Goal: Task Accomplishment & Management: Use online tool/utility

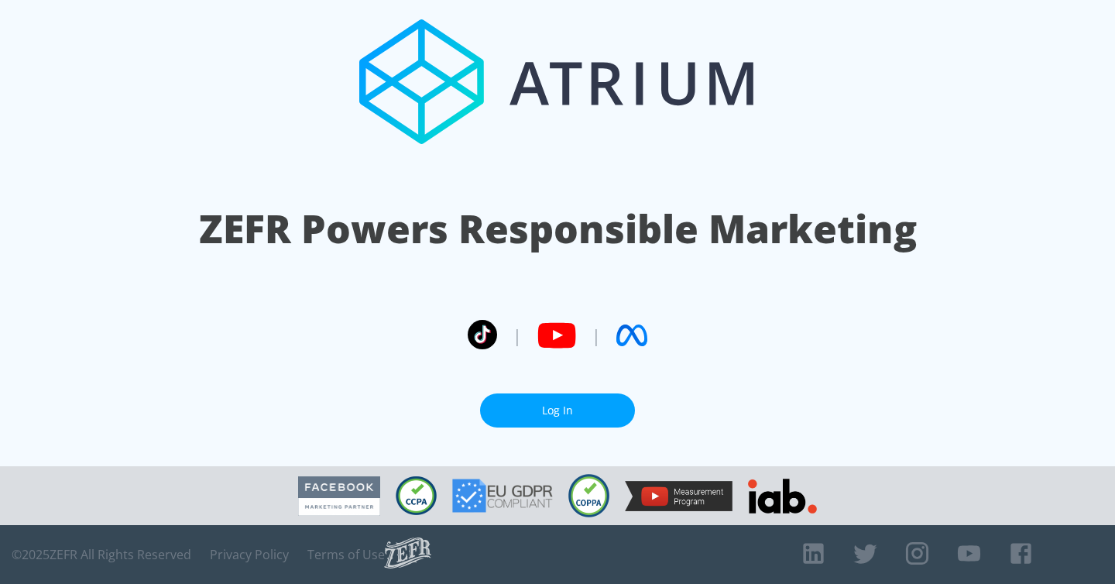
click at [547, 402] on link "Log In" at bounding box center [557, 410] width 155 height 35
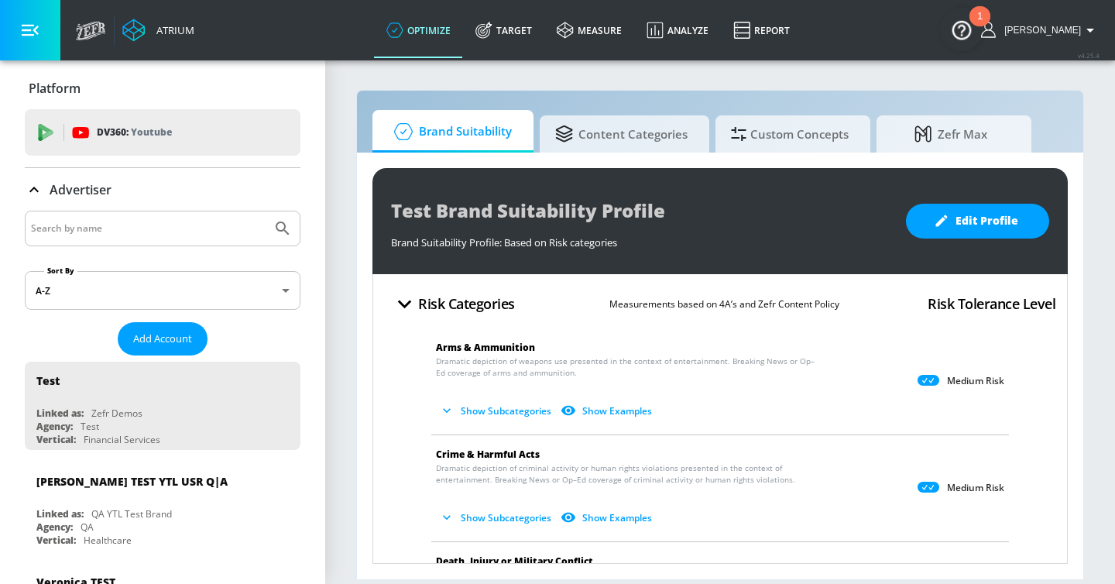
click at [159, 222] on input "Search by name" at bounding box center [148, 228] width 235 height 20
type input "genentec"
click at [266, 211] on button "Submit Search" at bounding box center [283, 228] width 34 height 34
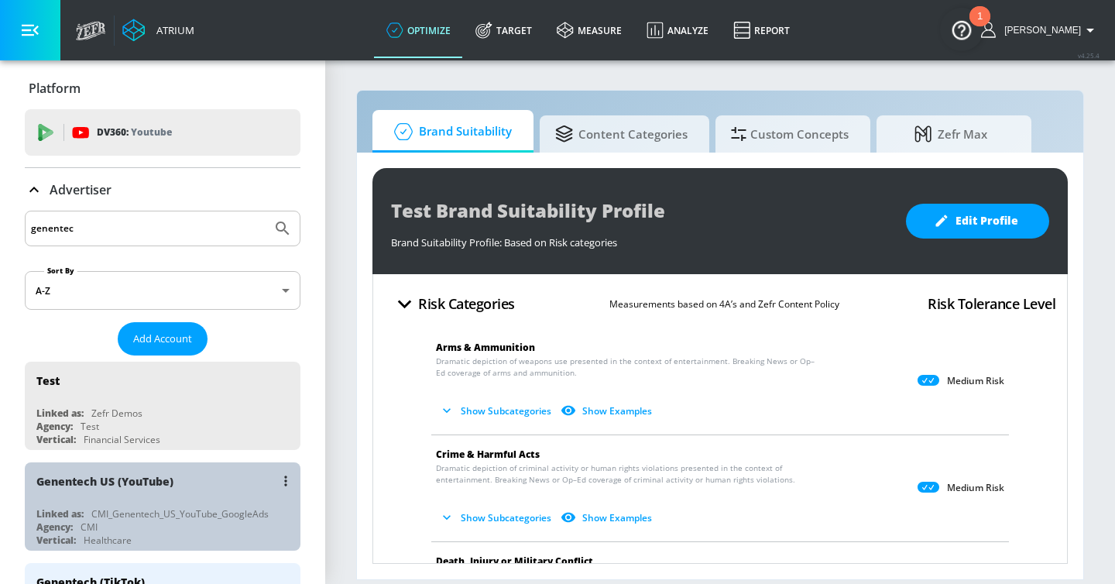
click at [207, 487] on div "Genentech US (YouTube)" at bounding box center [166, 480] width 260 height 37
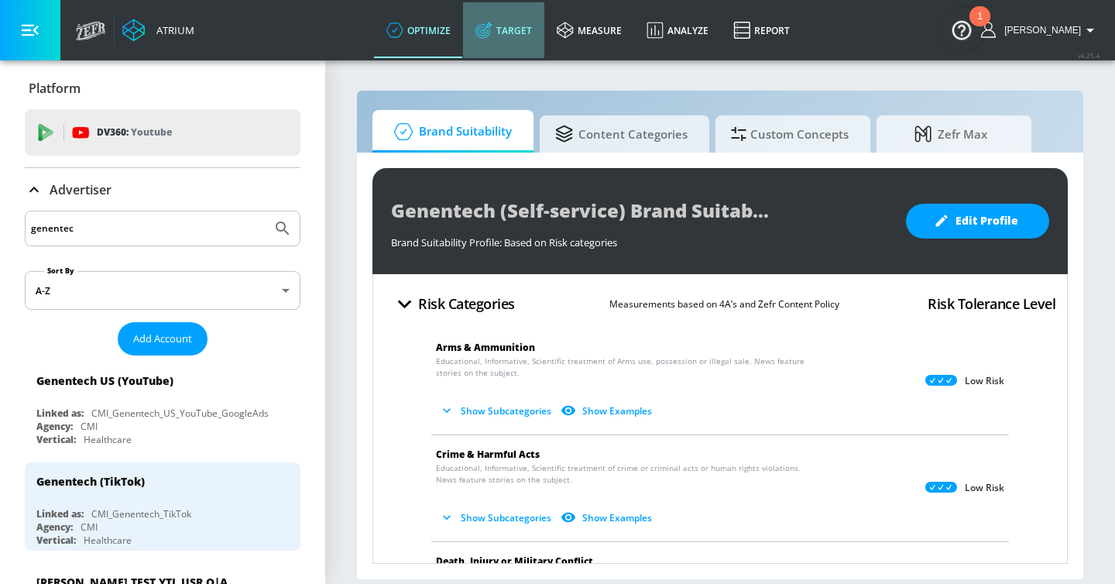
click at [544, 21] on link "Target" at bounding box center [503, 30] width 81 height 56
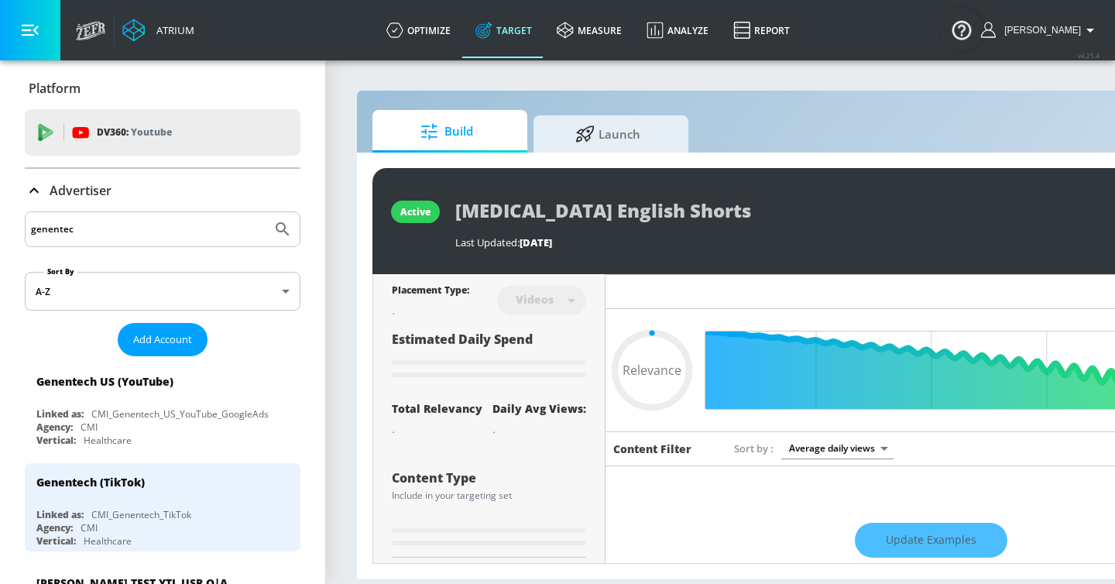
type input "0.05"
click at [603, 142] on span "Launch" at bounding box center [608, 131] width 118 height 37
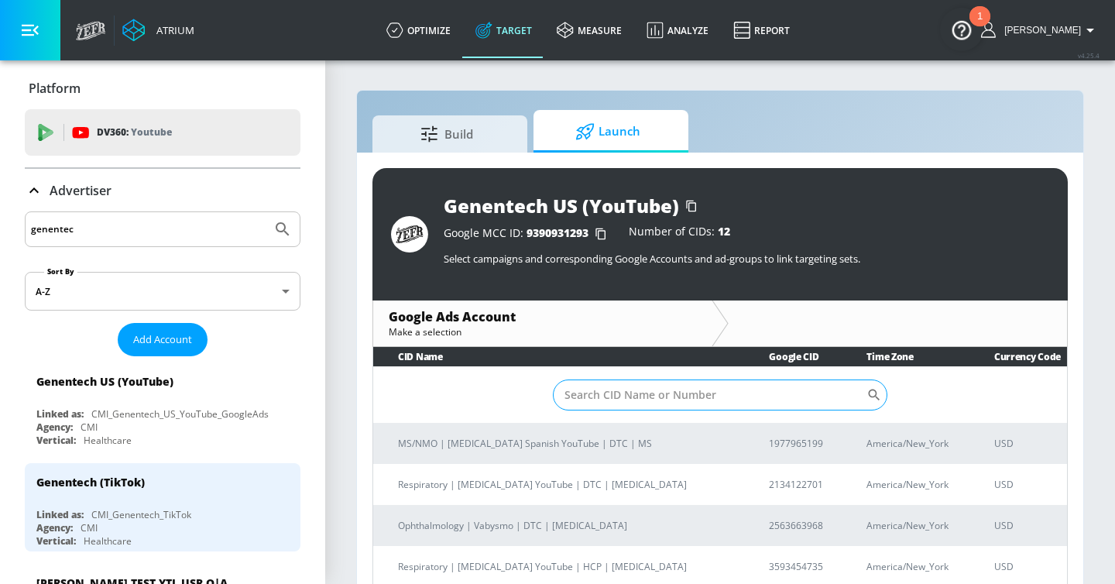
click at [578, 405] on input "Sort By" at bounding box center [710, 394] width 314 height 31
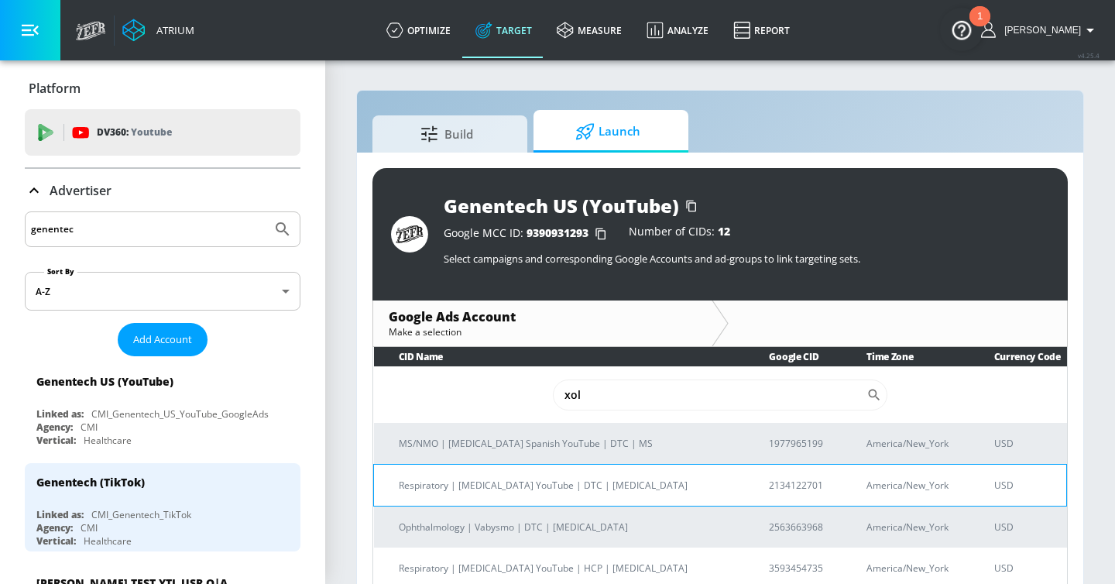
type input "xol"
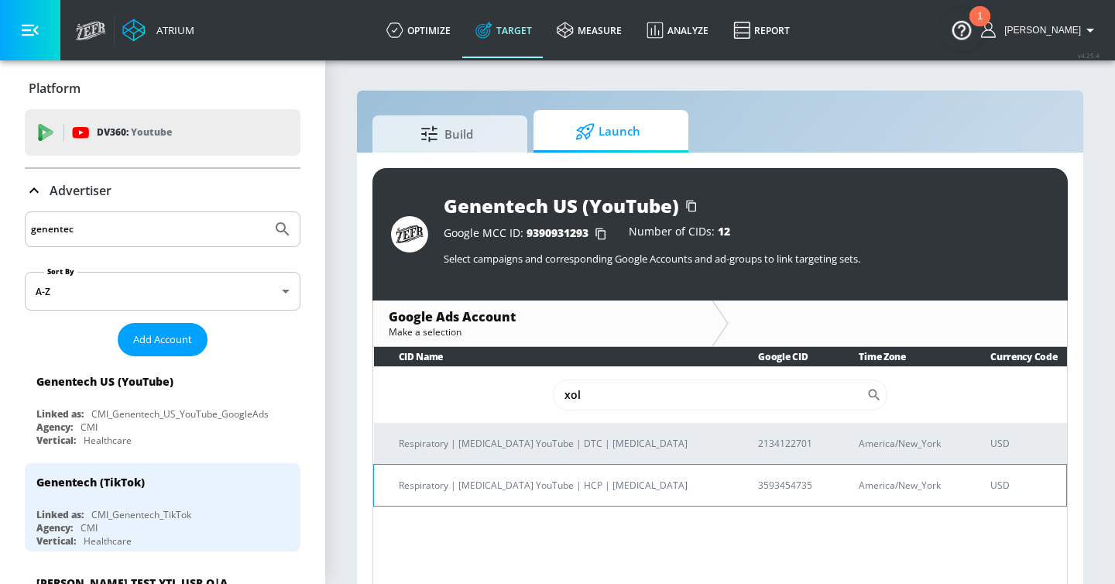
click at [626, 484] on p "Respiratory | Xolair YouTube | HCP | Food Allergy" at bounding box center [560, 485] width 322 height 16
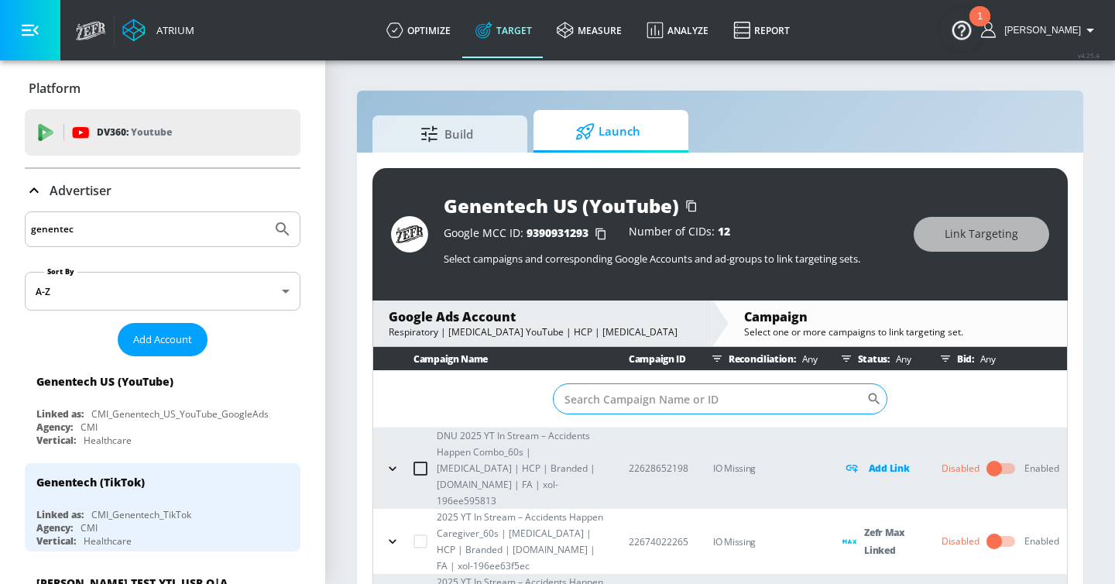
click at [573, 399] on input "Sort By" at bounding box center [710, 398] width 314 height 31
paste input "23030125654"
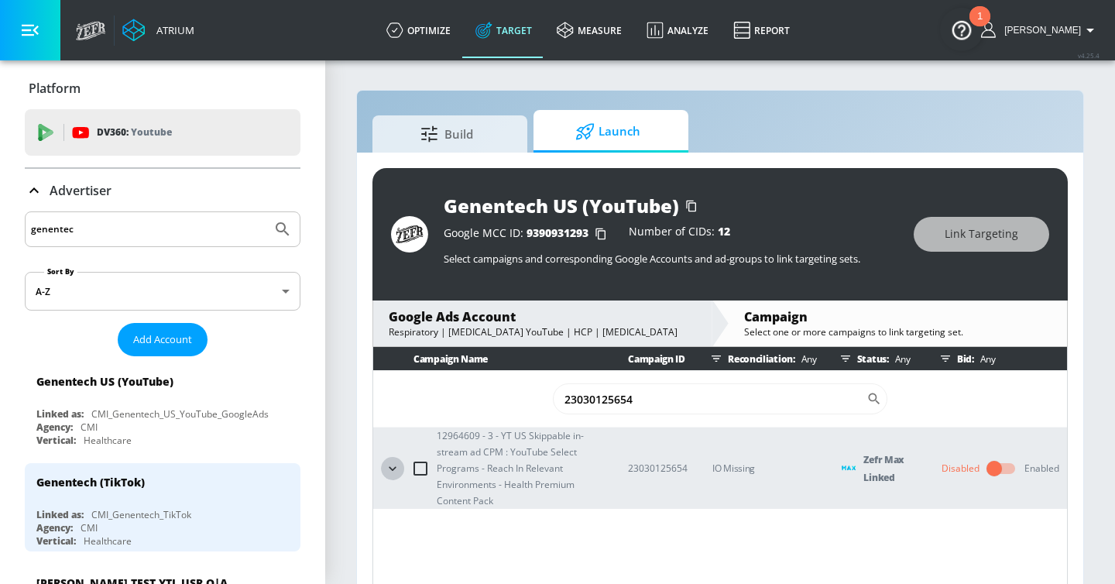
click at [389, 469] on icon "button" at bounding box center [392, 468] width 15 height 15
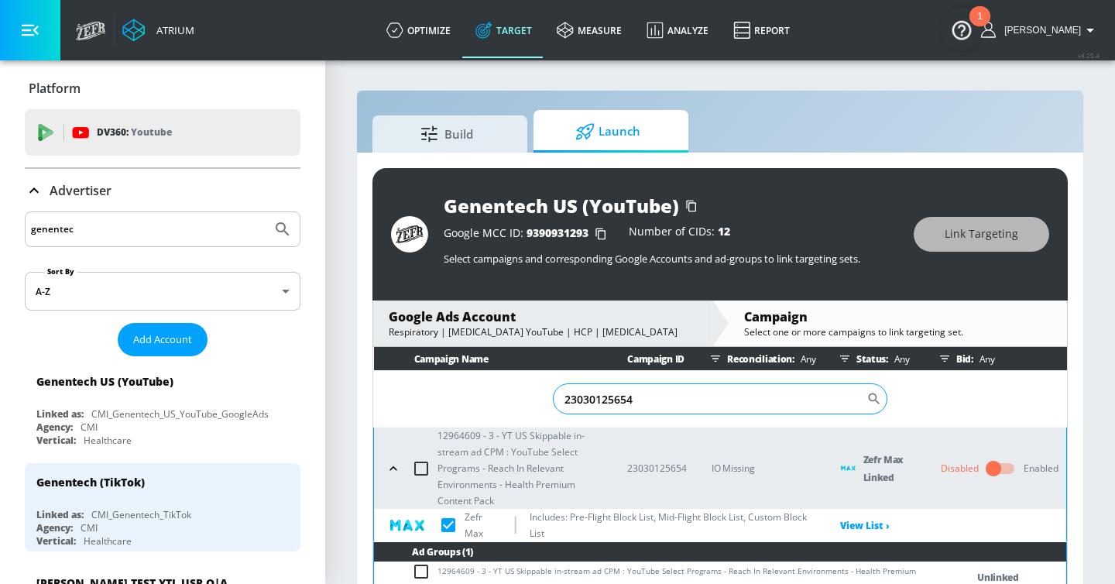
click at [580, 403] on input "23030125654" at bounding box center [710, 398] width 314 height 31
paste input "40165535"
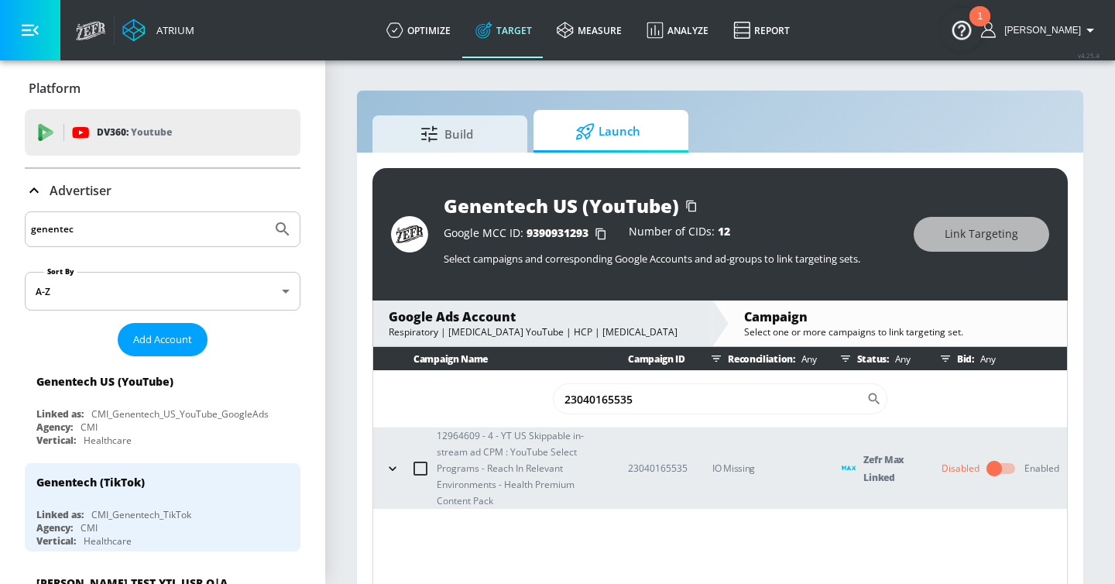
type input "23040165535"
click at [390, 465] on icon "button" at bounding box center [392, 468] width 15 height 15
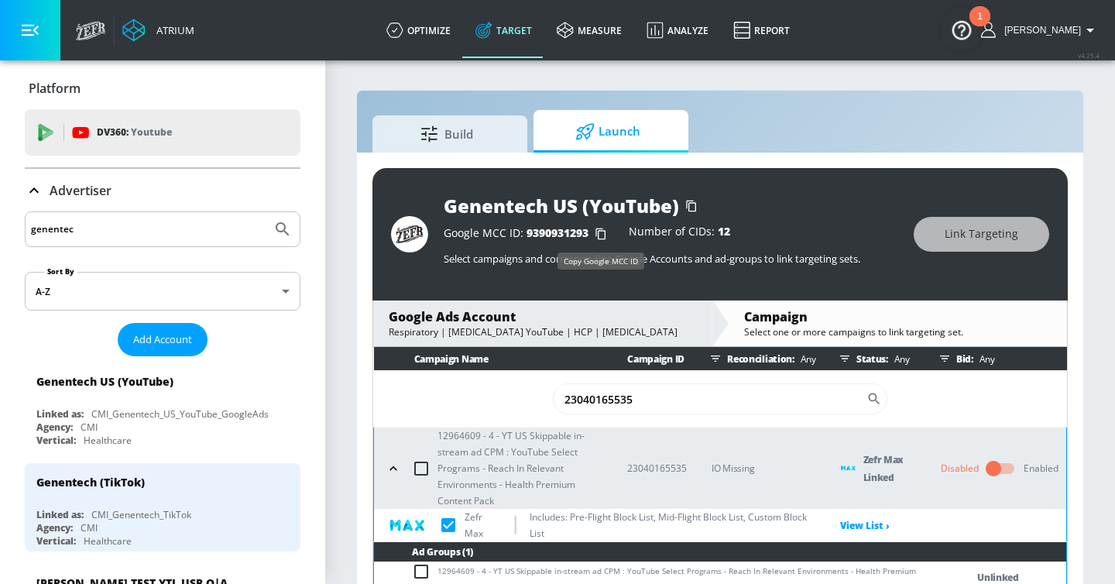
click at [598, 235] on icon "button" at bounding box center [600, 233] width 25 height 25
click at [563, 321] on div "Google Ads Account" at bounding box center [542, 316] width 307 height 17
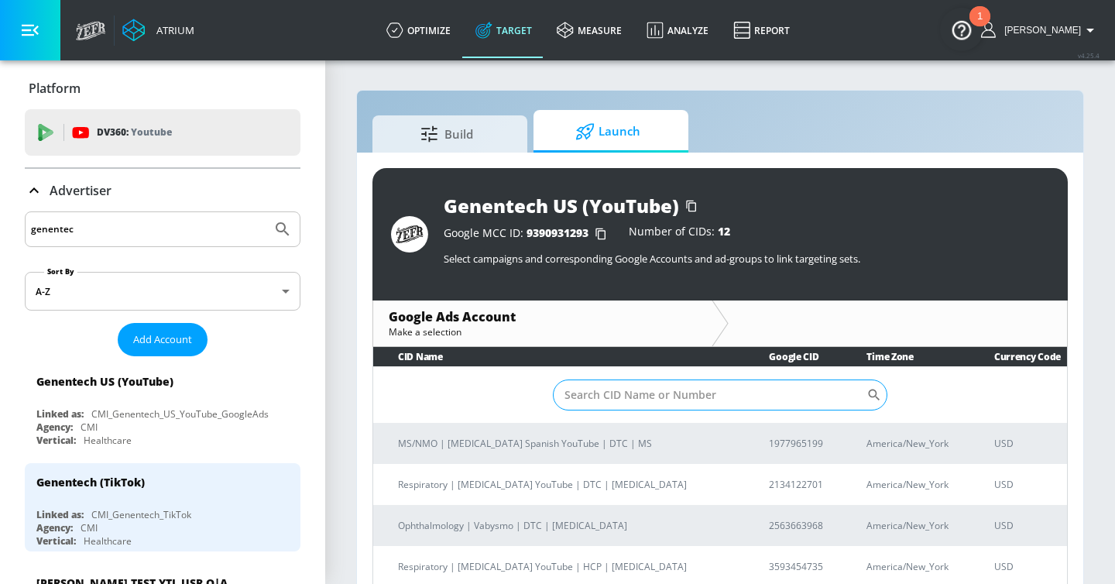
click at [615, 400] on input "Sort By" at bounding box center [710, 394] width 314 height 31
type input "xolair"
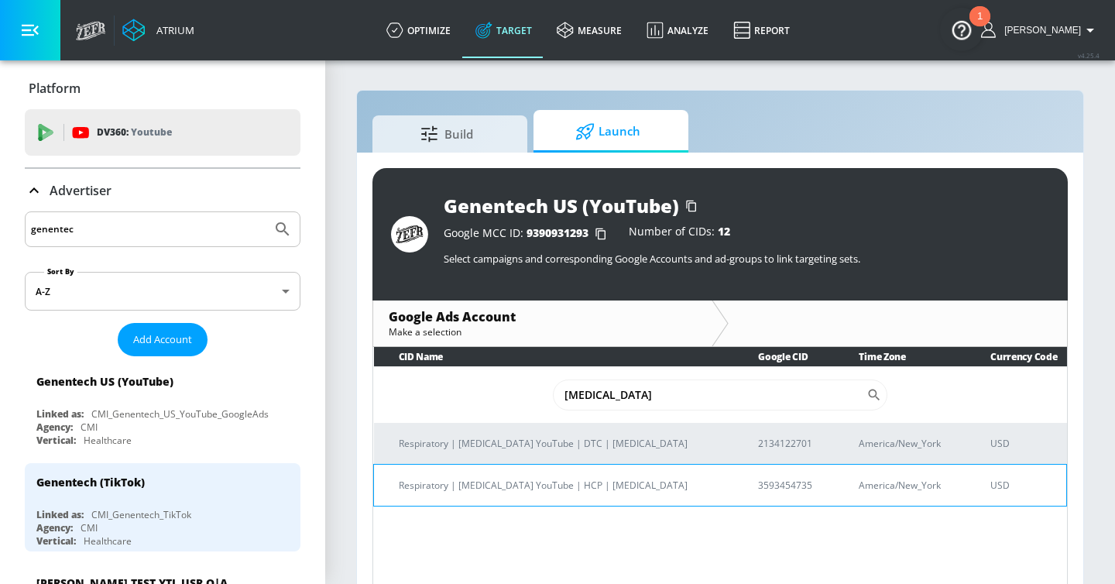
click at [758, 480] on p "3593454735" at bounding box center [789, 485] width 63 height 16
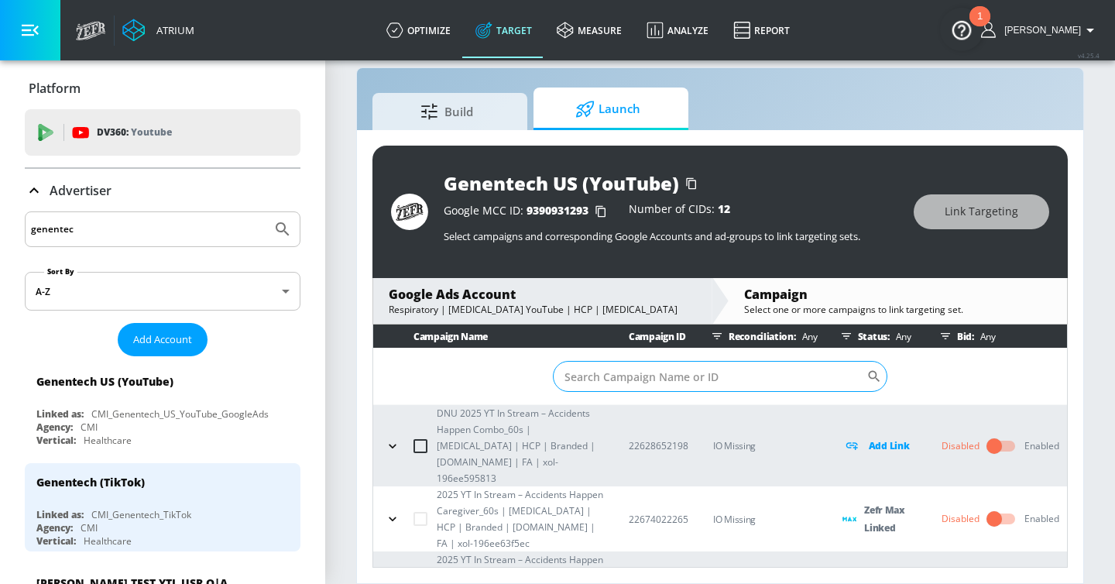
click at [621, 376] on input "Sort By" at bounding box center [710, 376] width 314 height 31
paste input "23040165535"
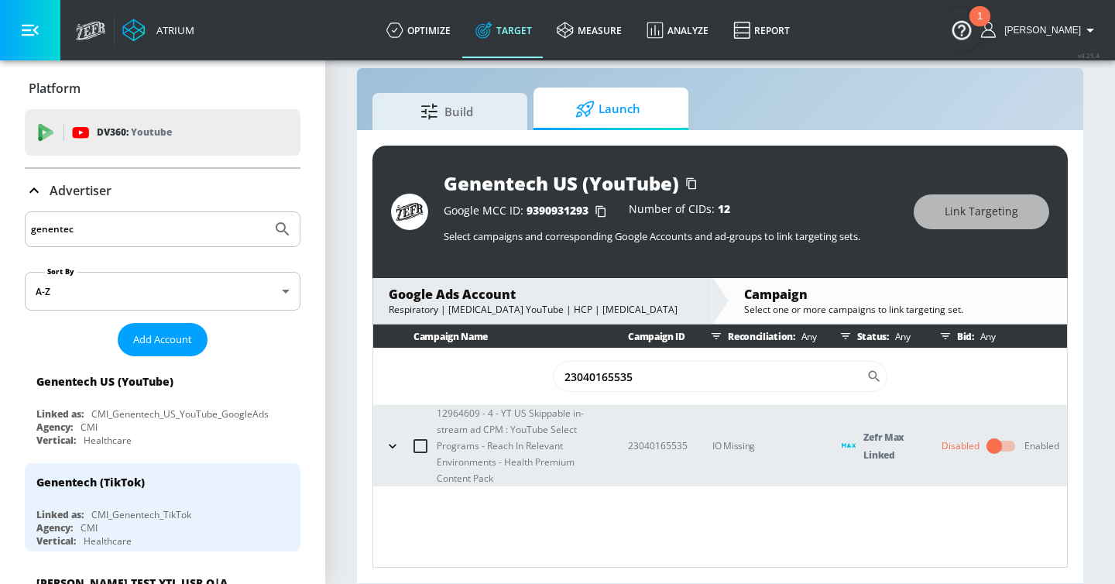
type input "23040165535"
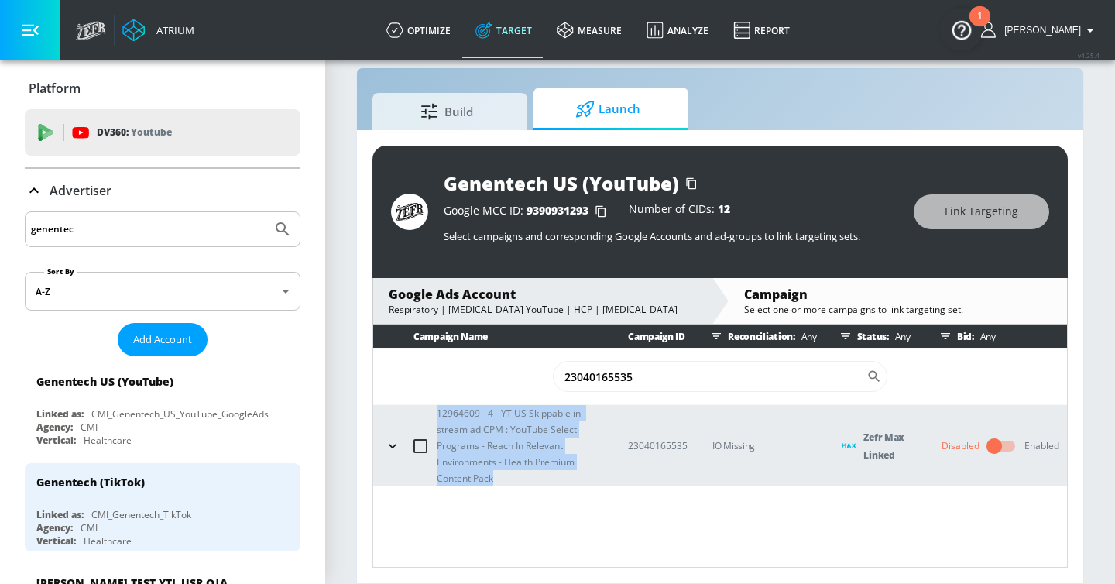
drag, startPoint x: 524, startPoint y: 475, endPoint x: 436, endPoint y: 410, distance: 109.2
click at [436, 410] on div "12964609 - 4 - YT US Skippable in-stream ad CPM : YouTube Select Programs - Rea…" at bounding box center [492, 445] width 222 height 81
copy p "12964609 - 4 - YT US Skippable in-stream ad CPM : YouTube Select Programs - Rea…"
click at [786, 377] on input "23040165535" at bounding box center [710, 376] width 314 height 31
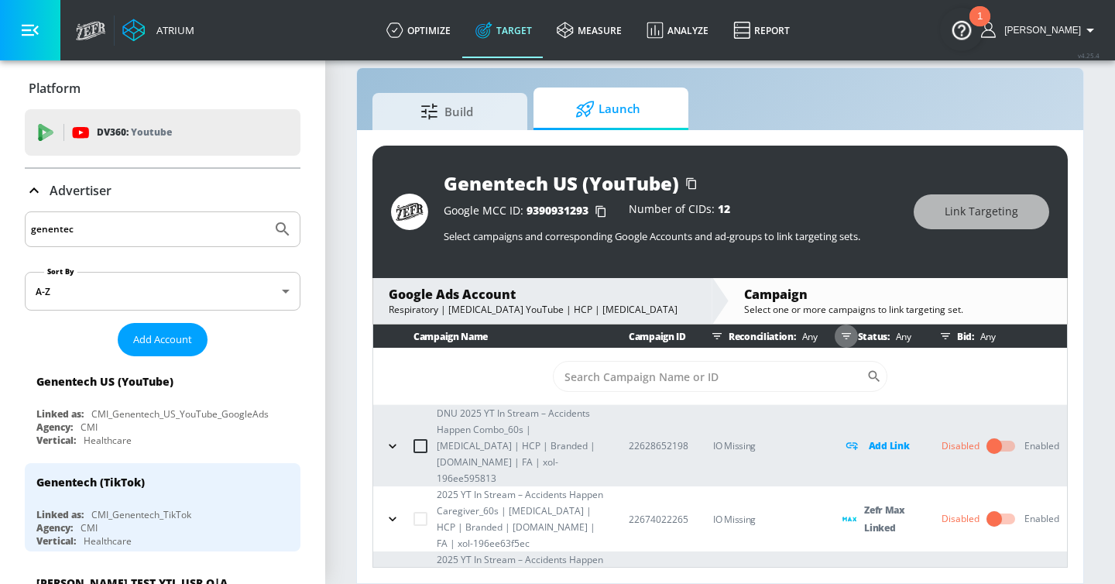
click at [849, 336] on icon "button" at bounding box center [846, 336] width 9 height 6
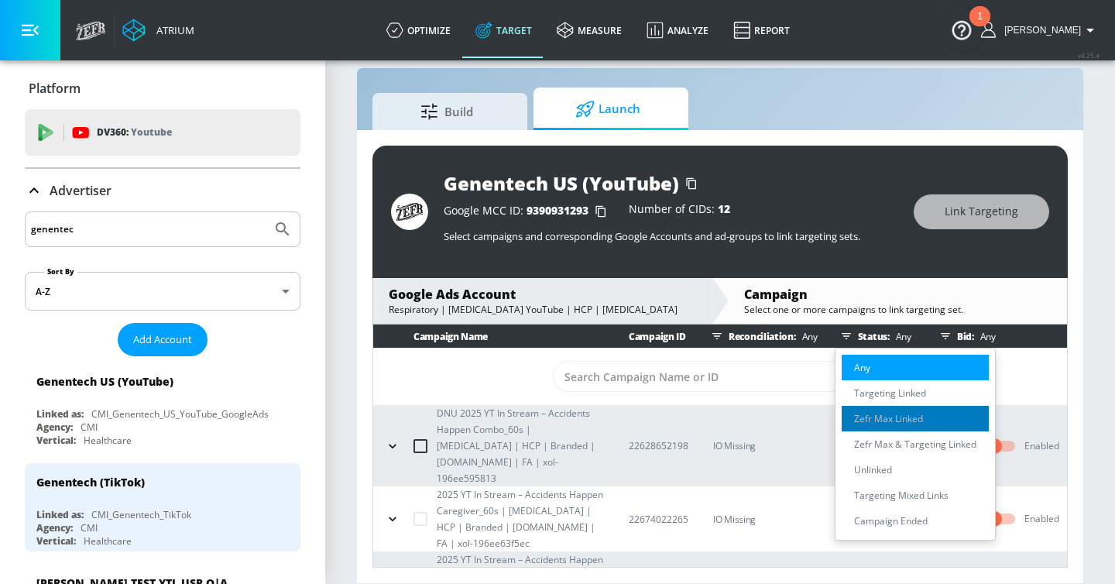
click at [888, 413] on p "Zefr Max Linked" at bounding box center [888, 418] width 69 height 16
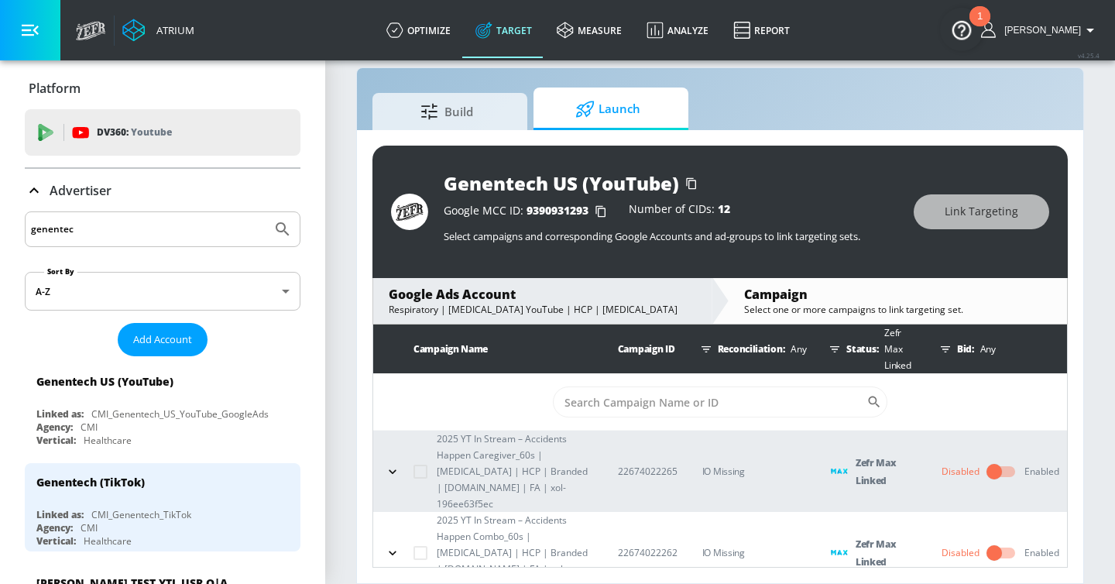
click at [25, 40] on button "button" at bounding box center [30, 30] width 60 height 60
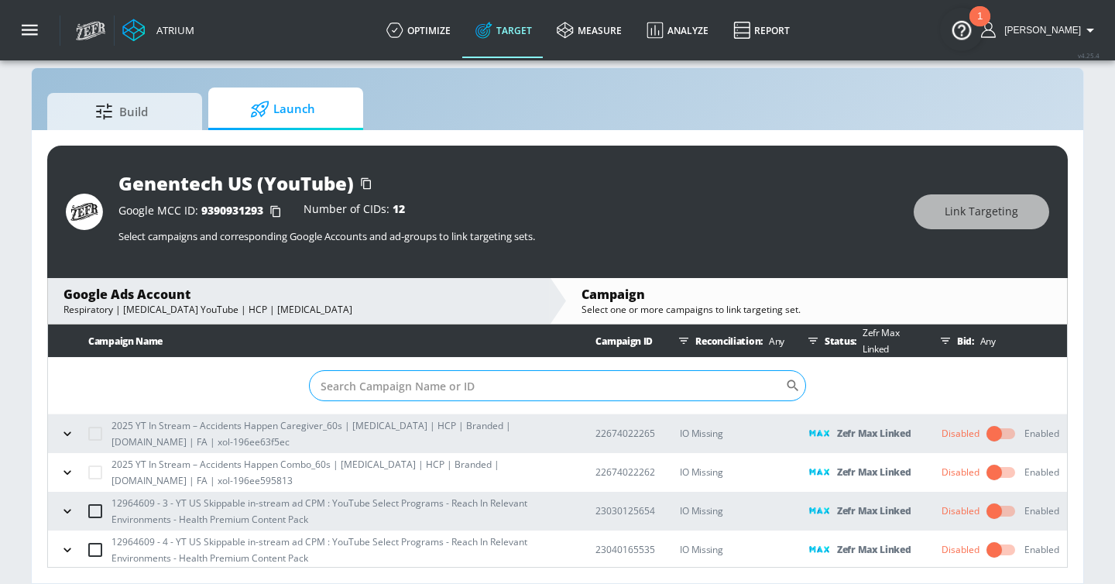
scroll to position [2, 0]
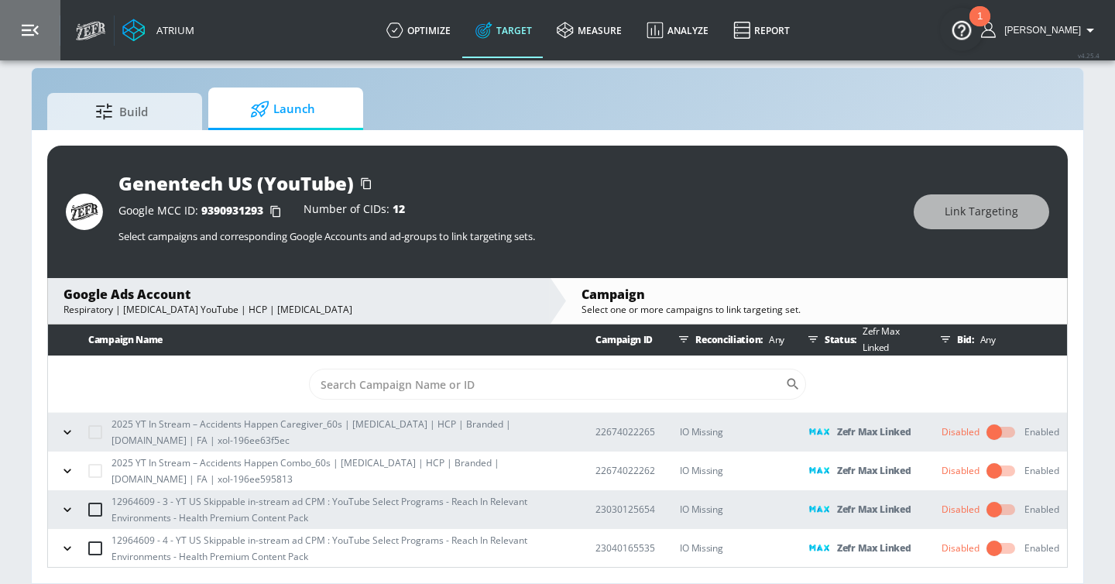
click at [36, 32] on icon "button" at bounding box center [30, 31] width 17 height 12
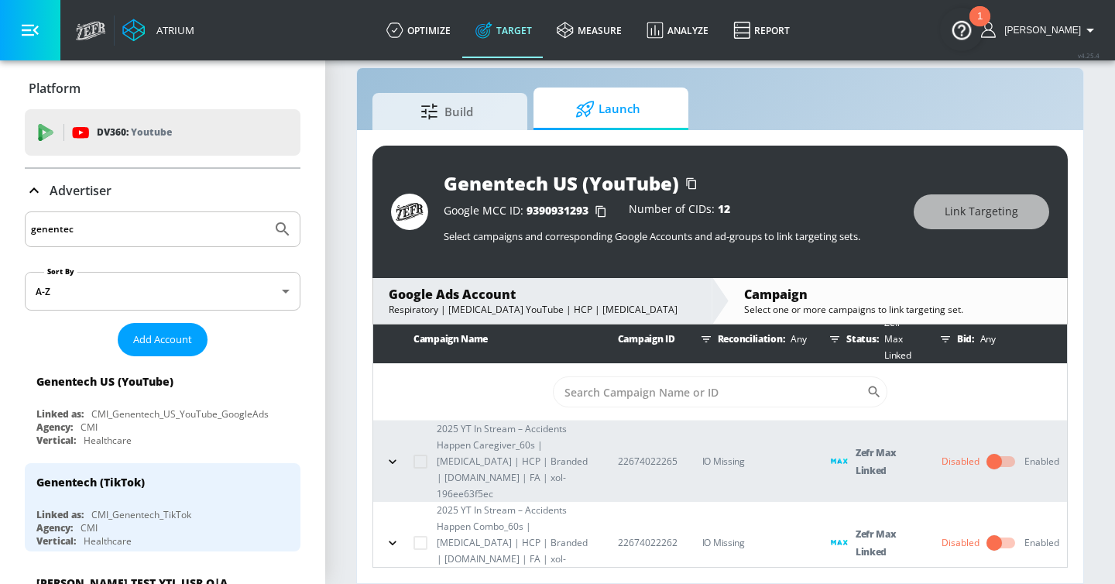
click at [86, 219] on input "genentec" at bounding box center [148, 229] width 235 height 20
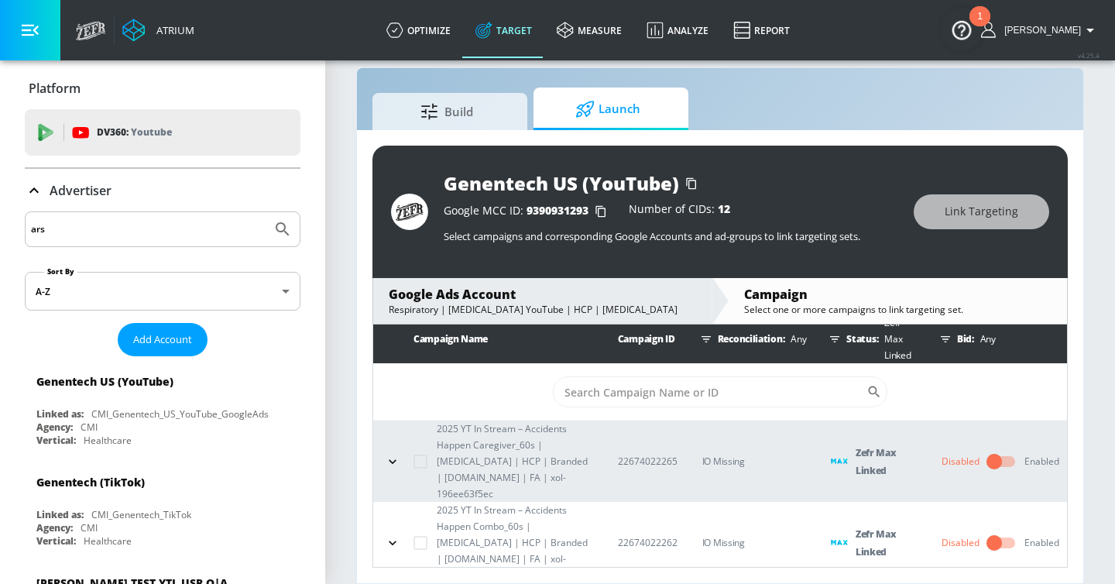
click at [266, 212] on button "Submit Search" at bounding box center [283, 229] width 34 height 34
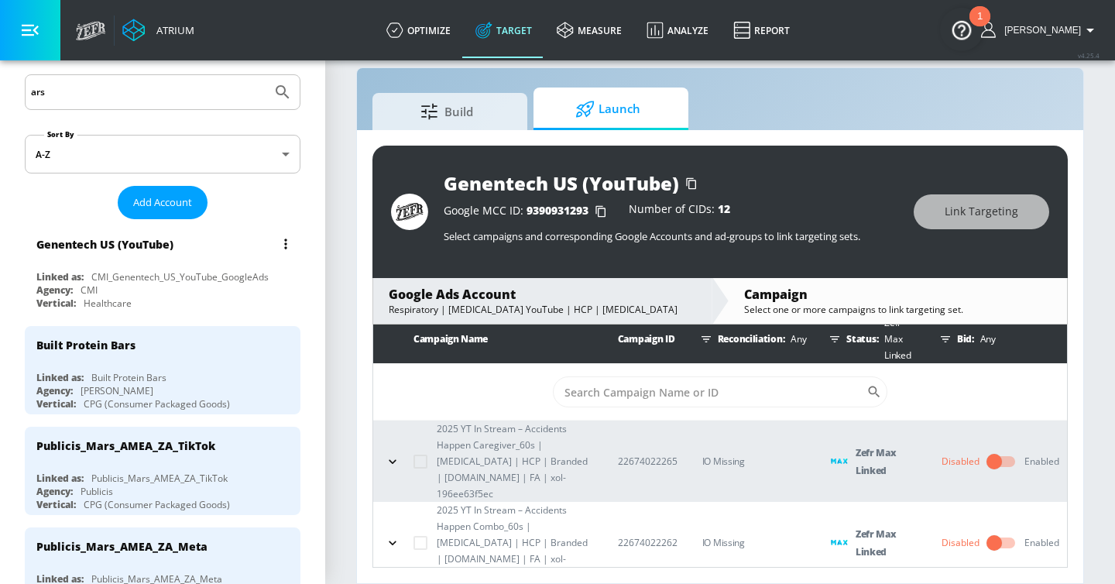
scroll to position [0, 0]
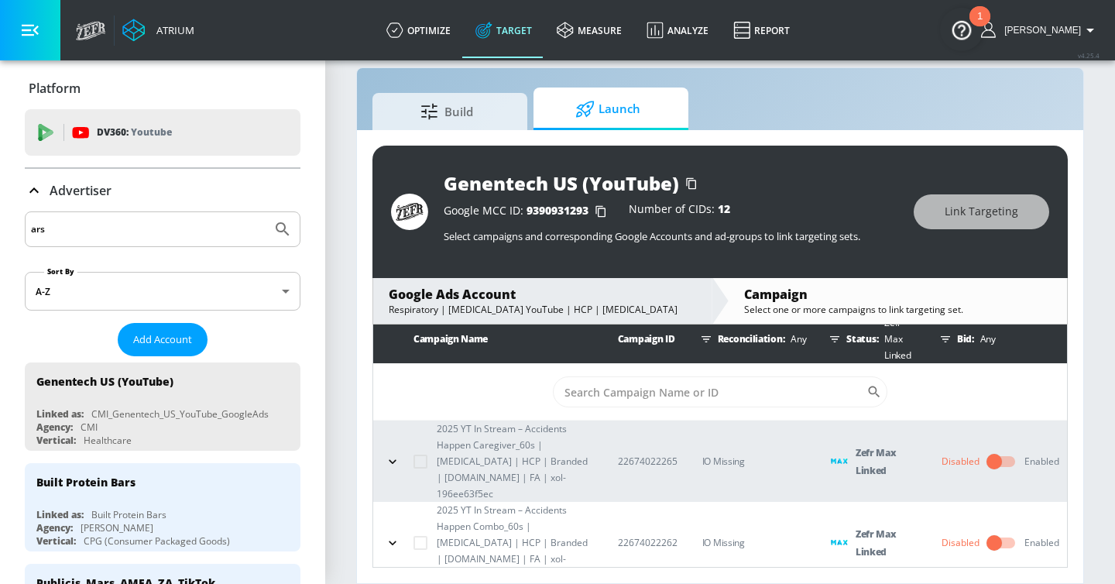
click at [83, 223] on input "ars" at bounding box center [148, 229] width 235 height 20
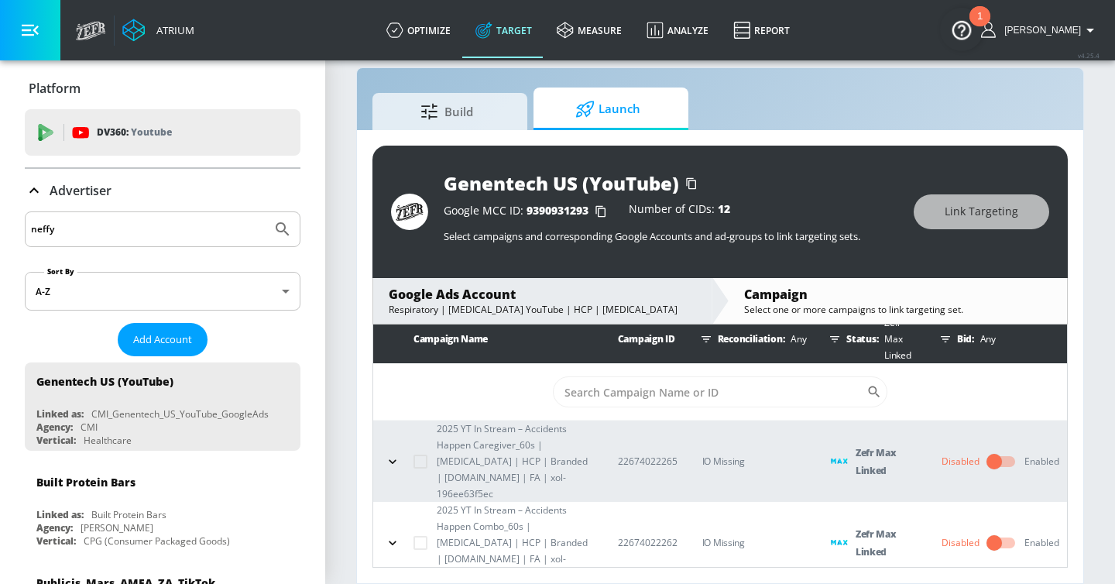
click at [266, 212] on button "Submit Search" at bounding box center [283, 229] width 34 height 34
click at [82, 230] on input "neffy" at bounding box center [148, 229] width 235 height 20
click at [266, 212] on button "Submit Search" at bounding box center [283, 229] width 34 height 34
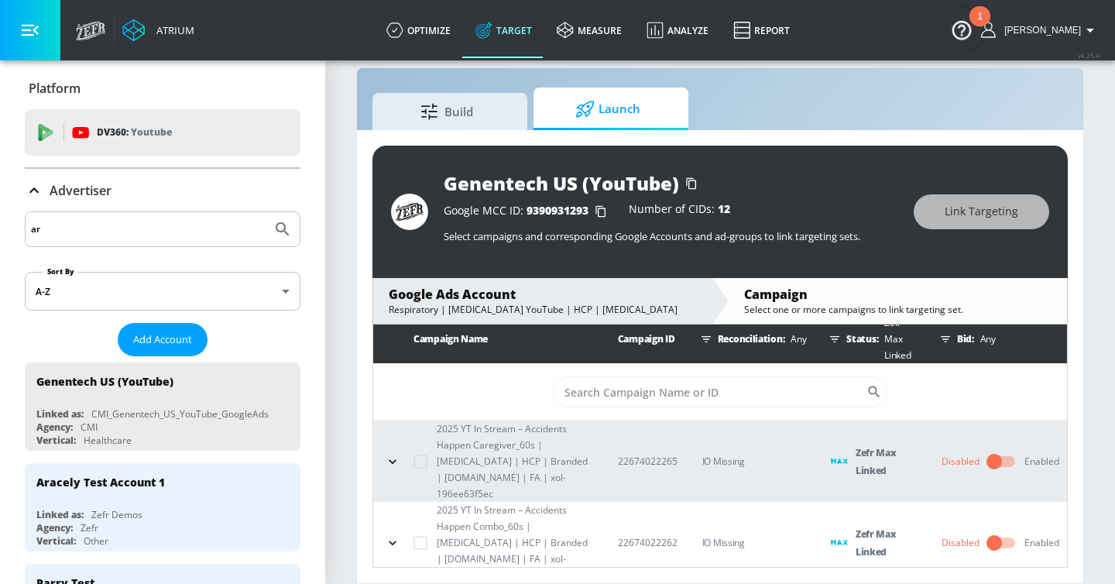
click at [82, 230] on input "ar" at bounding box center [148, 229] width 235 height 20
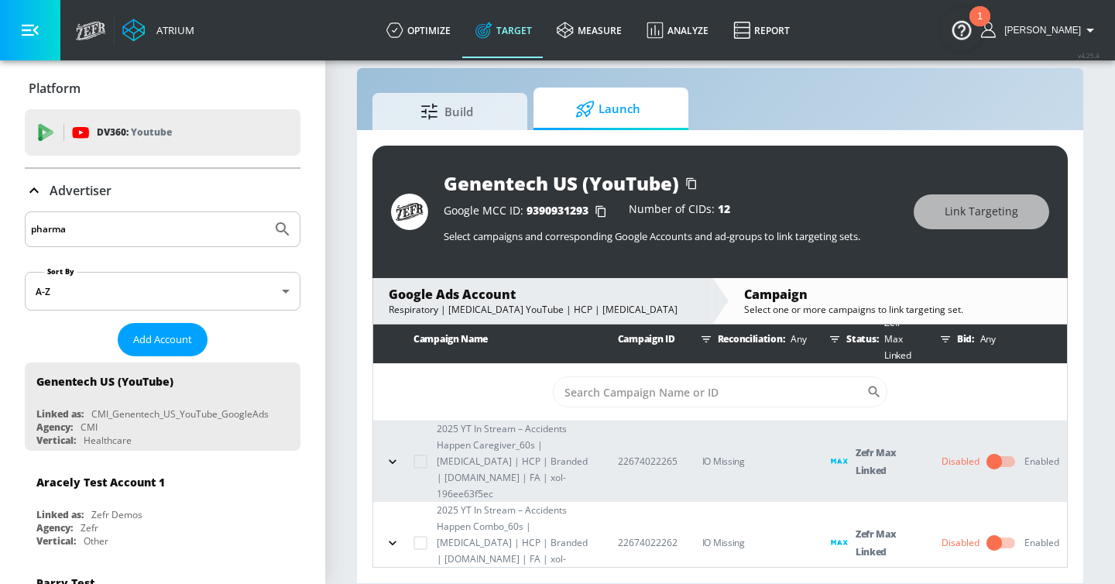
type input "pharma"
click at [266, 212] on button "Submit Search" at bounding box center [283, 229] width 34 height 34
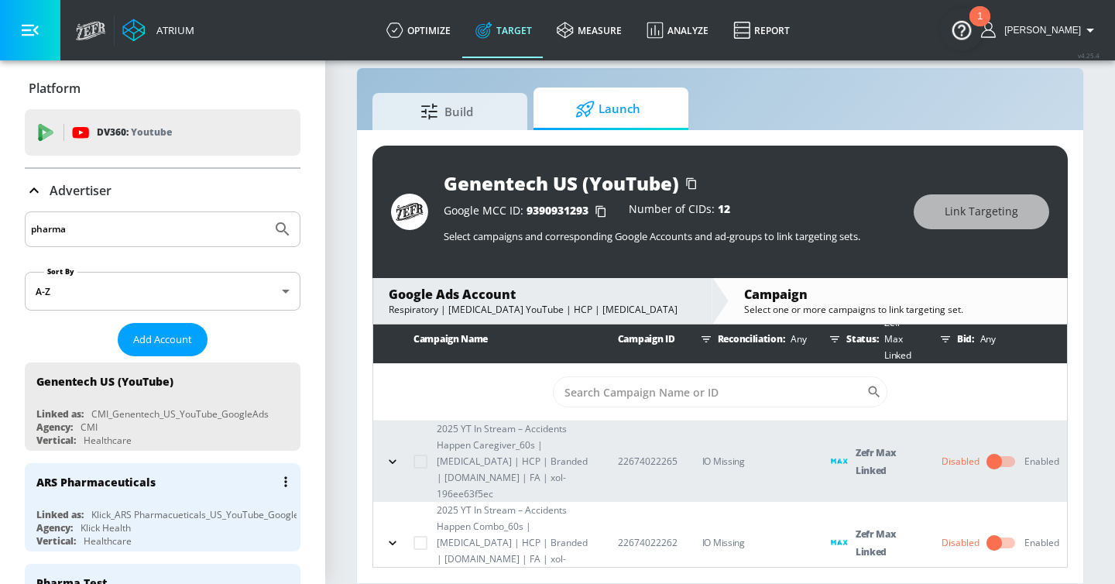
click at [173, 471] on div "ARS Pharmaceuticals" at bounding box center [166, 481] width 260 height 37
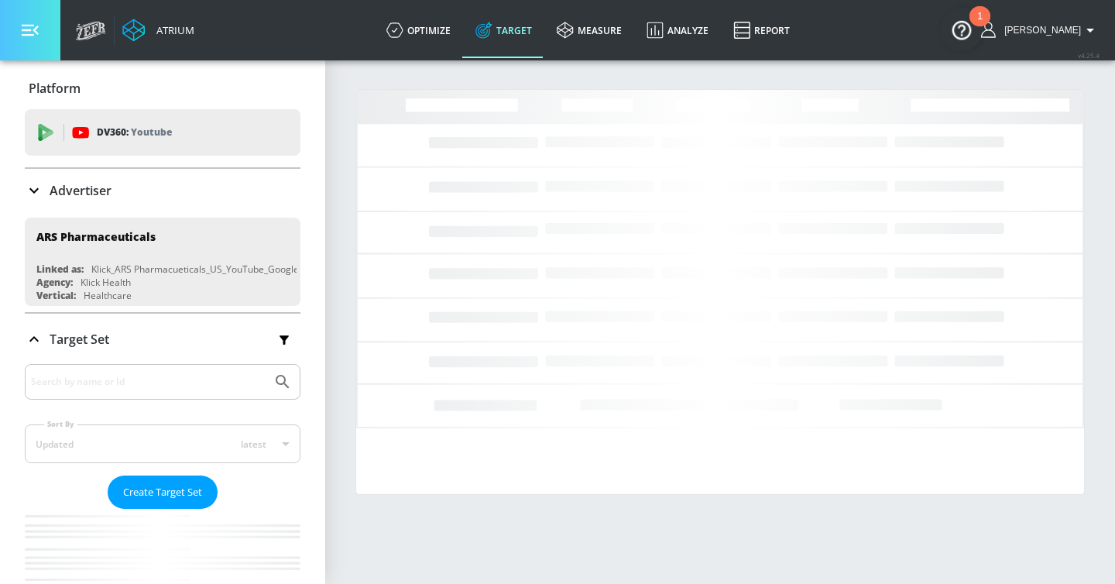
click at [31, 36] on icon "button" at bounding box center [30, 30] width 17 height 17
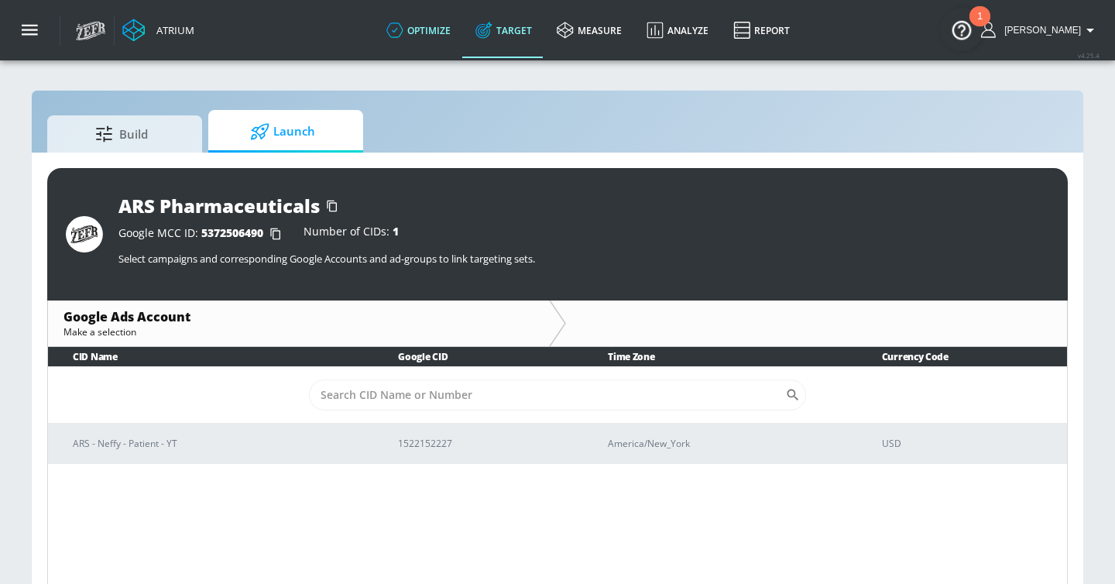
click at [444, 2] on link "optimize" at bounding box center [418, 30] width 89 height 56
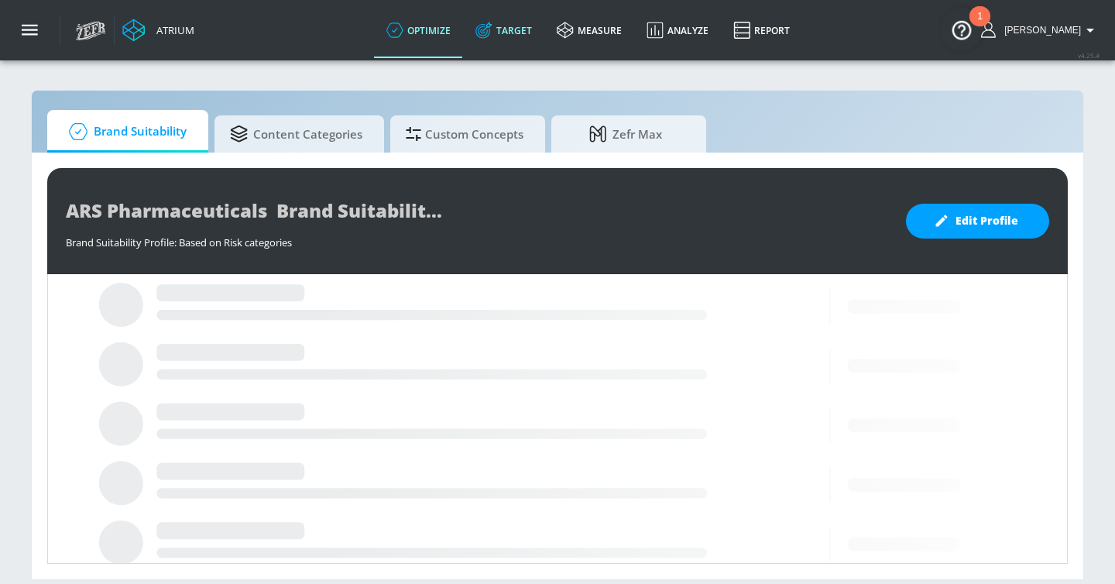
click at [492, 37] on icon at bounding box center [483, 30] width 17 height 17
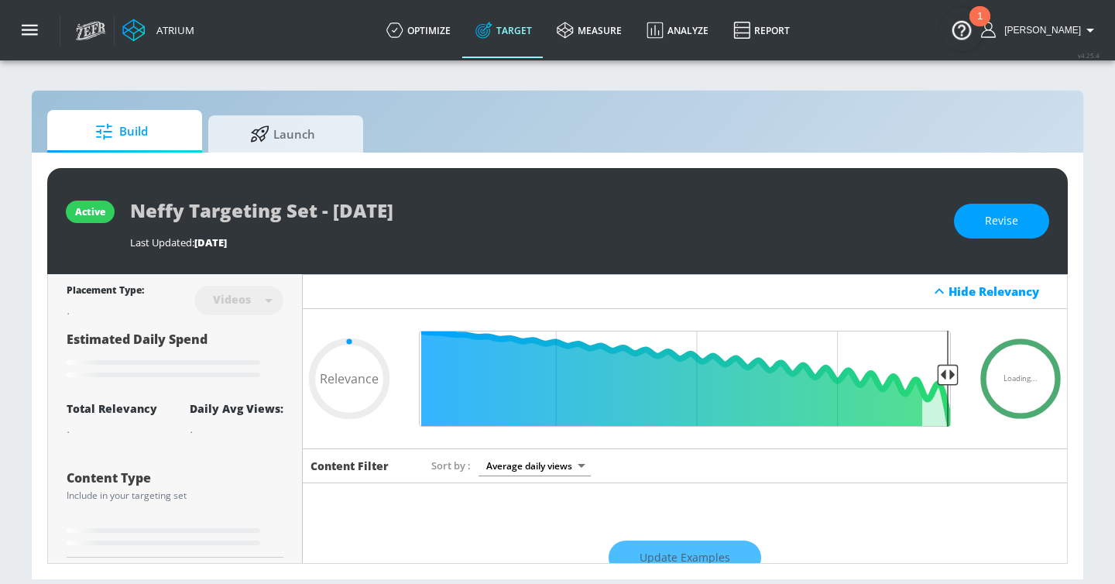
type input "0.05"
click at [32, 31] on icon "button" at bounding box center [30, 30] width 17 height 17
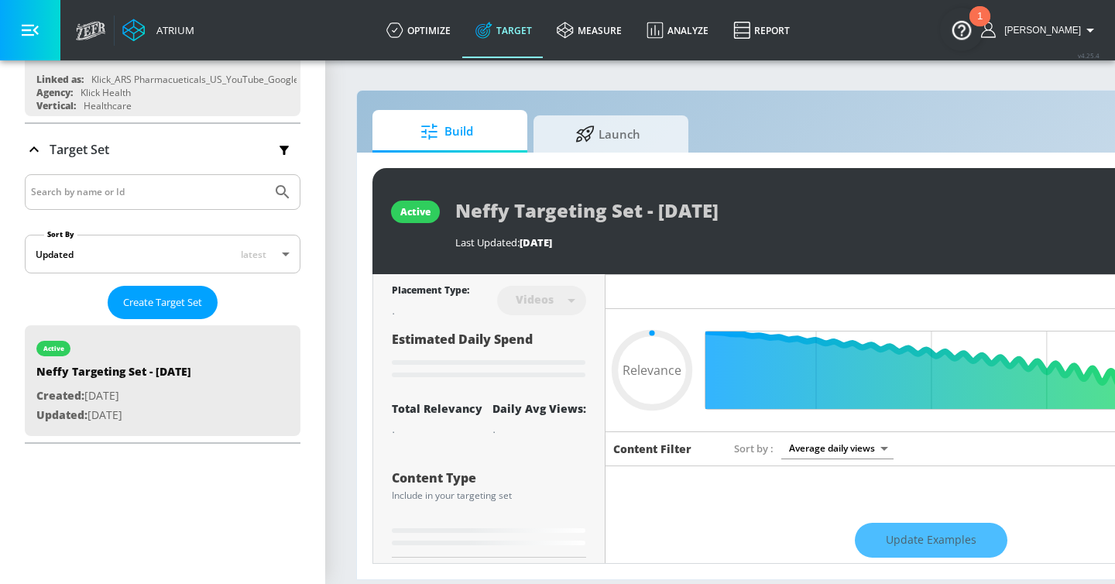
scroll to position [205, 0]
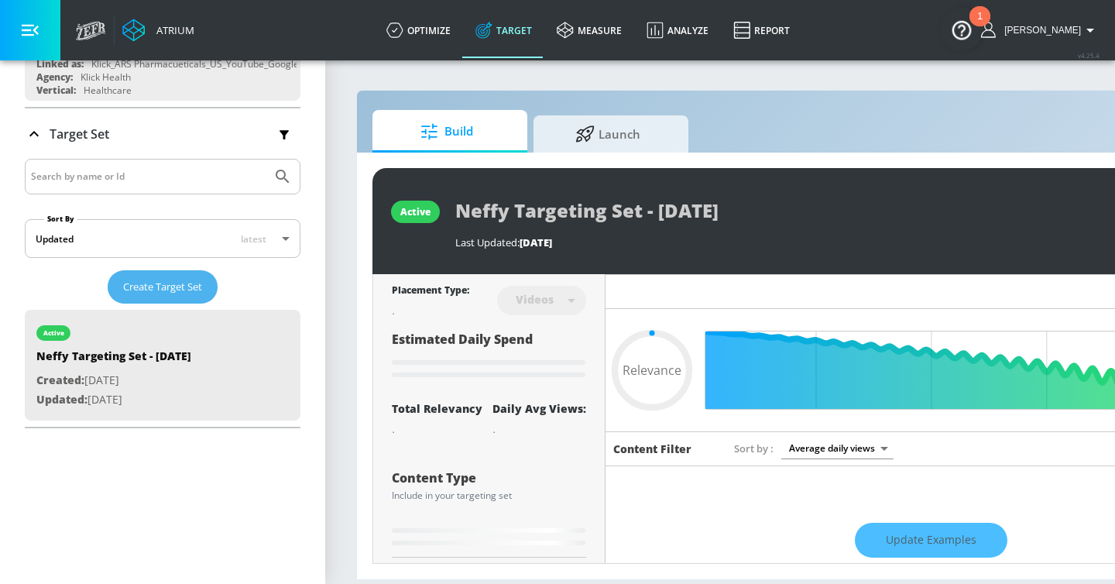
click at [171, 284] on span "Create Target Set" at bounding box center [162, 287] width 79 height 18
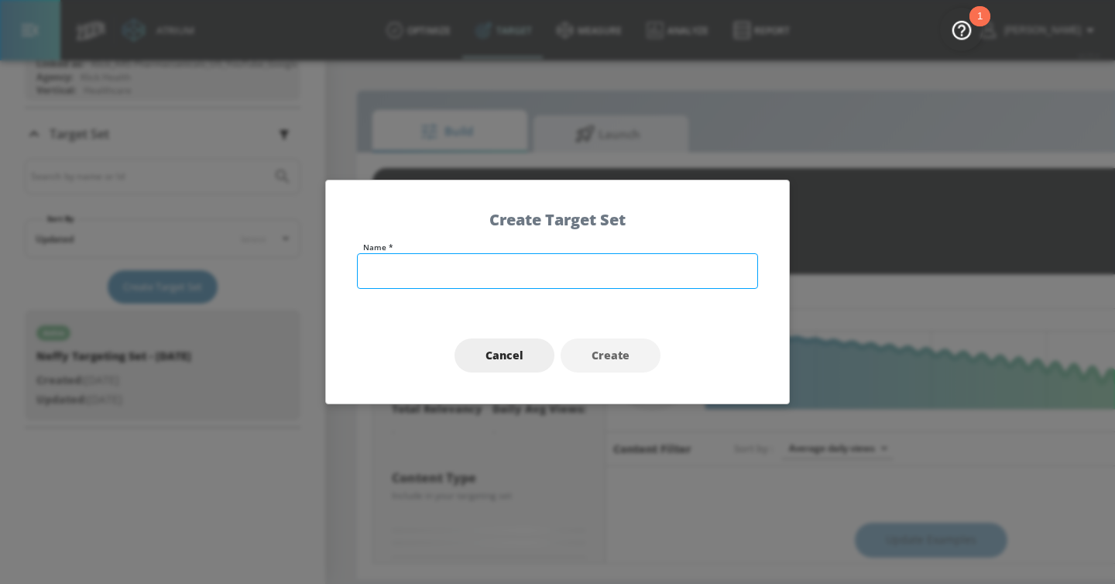
click at [524, 274] on input "text" at bounding box center [557, 271] width 401 height 36
type input "Parenting"
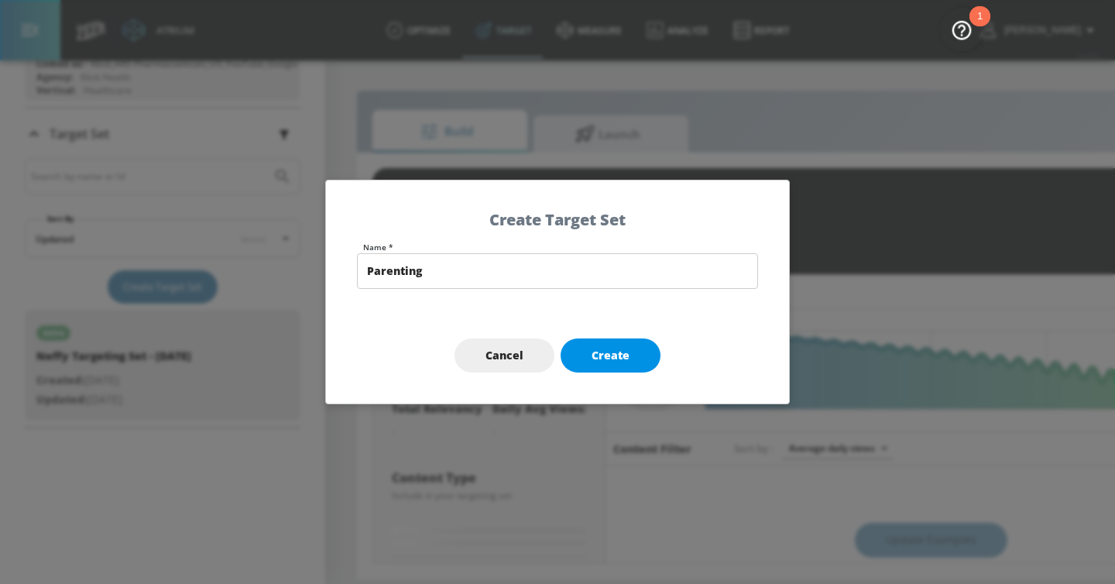
click at [623, 351] on span "Create" at bounding box center [611, 355] width 38 height 19
type input "Parenting"
type input "channels"
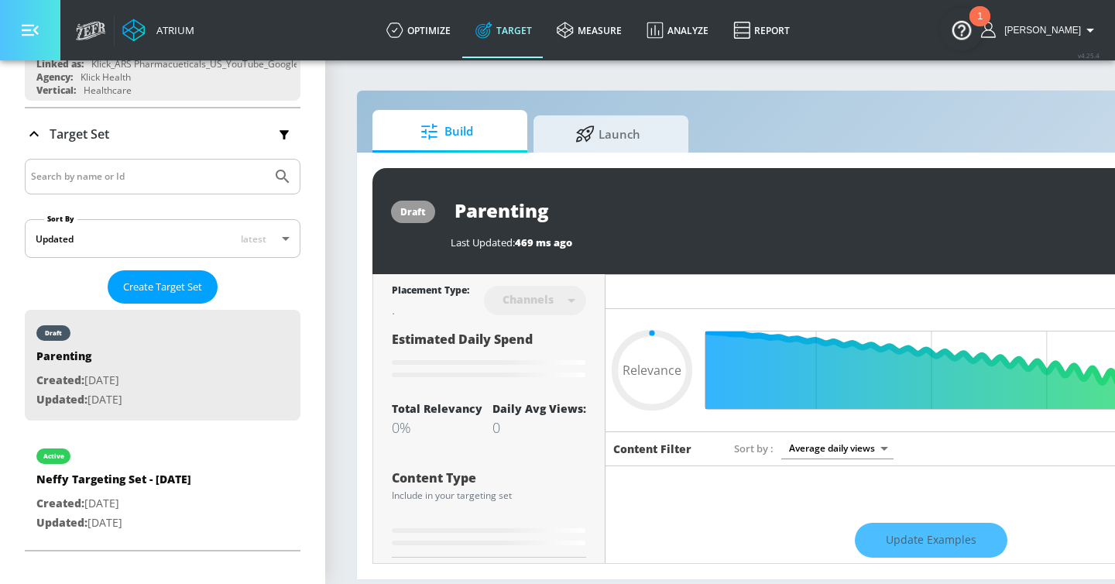
click at [44, 28] on button "button" at bounding box center [30, 30] width 60 height 60
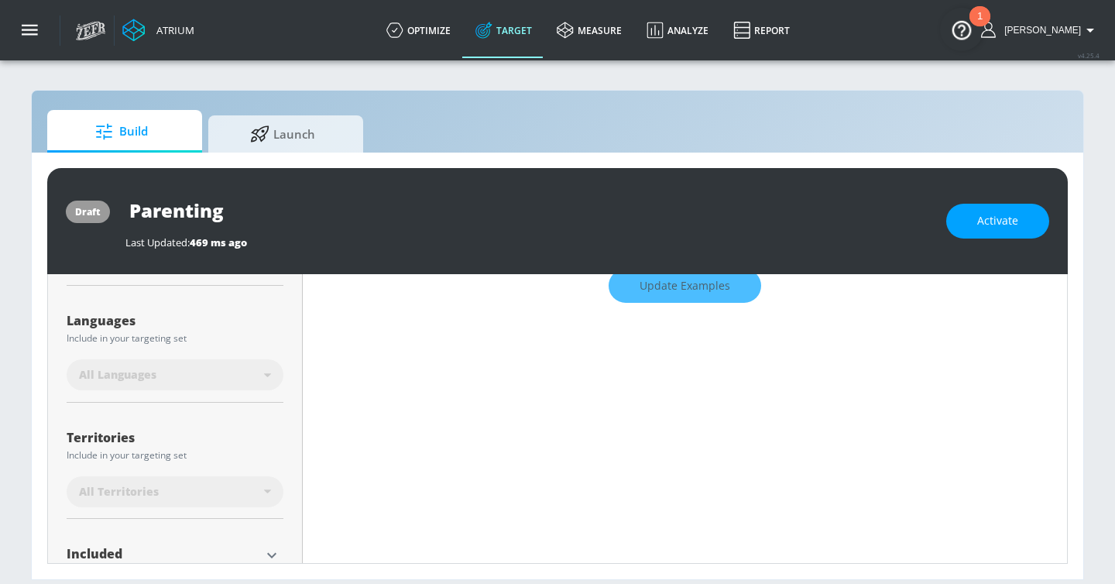
scroll to position [294, 0]
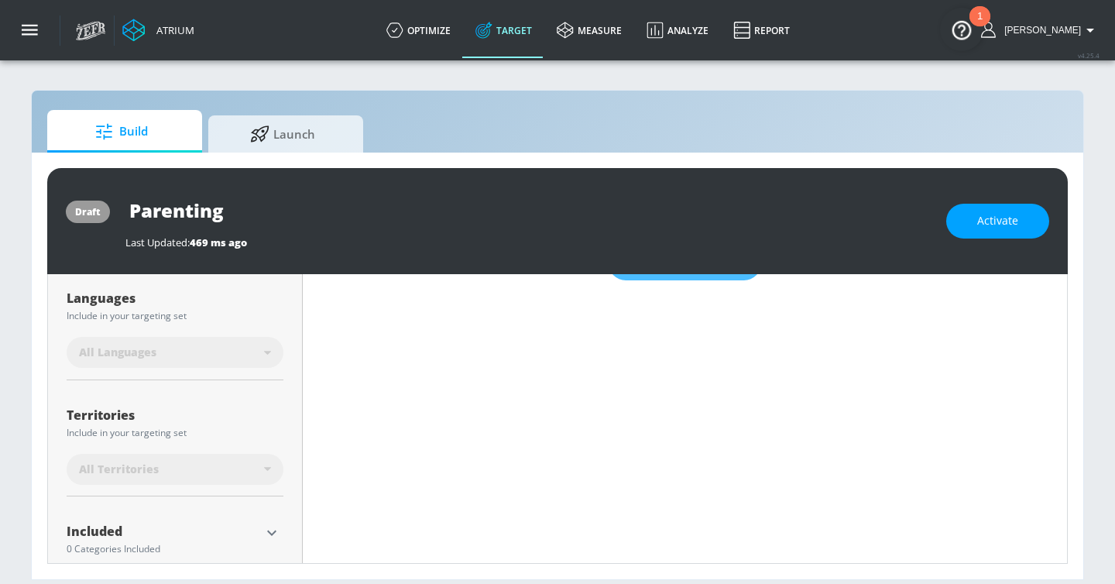
type input "0.6"
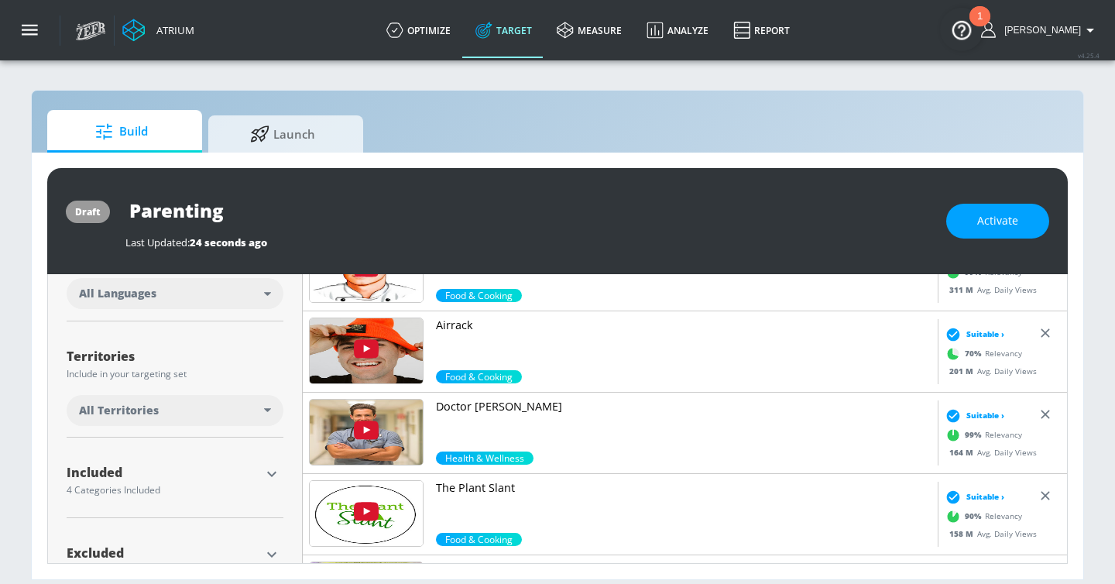
scroll to position [338, 0]
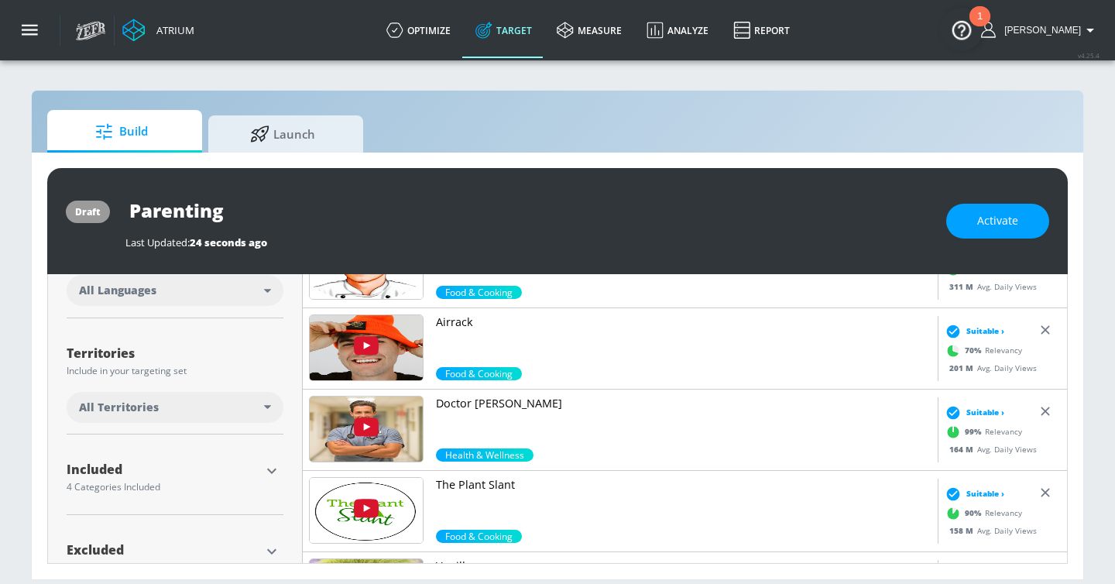
click at [245, 299] on div "All Languages" at bounding box center [175, 290] width 217 height 31
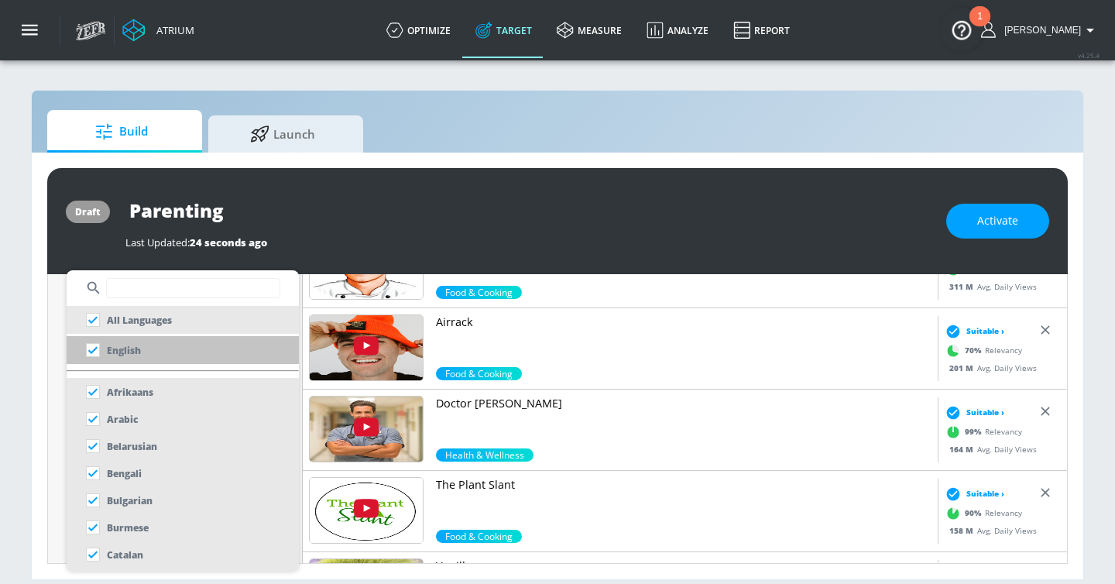
click at [173, 352] on li "English" at bounding box center [183, 350] width 232 height 28
checkbox input "false"
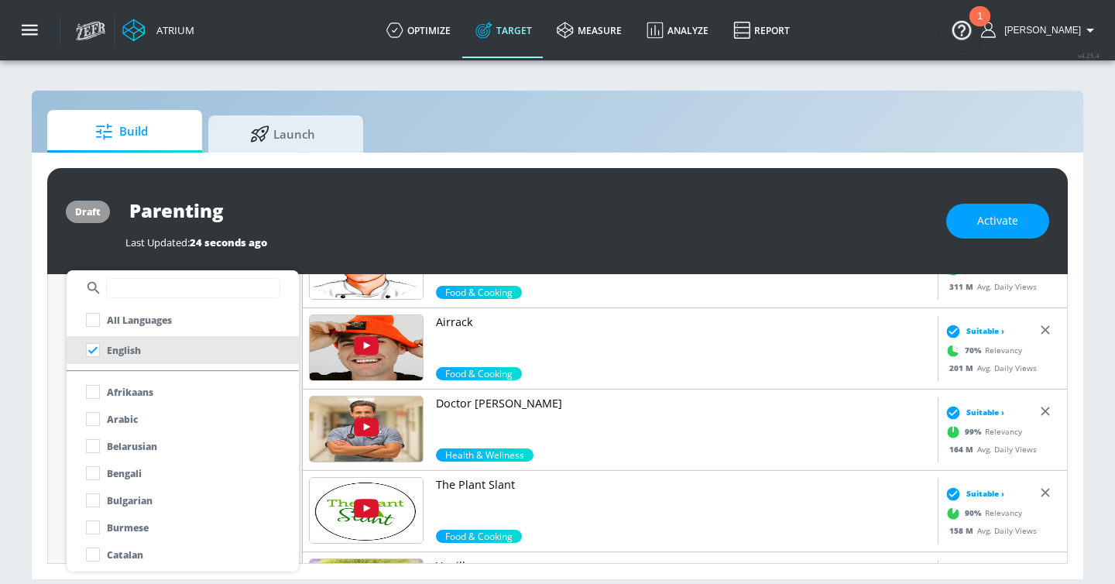
click at [50, 374] on div at bounding box center [557, 292] width 1115 height 584
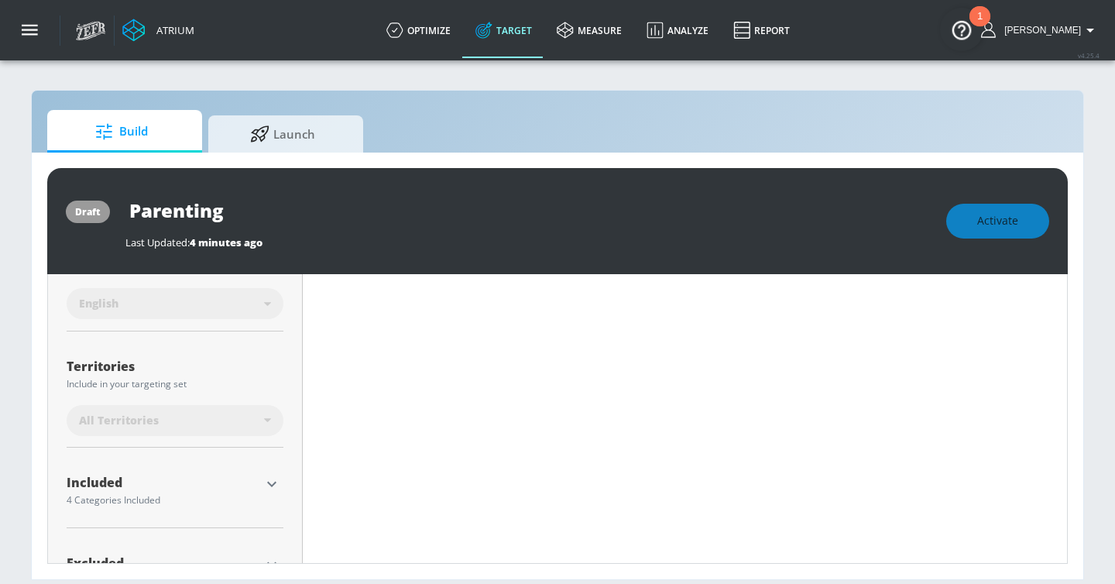
scroll to position [350, 0]
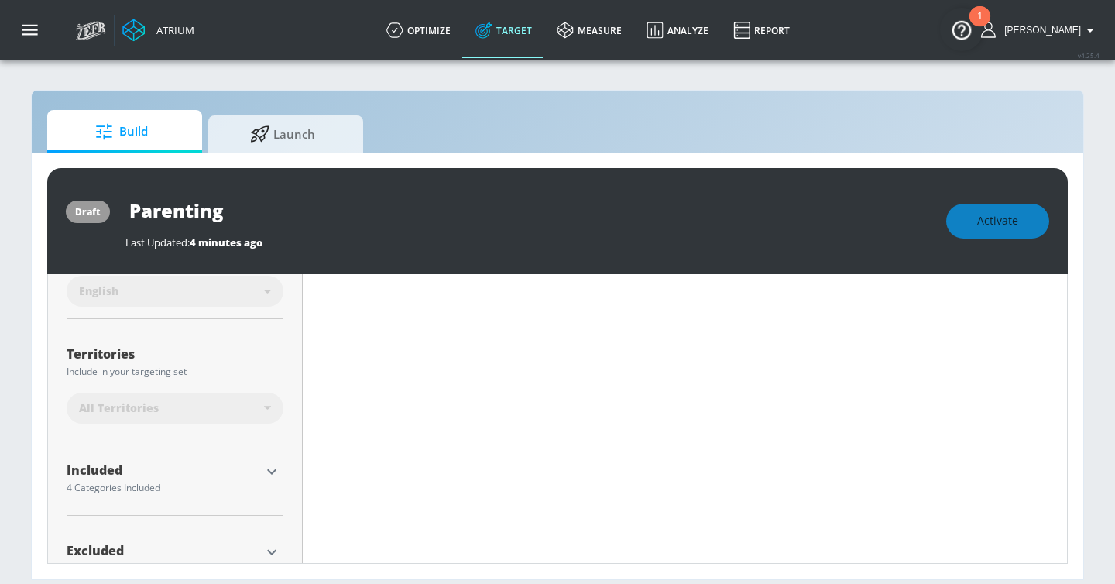
click at [289, 470] on div "Placement Type: Channels channels ​ Estimated Daily Spend Loading... Activation…" at bounding box center [175, 266] width 255 height 684
click at [275, 472] on icon "button" at bounding box center [271, 471] width 19 height 19
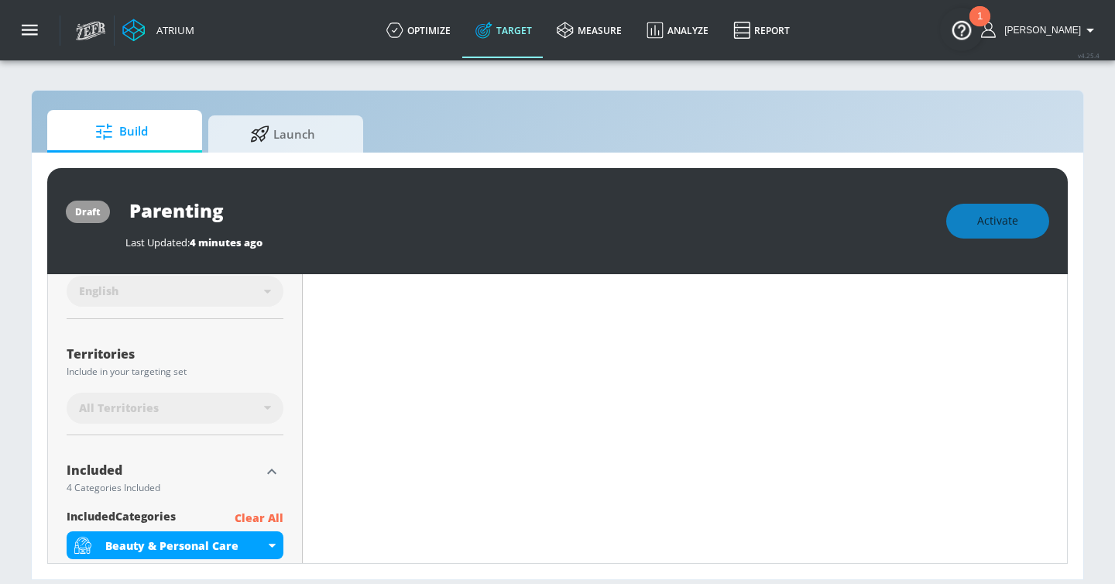
scroll to position [465, 0]
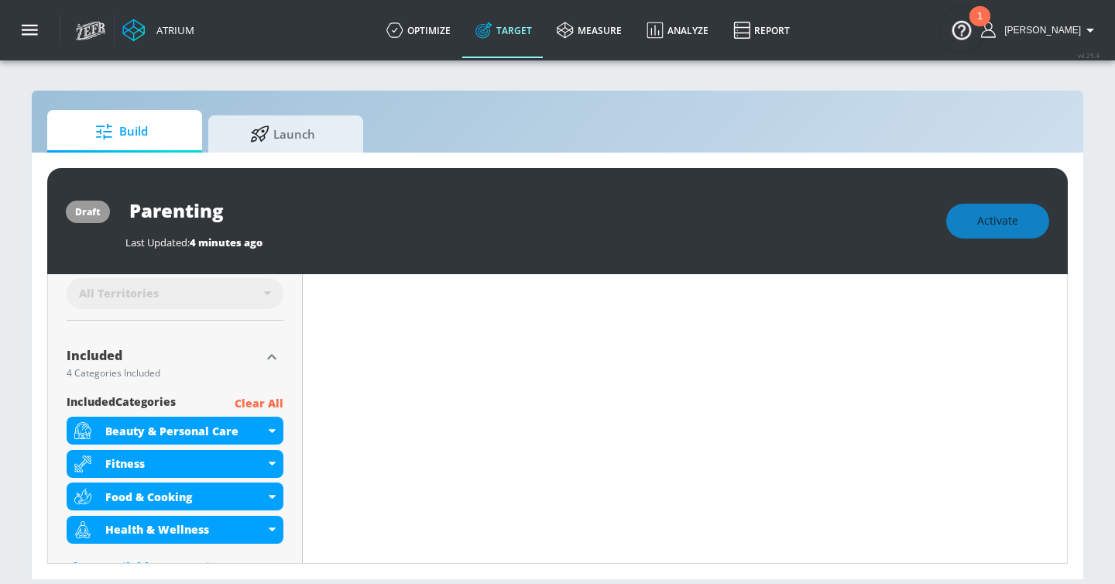
drag, startPoint x: 240, startPoint y: 209, endPoint x: 87, endPoint y: 209, distance: 152.5
click at [87, 209] on div "draft Parenting Last Updated: 4 minutes ago Activate" at bounding box center [557, 221] width 1020 height 106
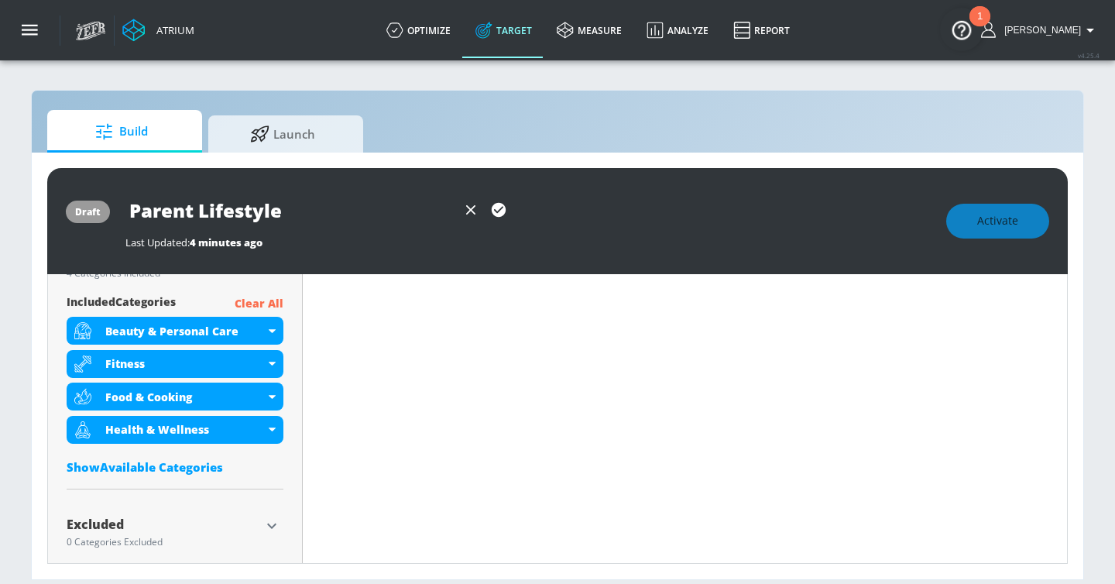
scroll to position [584, 0]
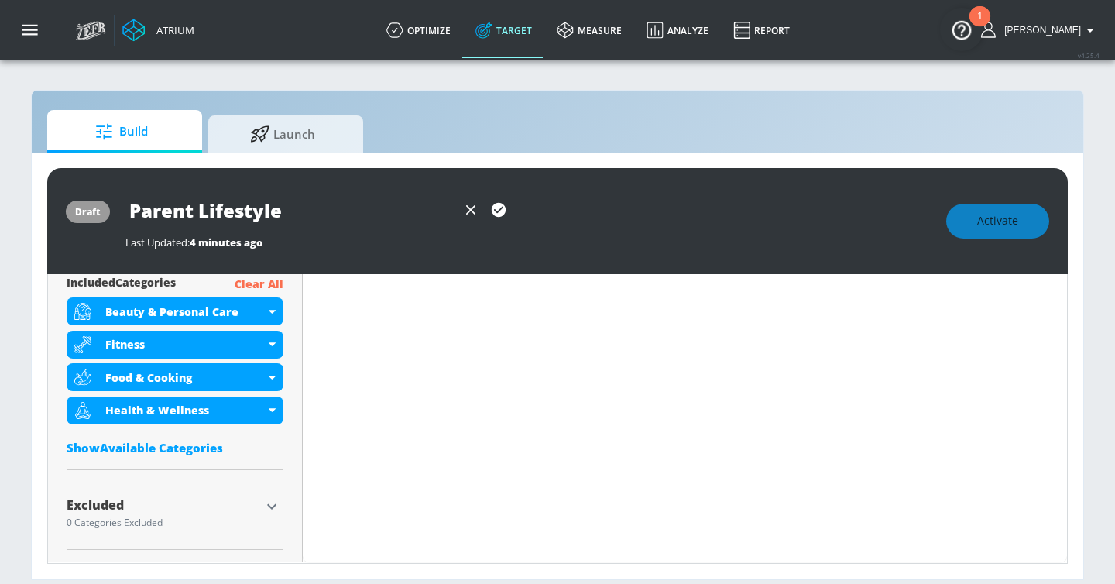
type input "Parent Lifestyle"
click at [187, 448] on div "Show Available Categories" at bounding box center [175, 447] width 217 height 15
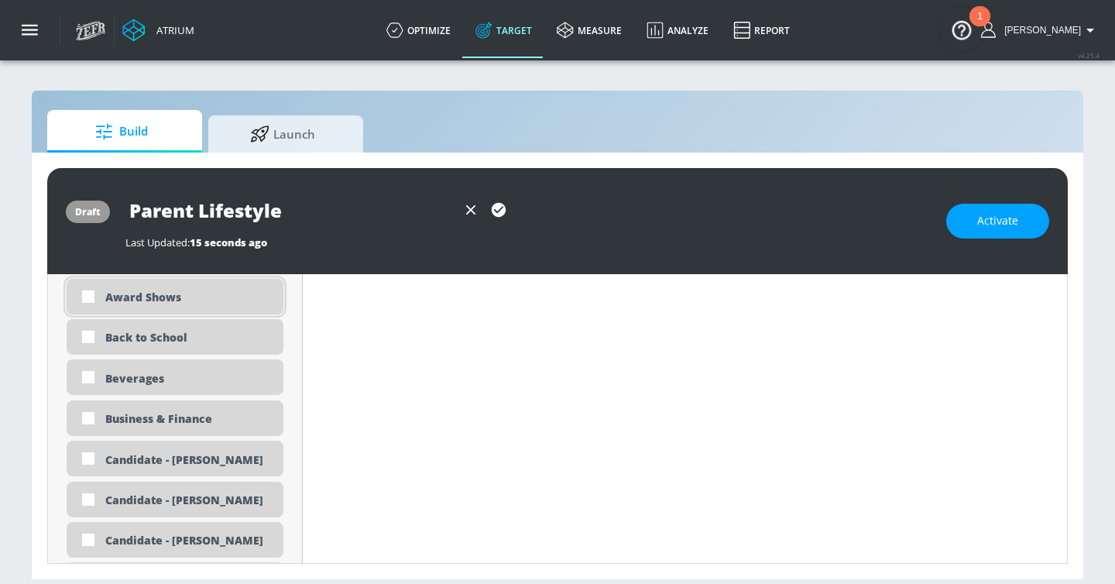
scroll to position [1030, 0]
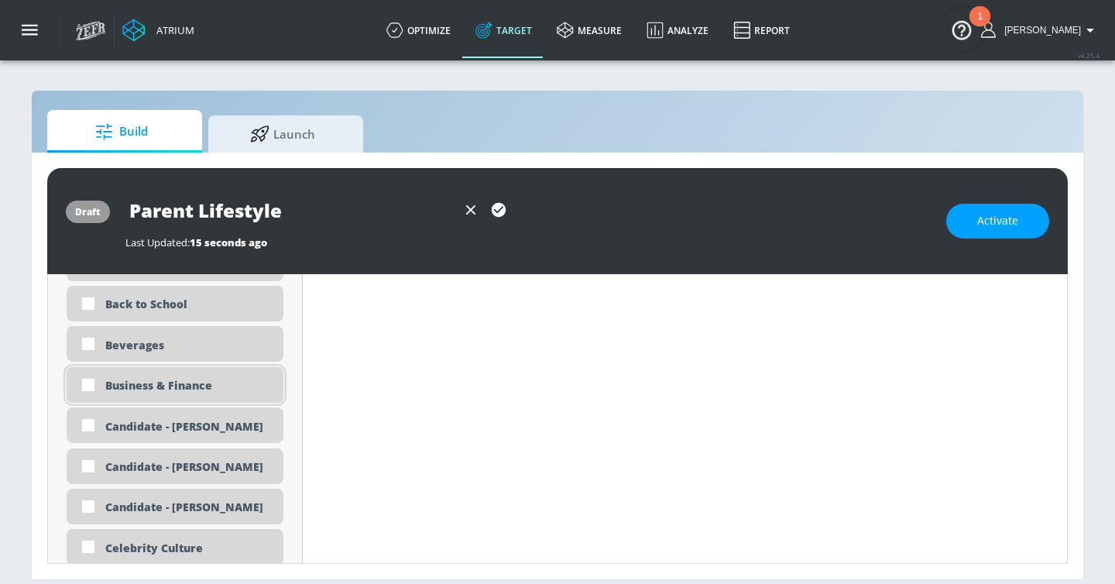
click at [180, 382] on div "Business & Finance" at bounding box center [188, 385] width 166 height 15
checkbox input "true"
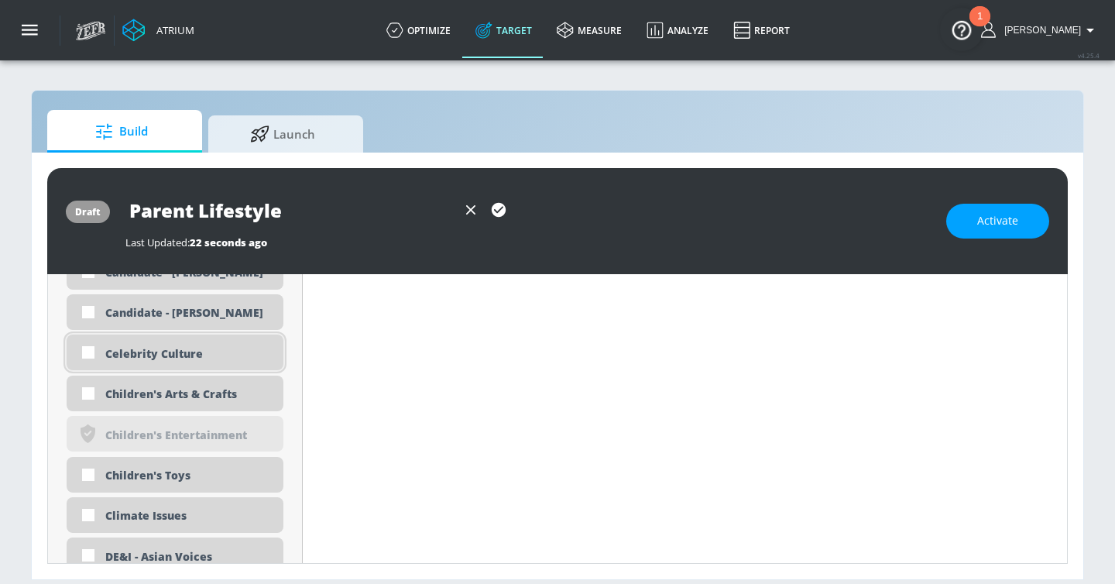
scroll to position [1155, 0]
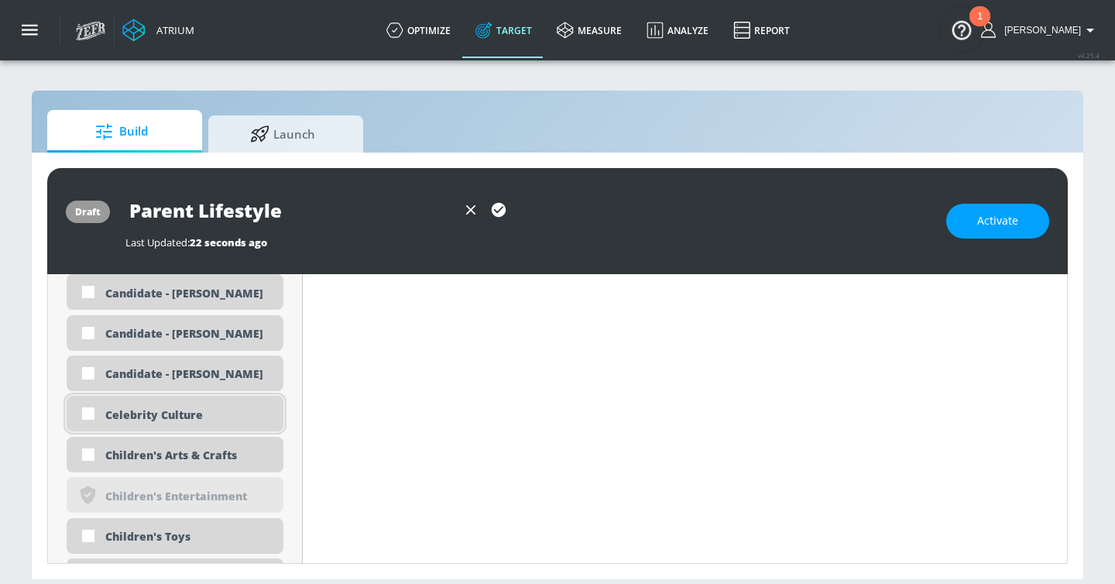
click at [132, 420] on div "Celebrity Culture" at bounding box center [188, 414] width 166 height 15
checkbox input "true"
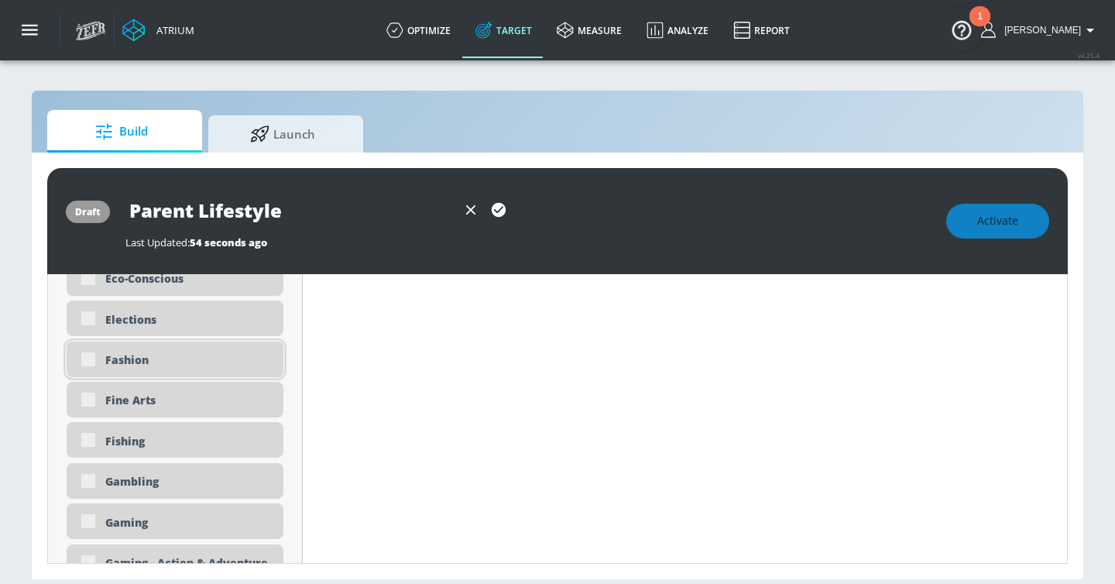
scroll to position [1871, 0]
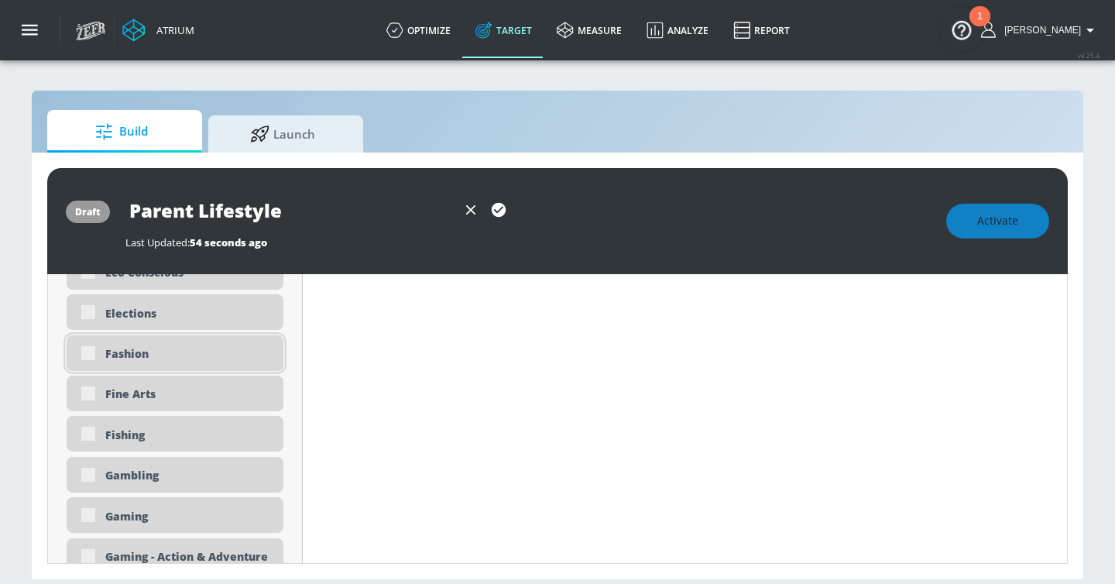
click at [95, 353] on div "Fashion" at bounding box center [175, 353] width 217 height 36
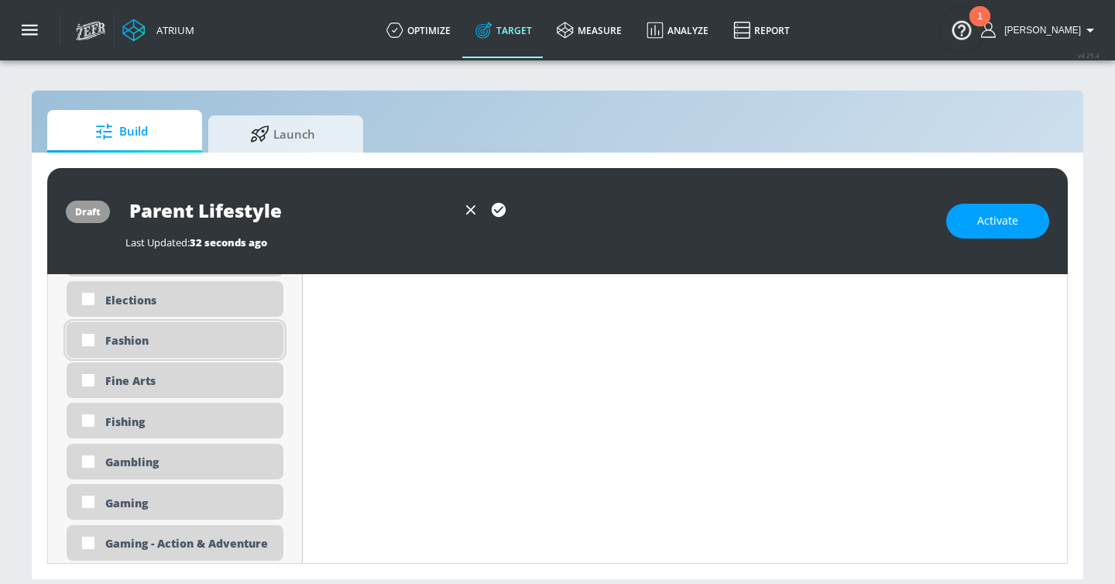
scroll to position [1857, 0]
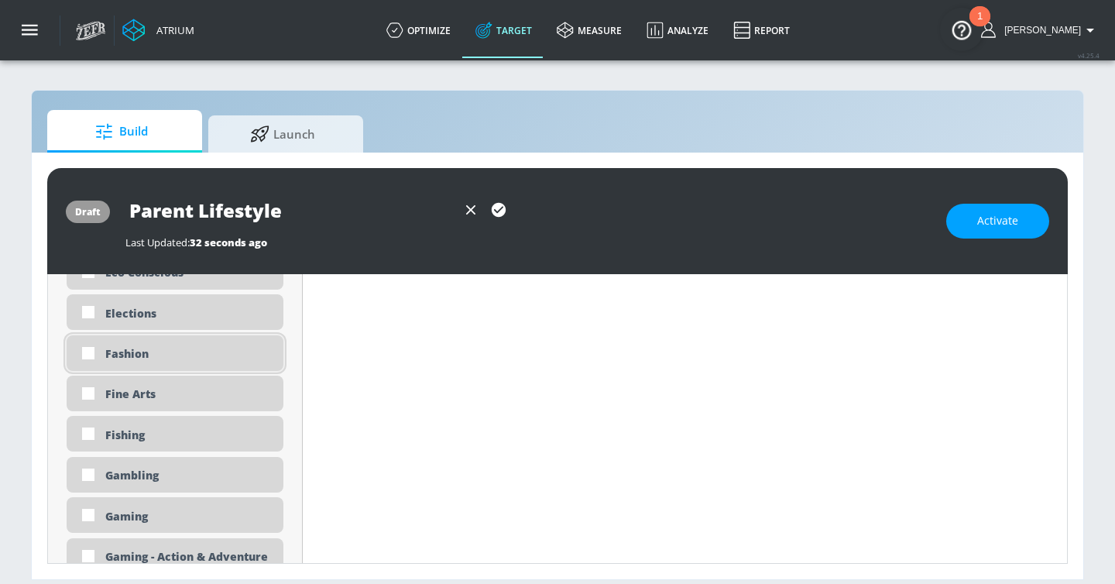
click at [108, 358] on div "Fashion" at bounding box center [188, 353] width 166 height 15
checkbox input "true"
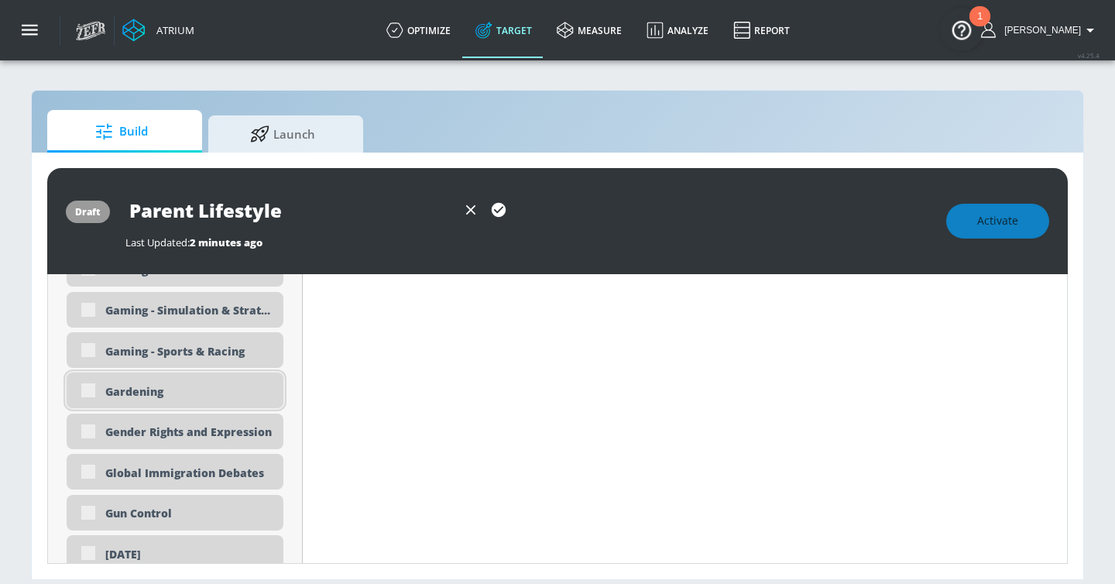
scroll to position [2217, 0]
click at [135, 384] on div "Gardening" at bounding box center [188, 391] width 166 height 15
checkbox input "true"
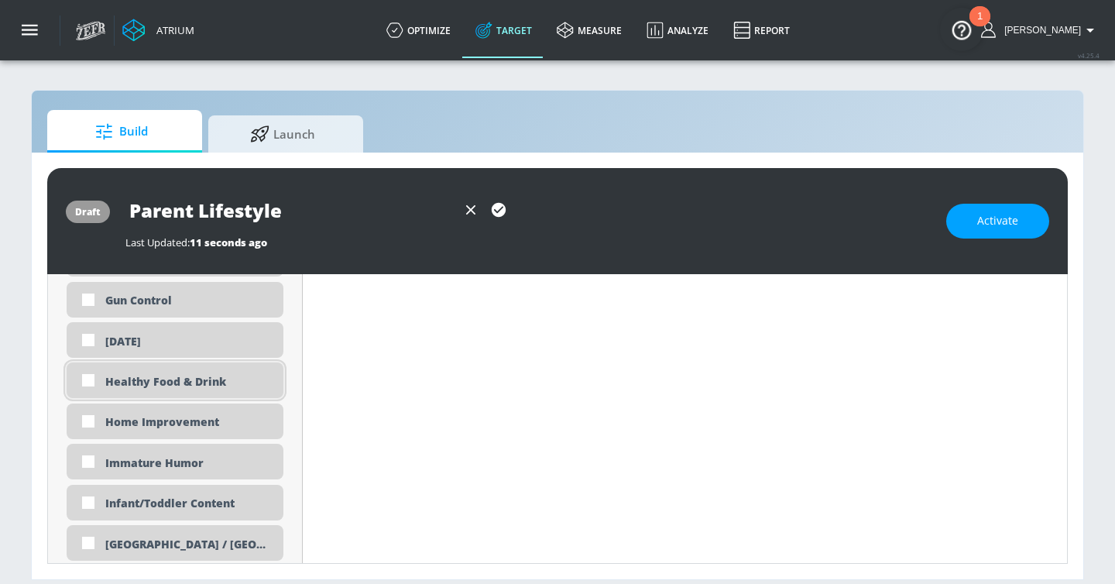
scroll to position [2409, 0]
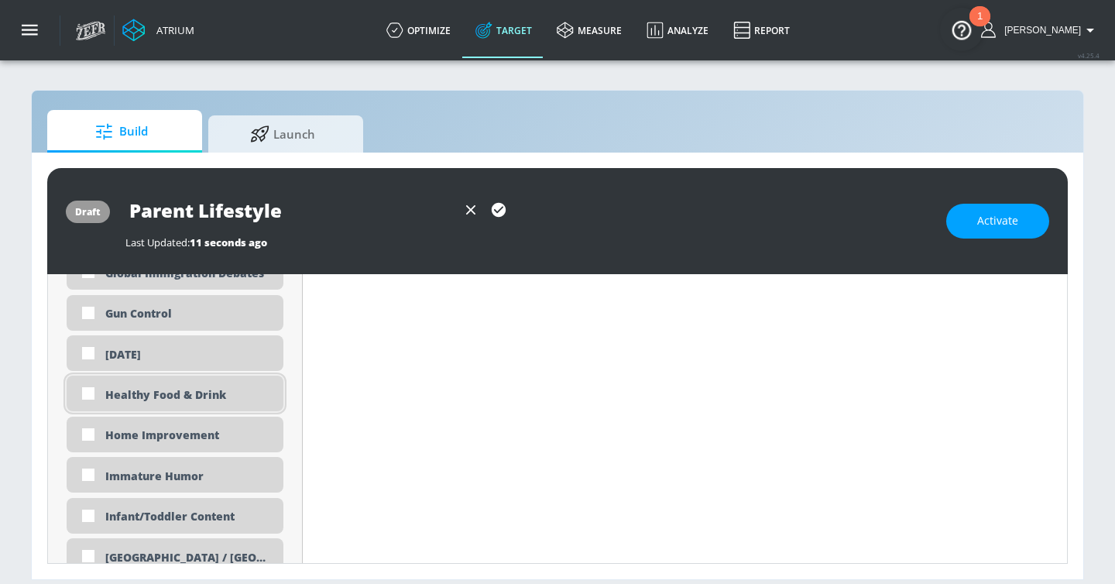
click at [120, 398] on div "Healthy Food & Drink" at bounding box center [188, 394] width 166 height 15
checkbox input "true"
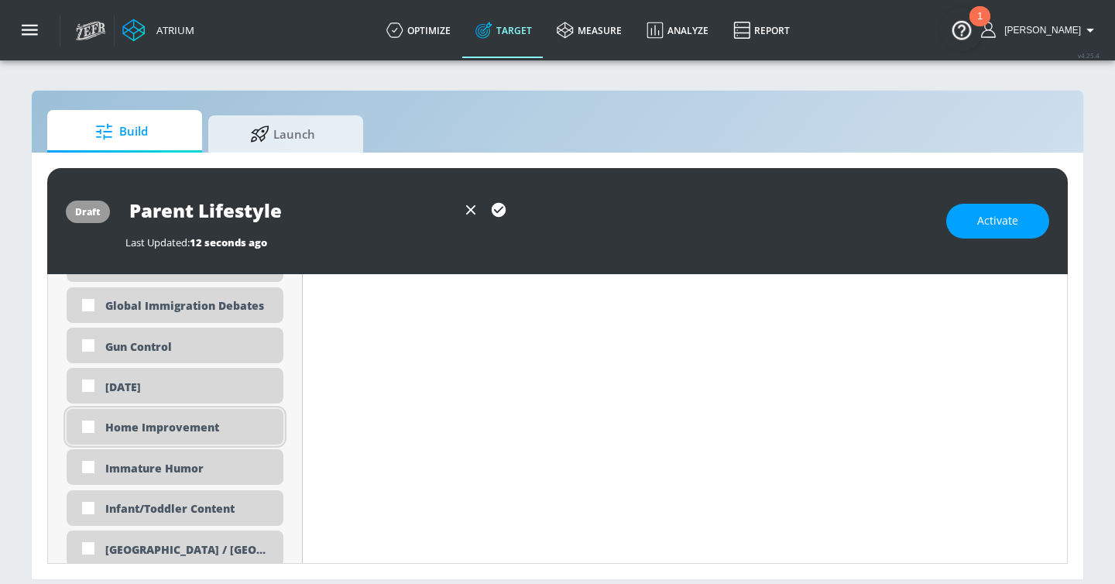
click at [113, 424] on div "Home Improvement" at bounding box center [188, 427] width 166 height 15
checkbox input "true"
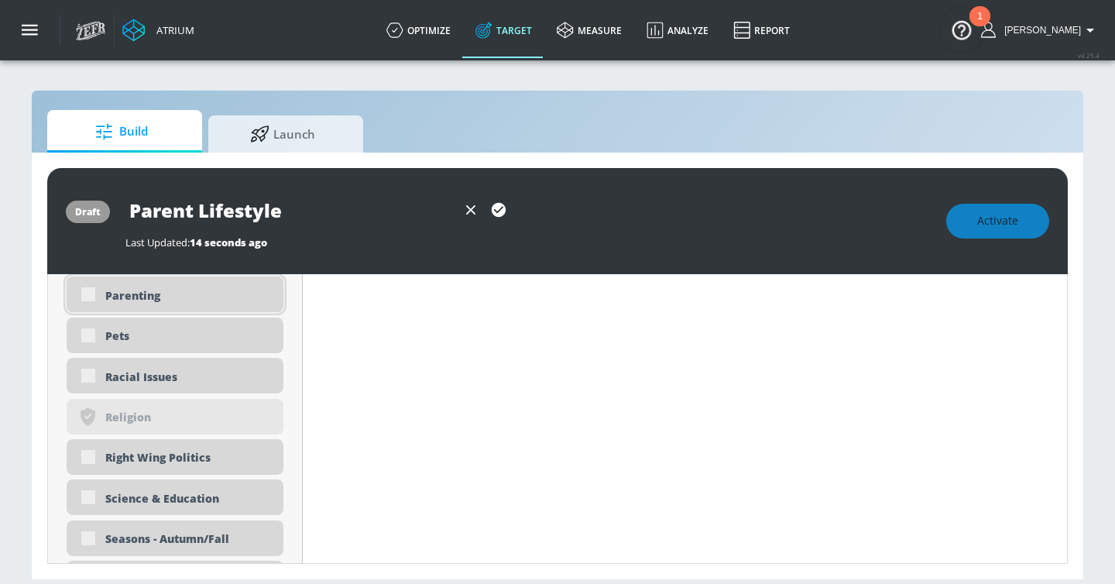
scroll to position [3616, 0]
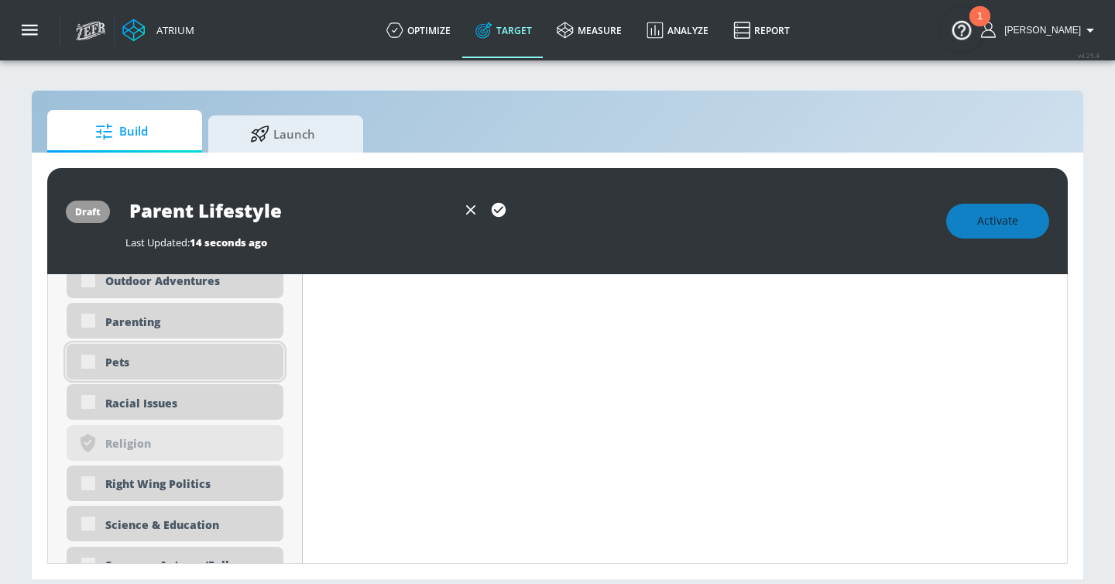
click at [112, 365] on div "Pets" at bounding box center [188, 362] width 166 height 15
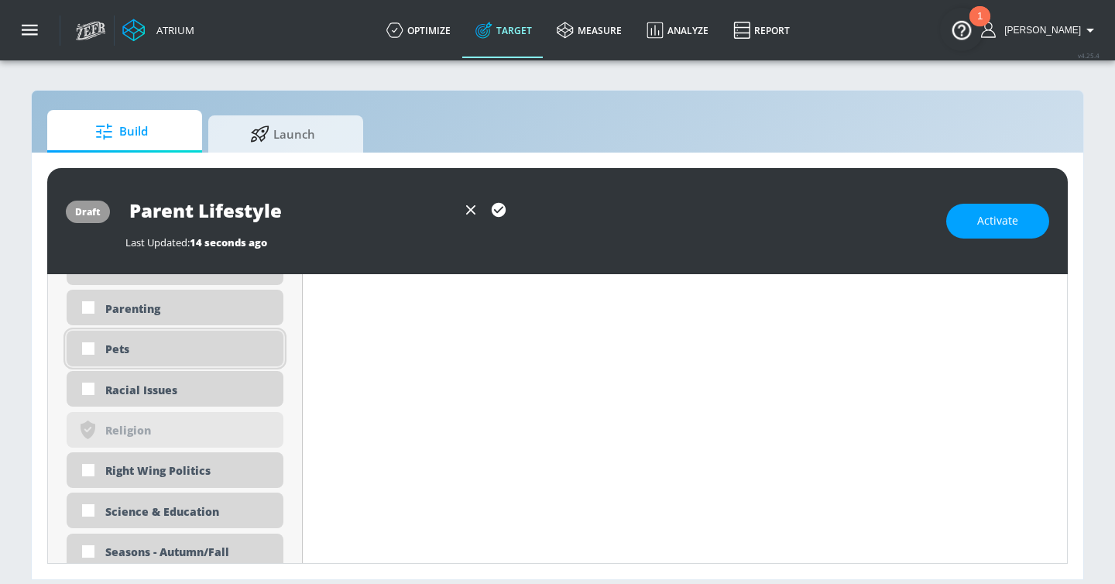
scroll to position [3603, 0]
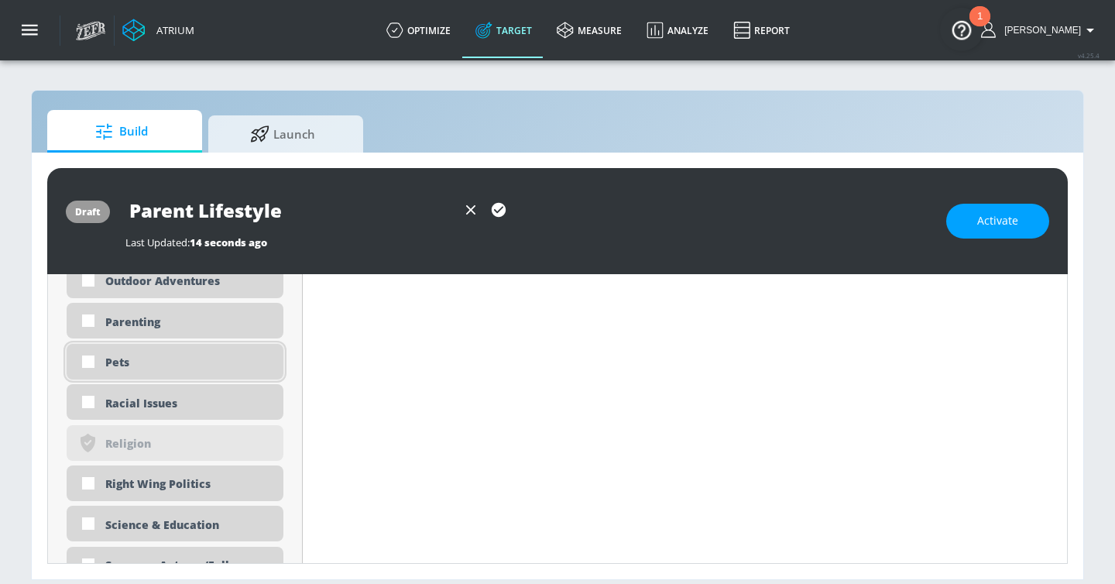
click at [112, 365] on div "Pets" at bounding box center [188, 362] width 166 height 15
checkbox input "true"
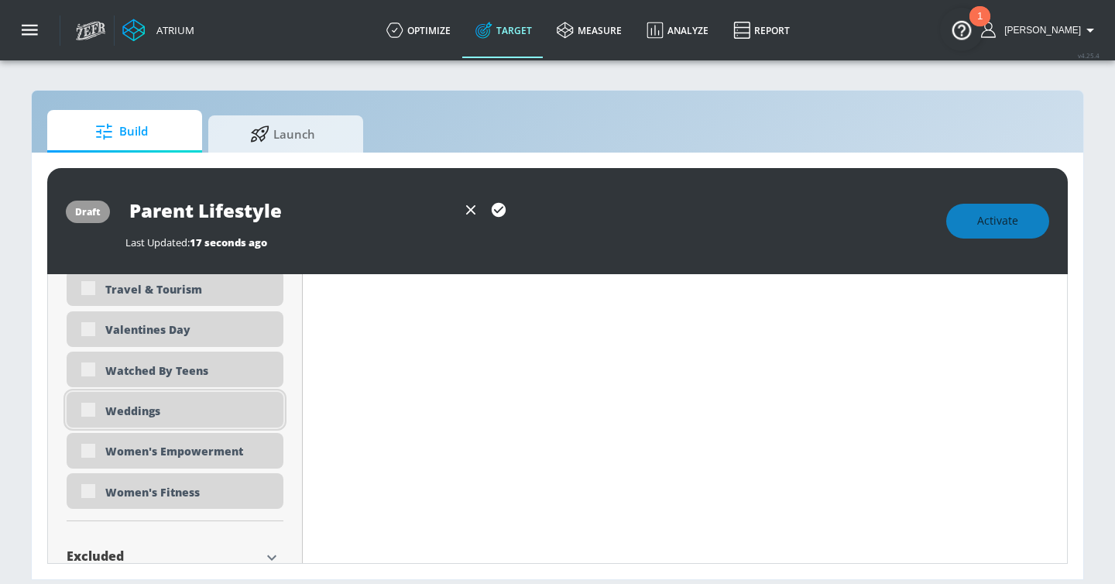
scroll to position [4828, 0]
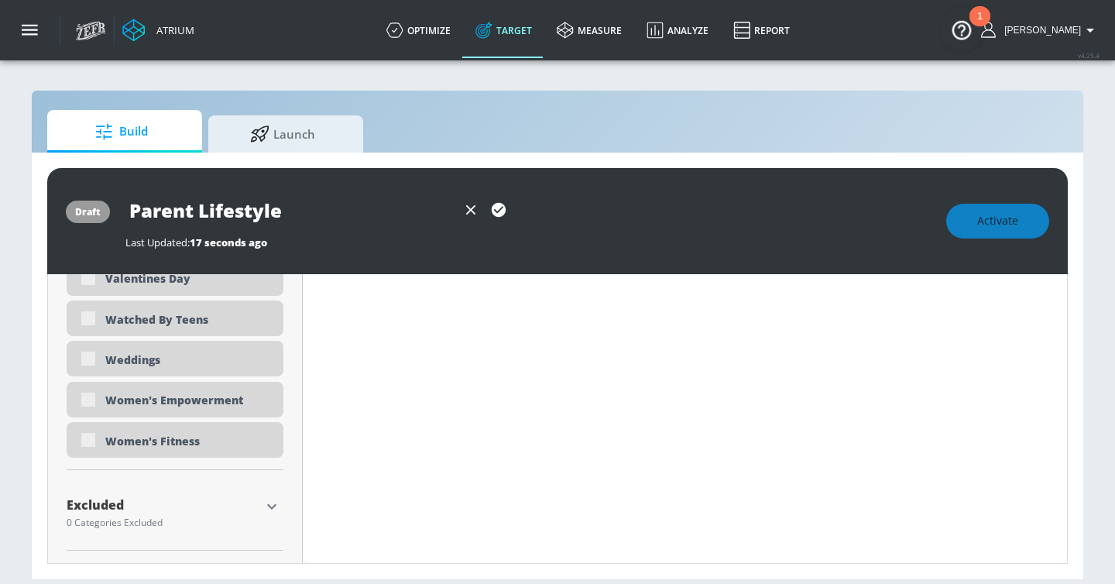
click at [273, 515] on icon "button" at bounding box center [271, 506] width 19 height 19
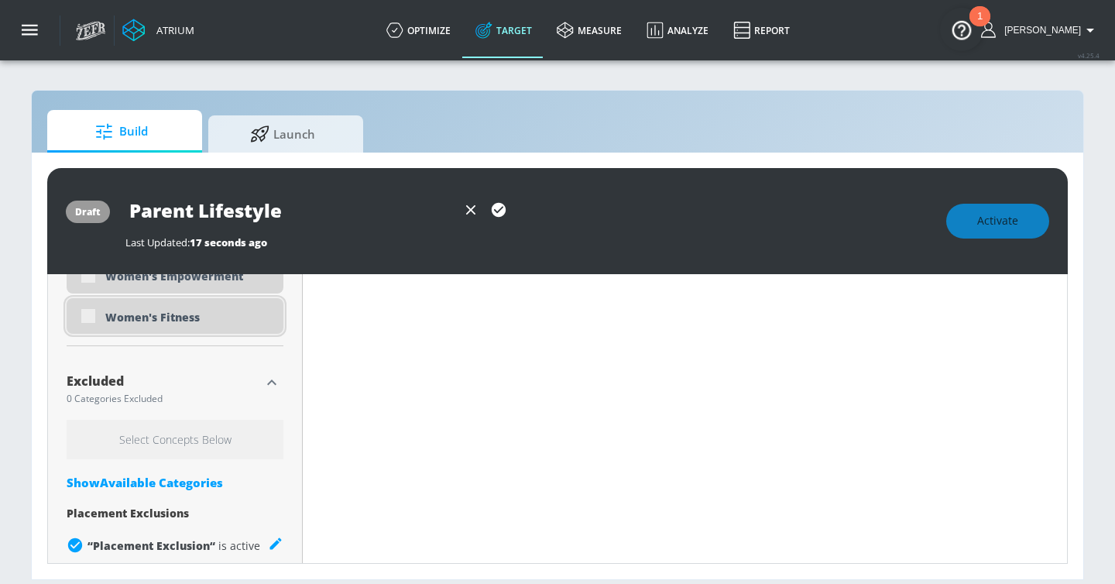
scroll to position [4971, 0]
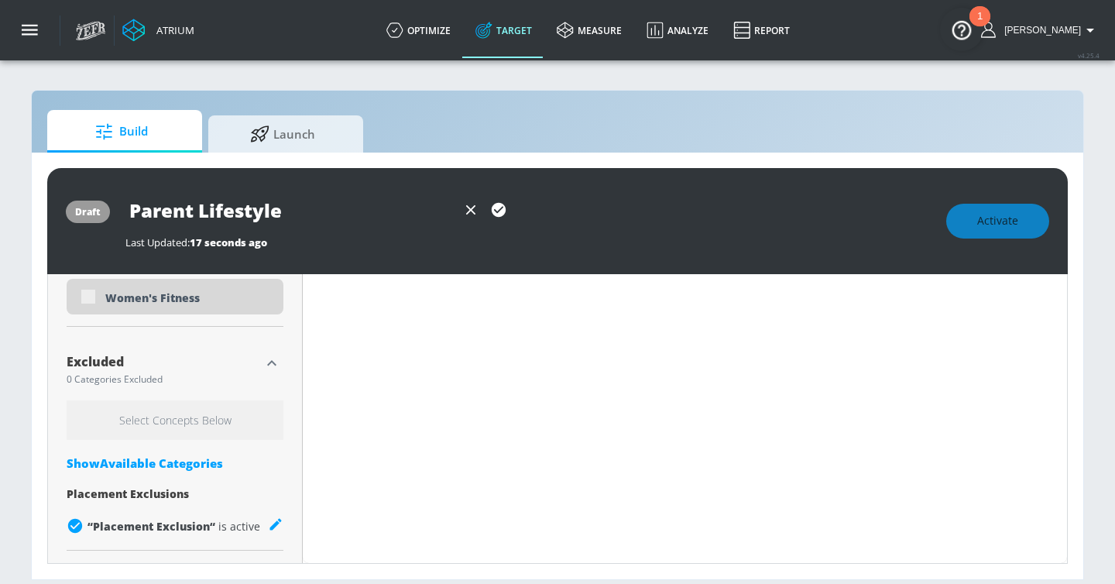
click at [136, 455] on div "Show Available Categories" at bounding box center [175, 462] width 217 height 15
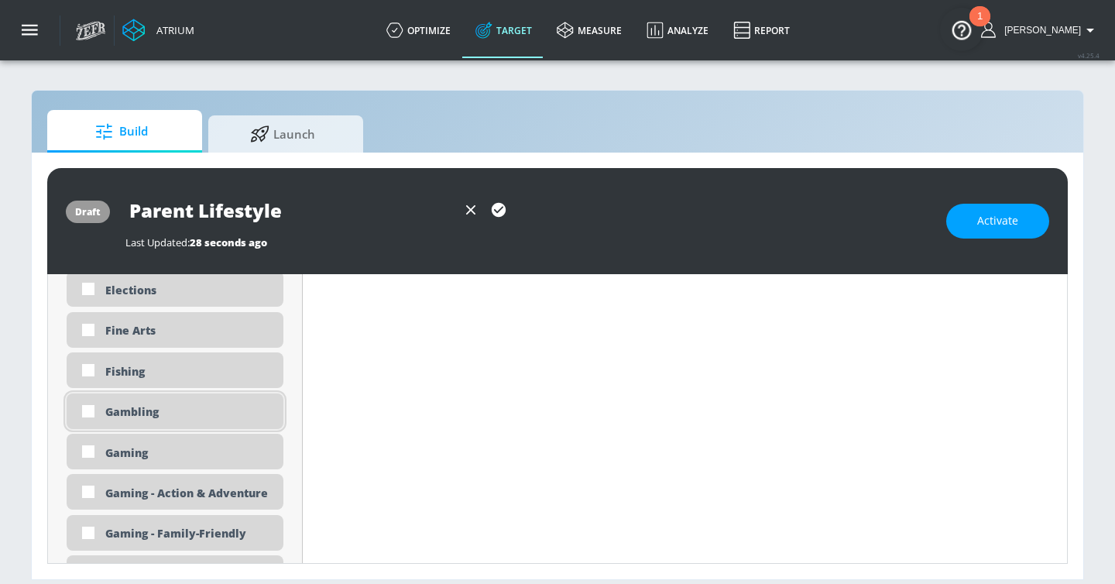
scroll to position [6204, 0]
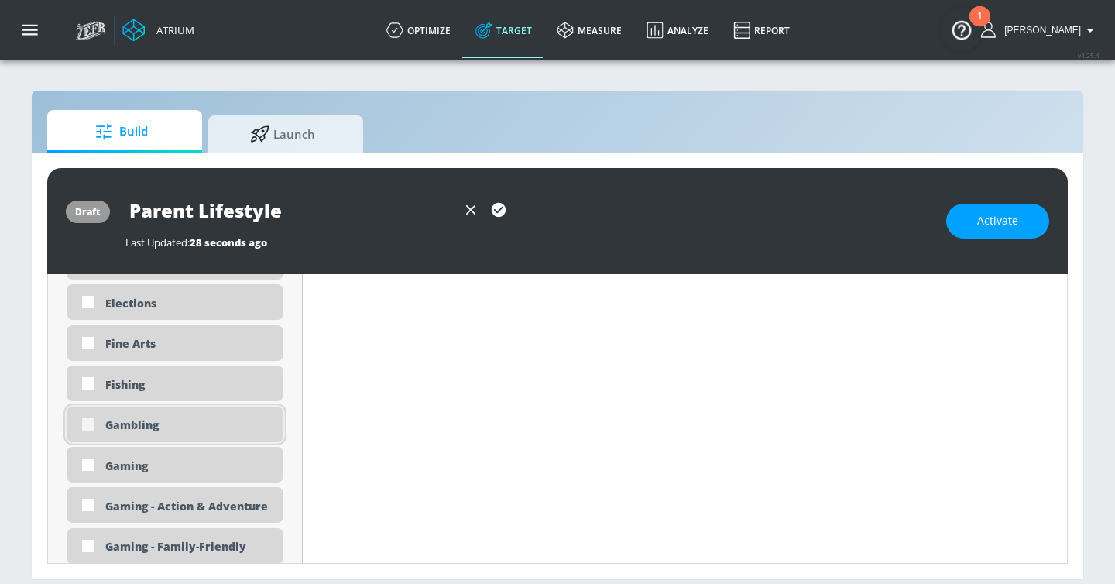
click at [92, 422] on input "checkbox" at bounding box center [88, 424] width 28 height 28
checkbox input "true"
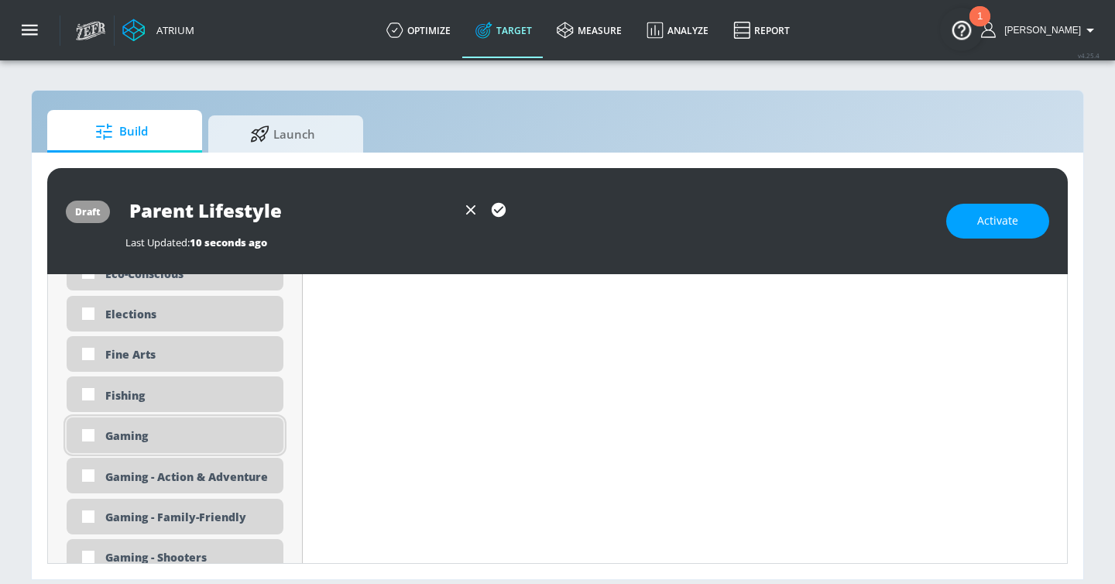
click at [157, 439] on div "Gaming" at bounding box center [188, 435] width 166 height 15
checkbox input "true"
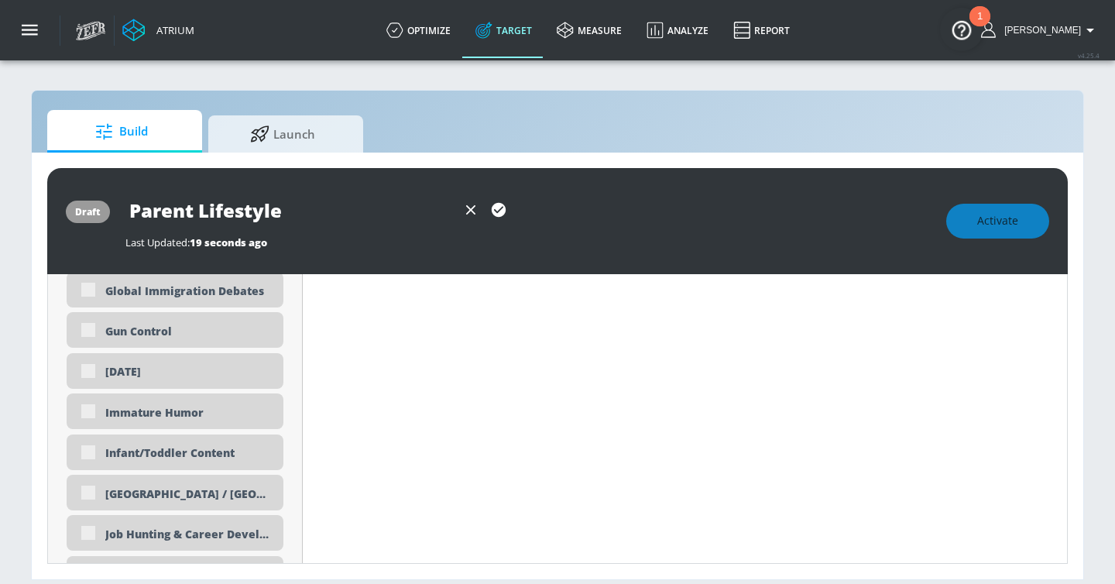
scroll to position [6582, 0]
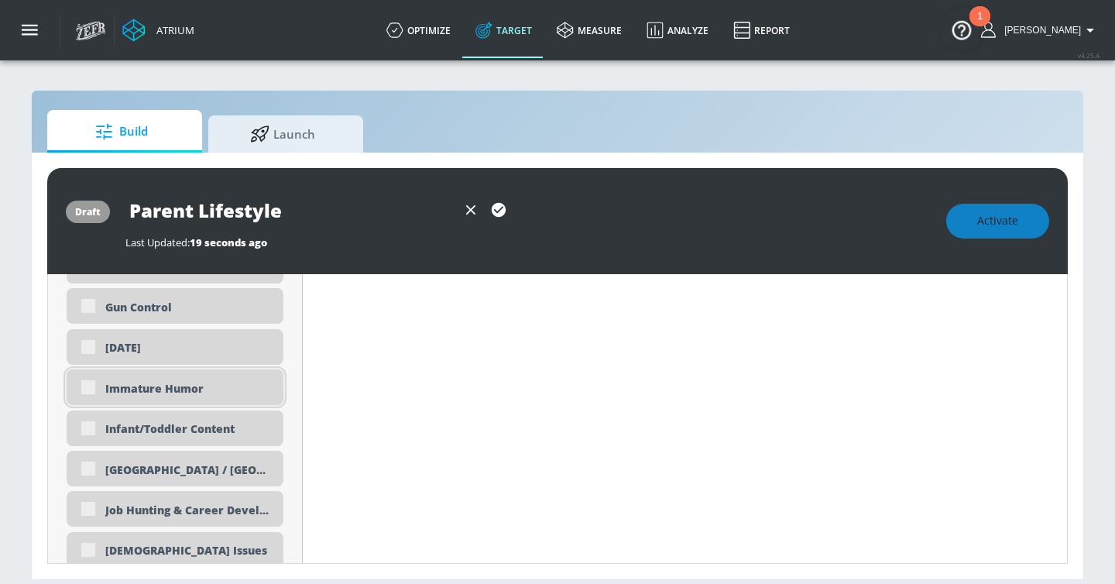
click at [119, 389] on div "Immature Humor" at bounding box center [188, 388] width 166 height 15
click at [119, 389] on div "Immature Humor" at bounding box center [188, 387] width 166 height 15
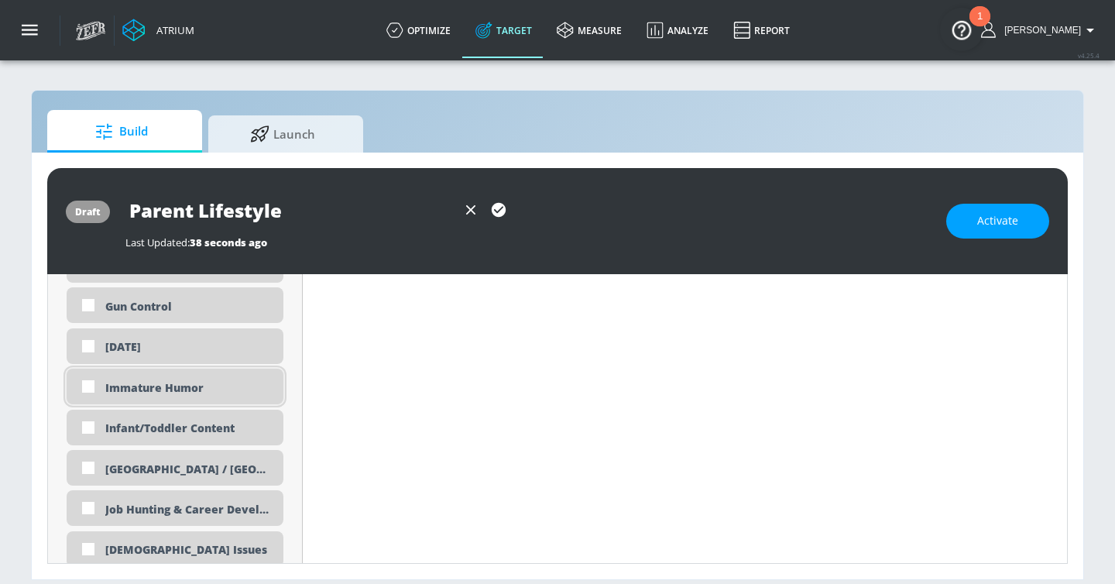
checkbox input "true"
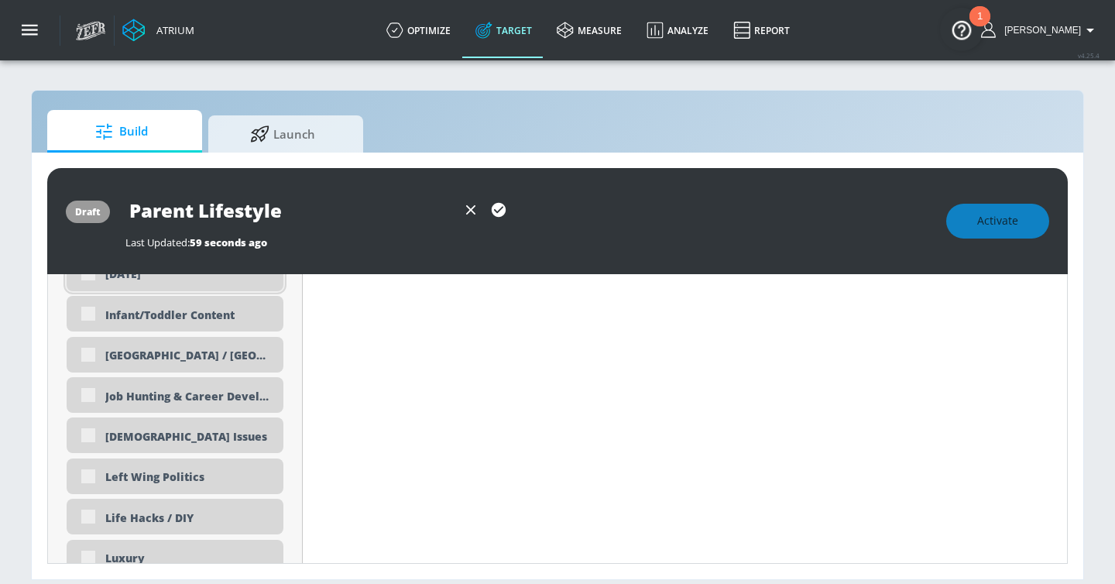
scroll to position [6635, 0]
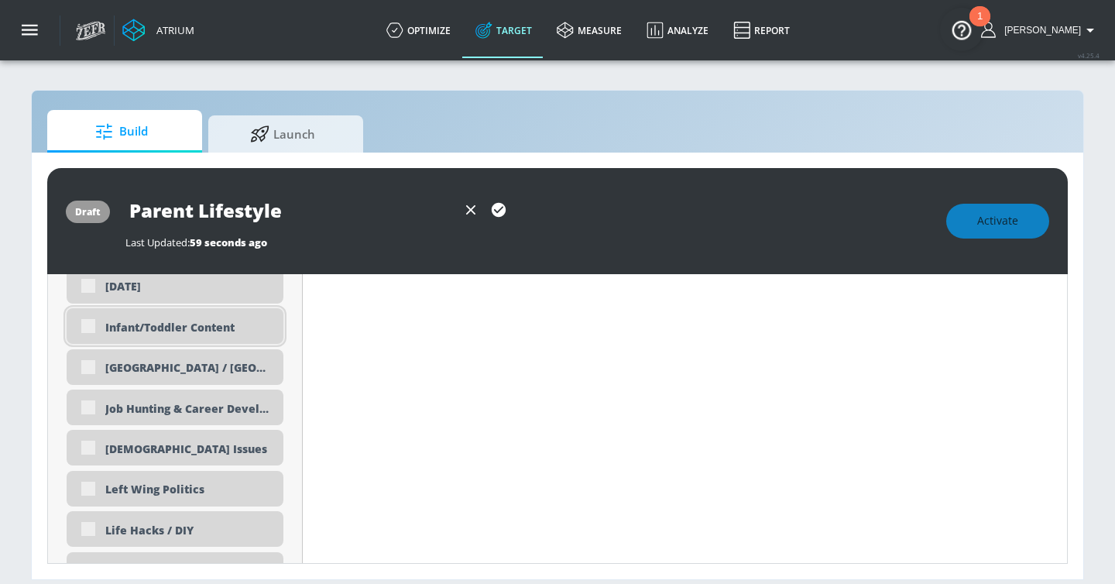
click at [119, 330] on div "Infant/Toddler Content" at bounding box center [188, 327] width 166 height 15
click at [84, 324] on div "Infant/Toddler Content" at bounding box center [175, 326] width 217 height 36
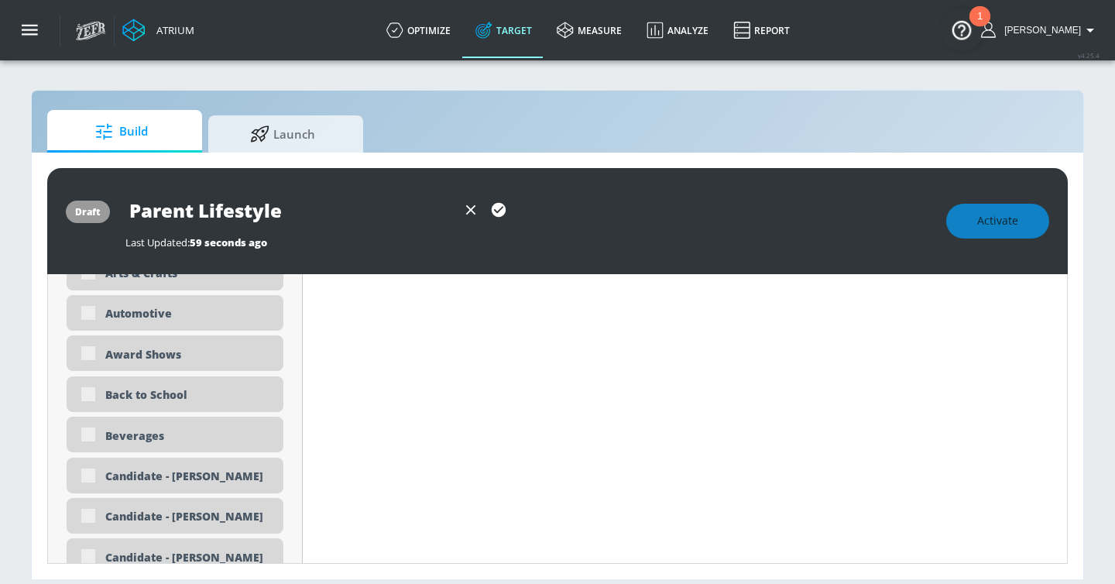
scroll to position [0, 0]
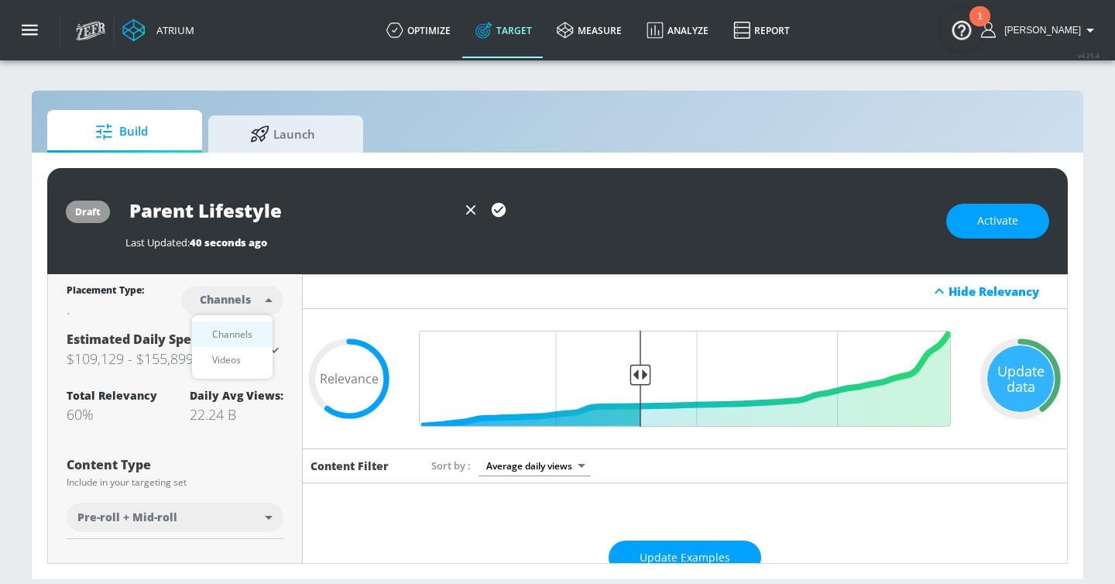
click at [259, 302] on body "Atrium optimize Target measure Analyze Report optimize Target measure Analyze R…" at bounding box center [557, 292] width 1115 height 584
click at [237, 362] on div "Videos" at bounding box center [226, 360] width 44 height 16
type input "videos"
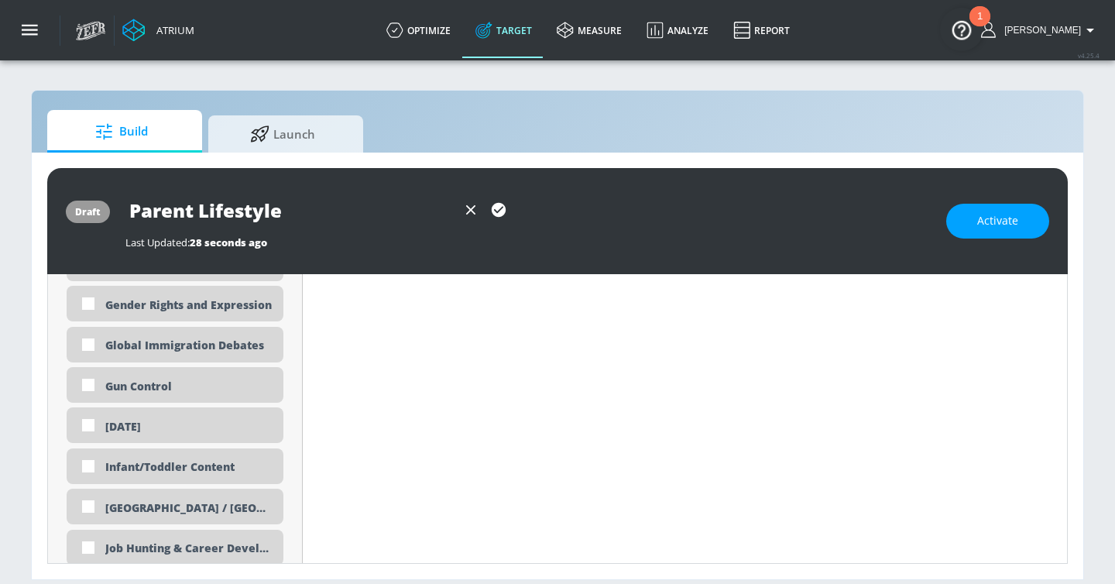
scroll to position [2396, 0]
click at [206, 416] on div "Infant/Toddler Content" at bounding box center [175, 424] width 217 height 36
checkbox input "true"
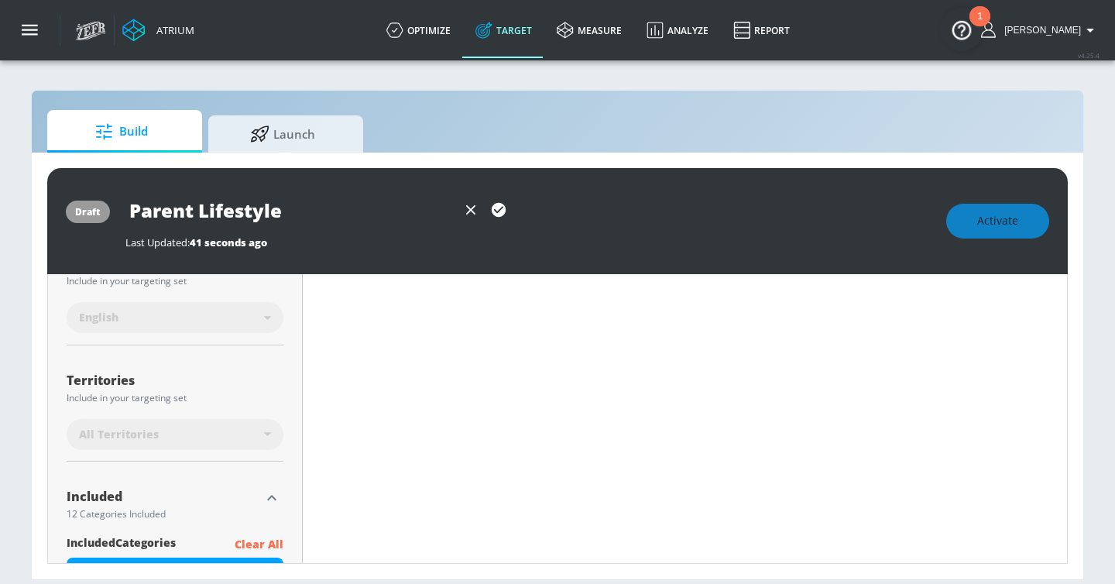
scroll to position [0, 0]
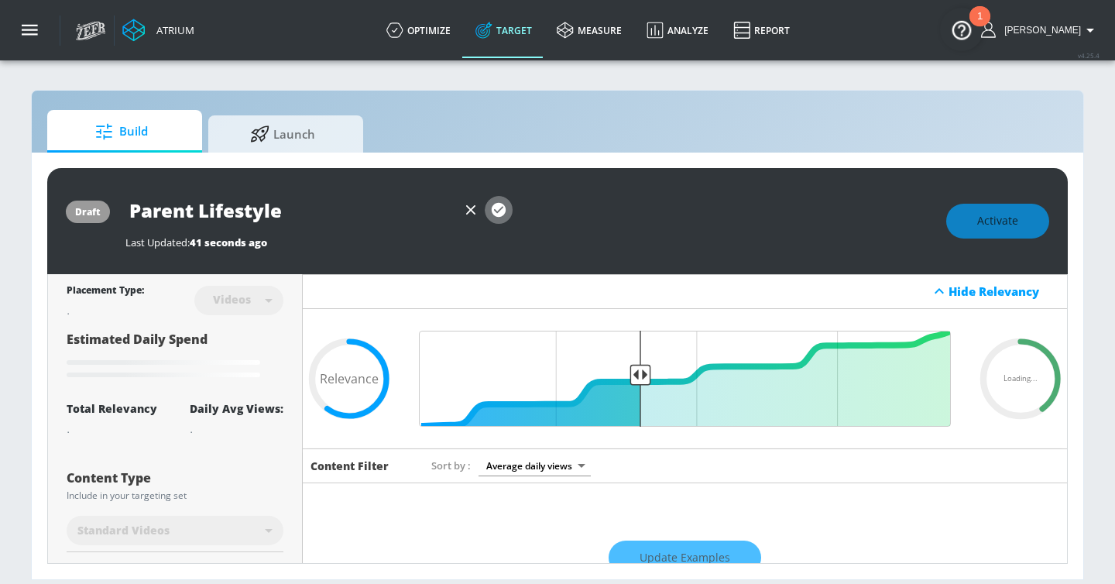
click at [500, 207] on icon "button" at bounding box center [499, 210] width 14 height 14
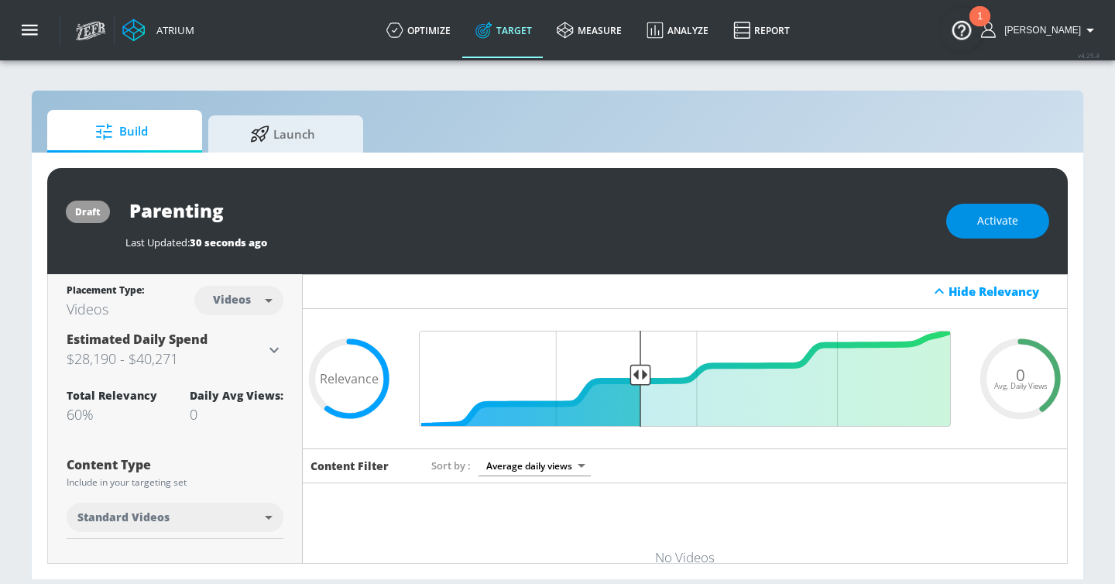
click at [1031, 221] on button "Activate" at bounding box center [997, 221] width 103 height 35
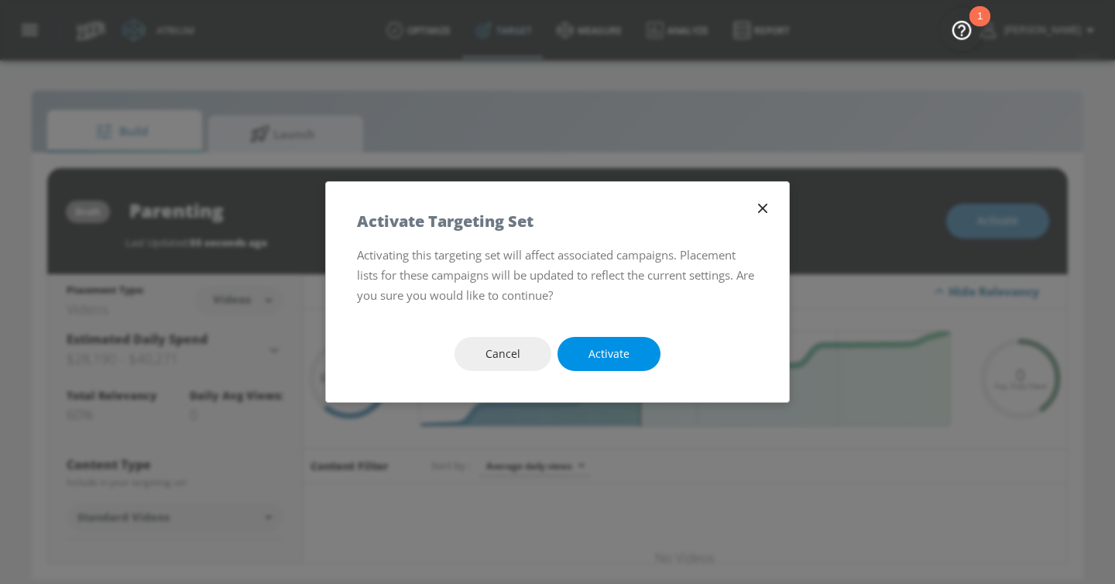
click at [612, 359] on span "Activate" at bounding box center [608, 354] width 41 height 19
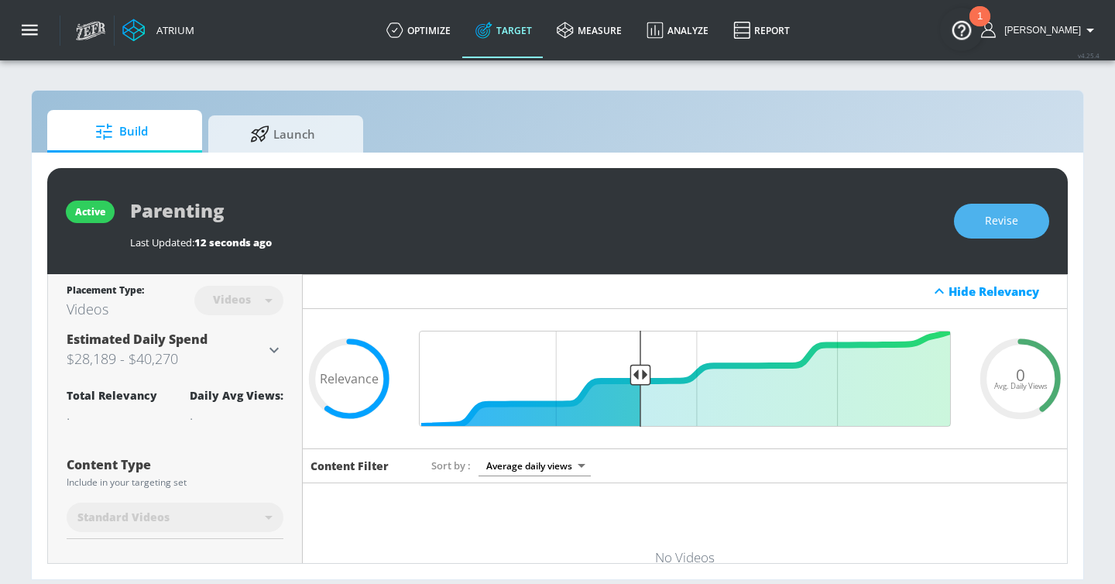
click at [1010, 214] on span "Revise" at bounding box center [1001, 220] width 33 height 19
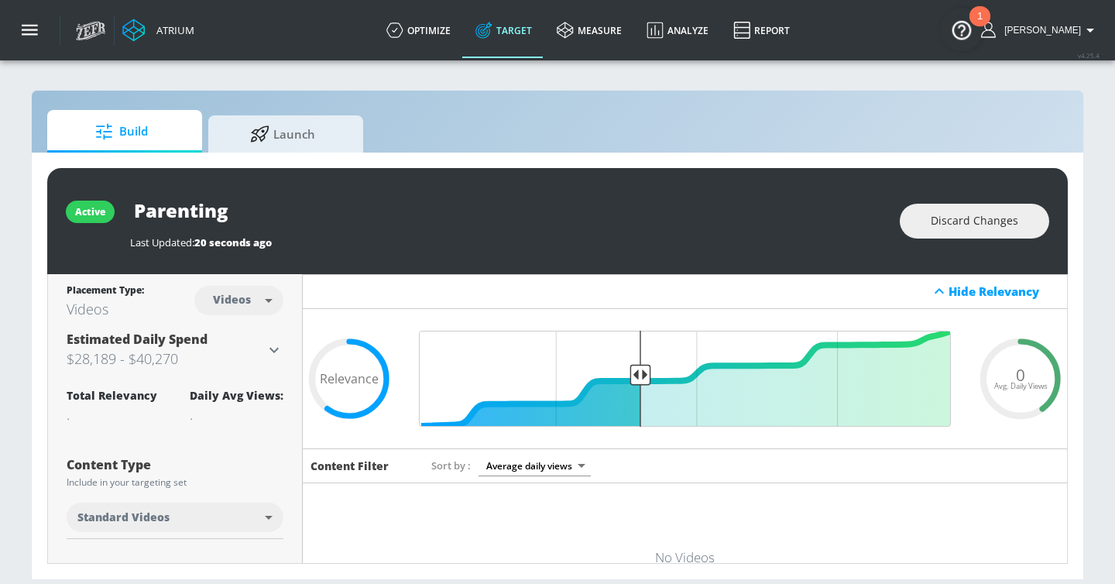
click at [259, 206] on input "Parenting" at bounding box center [323, 210] width 387 height 35
click at [513, 213] on button "button" at bounding box center [503, 210] width 28 height 28
drag, startPoint x: 26, startPoint y: 17, endPoint x: 29, endPoint y: 27, distance: 10.5
click at [29, 27] on icon "button" at bounding box center [30, 30] width 17 height 17
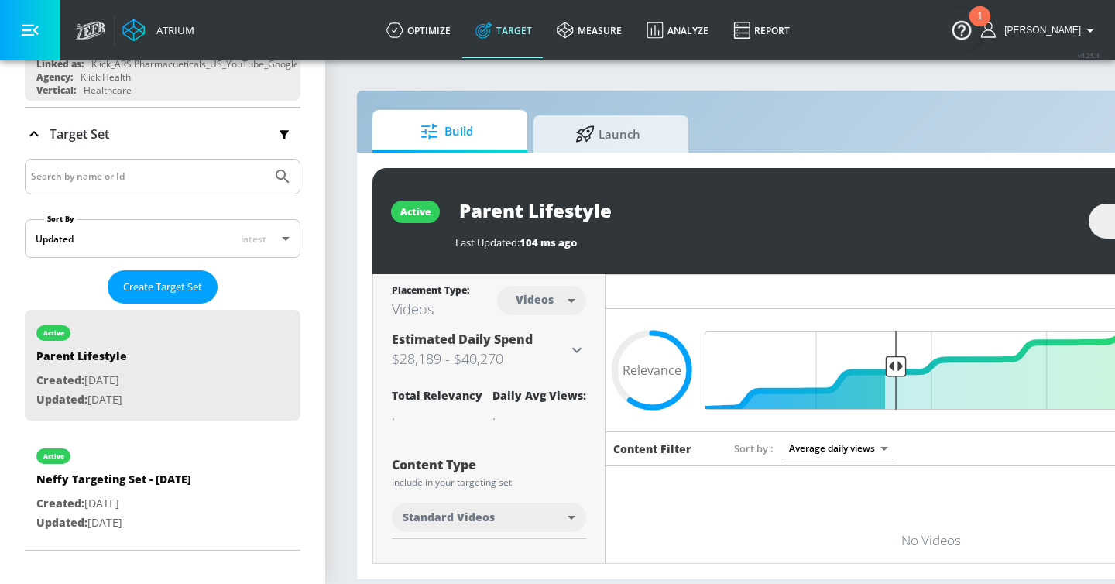
scroll to position [237, 0]
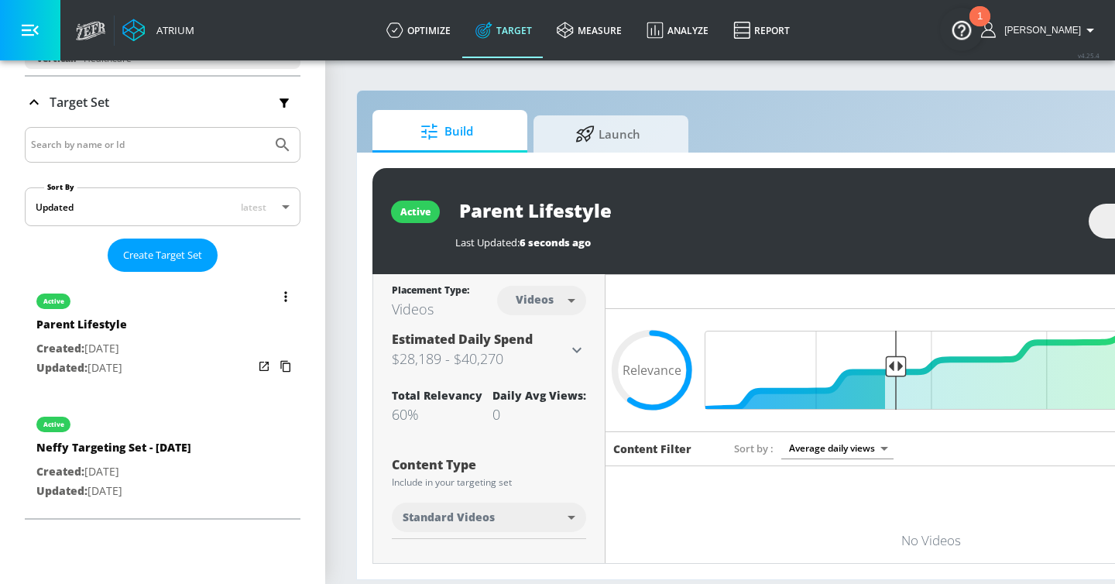
click at [288, 287] on button "list of Target Set" at bounding box center [286, 297] width 22 height 22
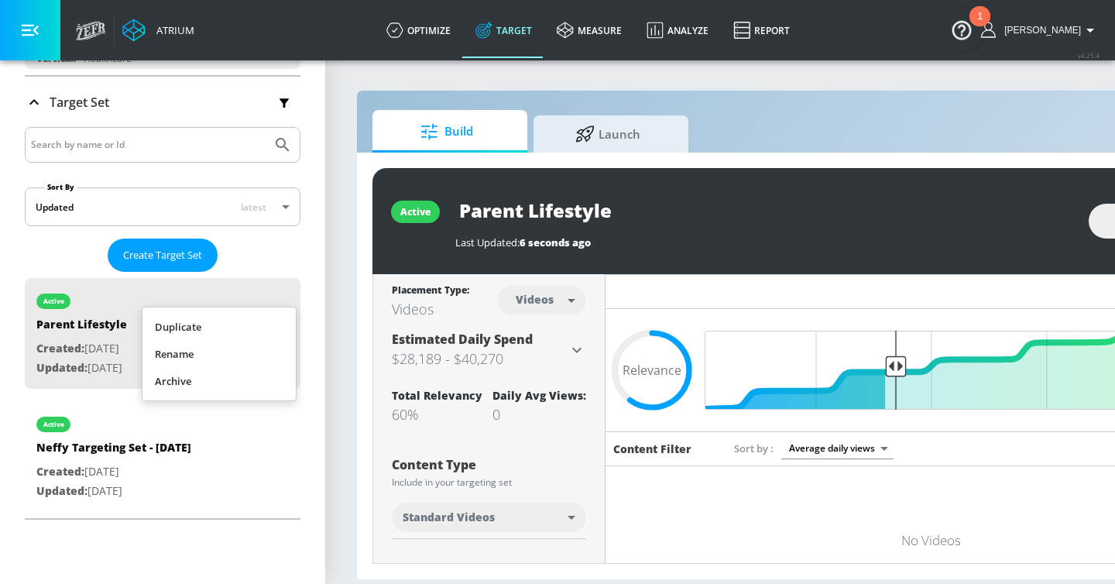
click at [225, 321] on li "Duplicate" at bounding box center [218, 327] width 153 height 27
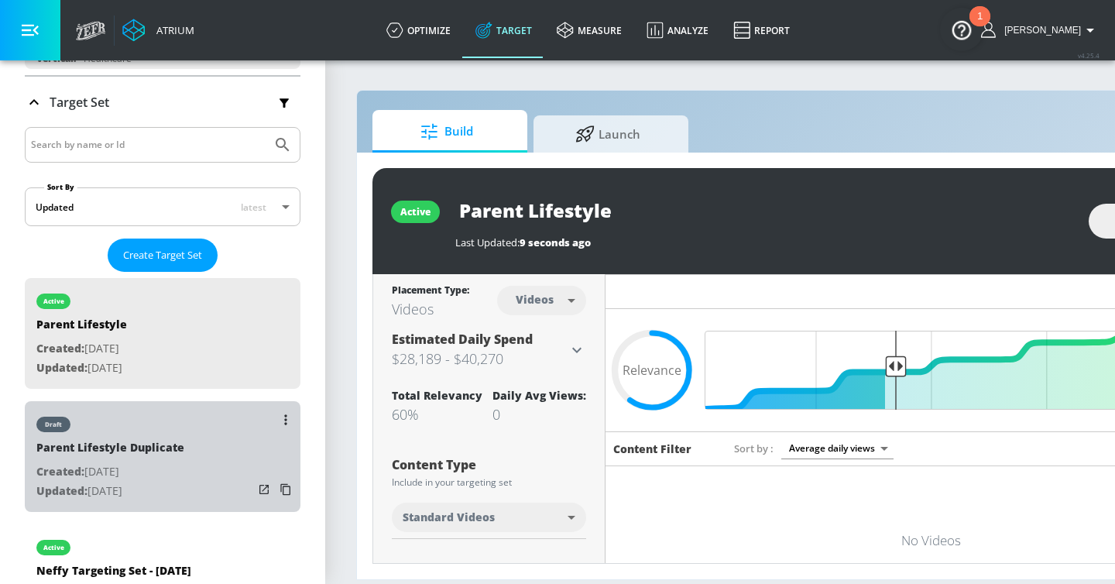
click at [202, 440] on div "draft Parent Lifestyle Duplicate Created: Sep. 22, 2025 Updated: Sep. 22, 2025" at bounding box center [163, 456] width 276 height 111
type input "Parent Lifestyle Duplicate"
type input "0.05"
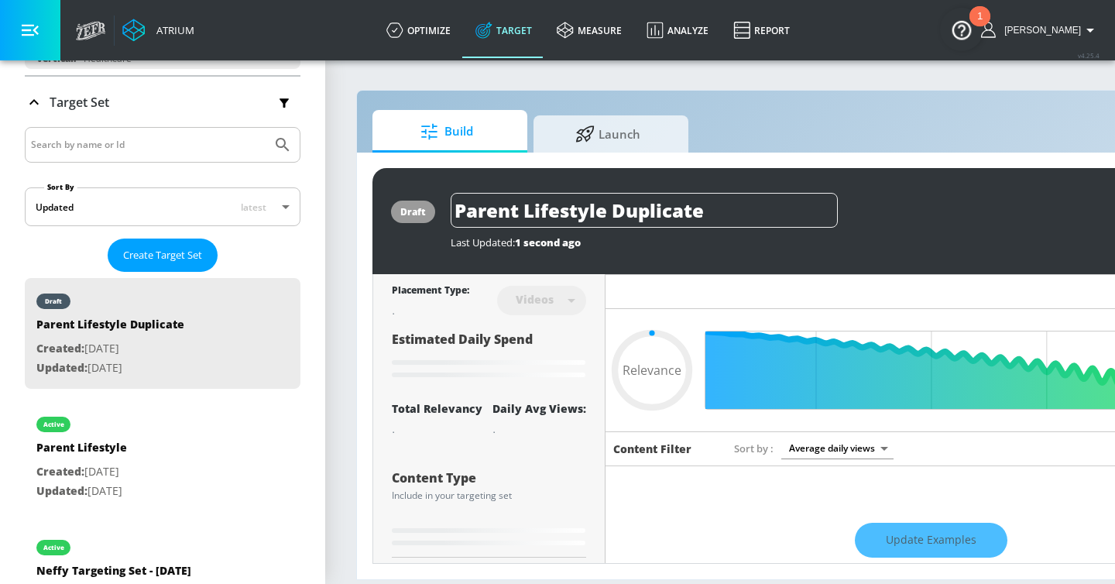
drag, startPoint x: 520, startPoint y: 210, endPoint x: 854, endPoint y: 195, distance: 334.8
click at [854, 195] on div "Parent Lifestyle Duplicate" at bounding box center [785, 210] width 669 height 35
type input "i Lifestyle Duplicate"
type input "0.05"
type input "in Lifestyle Duplicate"
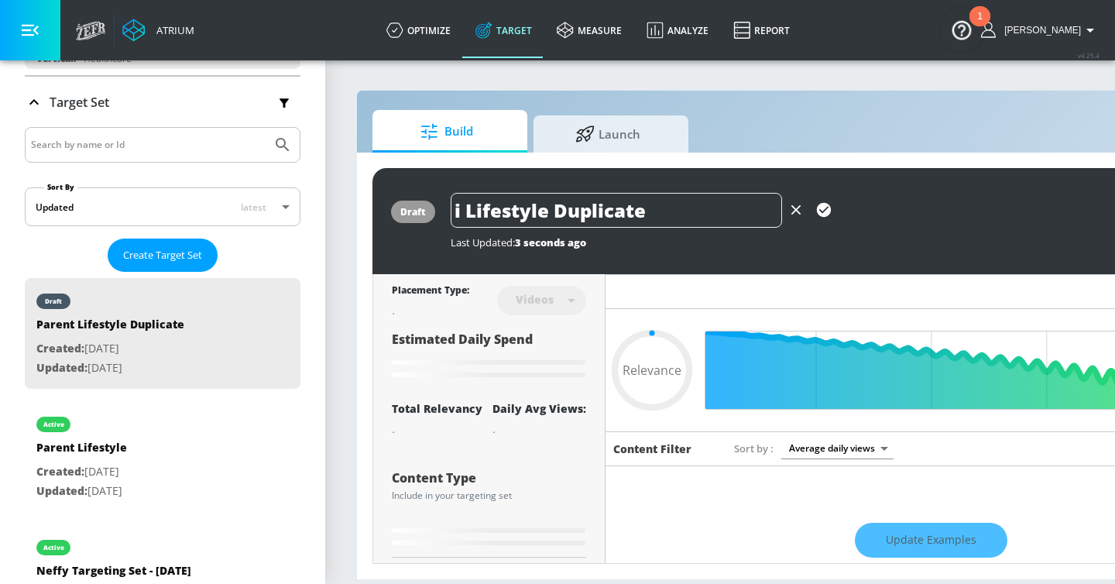
type input "0.05"
type input "ing Lifestyle Duplicate"
type input "0.05"
type input "P"
type input "0.05"
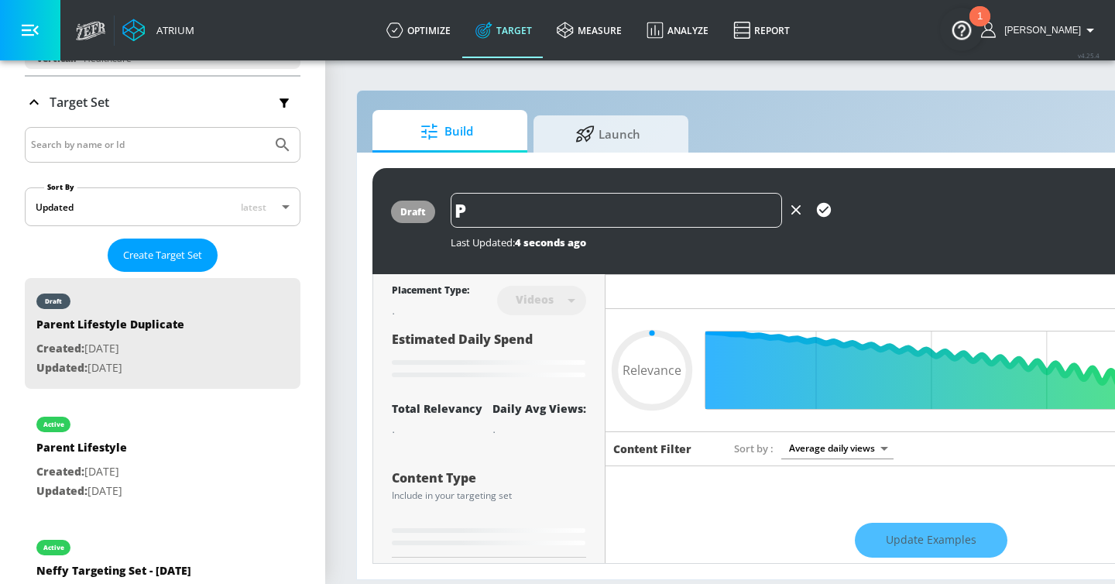
type input "Pa"
type input "0.05"
type input "Par"
type input "0.05"
type input "Pare"
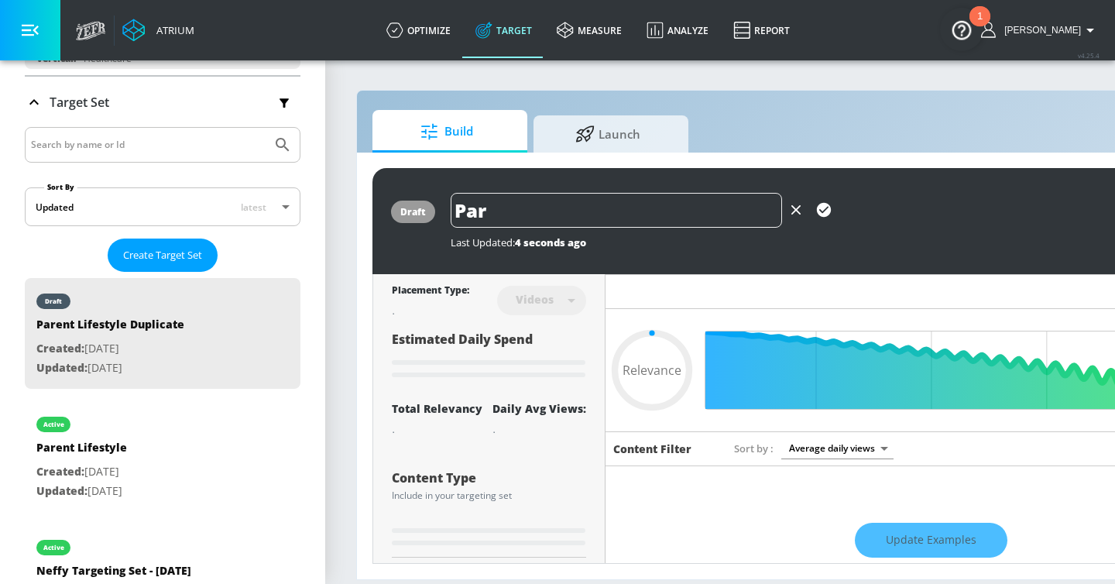
type input "0.05"
type input "Paren"
type input "0.05"
type input "Parent"
type input "0.05"
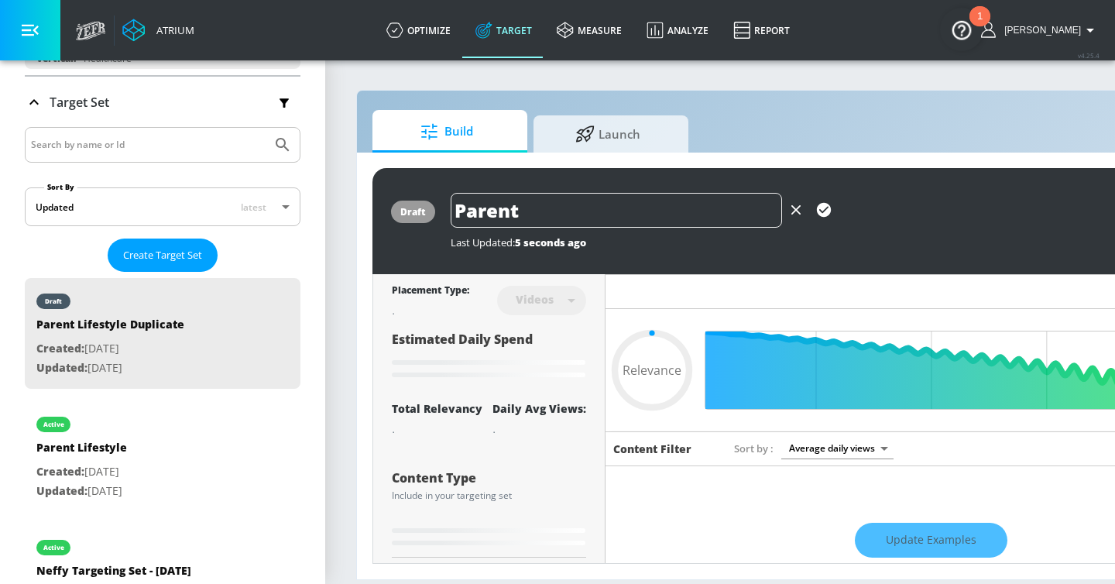
type input "Parenti"
type input "0.05"
type input "Parentin"
type input "0.05"
type input "Parenting"
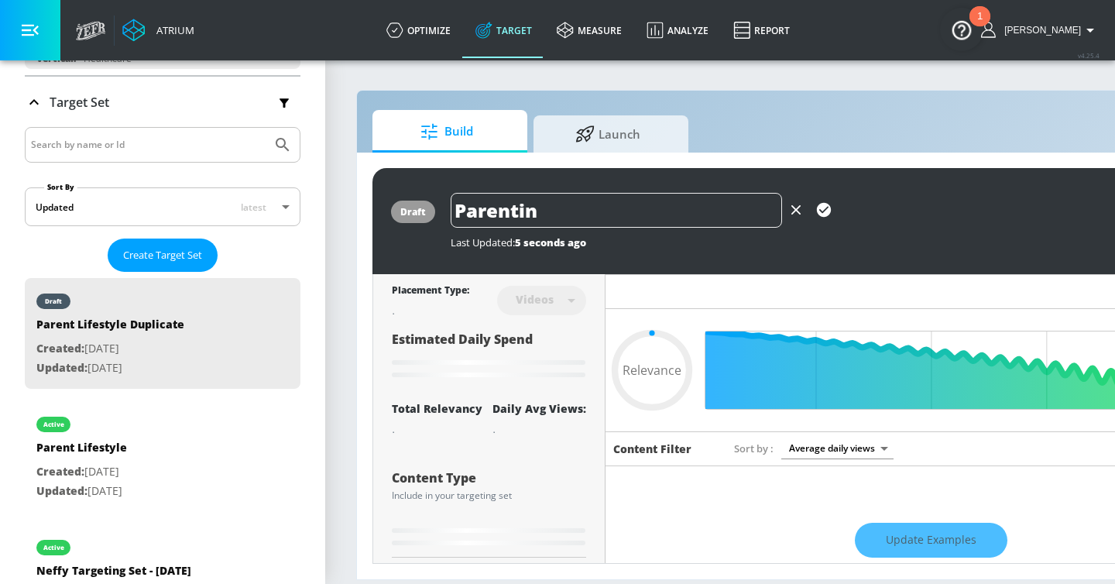
type input "0.05"
type input "Parenting"
click at [825, 208] on icon "button" at bounding box center [824, 210] width 14 height 14
type input "0.6"
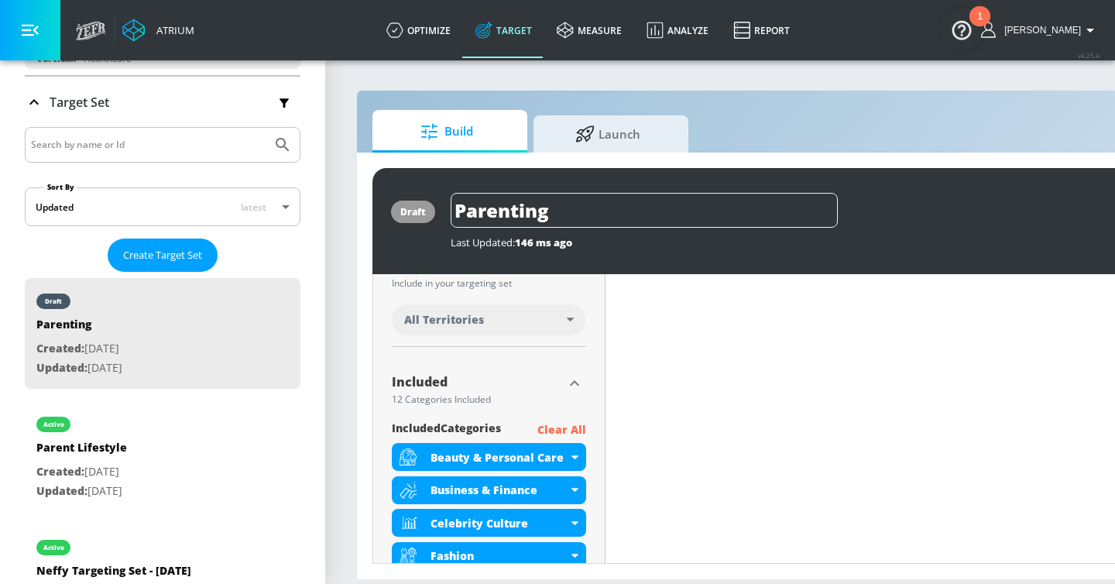
click at [566, 428] on p "Clear All" at bounding box center [561, 429] width 49 height 19
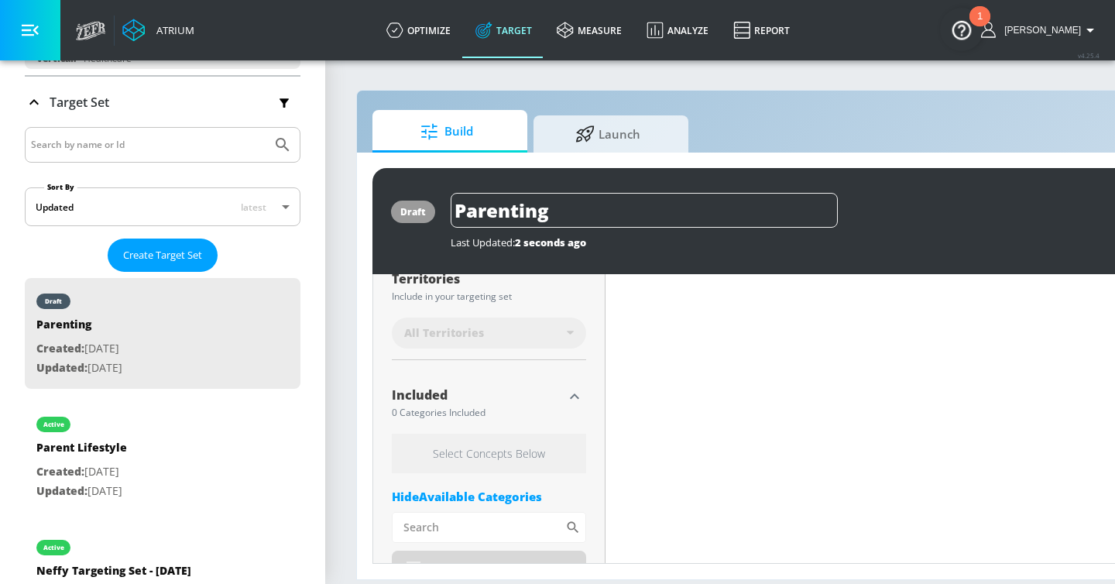
scroll to position [437, 0]
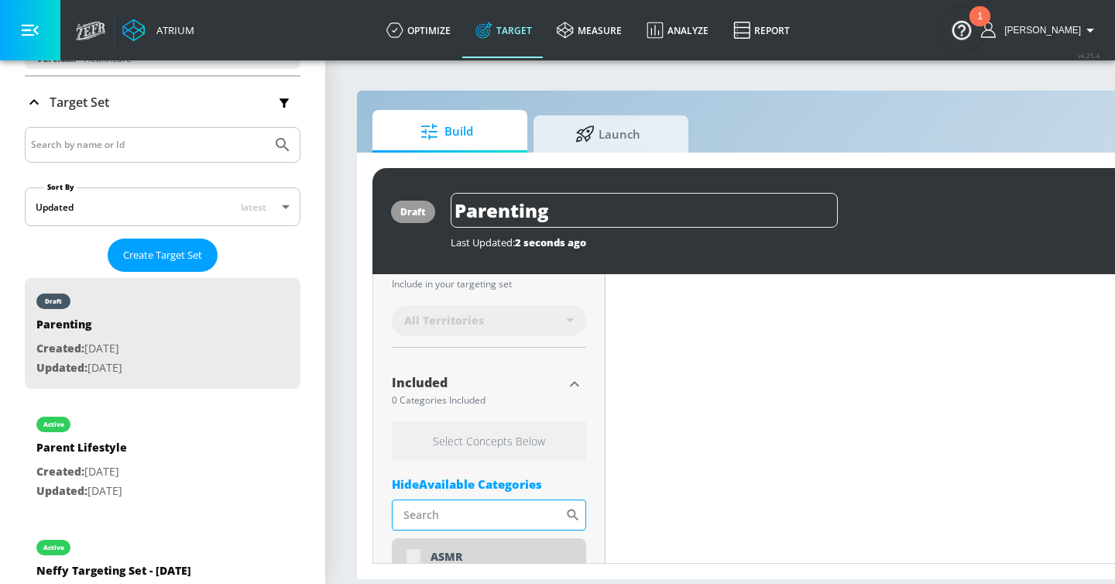
click at [472, 513] on input "Sort By" at bounding box center [478, 514] width 173 height 31
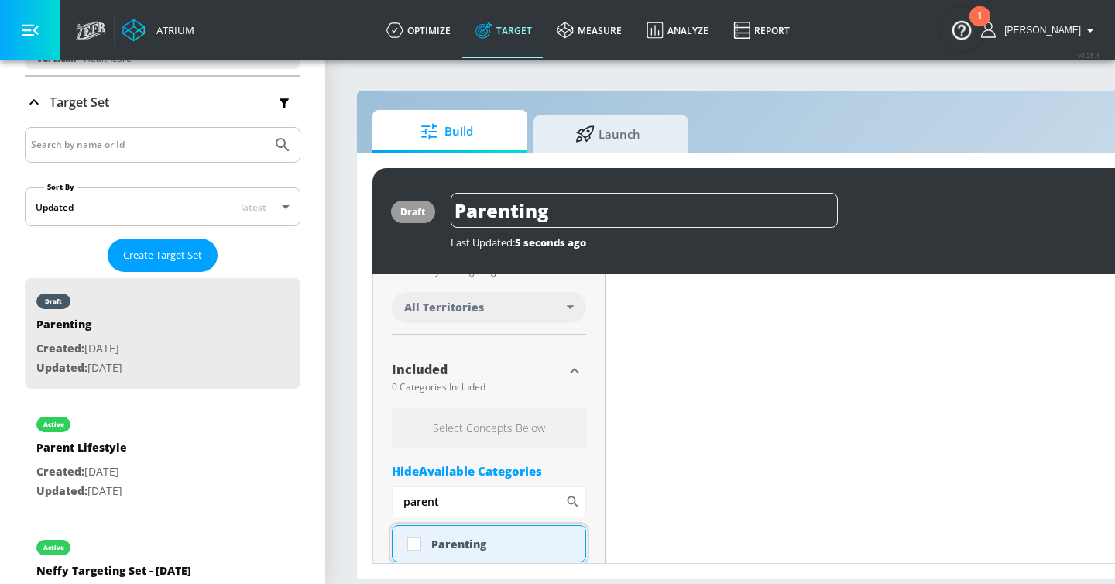
scroll to position [425, 0]
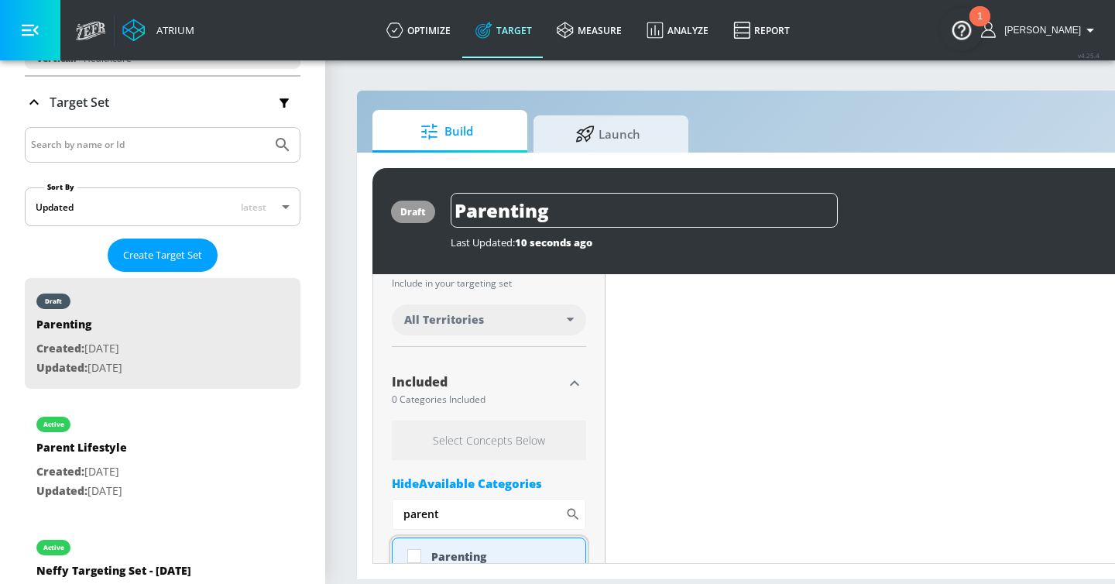
type input "parent"
click at [468, 544] on div "Parenting" at bounding box center [489, 555] width 194 height 37
checkbox input "true"
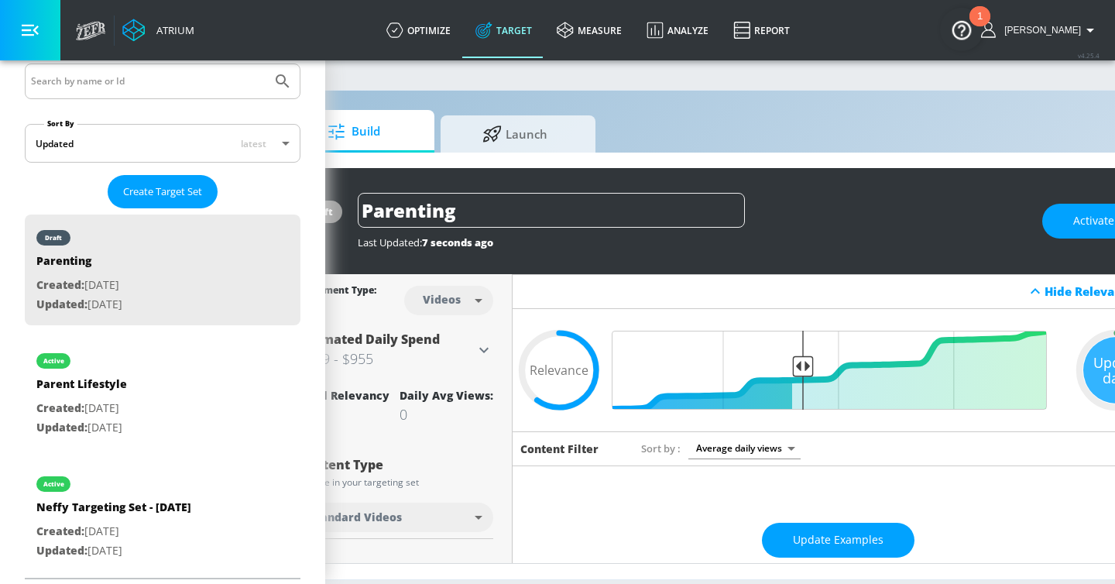
scroll to position [0, 0]
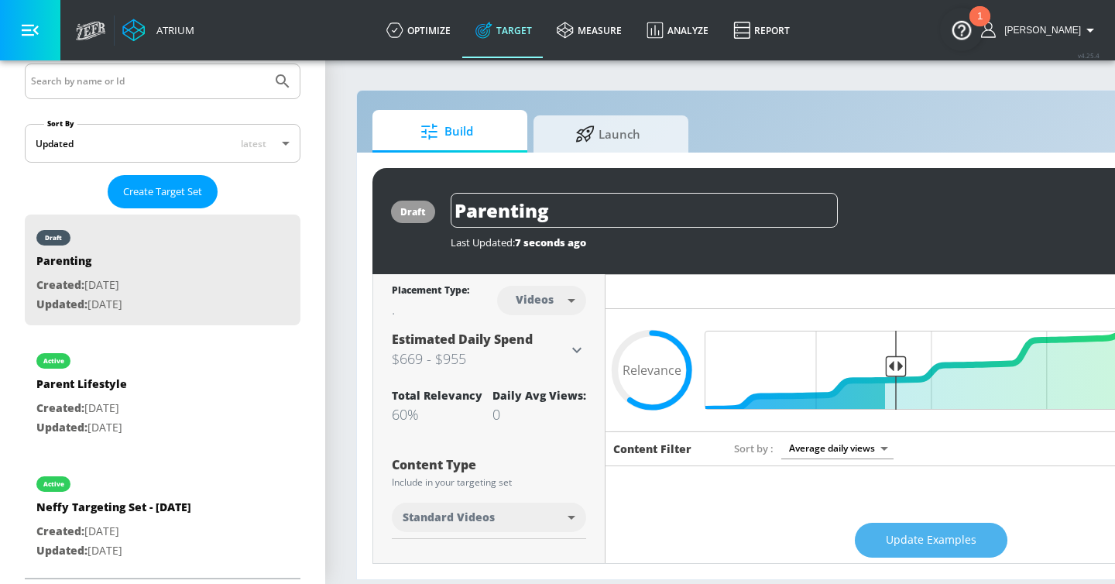
click at [900, 542] on span "Update Examples" at bounding box center [931, 539] width 91 height 19
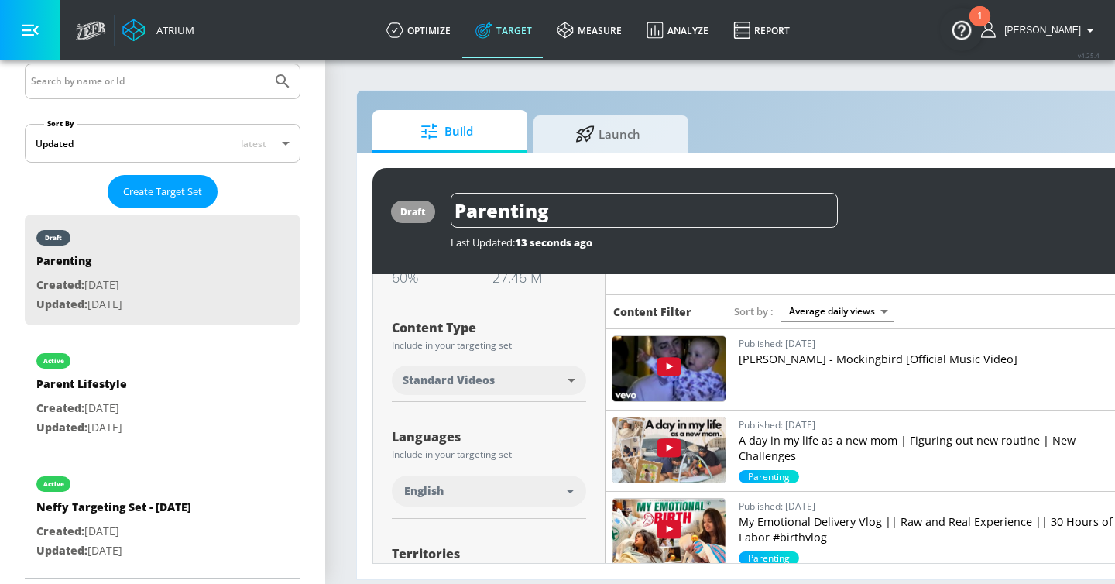
scroll to position [0, 189]
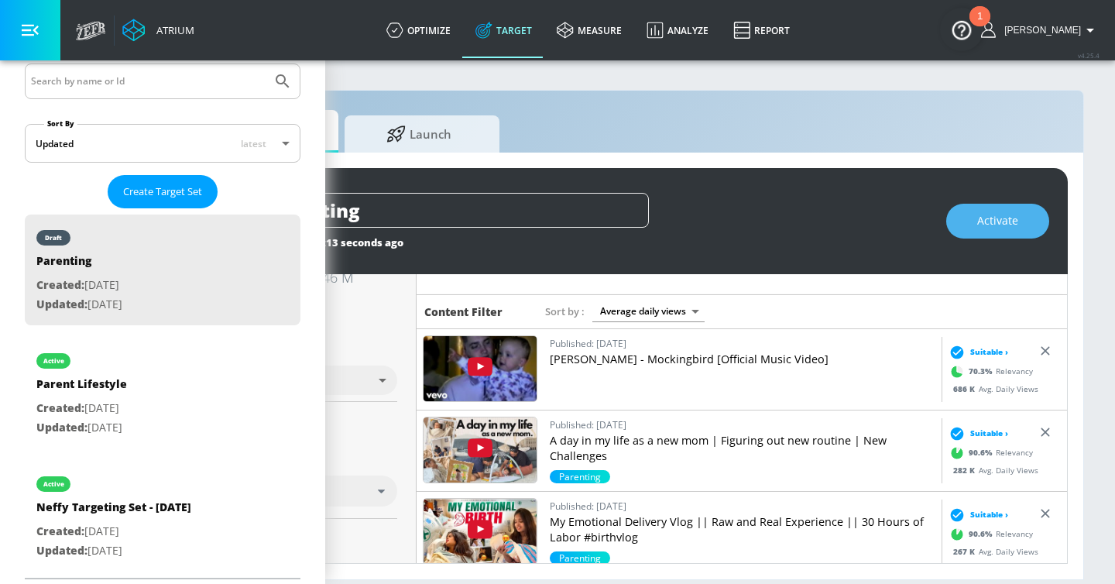
click at [1029, 213] on button "Activate" at bounding box center [997, 221] width 103 height 35
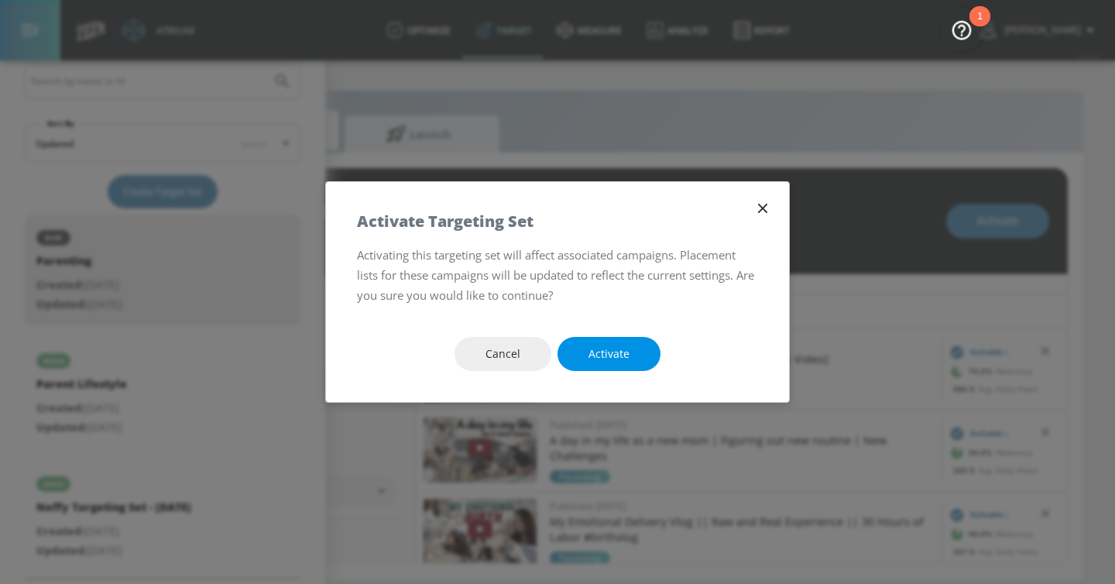
click at [593, 349] on span "Activate" at bounding box center [608, 354] width 41 height 19
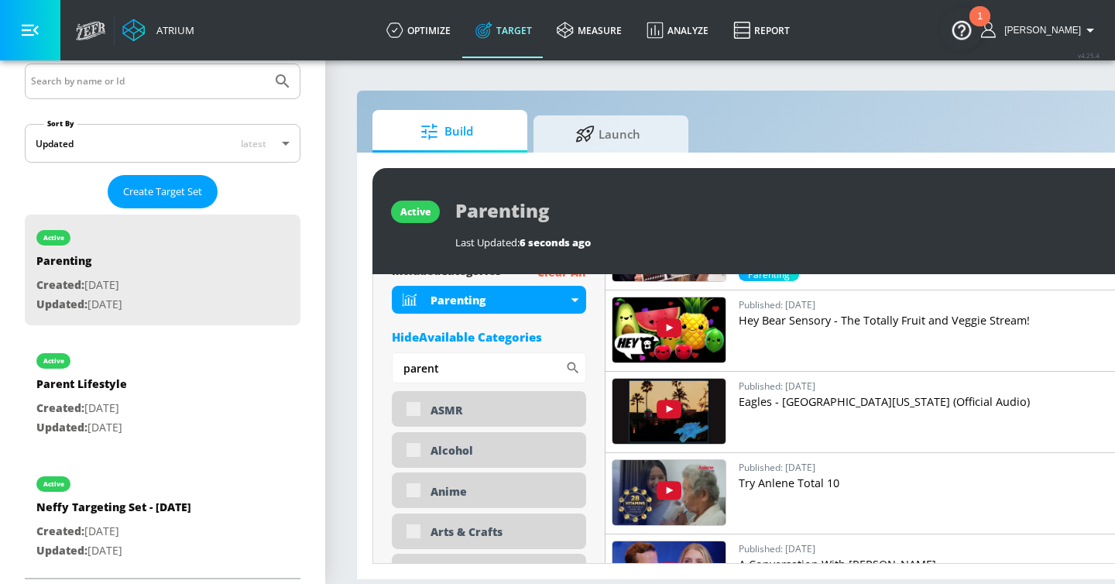
scroll to position [454, 0]
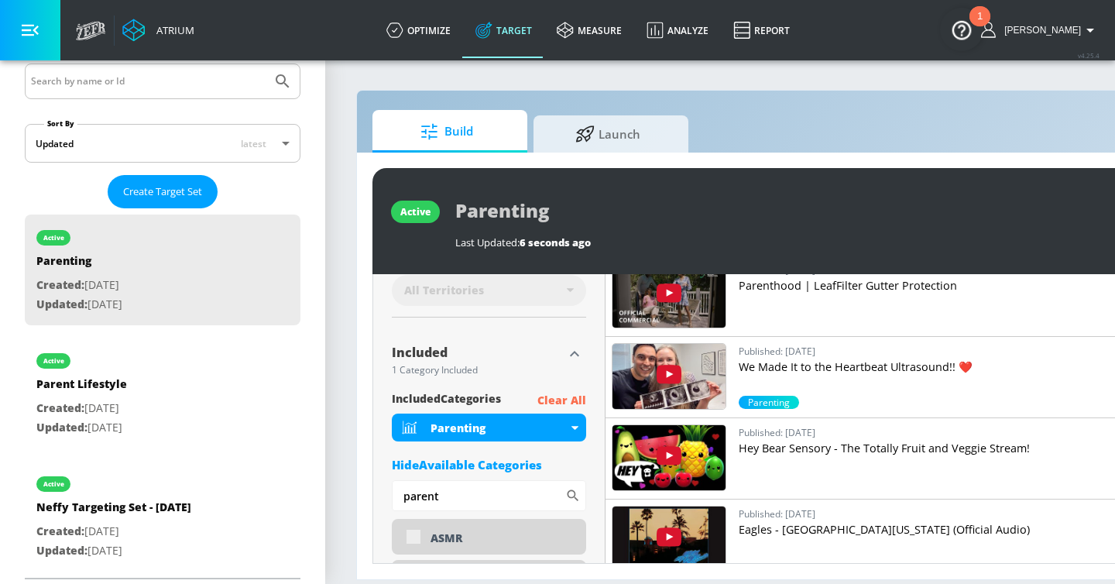
click at [832, 449] on p "Hey Bear Sensory - The Totally Fruit and Veggie Stream!" at bounding box center [932, 448] width 386 height 15
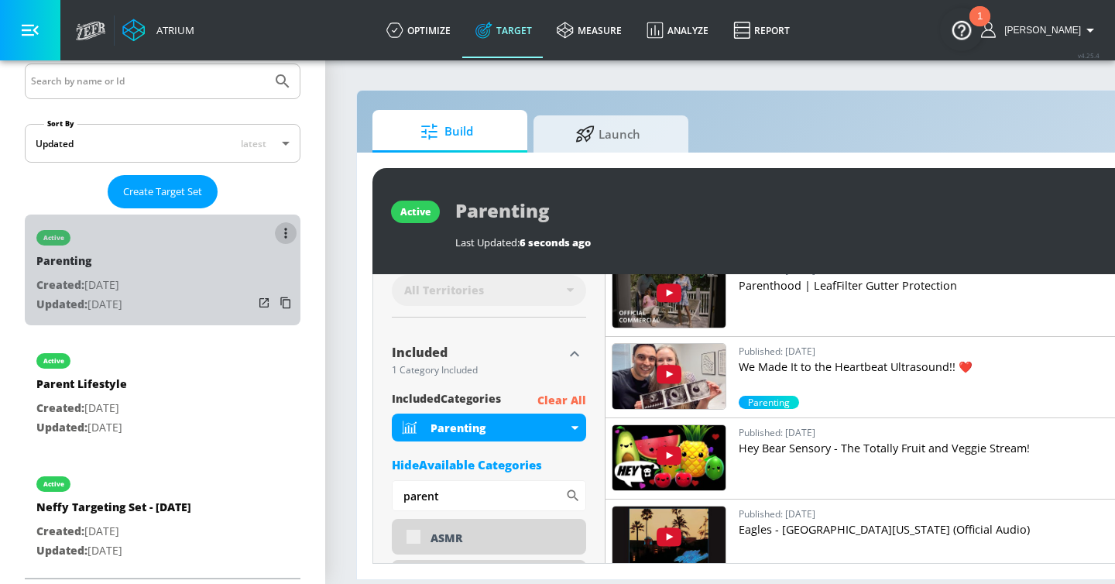
click at [285, 234] on icon "list of Target Set" at bounding box center [285, 233] width 2 height 10
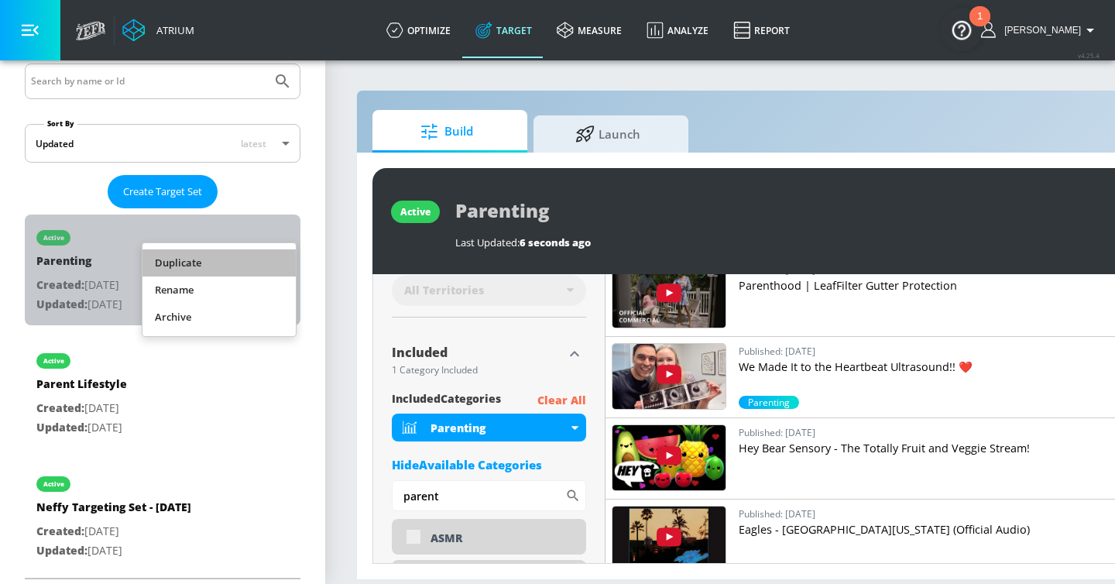
click at [226, 262] on li "Duplicate" at bounding box center [218, 262] width 153 height 27
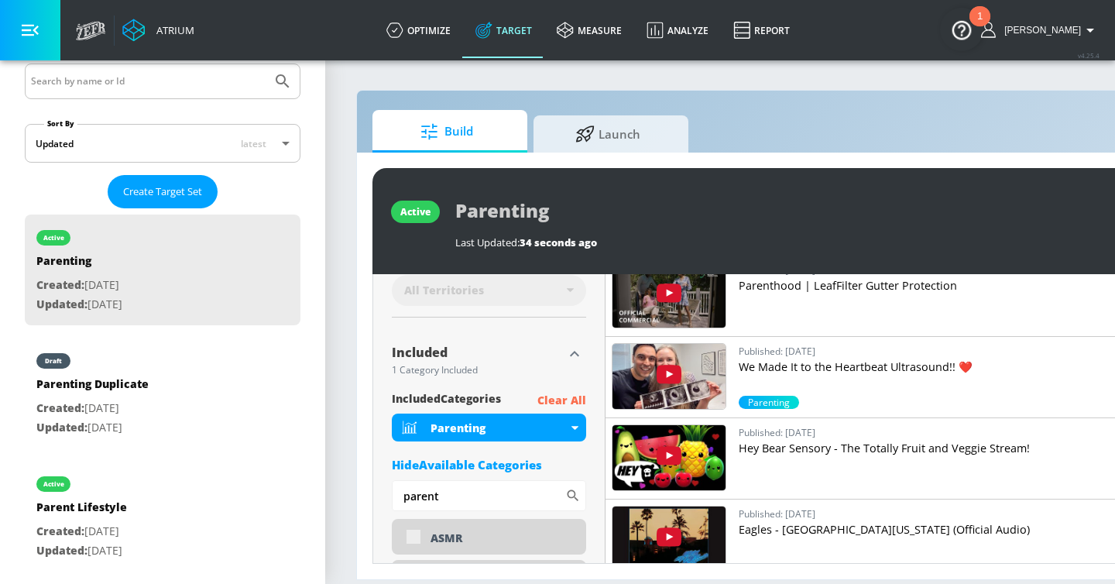
scroll to position [424, 0]
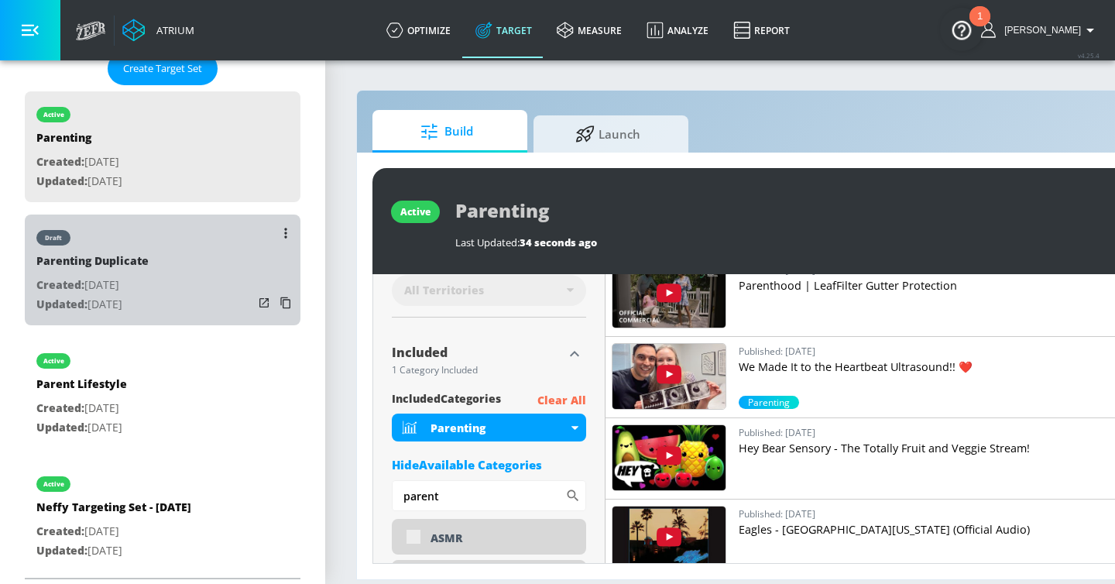
click at [196, 266] on div "draft Parenting Duplicate Created: Sep. 22, 2025 Updated: Sep. 22, 2025" at bounding box center [163, 269] width 276 height 111
type input "Parenting Duplicate"
type input "0.05"
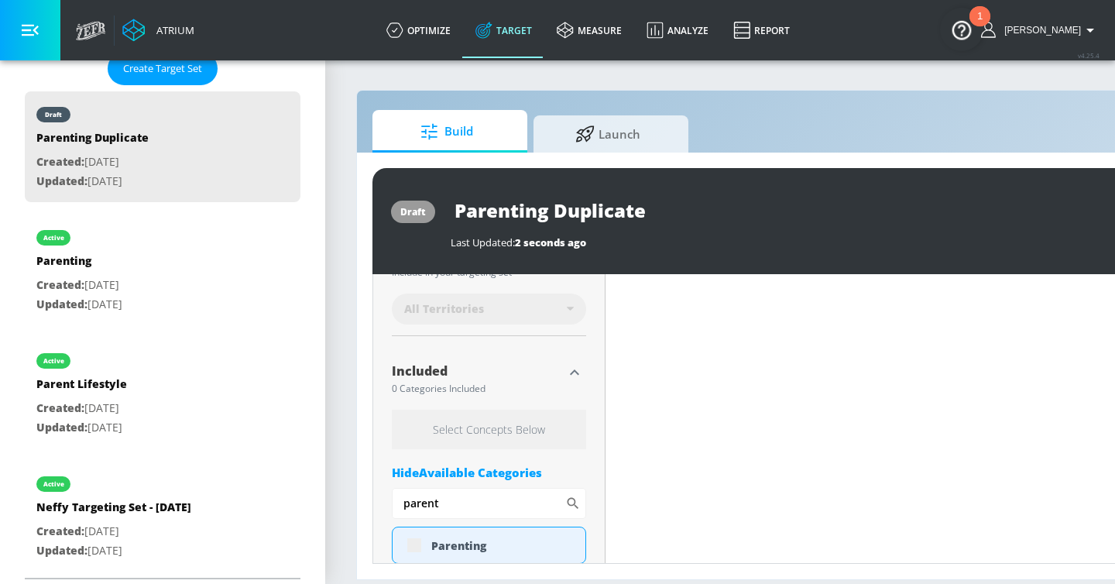
scroll to position [472, 0]
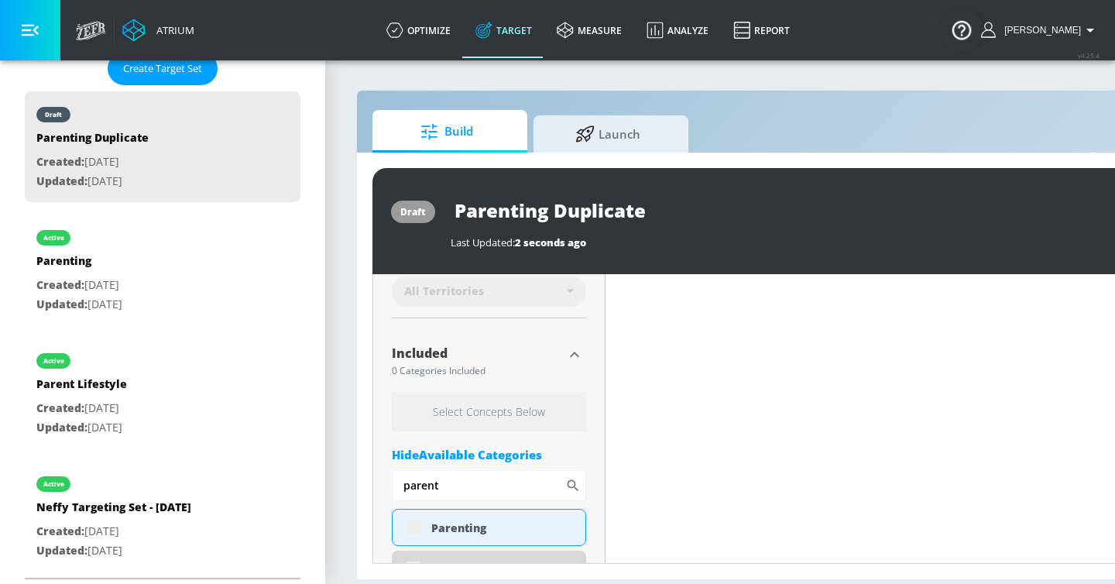
click at [515, 212] on input "Parenting Duplicate" at bounding box center [644, 210] width 387 height 35
type input "O"
type input "0.05"
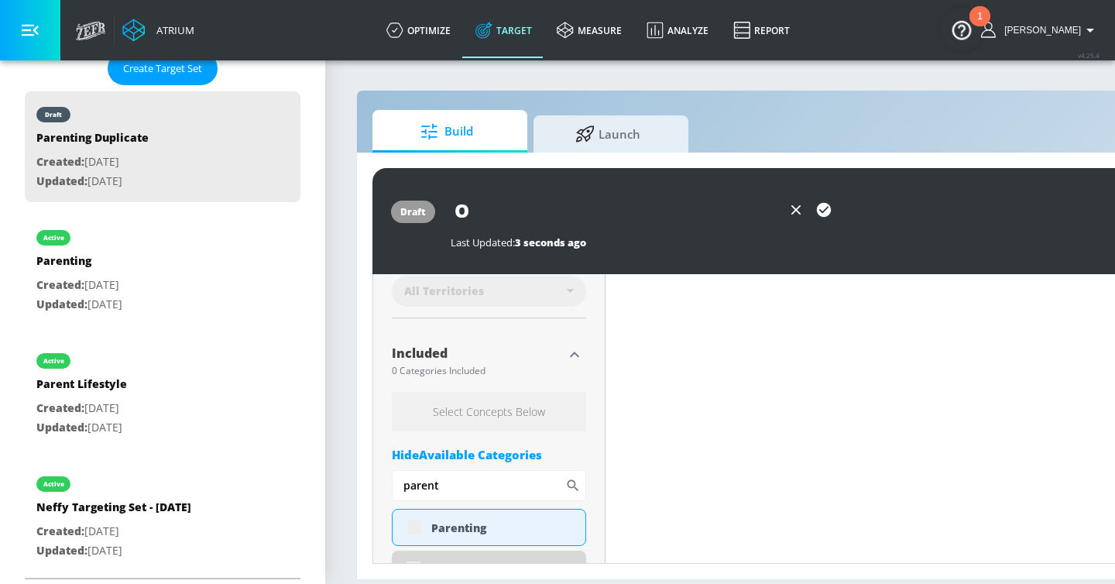
type input "Ou"
type input "0.05"
type input "Out"
type input "0.05"
type input "Outo"
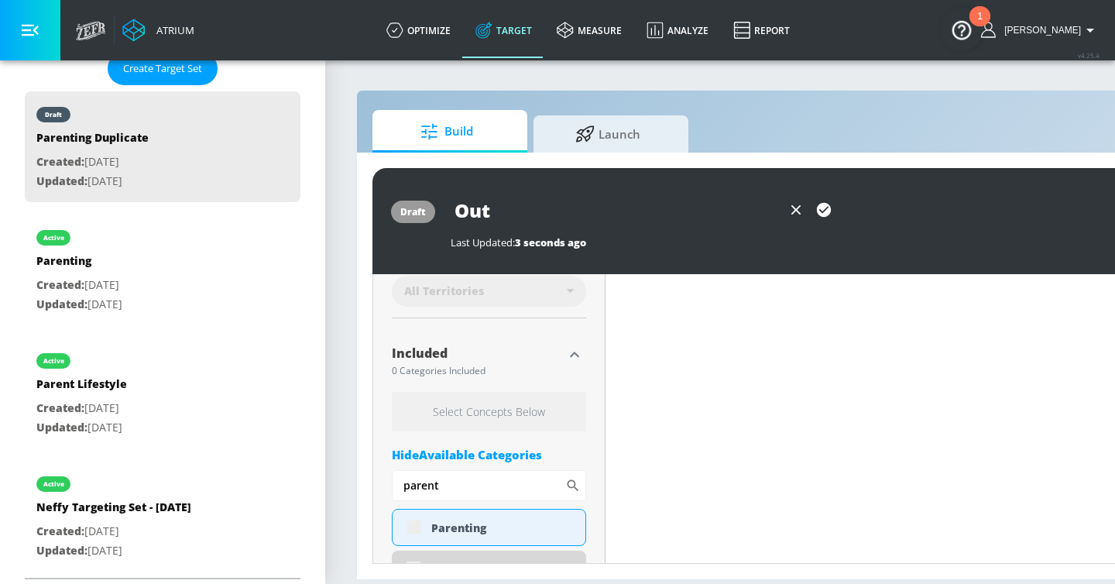
type input "0.05"
type input "Outoo"
type input "0.05"
type input "Outood"
type input "0.05"
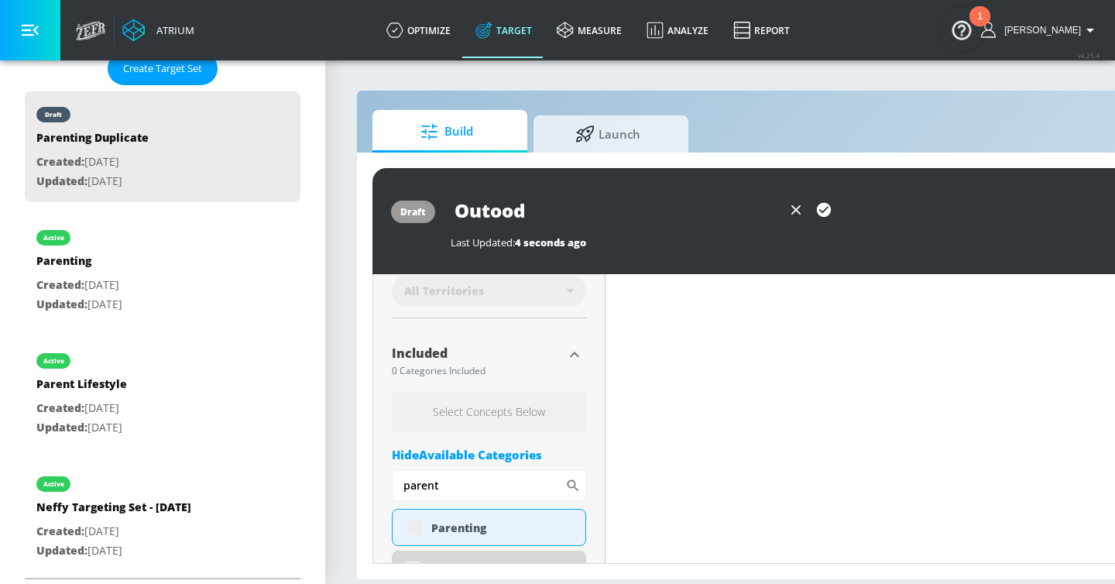
type input "Outoodr"
type input "0.05"
type input "Outood"
type input "0.05"
type input "Outoo"
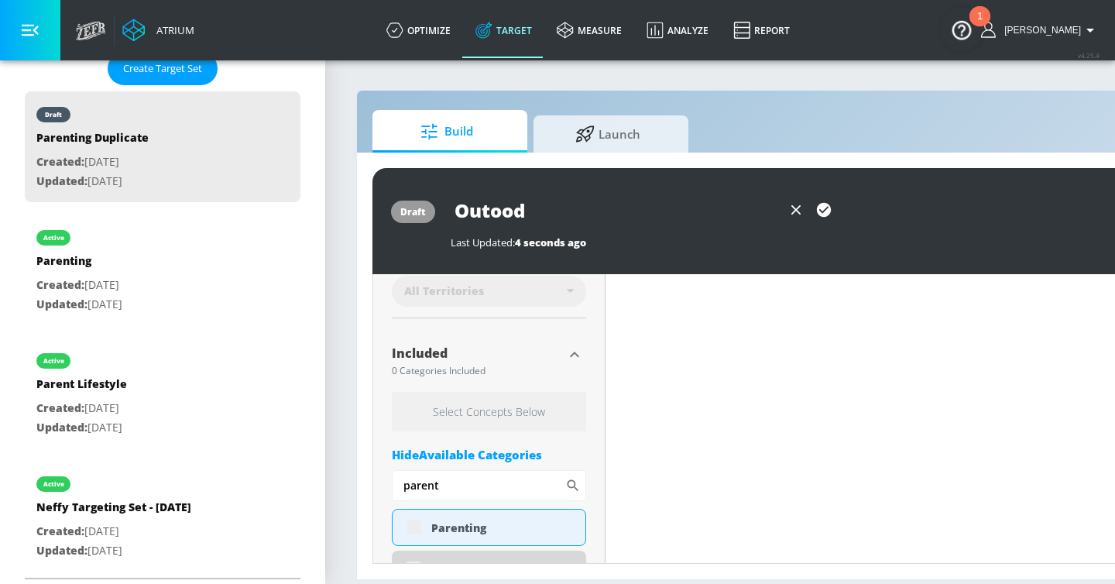
type input "0.05"
type input "Outo"
type input "0.05"
type input "Out"
type input "0.6"
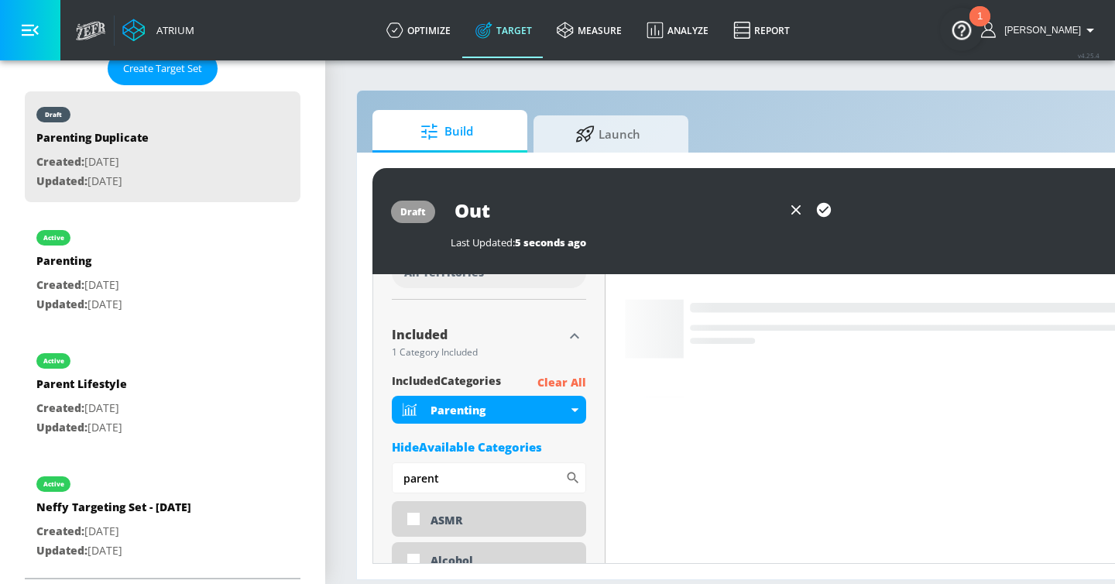
scroll to position [454, 0]
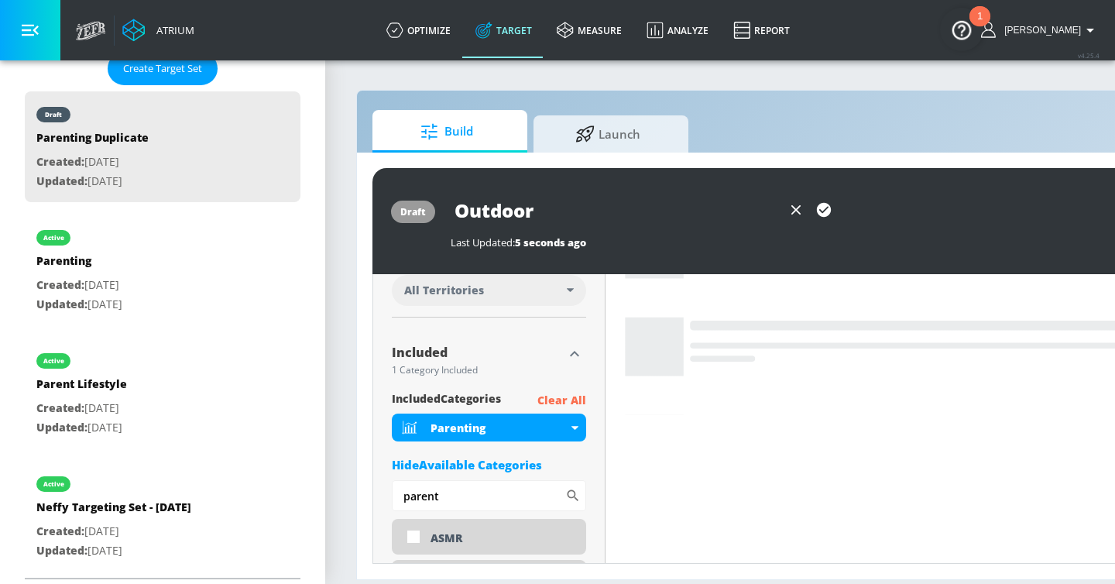
type input "Outdoors"
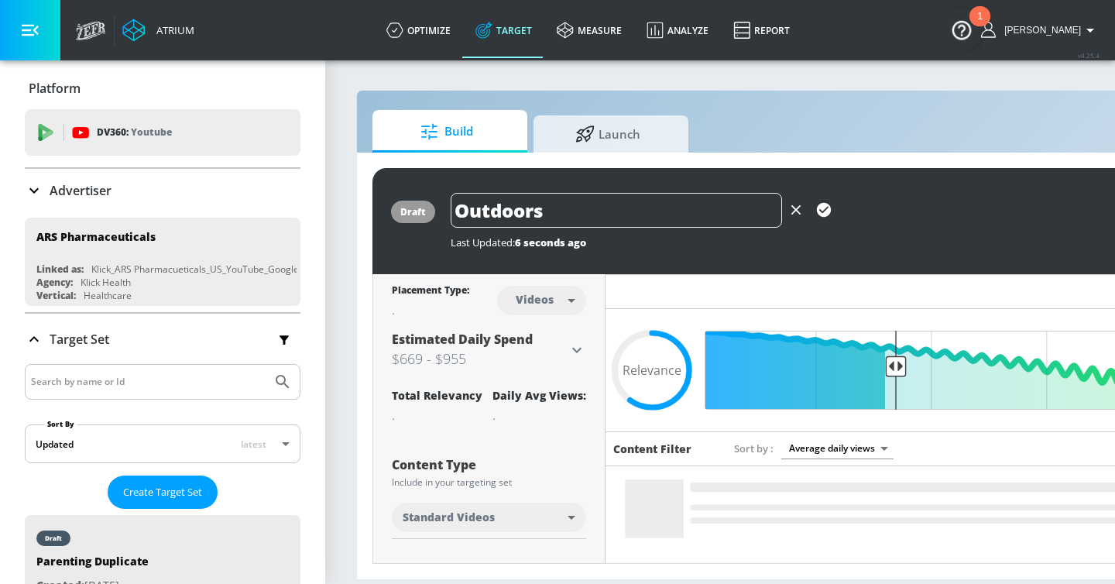
scroll to position [424, 0]
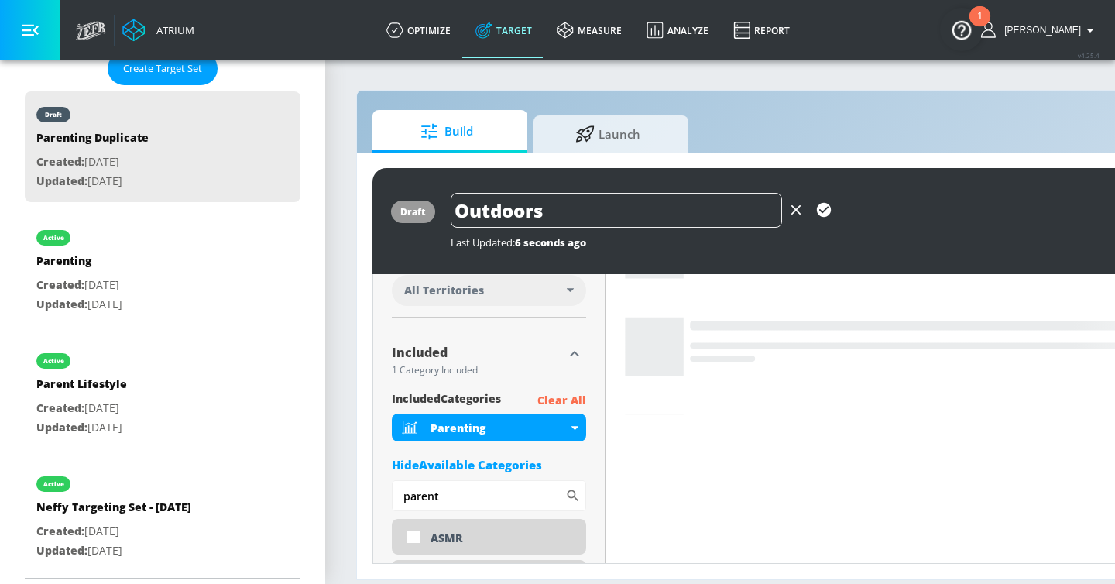
type input "Outdoors"
click at [823, 207] on icon "button" at bounding box center [824, 210] width 14 height 14
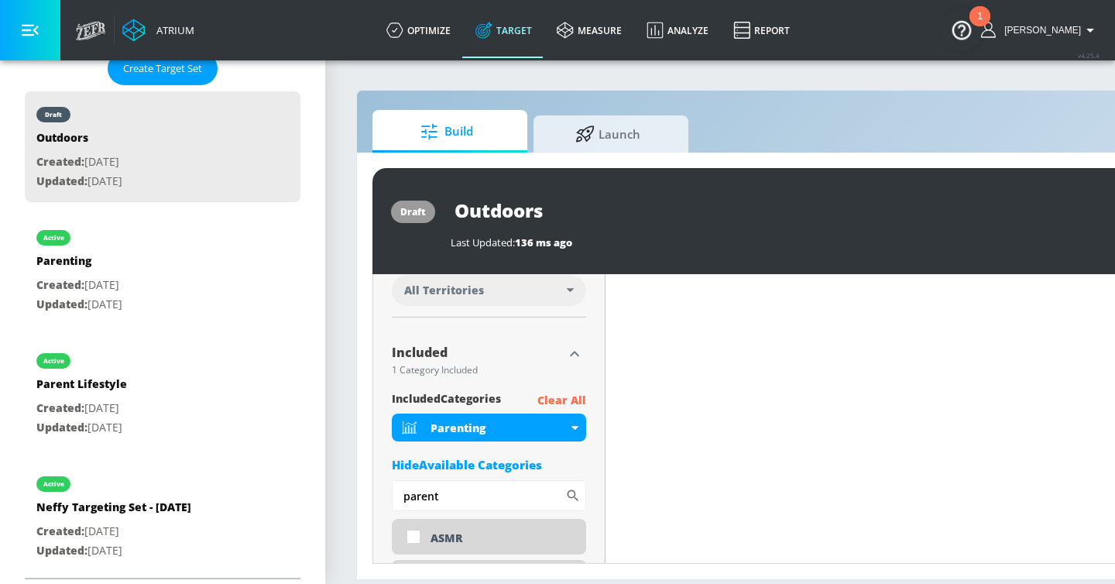
click at [574, 403] on p "Clear All" at bounding box center [561, 400] width 49 height 19
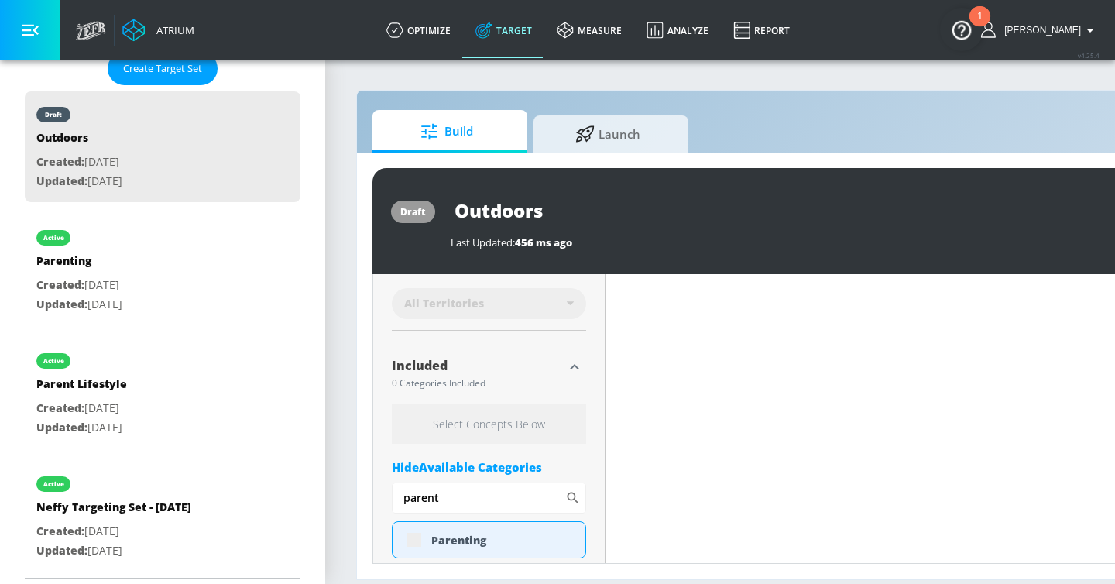
scroll to position [467, 0]
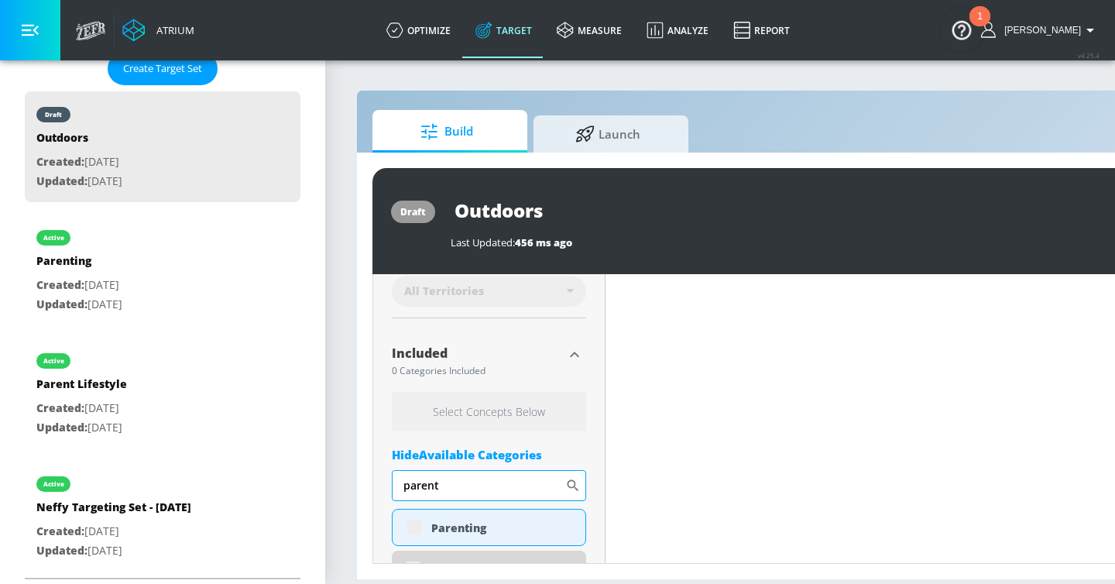
click at [505, 485] on input "parent" at bounding box center [478, 485] width 173 height 31
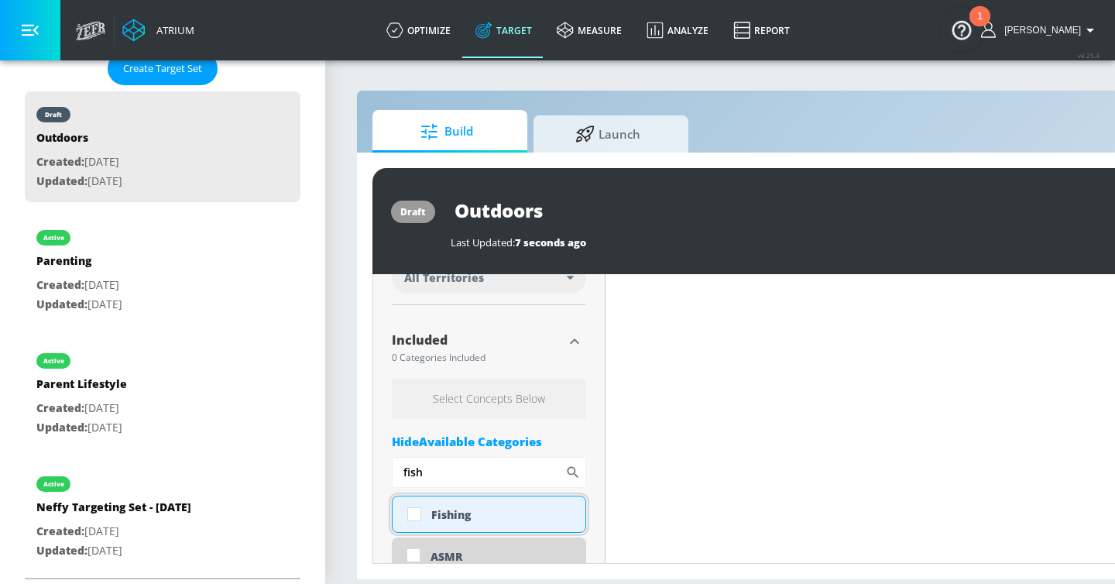
scroll to position [454, 0]
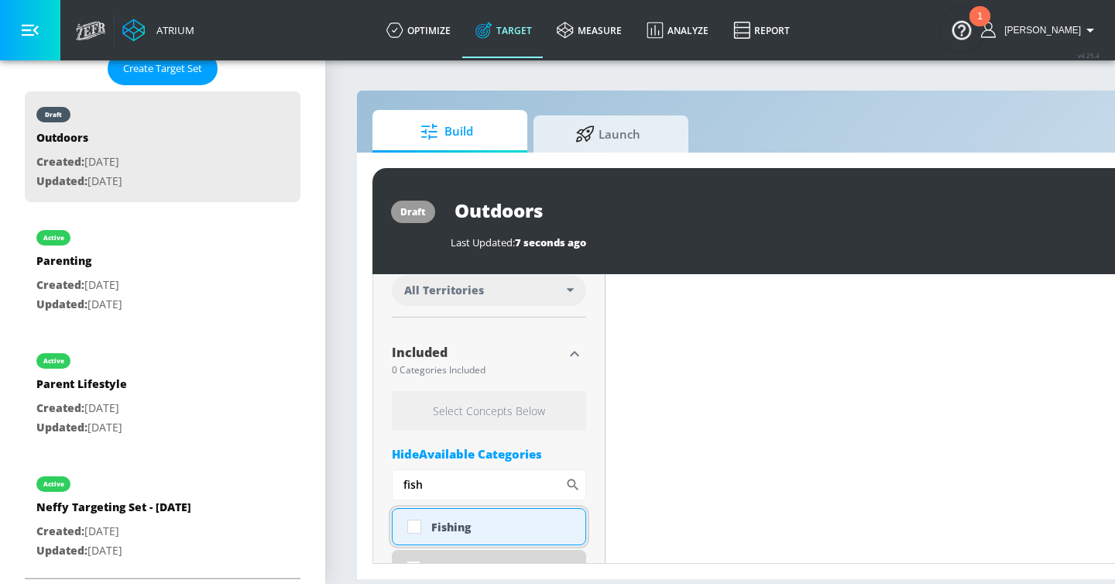
type input "fish"
click at [499, 526] on div "Fishing" at bounding box center [502, 527] width 142 height 15
checkbox input "true"
click at [472, 490] on input "fish" at bounding box center [478, 484] width 173 height 31
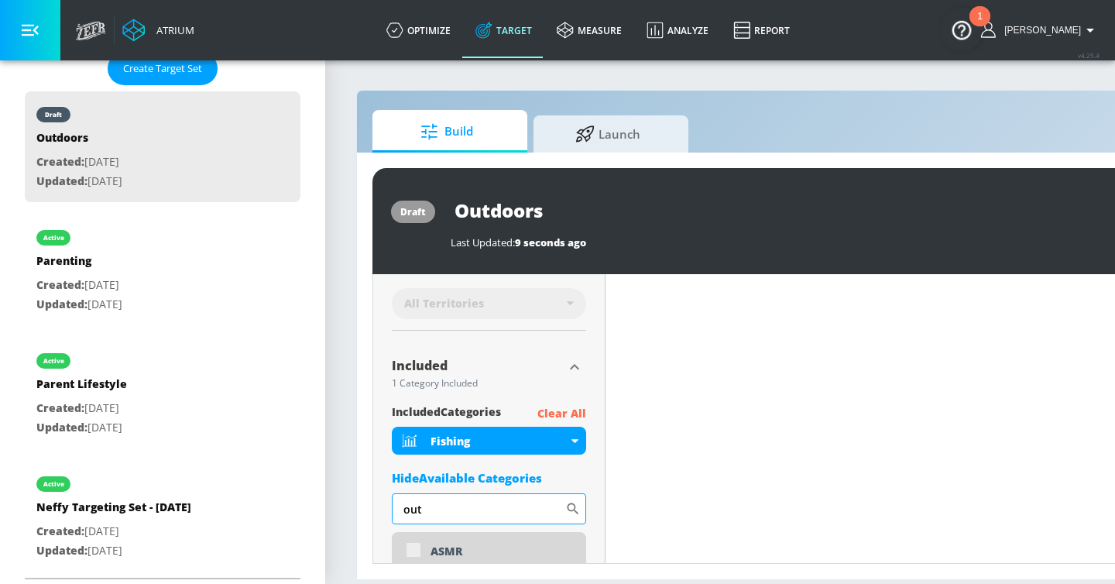
scroll to position [467, 0]
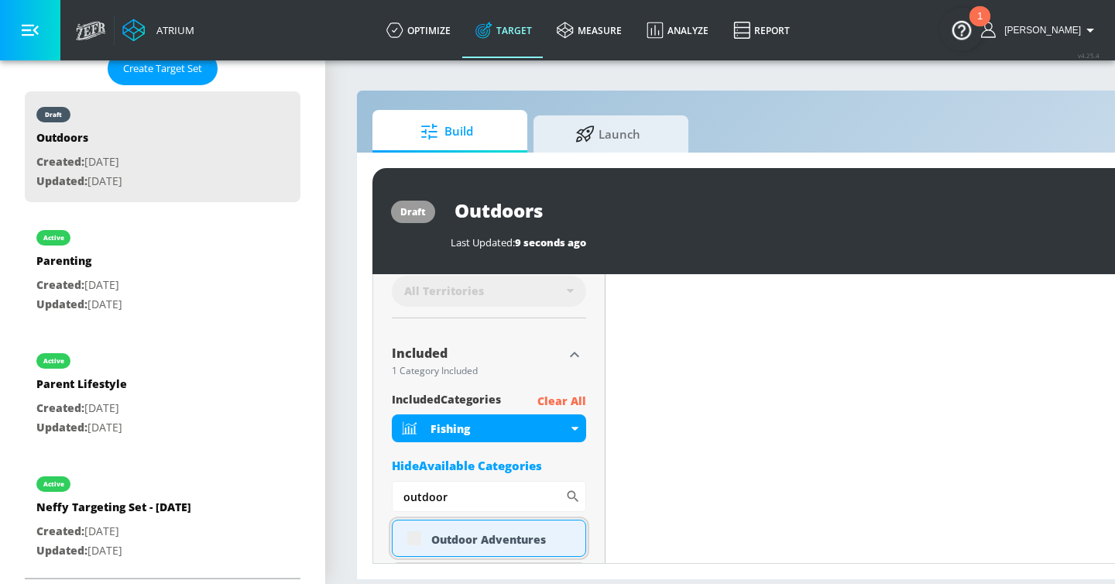
type input "outdoor"
click at [456, 538] on div "Outdoor Adventures" at bounding box center [502, 539] width 142 height 15
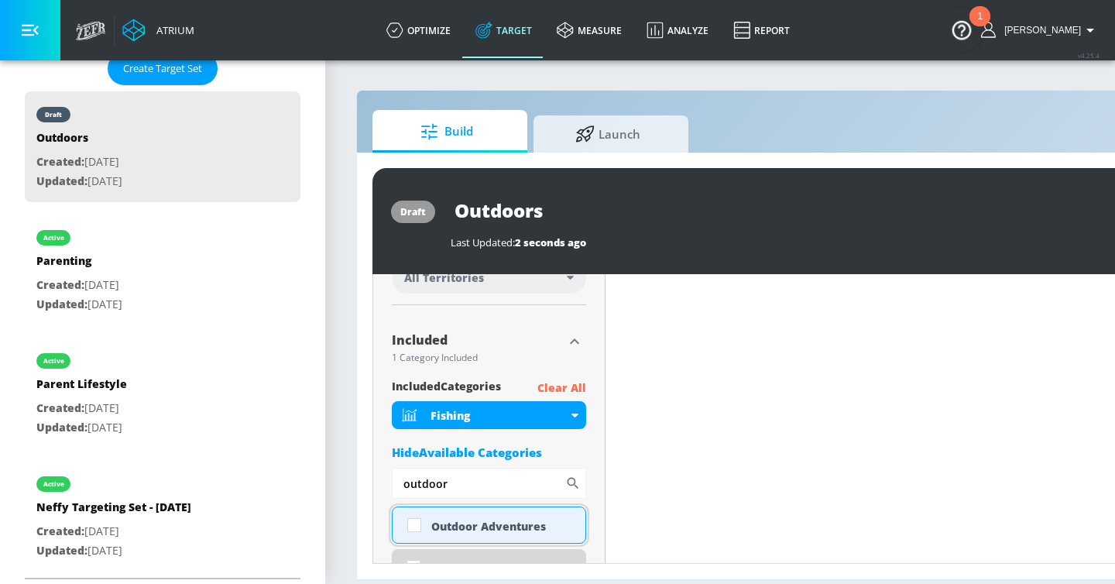
scroll to position [454, 0]
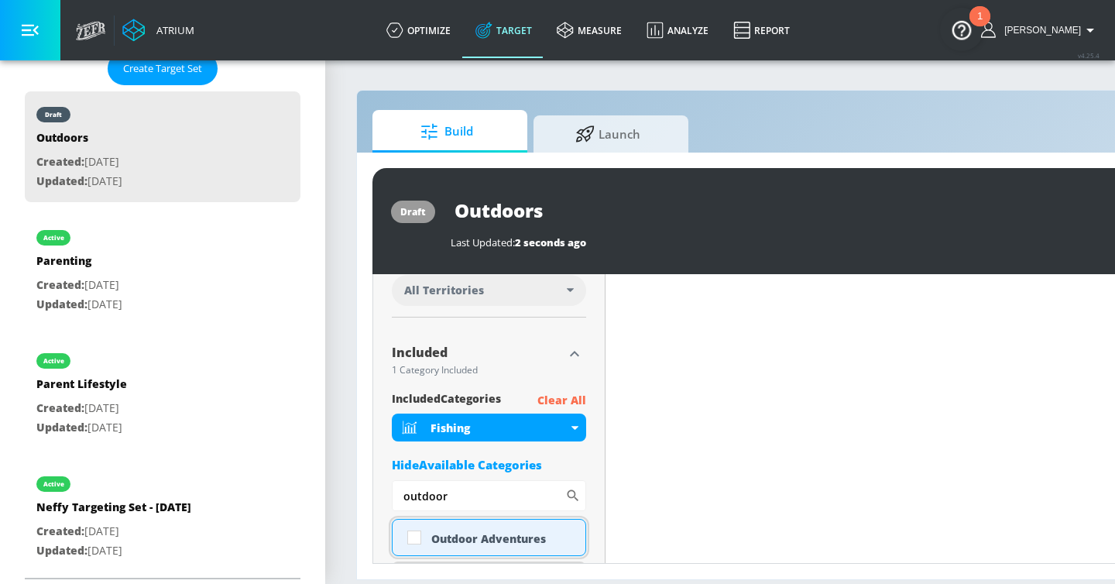
click at [456, 538] on div "Outdoor Adventures" at bounding box center [502, 538] width 142 height 15
checkbox input "true"
click at [42, 36] on button "button" at bounding box center [30, 30] width 60 height 60
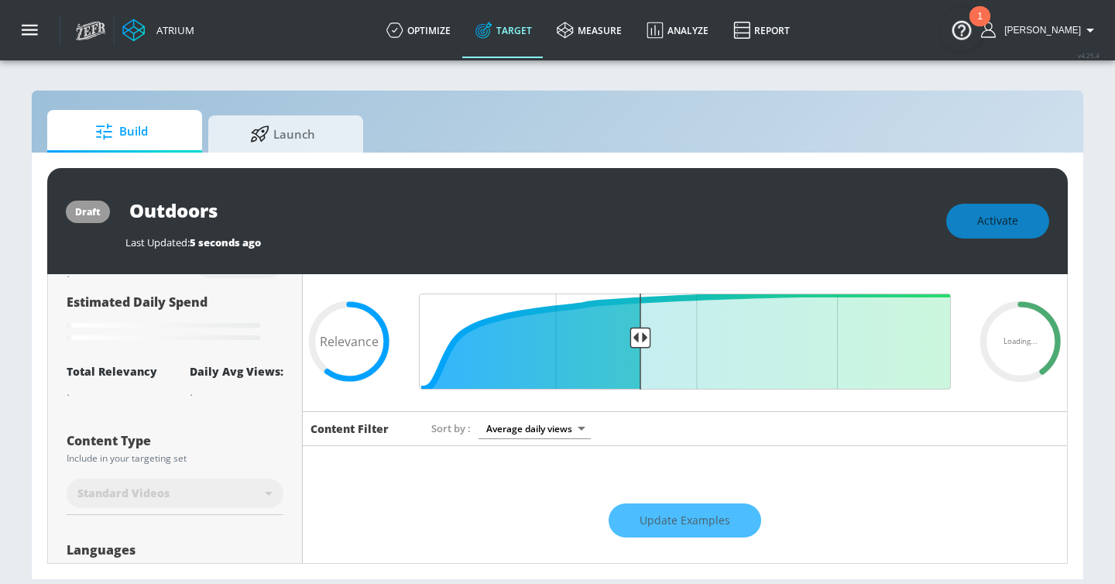
scroll to position [0, 0]
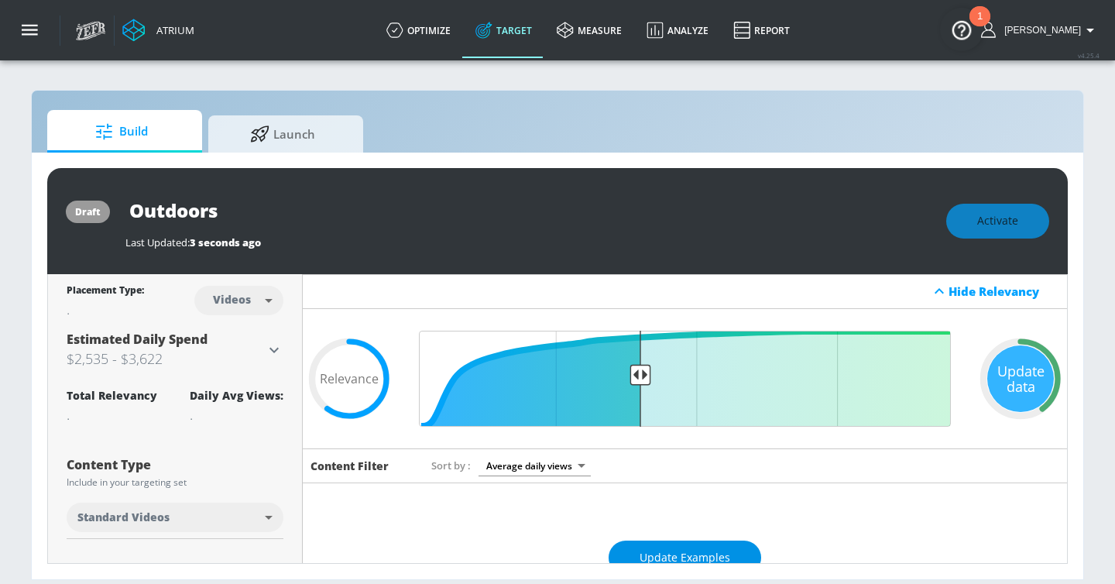
click at [698, 548] on span "Update Examples" at bounding box center [685, 557] width 91 height 19
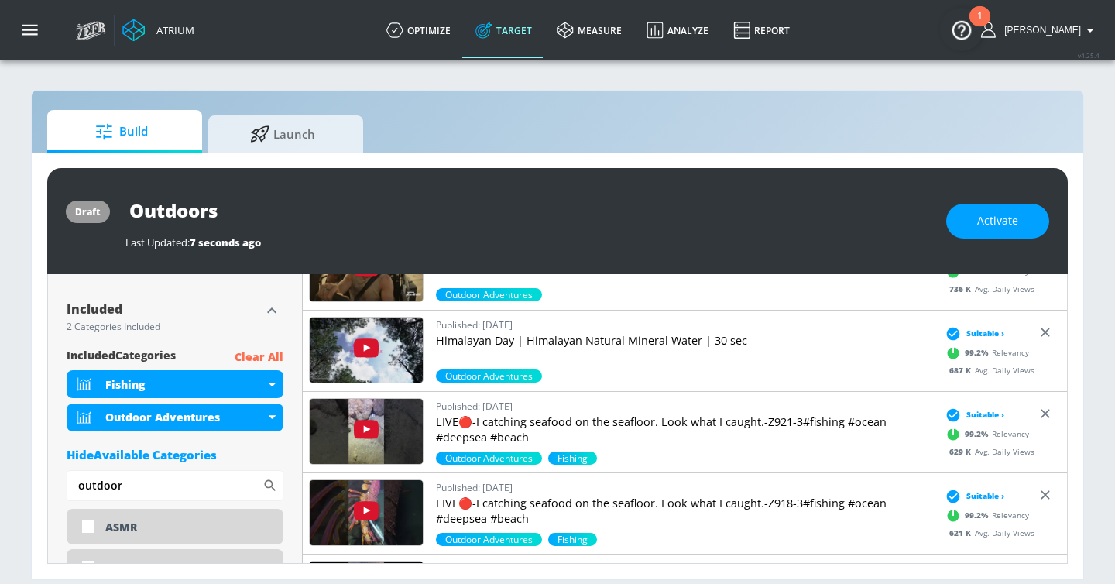
scroll to position [543, 0]
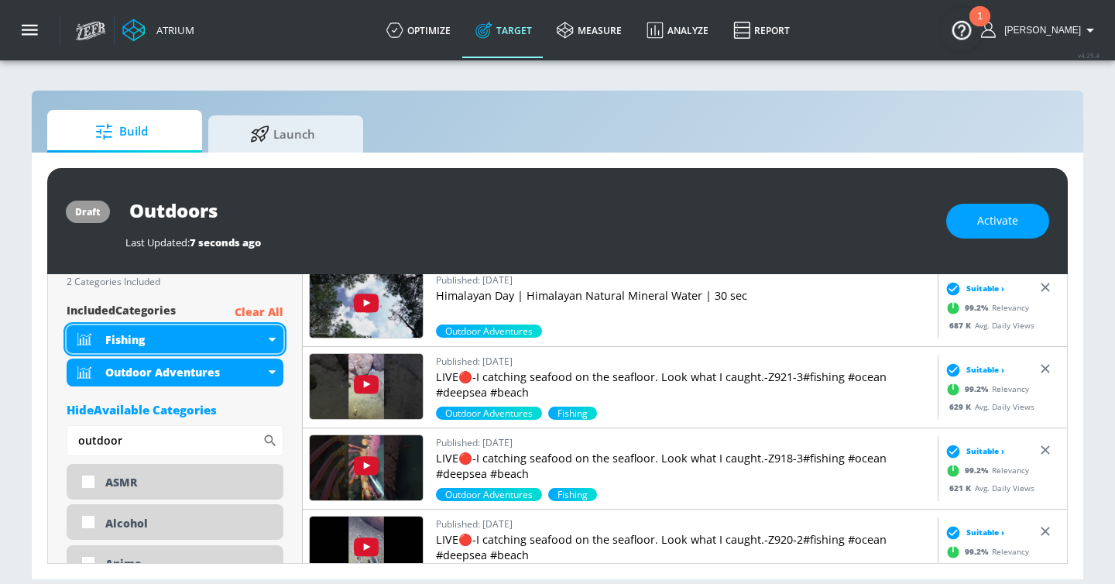
click at [267, 333] on div "Fishing" at bounding box center [175, 339] width 217 height 28
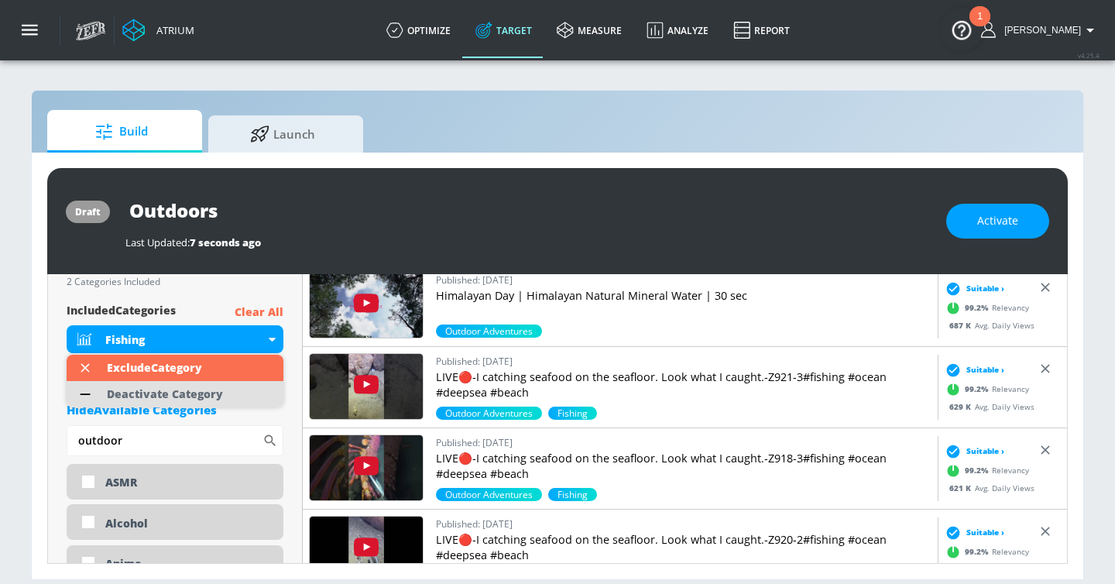
click at [221, 388] on div "Deactivate Category" at bounding box center [165, 394] width 132 height 26
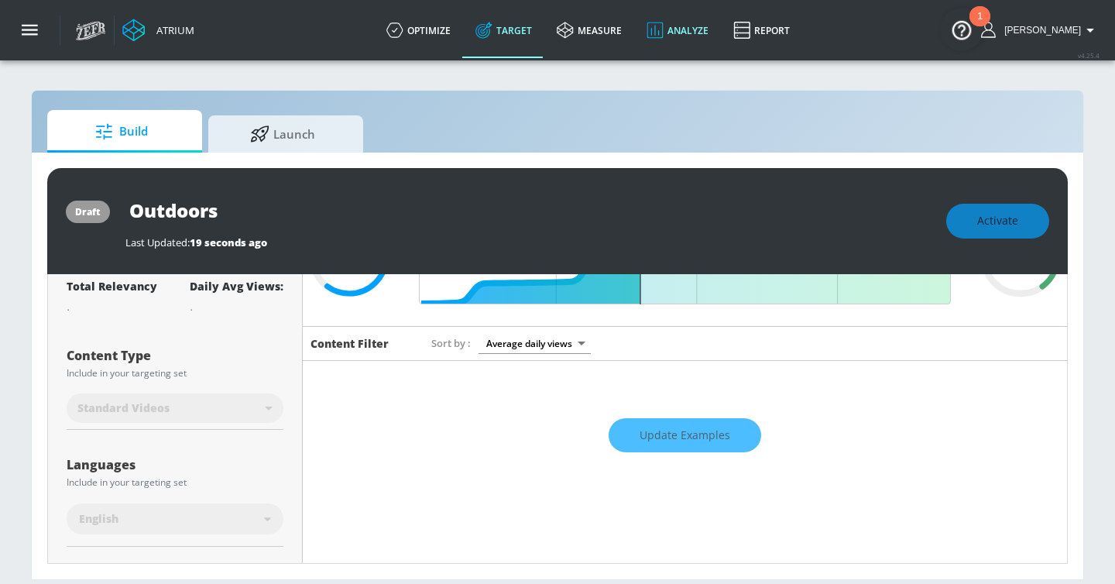
scroll to position [3, 0]
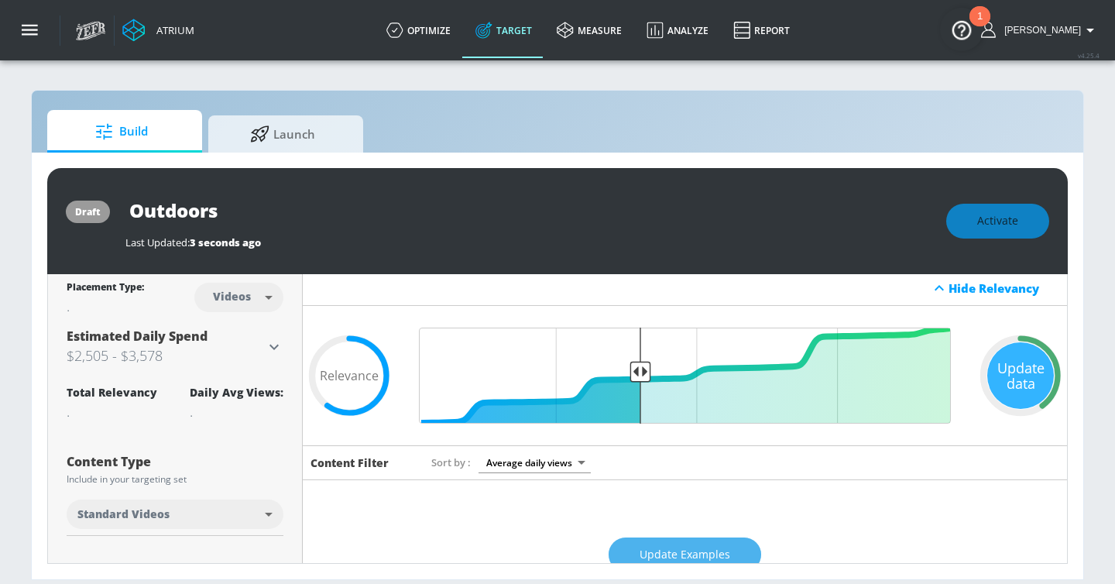
click at [712, 540] on button "Update Examples" at bounding box center [685, 554] width 153 height 35
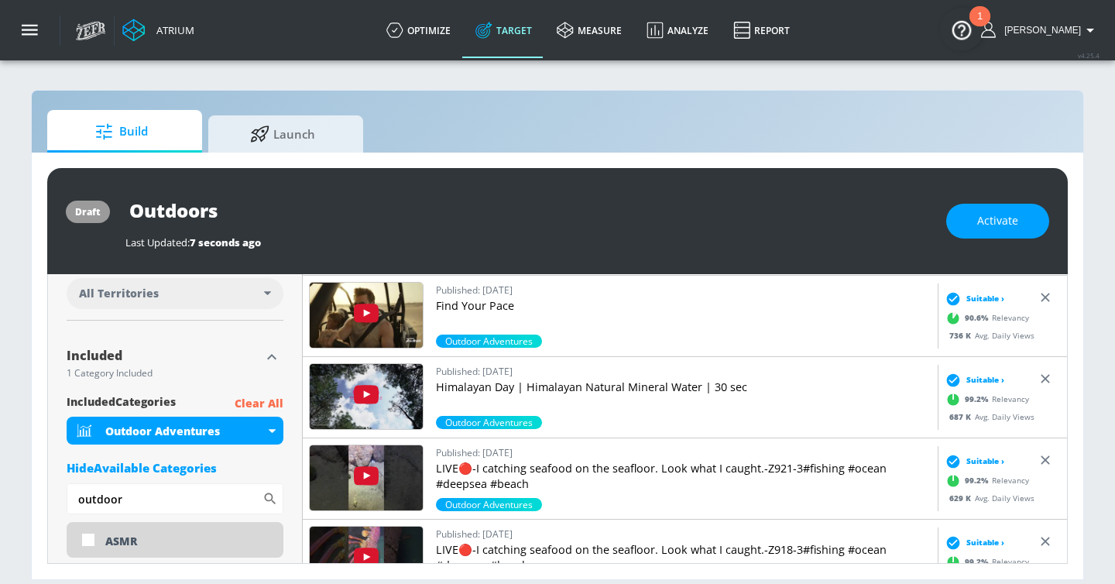
scroll to position [0, 0]
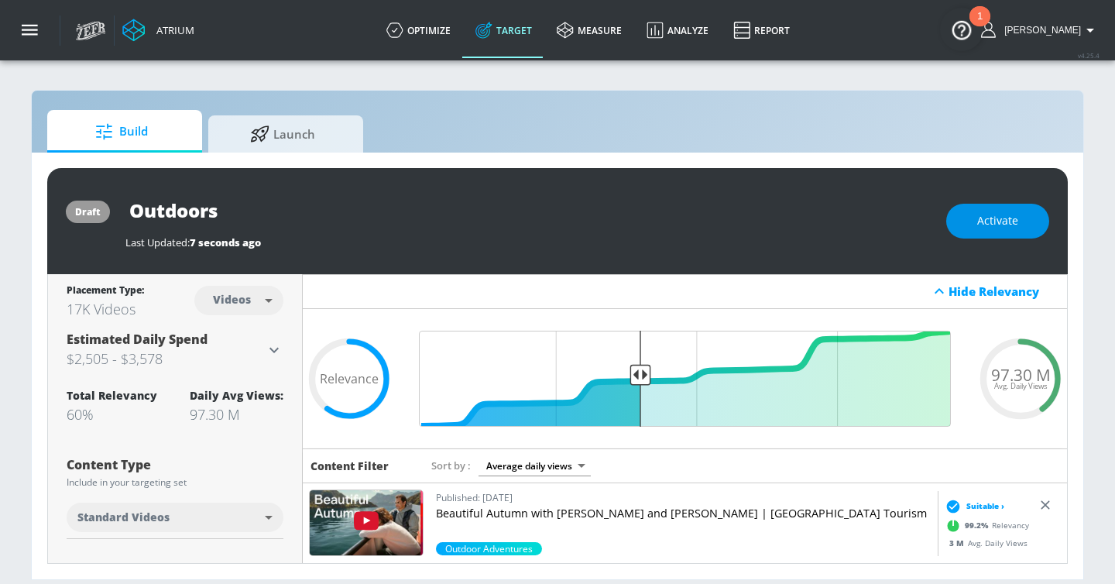
click at [993, 221] on span "Activate" at bounding box center [997, 220] width 41 height 19
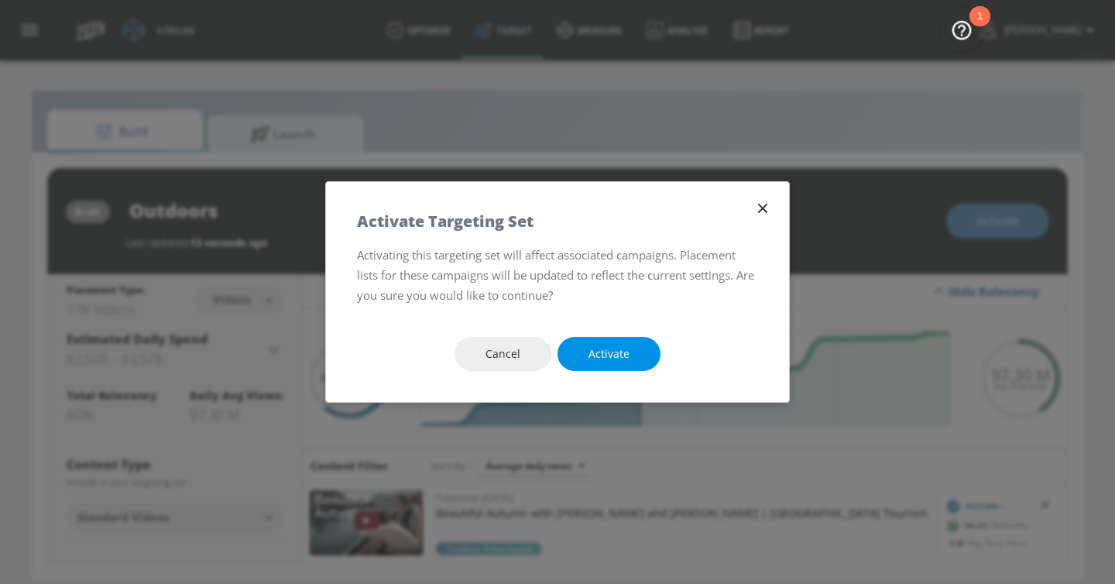
click at [616, 362] on span "Activate" at bounding box center [608, 354] width 41 height 19
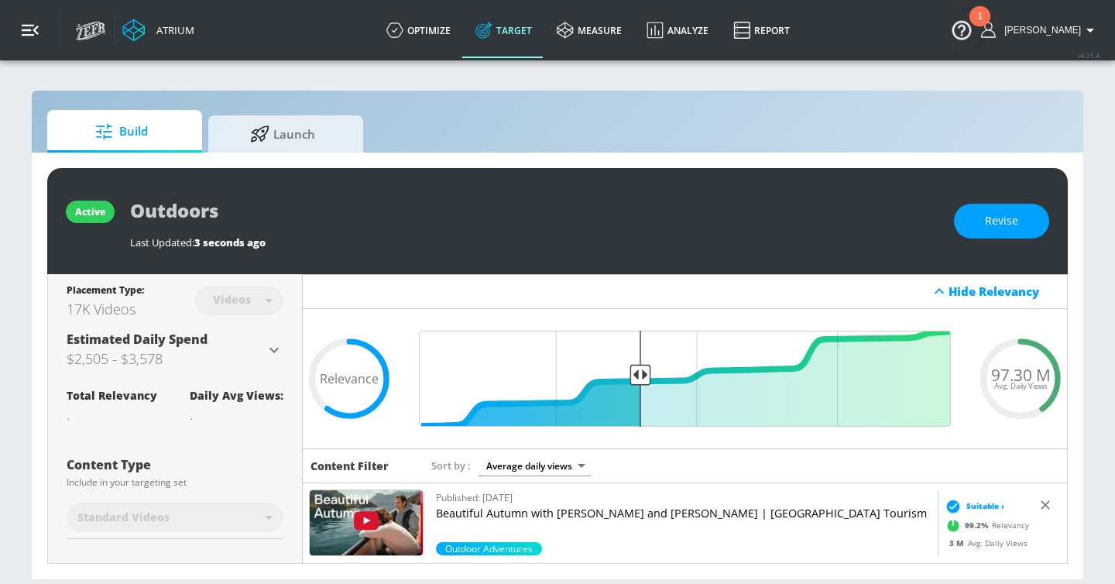
click at [45, 33] on button "button" at bounding box center [30, 30] width 60 height 60
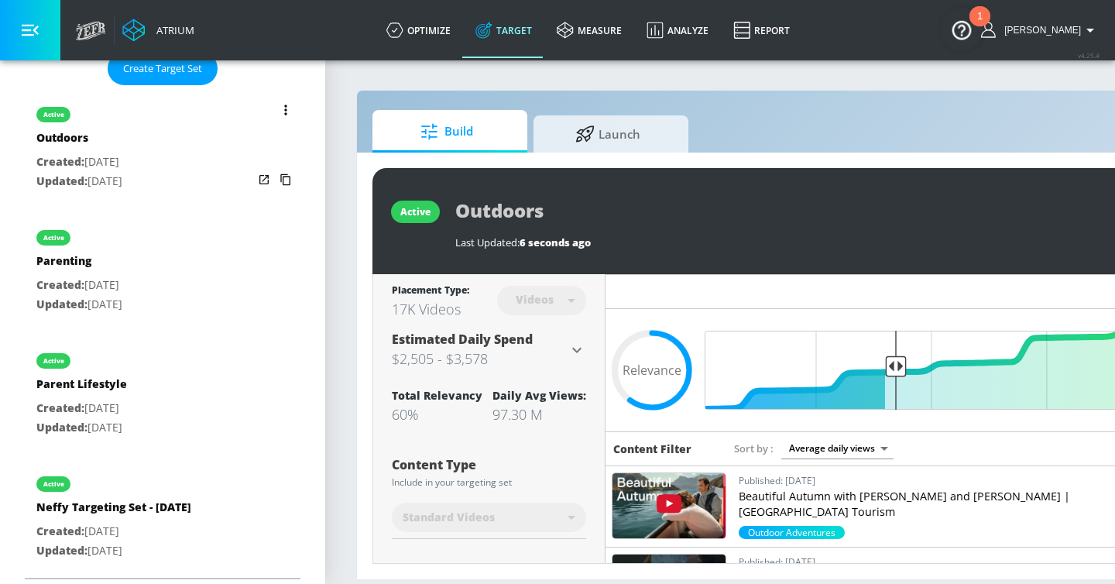
click at [290, 108] on button "list of Target Set" at bounding box center [286, 110] width 22 height 22
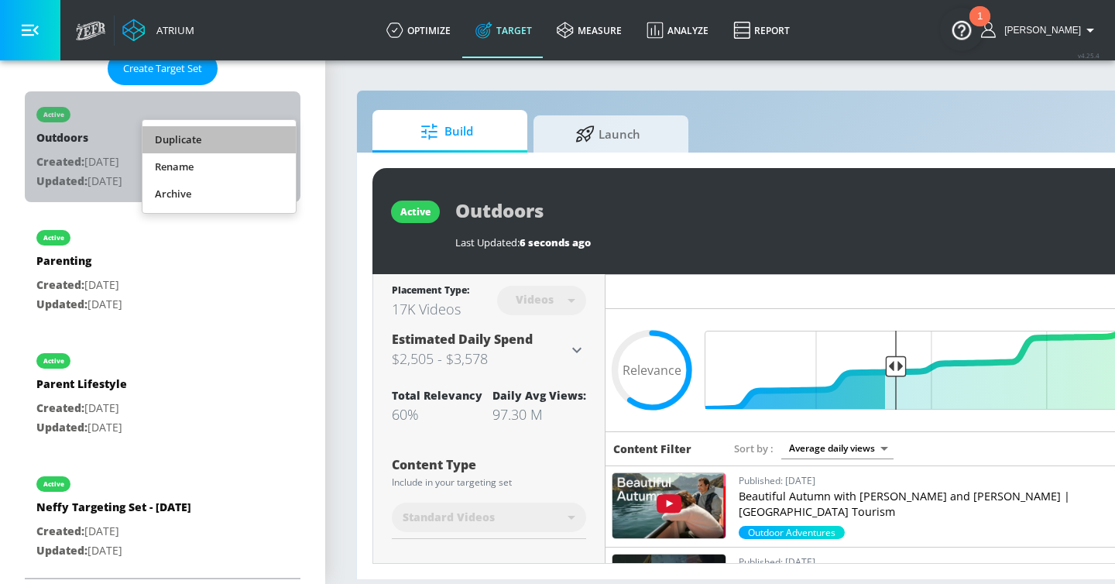
click at [237, 142] on li "Duplicate" at bounding box center [218, 139] width 153 height 27
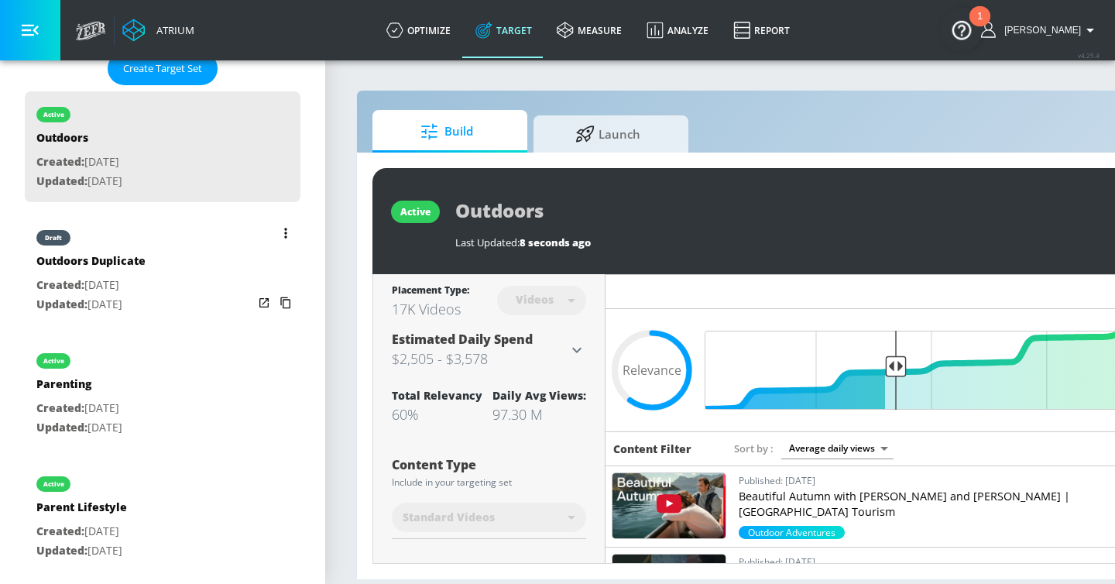
scroll to position [547, 0]
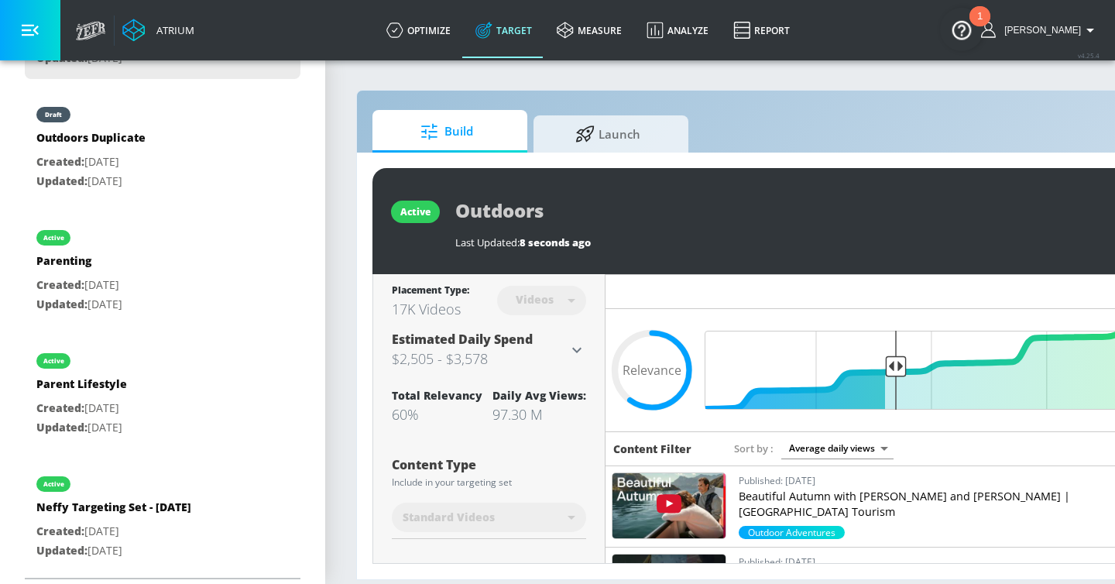
drag, startPoint x: 189, startPoint y: 153, endPoint x: 557, endPoint y: 230, distance: 376.4
click at [189, 153] on div "draft Outdoors Duplicate Created: Sep. 22, 2025 Updated: Sep. 22, 2025" at bounding box center [163, 146] width 276 height 111
type input "Outdoors Duplicate"
type input "0.05"
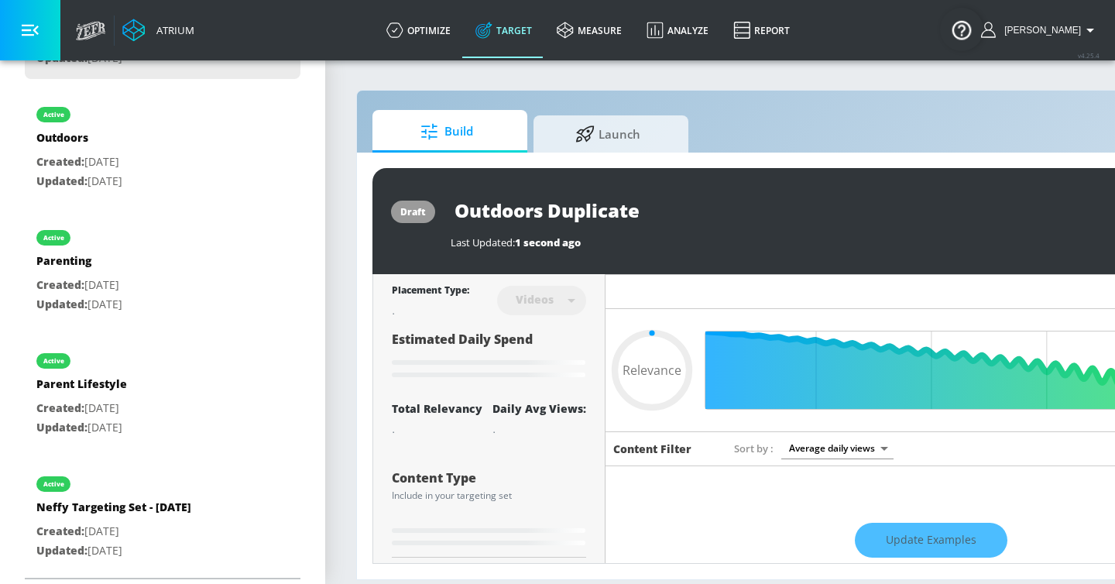
click at [540, 216] on input "Outdoors Duplicate" at bounding box center [644, 210] width 387 height 35
type input "F"
type input "0.05"
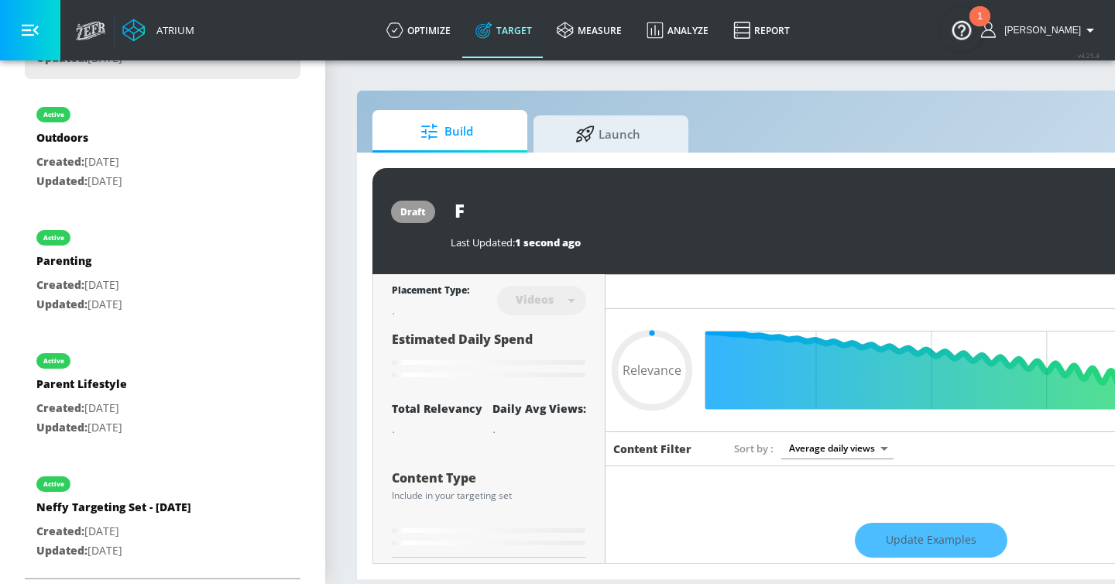
type input "Fo"
type input "0.05"
type input "Foo"
type input "0.05"
type input "Food"
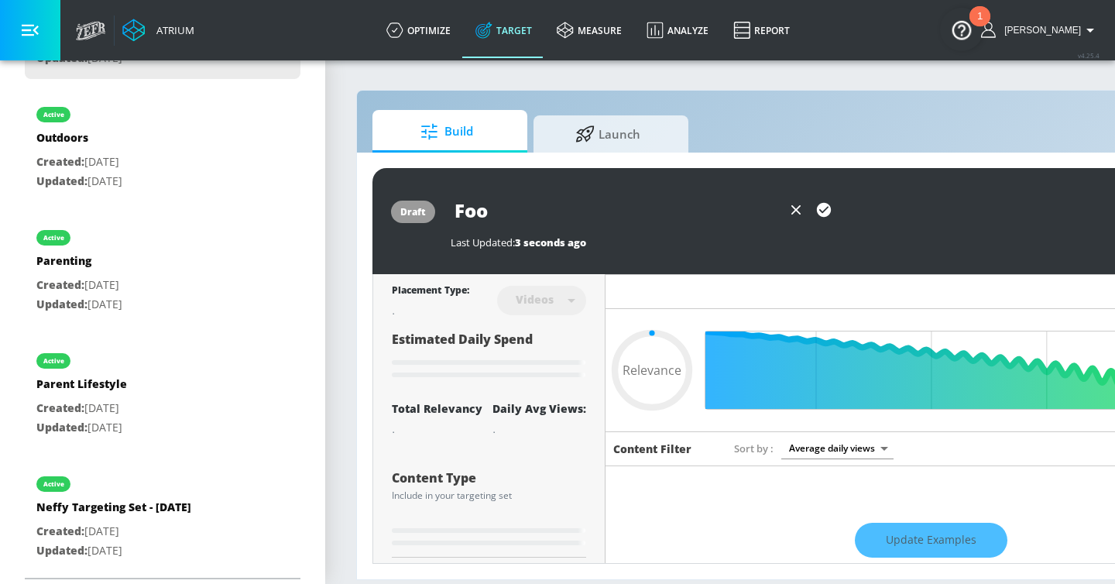
type input "0.05"
type input "Food"
type input "0.05"
type input "Food &"
type input "0.05"
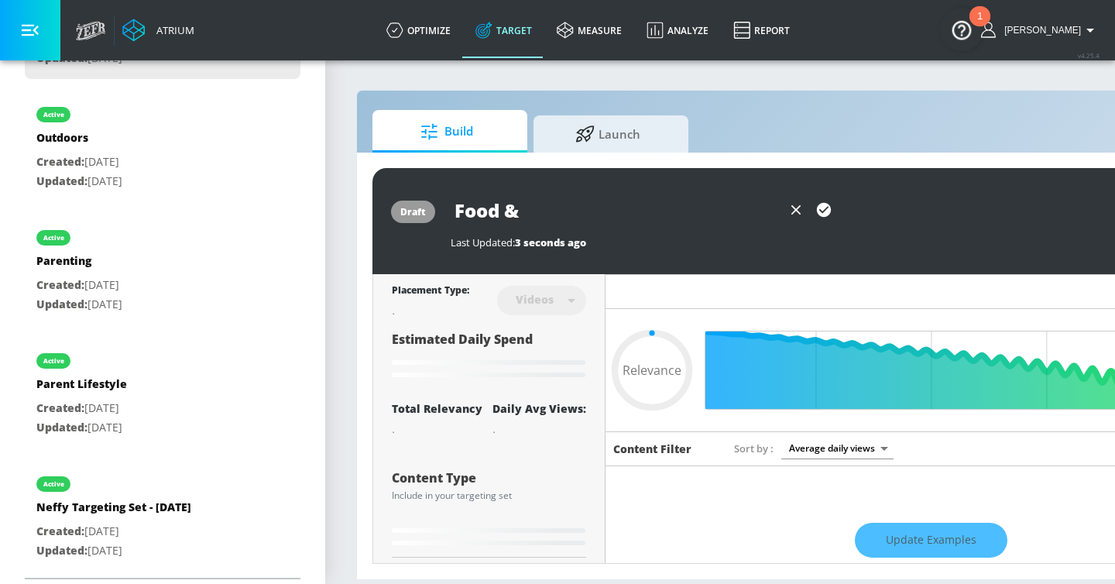
type input "Food &"
type input "0.05"
type input "Food & C"
type input "0.05"
type input "Food & Co"
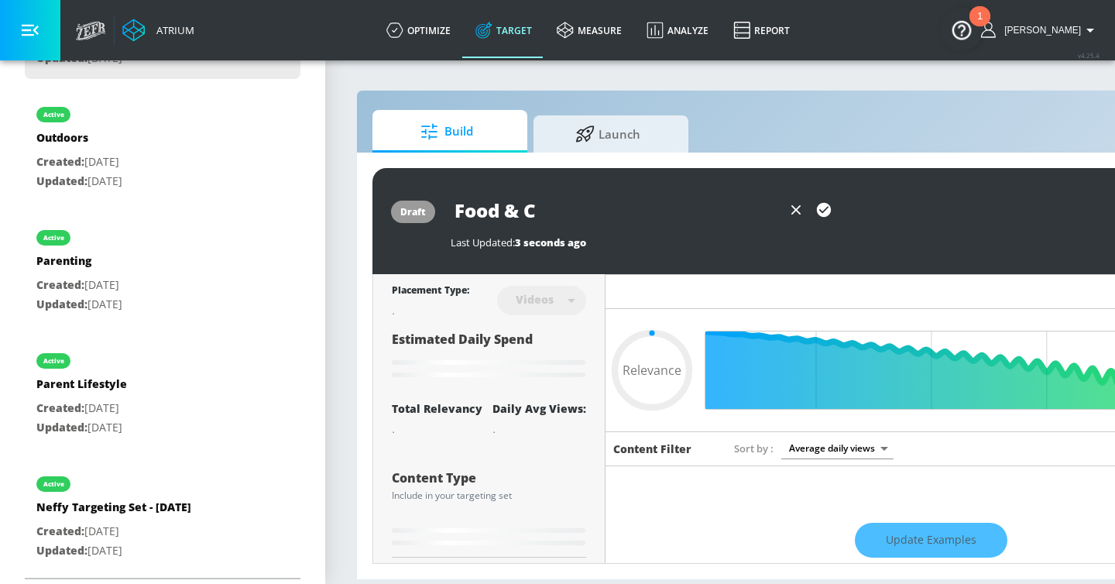
type input "0.05"
type input "Food & Coo"
type input "0.05"
type input "Food & Cook"
type input "0.05"
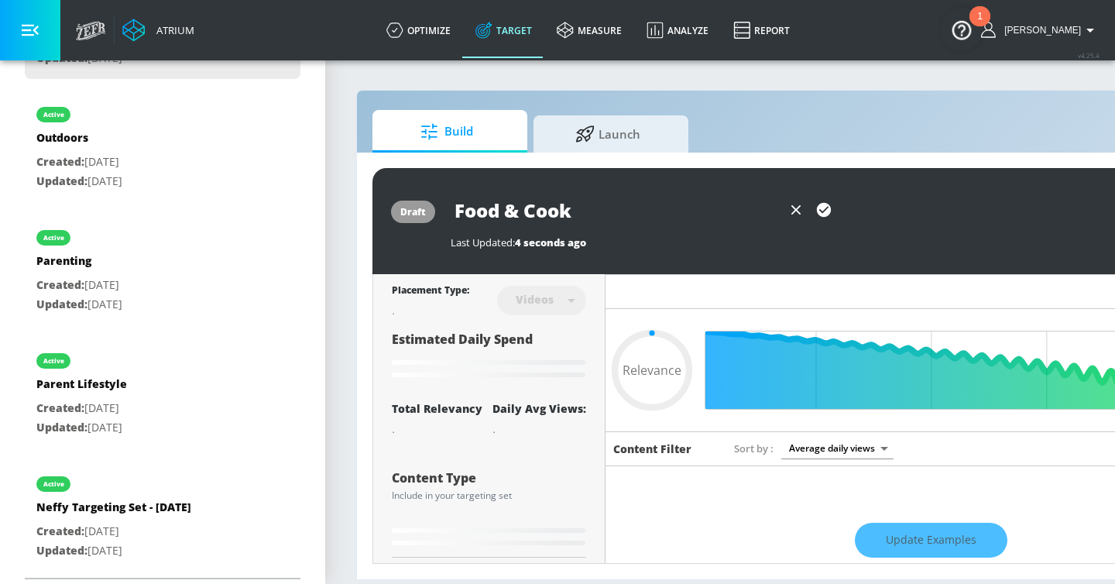
type input "Food & Cooki"
type input "0.05"
type input "Food & Cookin"
type input "0.05"
type input "Food & Cooking"
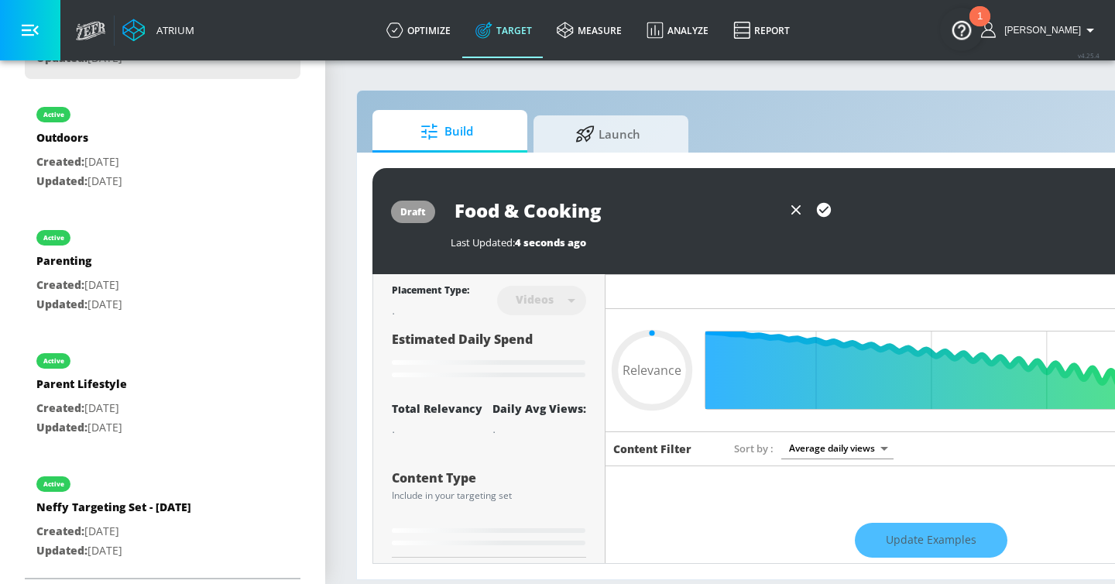
type input "0.6"
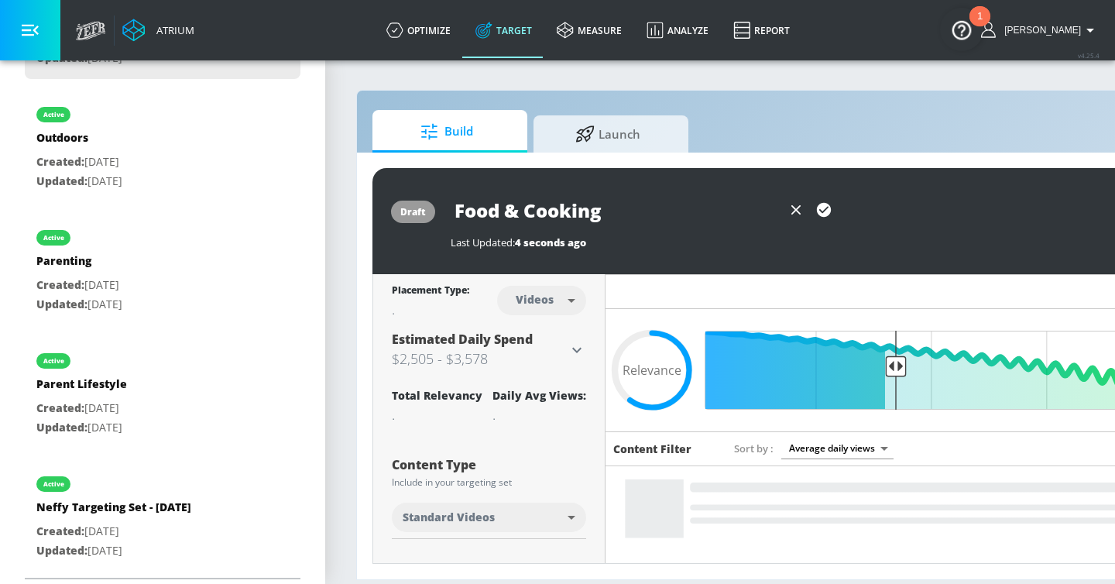
type input "Food & Cooking"
click at [828, 205] on icon "button" at bounding box center [824, 210] width 14 height 14
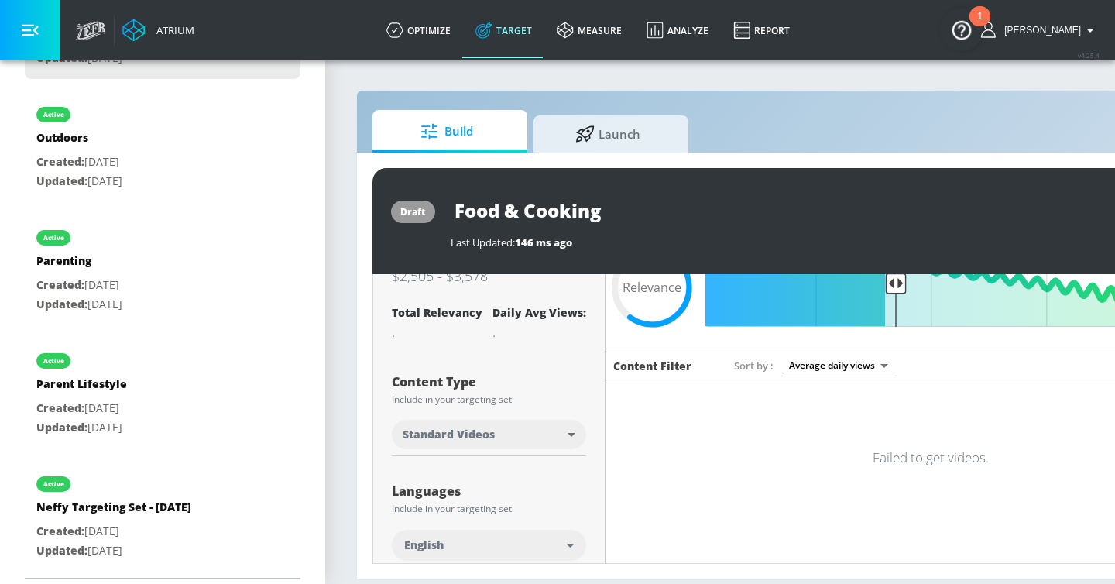
scroll to position [99, 0]
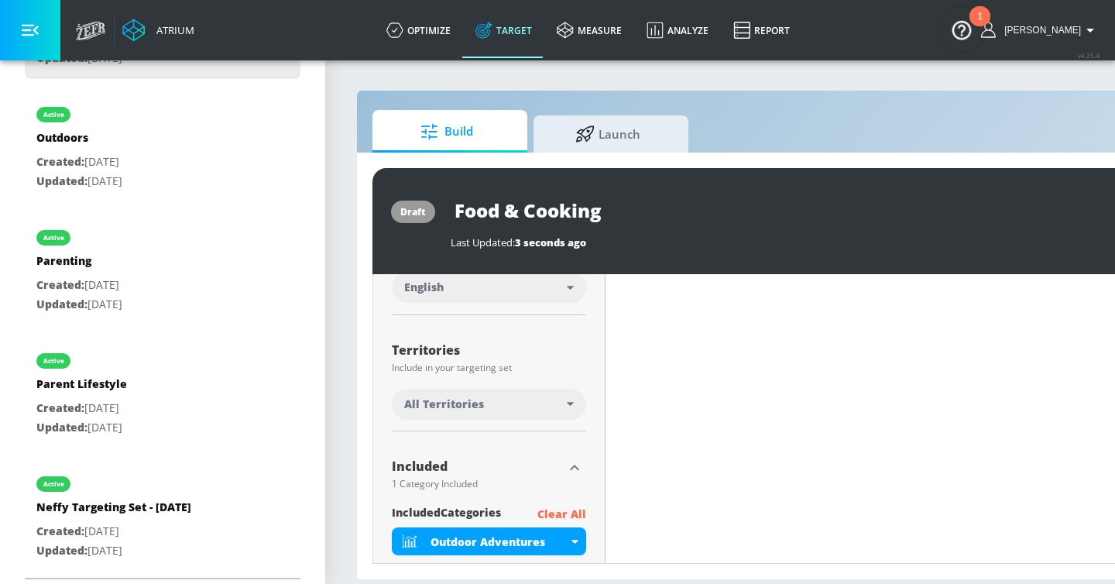
click at [570, 519] on p "Clear All" at bounding box center [561, 514] width 49 height 19
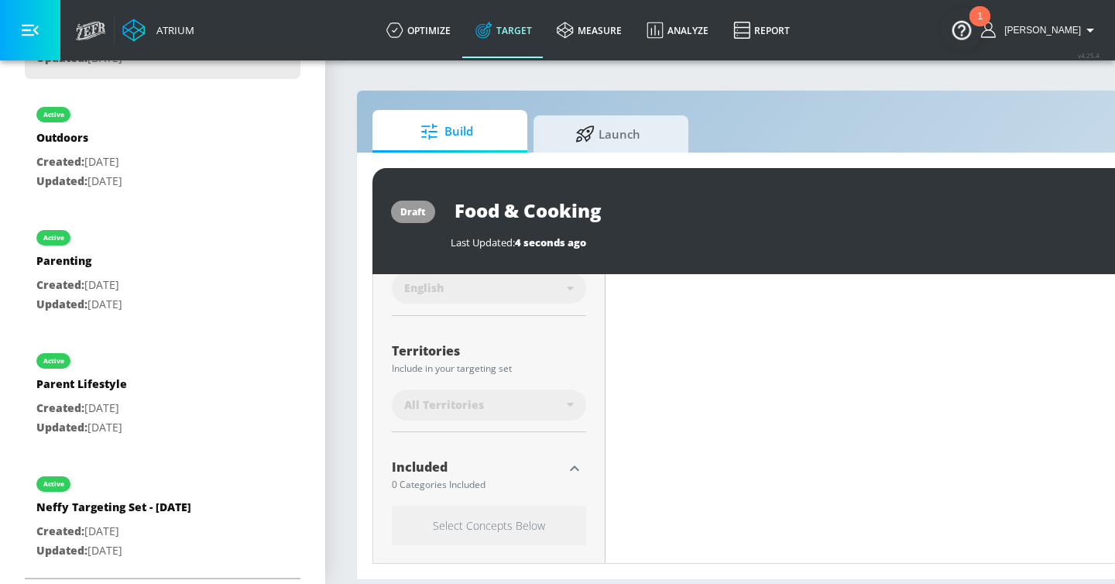
click at [516, 530] on h6 "Select Concepts Below" at bounding box center [489, 525] width 194 height 39
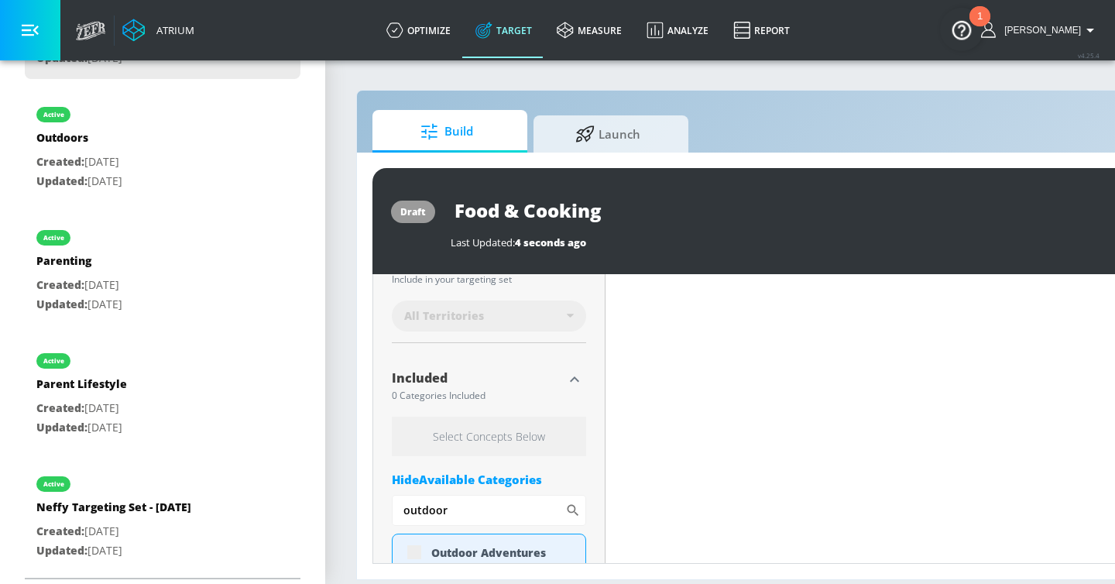
click at [474, 474] on div "Hide Available Categories" at bounding box center [489, 479] width 194 height 15
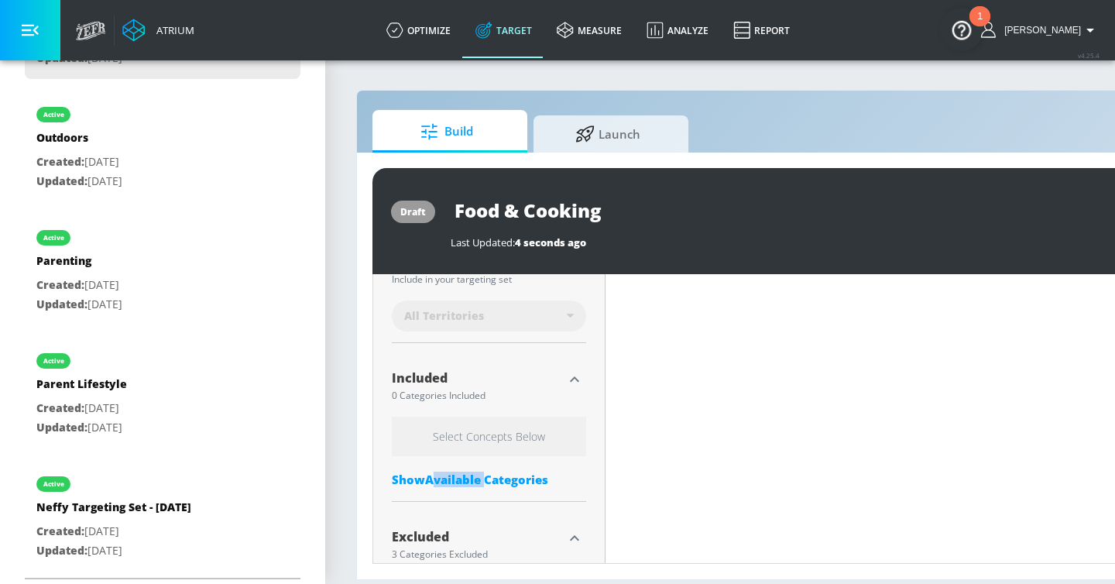
click at [474, 474] on div "Show Available Categories" at bounding box center [489, 479] width 194 height 15
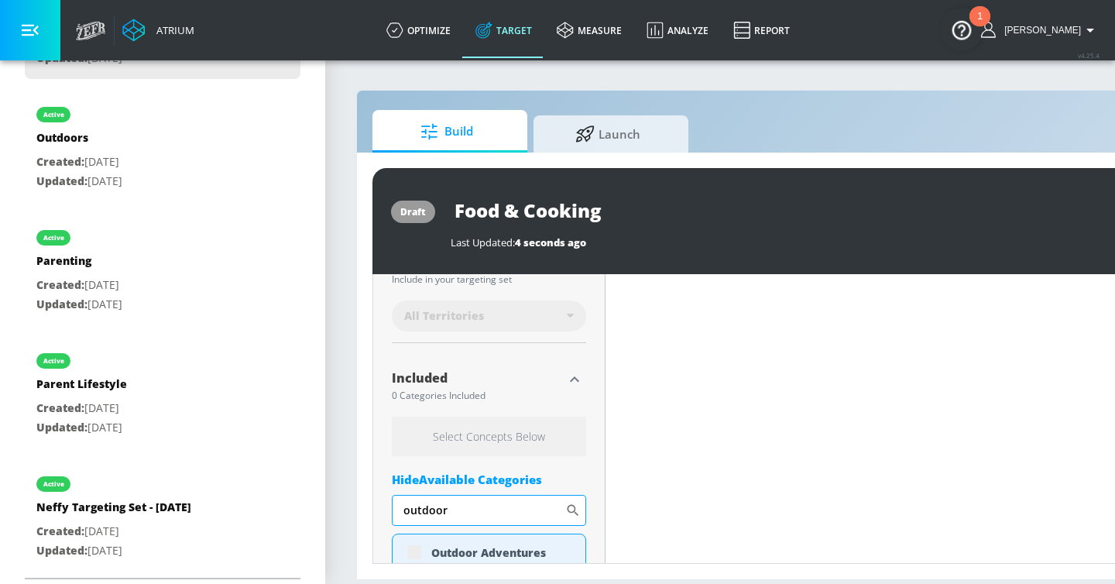
click at [461, 504] on input "outdoor" at bounding box center [478, 510] width 173 height 31
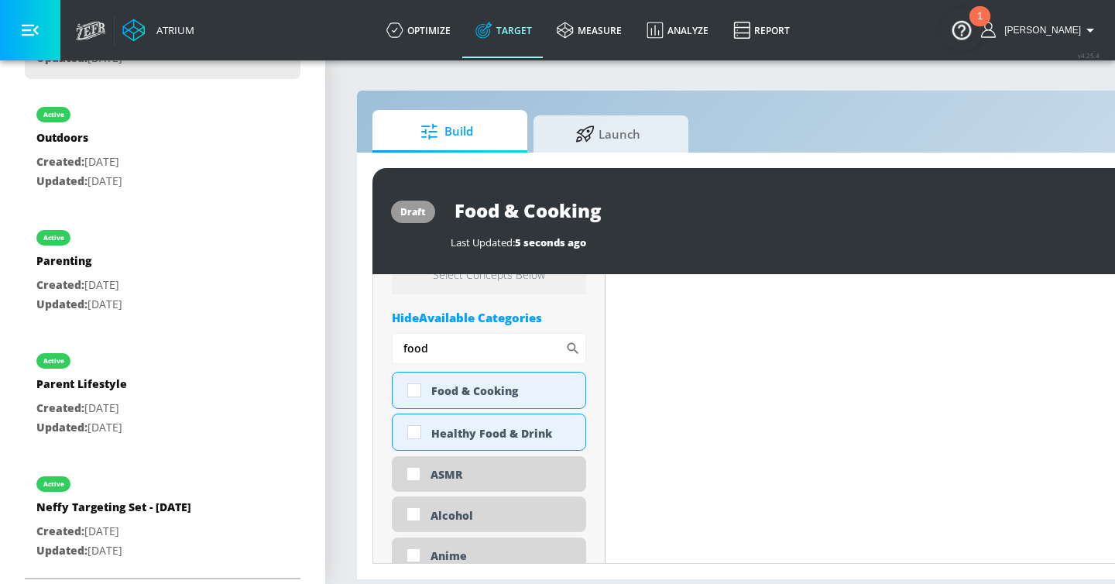
scroll to position [578, 0]
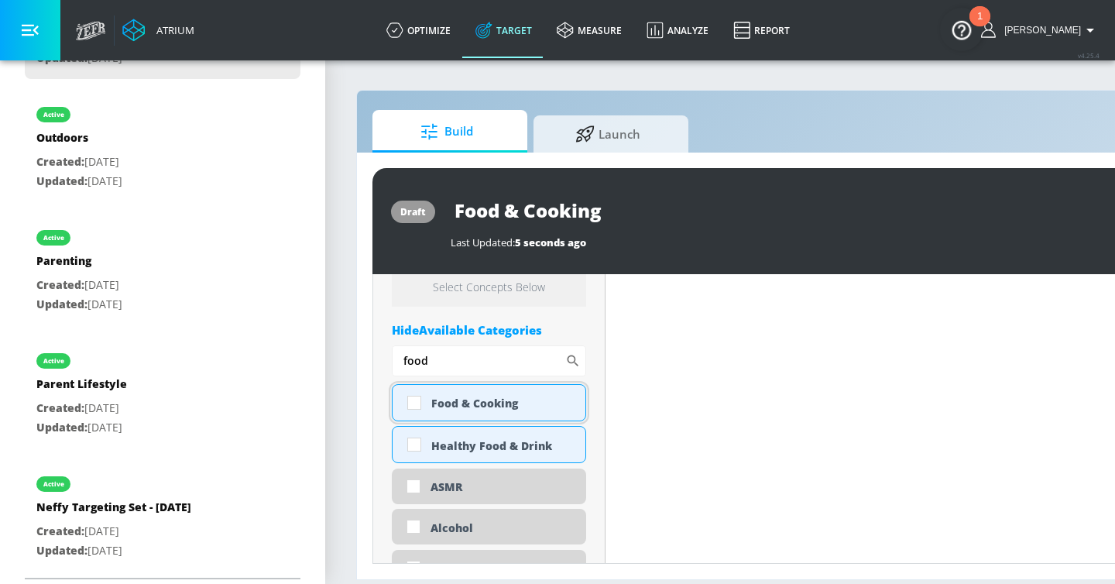
type input "food"
click at [476, 409] on div "Food & Cooking" at bounding box center [502, 403] width 142 height 15
checkbox input "true"
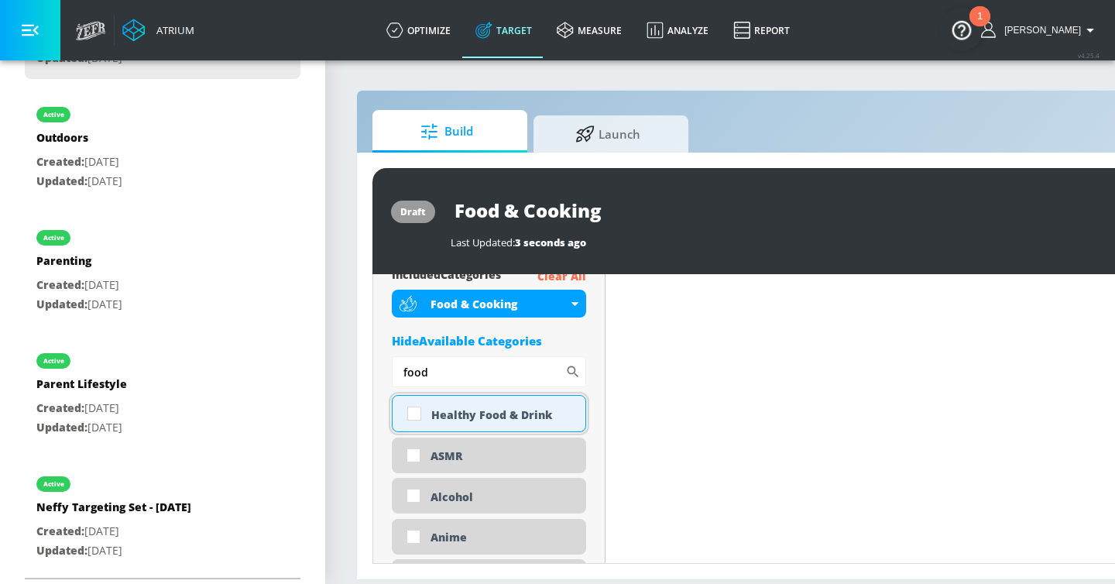
click at [463, 414] on div "Healthy Food & Drink" at bounding box center [502, 414] width 142 height 15
checkbox input "true"
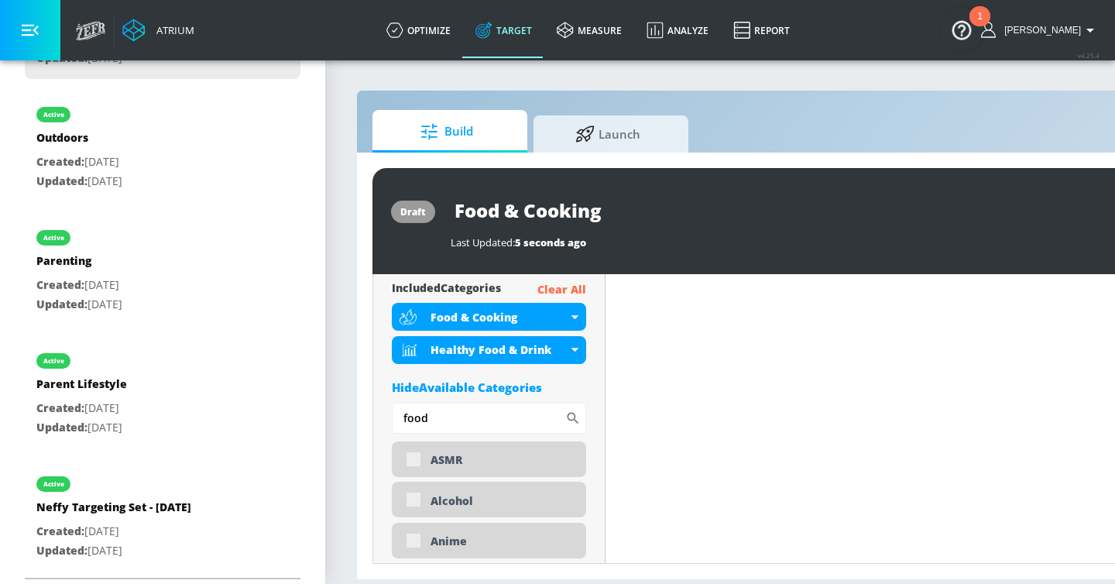
click at [441, 379] on div "Hide Available Categories" at bounding box center [489, 386] width 194 height 15
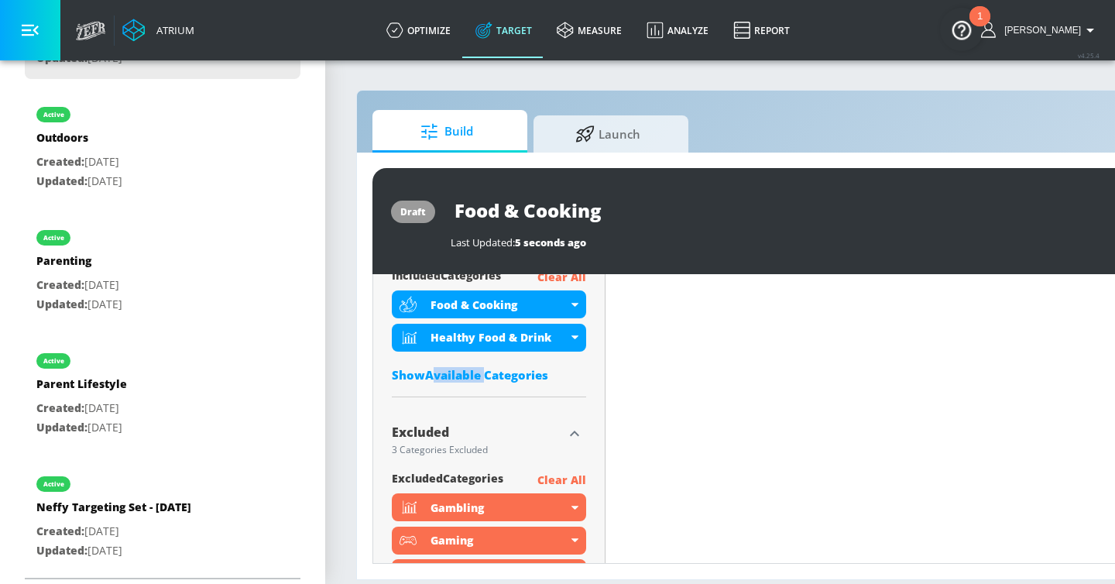
click at [441, 372] on div "Show Available Categories" at bounding box center [489, 374] width 194 height 15
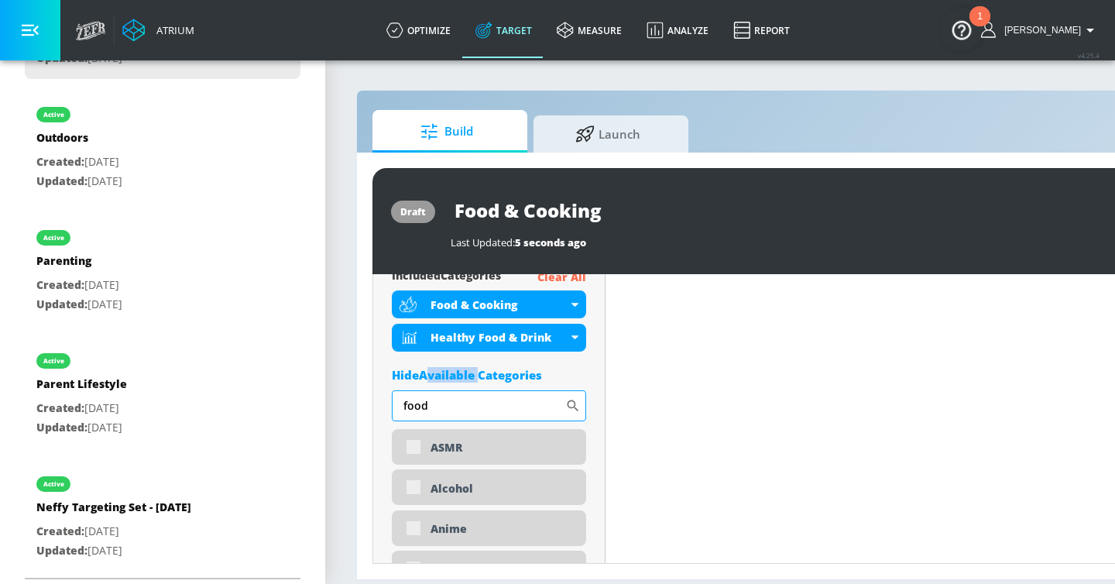
click at [430, 410] on input "food" at bounding box center [478, 405] width 173 height 31
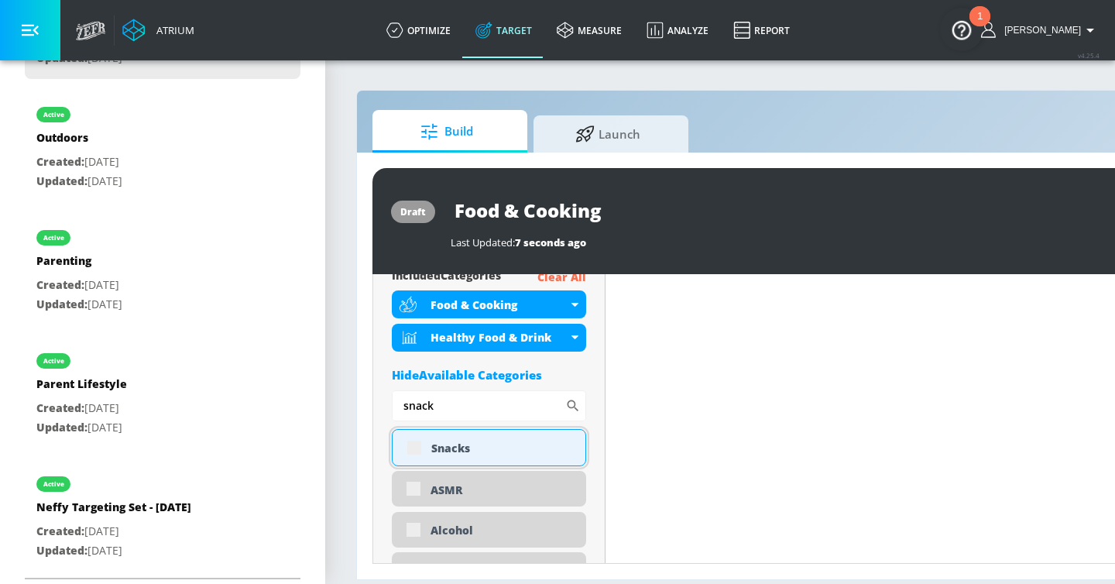
type input "snack"
click at [442, 441] on div "Snacks" at bounding box center [502, 448] width 142 height 15
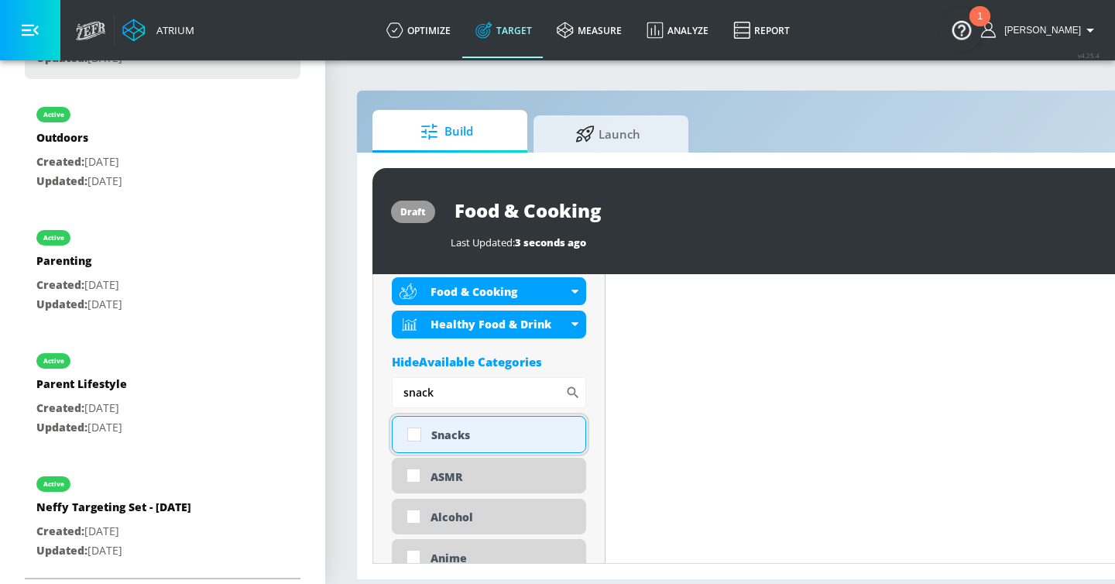
scroll to position [578, 0]
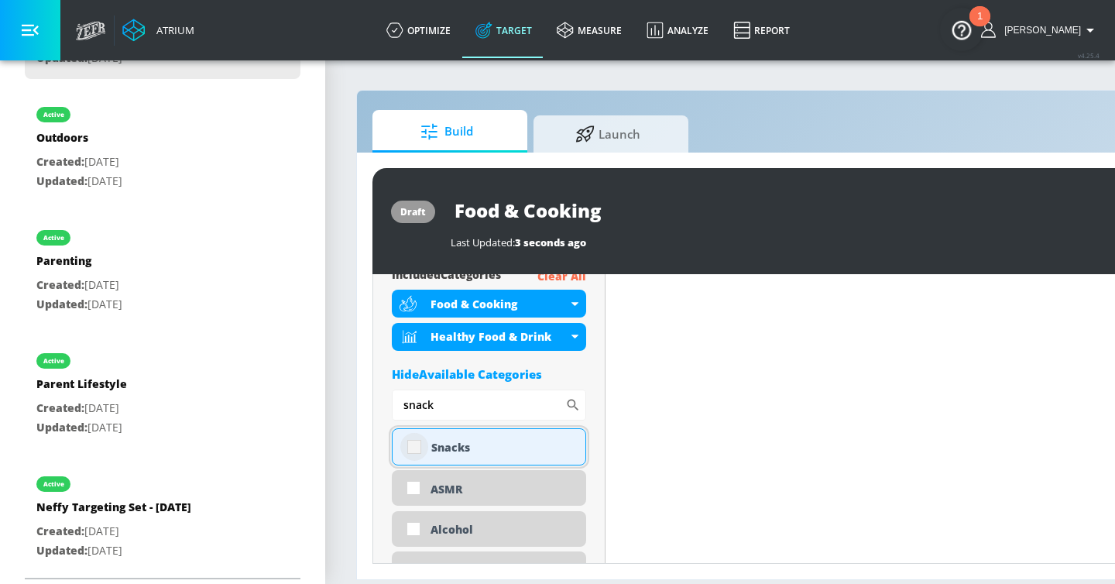
click at [427, 445] on input "checkbox" at bounding box center [414, 447] width 28 height 28
checkbox input "true"
click at [437, 407] on input "snack" at bounding box center [478, 404] width 173 height 31
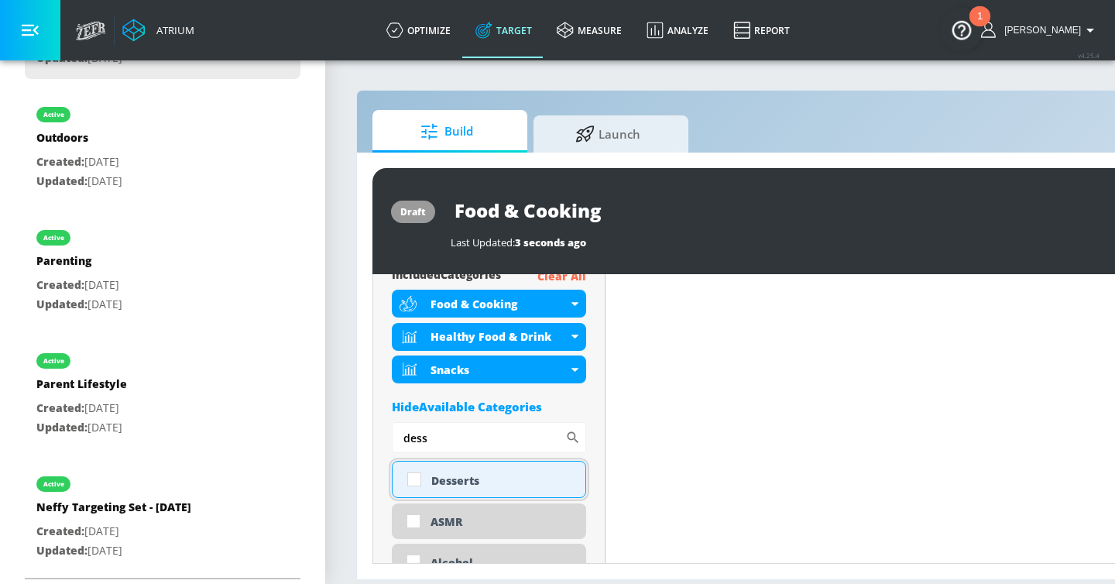
type input "dess"
click at [444, 478] on div "Desserts" at bounding box center [502, 480] width 142 height 15
checkbox input "true"
click at [33, 30] on icon "button" at bounding box center [30, 31] width 17 height 12
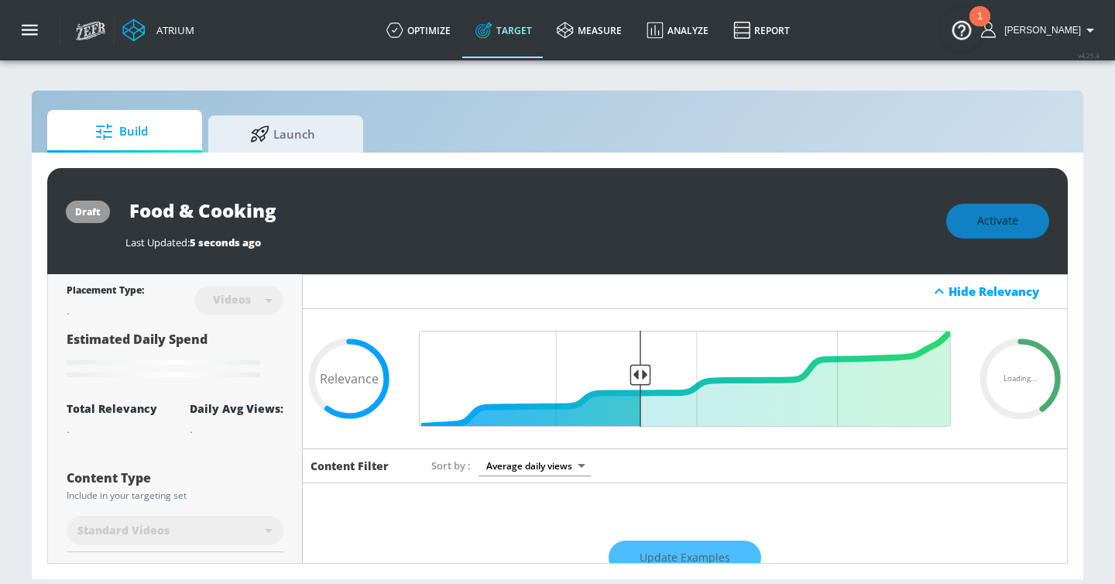
scroll to position [113, 0]
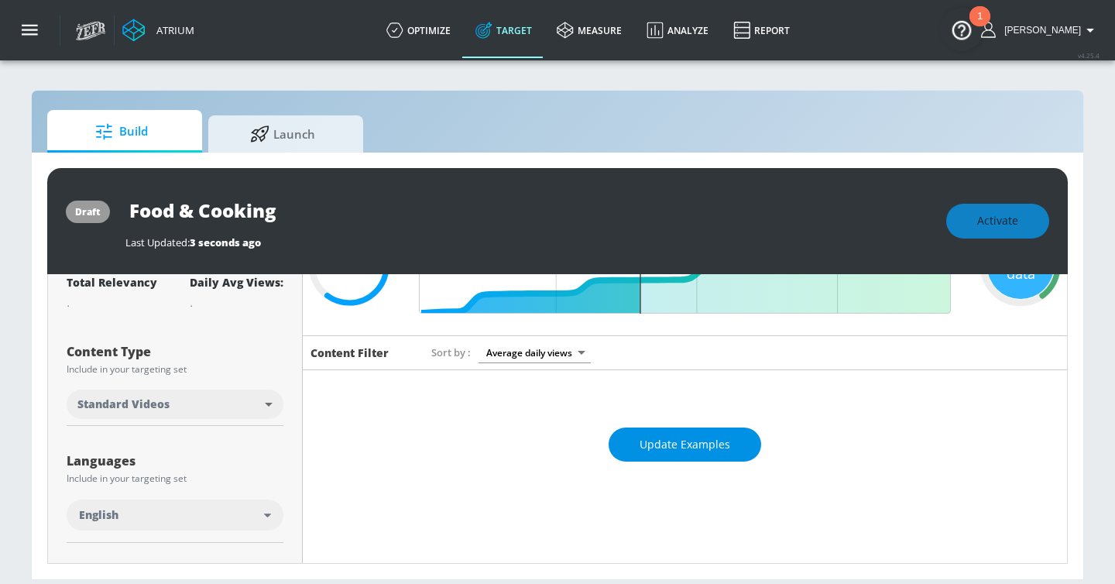
click at [663, 428] on button "Update Examples" at bounding box center [685, 444] width 153 height 35
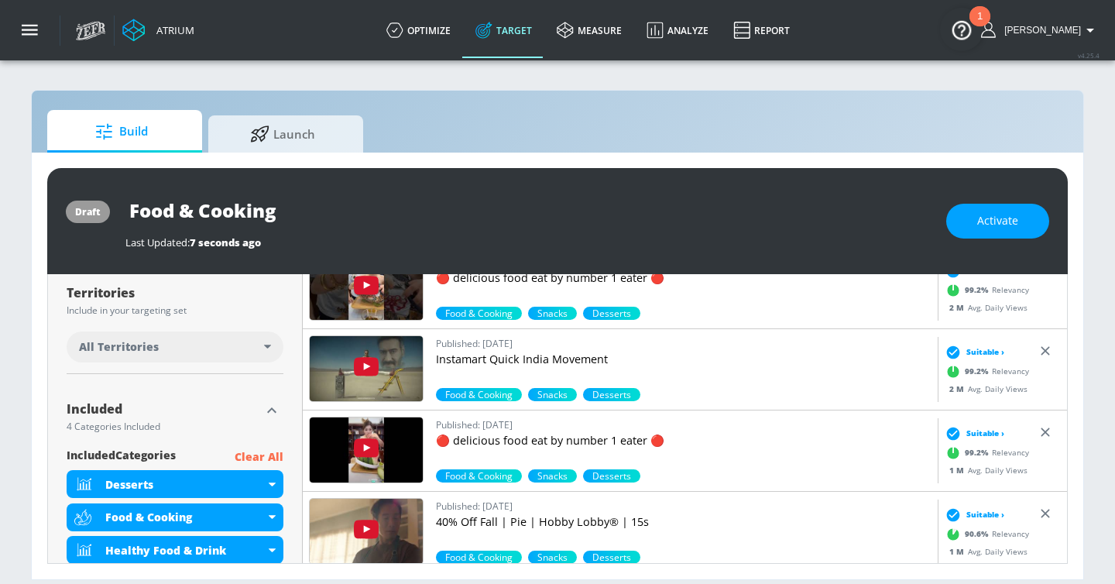
scroll to position [400, 0]
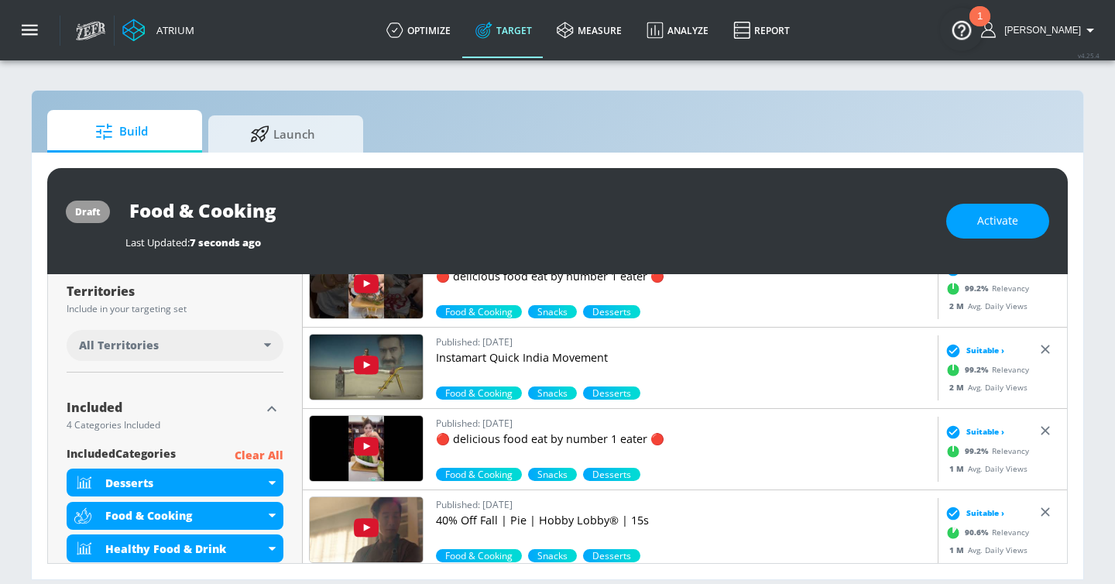
click at [398, 461] on img at bounding box center [366, 448] width 113 height 65
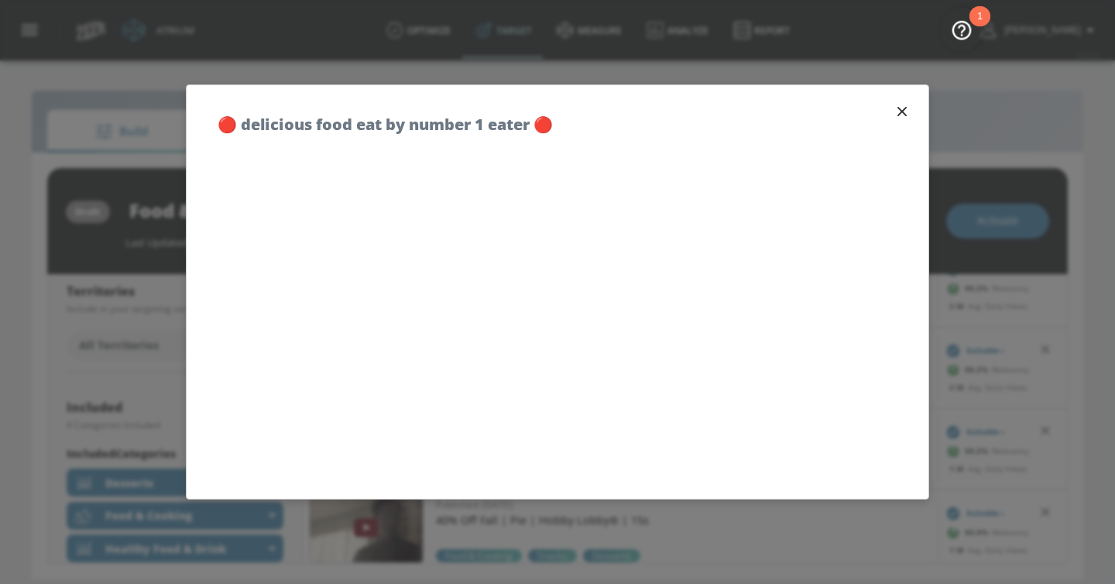
click at [898, 113] on icon "button" at bounding box center [901, 111] width 17 height 17
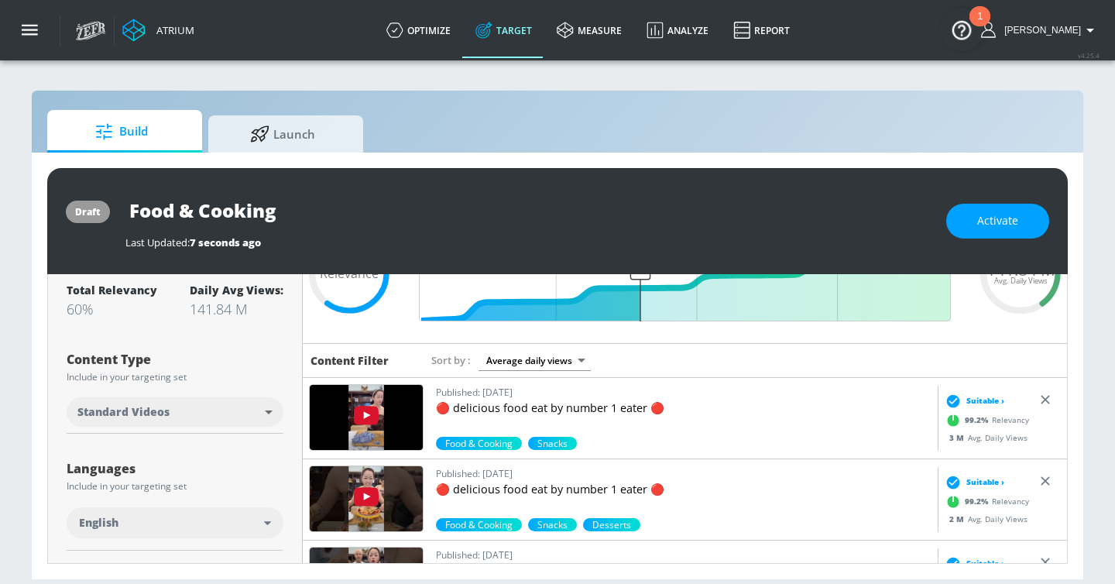
scroll to position [0, 0]
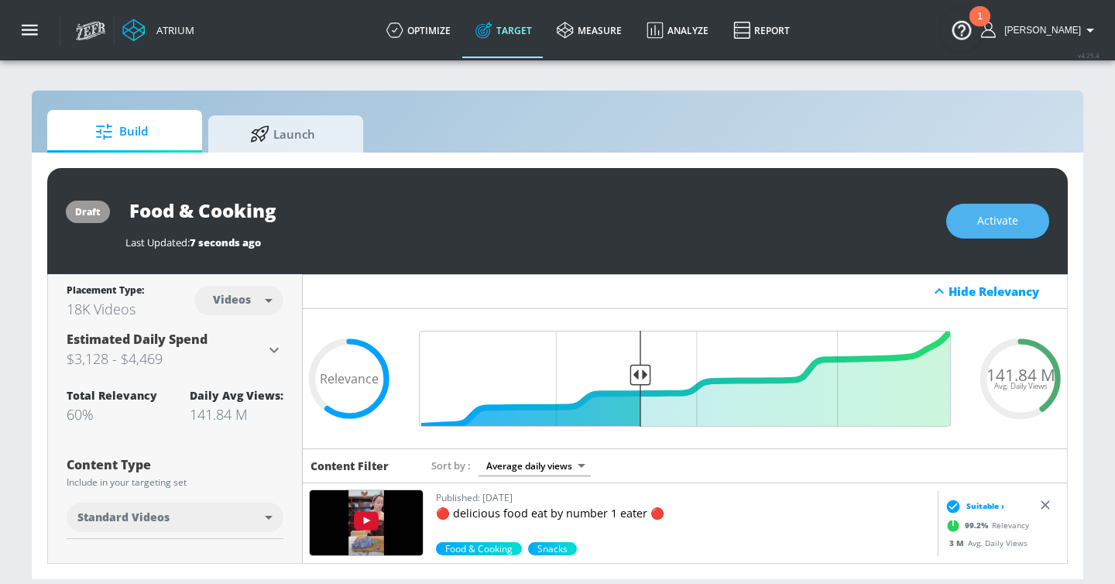
click at [1012, 225] on span "Activate" at bounding box center [997, 220] width 41 height 19
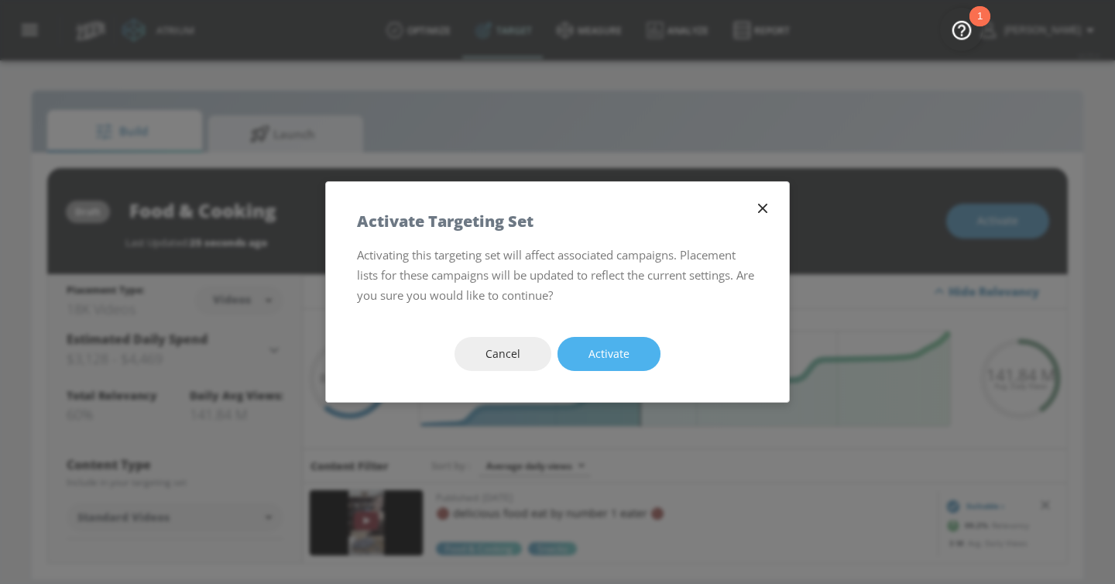
click at [637, 354] on button "Activate" at bounding box center [608, 354] width 103 height 35
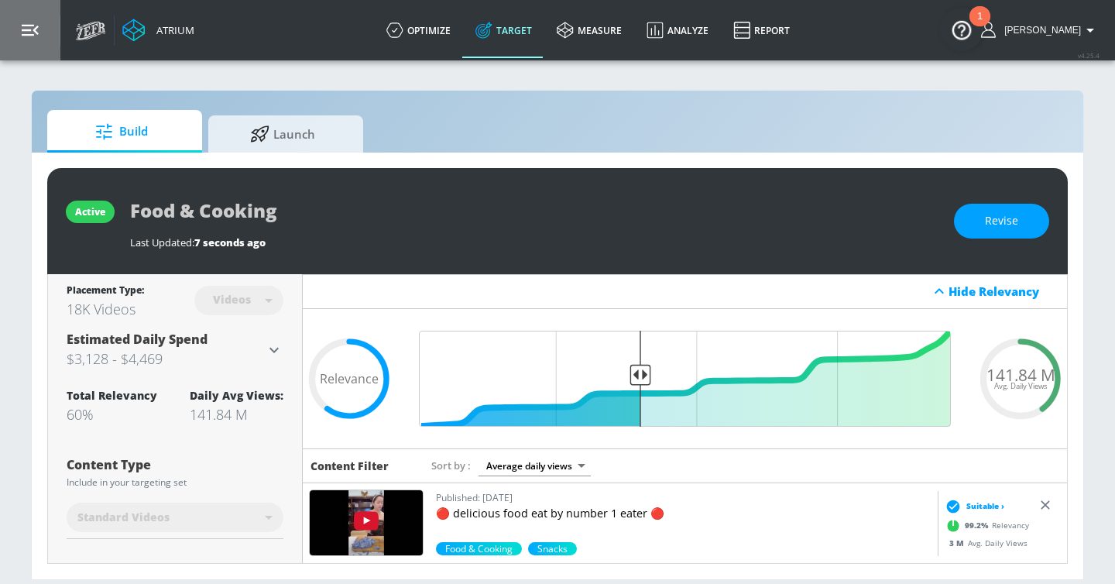
click at [41, 29] on button "button" at bounding box center [30, 30] width 60 height 60
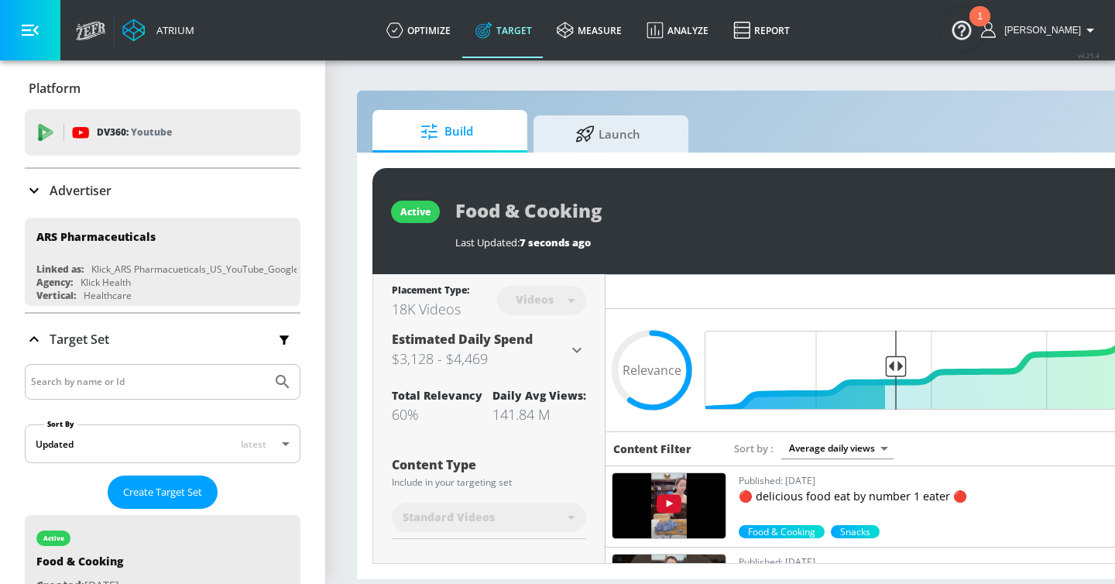
click at [101, 199] on div "Advertiser" at bounding box center [68, 190] width 87 height 19
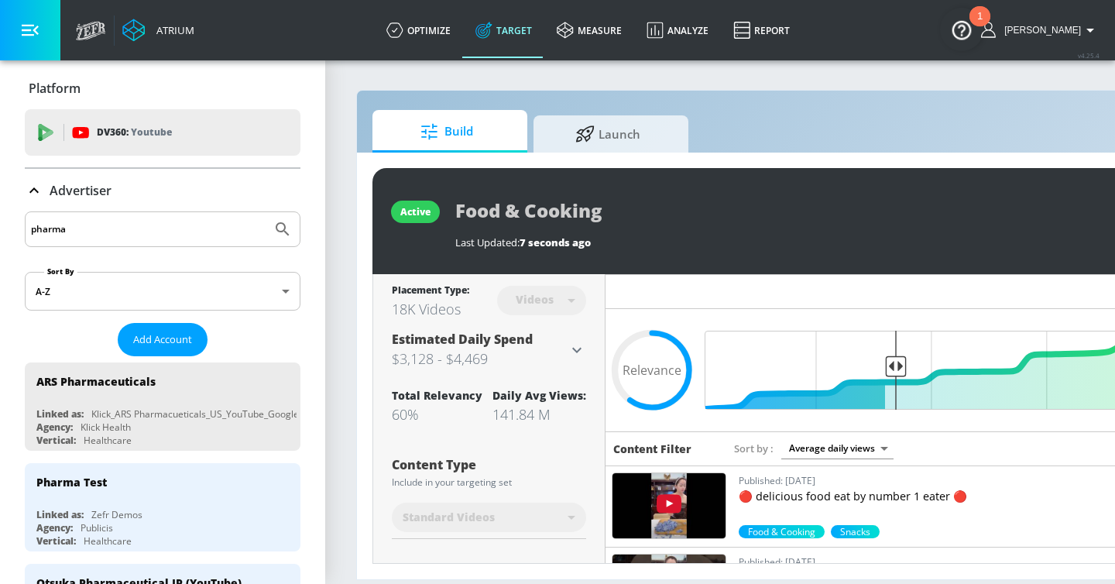
click at [98, 227] on input "pharma" at bounding box center [148, 229] width 235 height 20
type input "lego"
click at [266, 212] on button "Submit Search" at bounding box center [283, 229] width 34 height 34
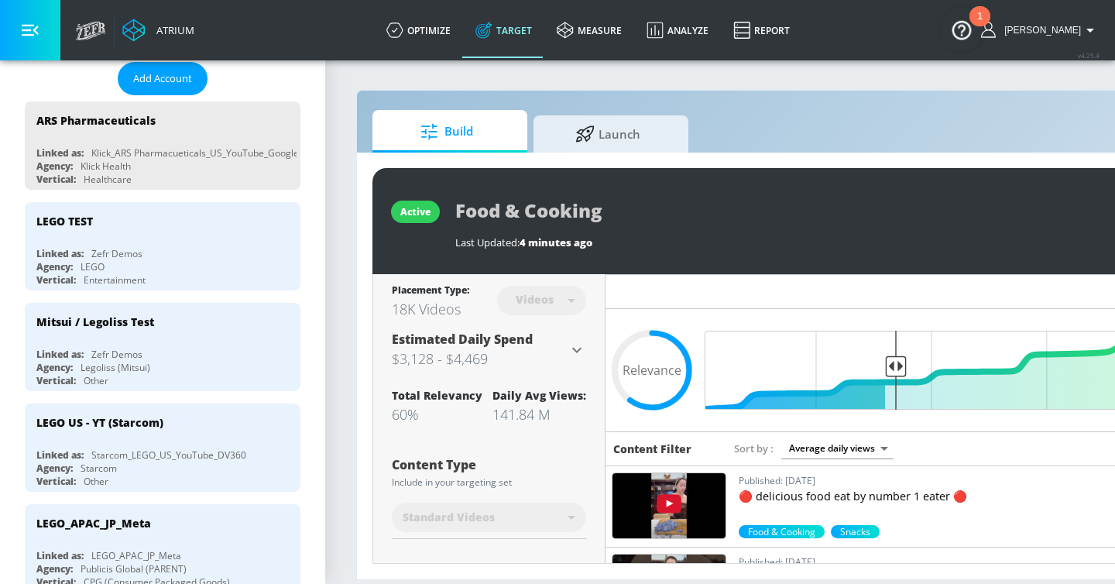
scroll to position [293, 0]
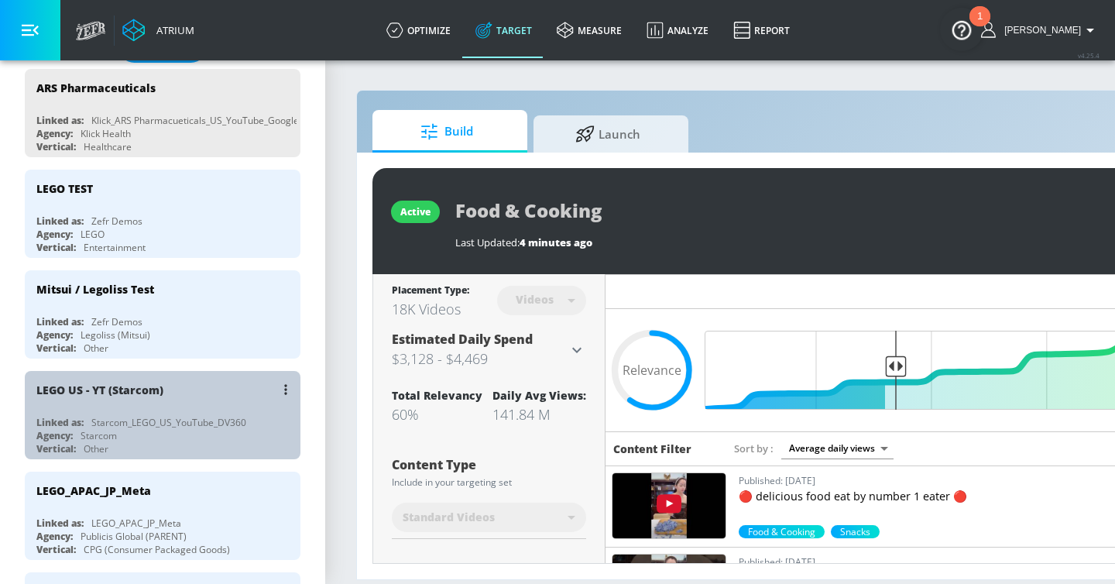
click at [222, 384] on div "LEGO US - YT (Starcom)" at bounding box center [166, 389] width 260 height 37
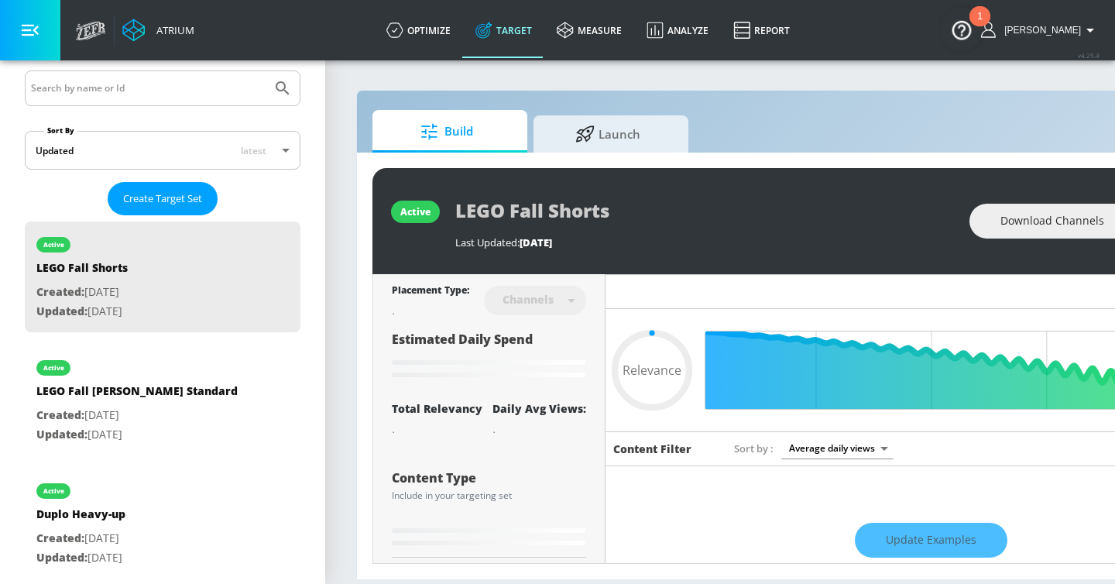
type input "0.66"
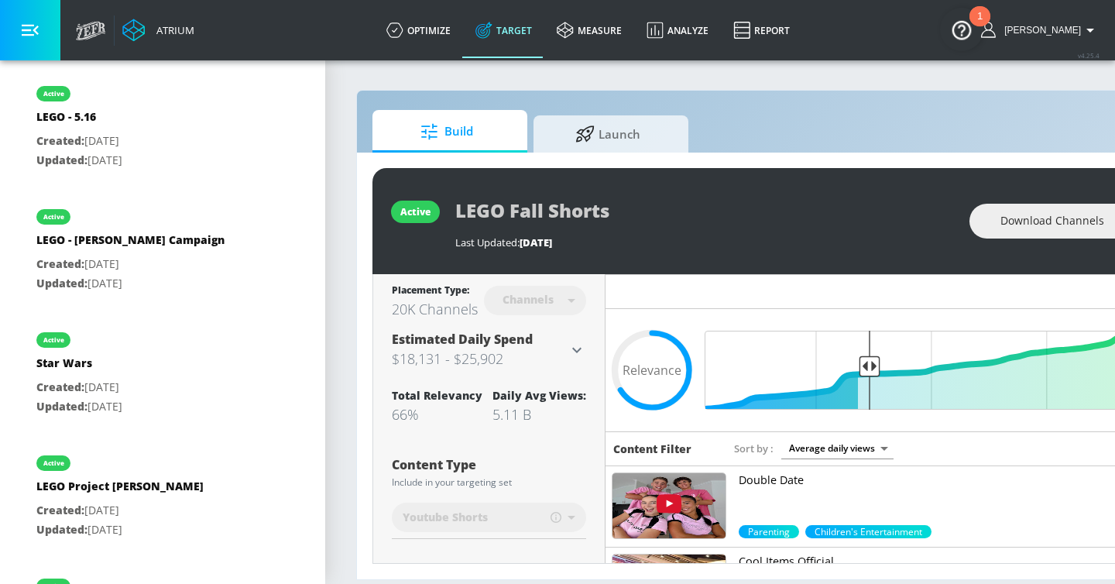
scroll to position [3171, 0]
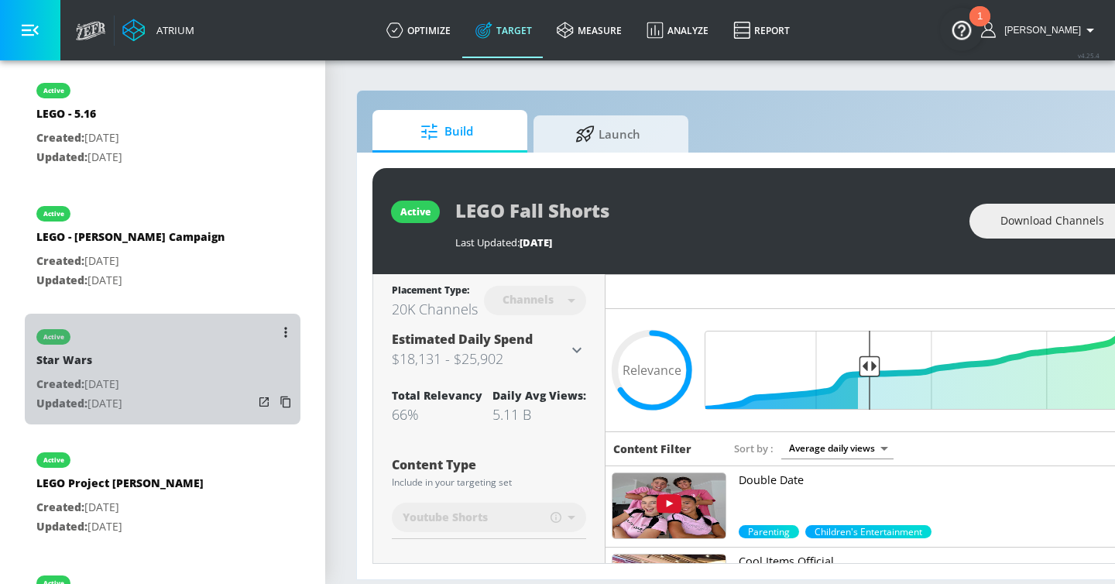
click at [195, 339] on div "active Star Wars Created: May. 08, 2025 Updated: May. 08, 2025" at bounding box center [163, 369] width 276 height 111
type input "Star Wars"
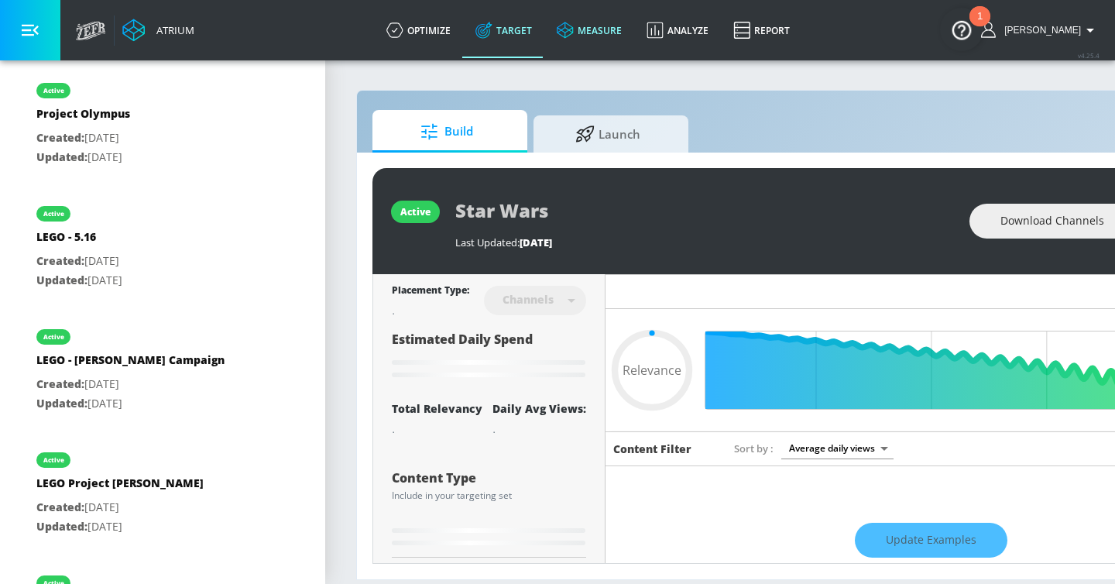
type input "0.6"
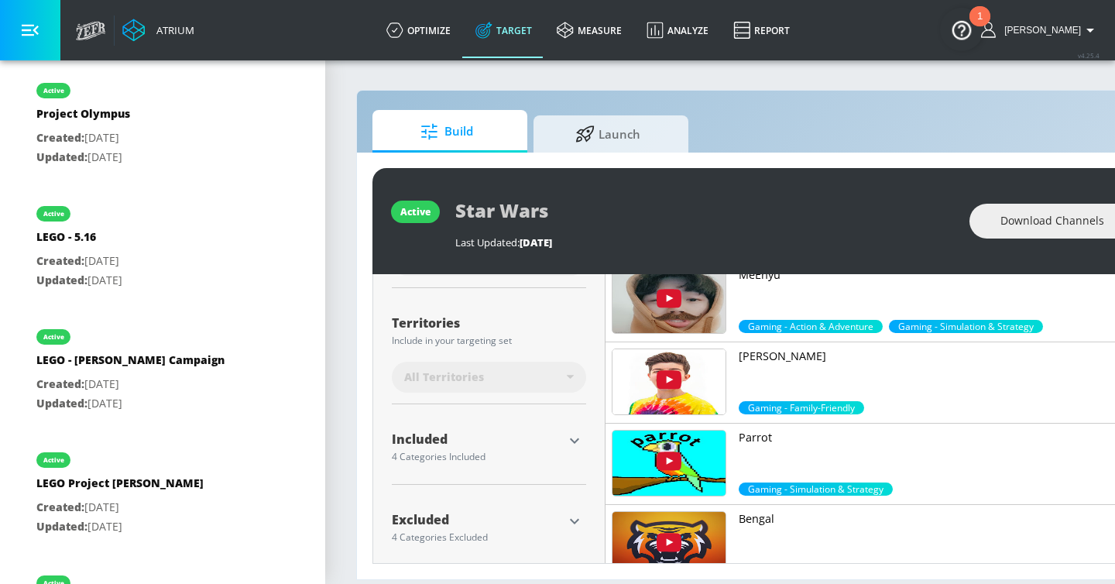
scroll to position [382, 0]
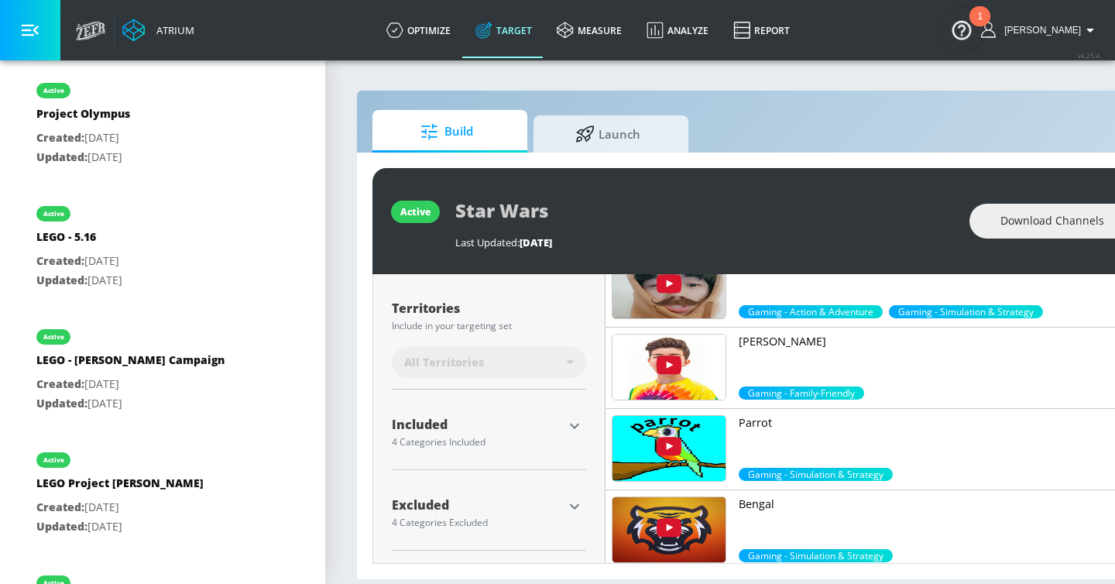
click at [581, 424] on icon "button" at bounding box center [574, 426] width 19 height 19
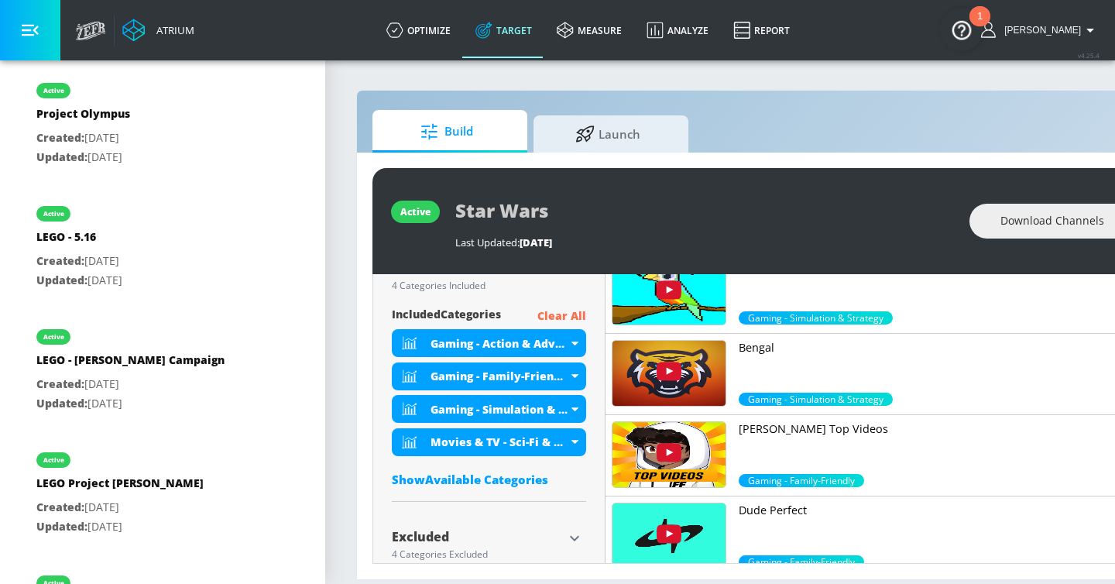
scroll to position [549, 0]
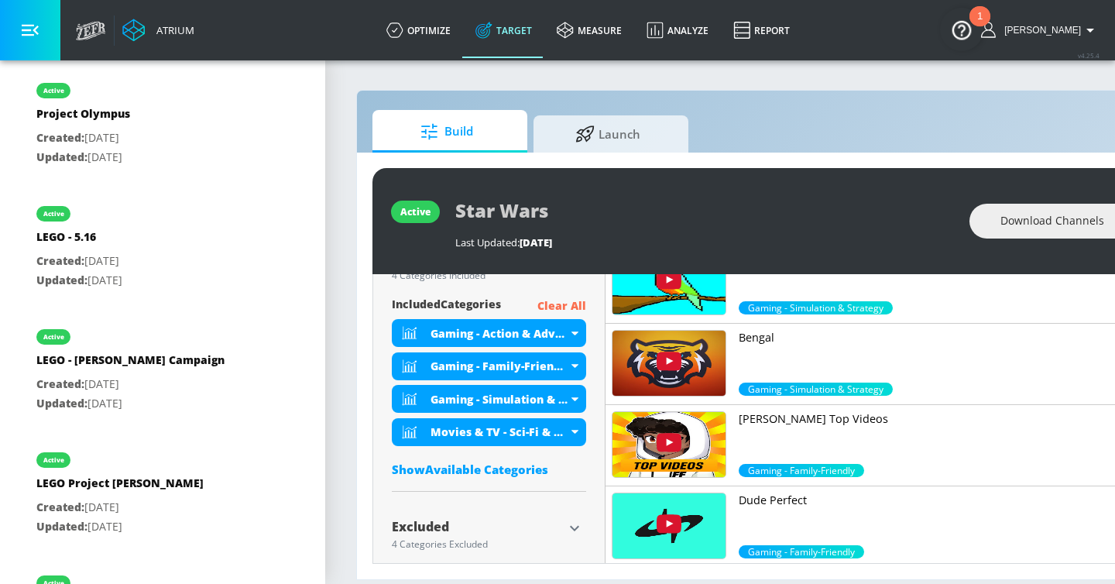
click at [34, 27] on icon "button" at bounding box center [30, 30] width 17 height 17
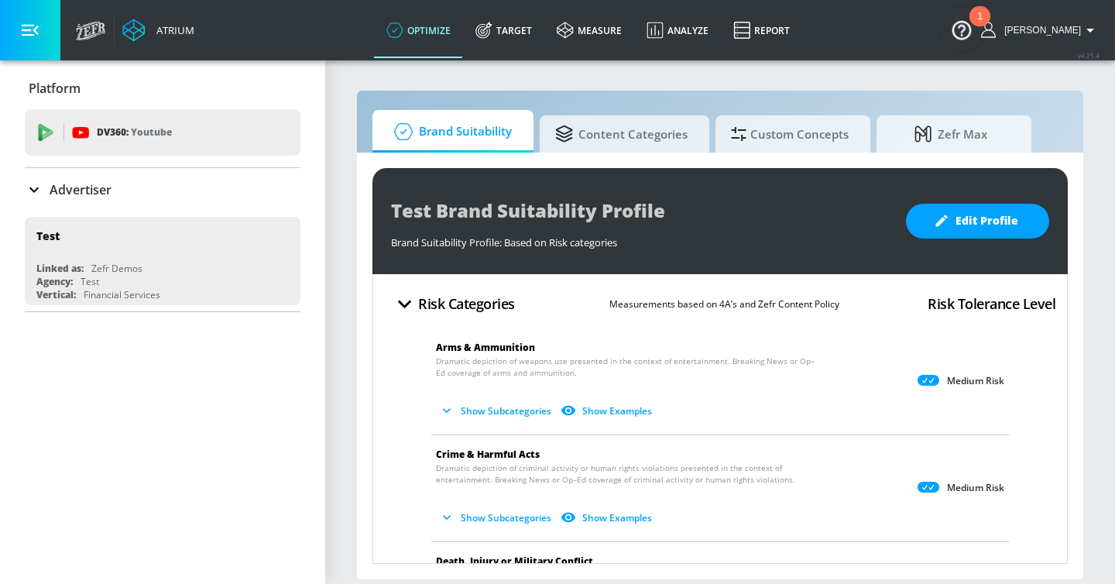
click at [102, 194] on p "Advertiser" at bounding box center [81, 189] width 62 height 17
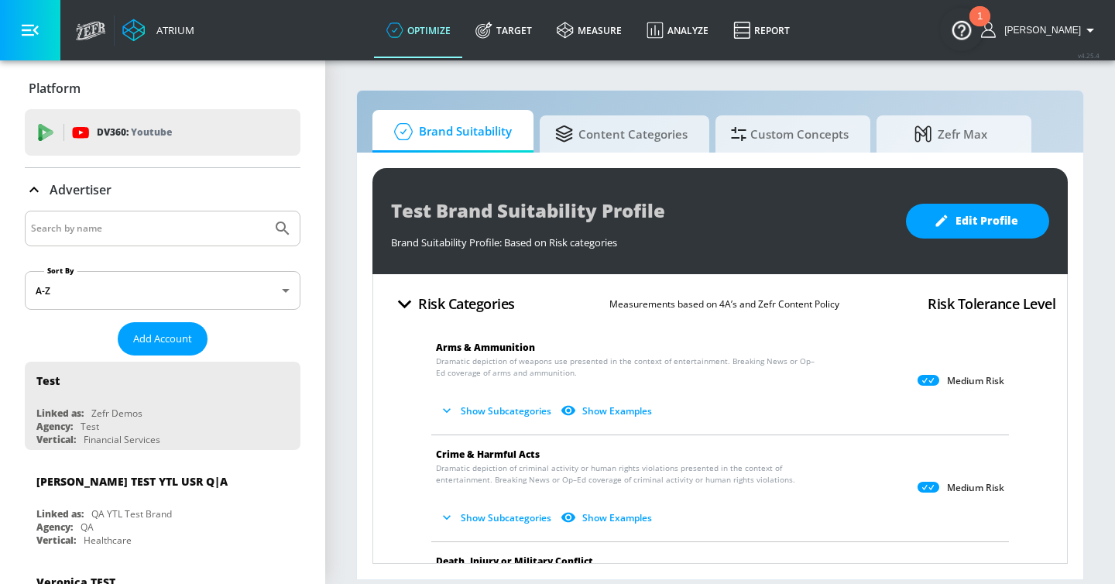
click at [111, 216] on div at bounding box center [163, 229] width 276 height 36
click at [111, 224] on input "Search by name" at bounding box center [148, 228] width 235 height 20
type input "n"
type input "mattel"
click at [266, 211] on button "Submit Search" at bounding box center [283, 228] width 34 height 34
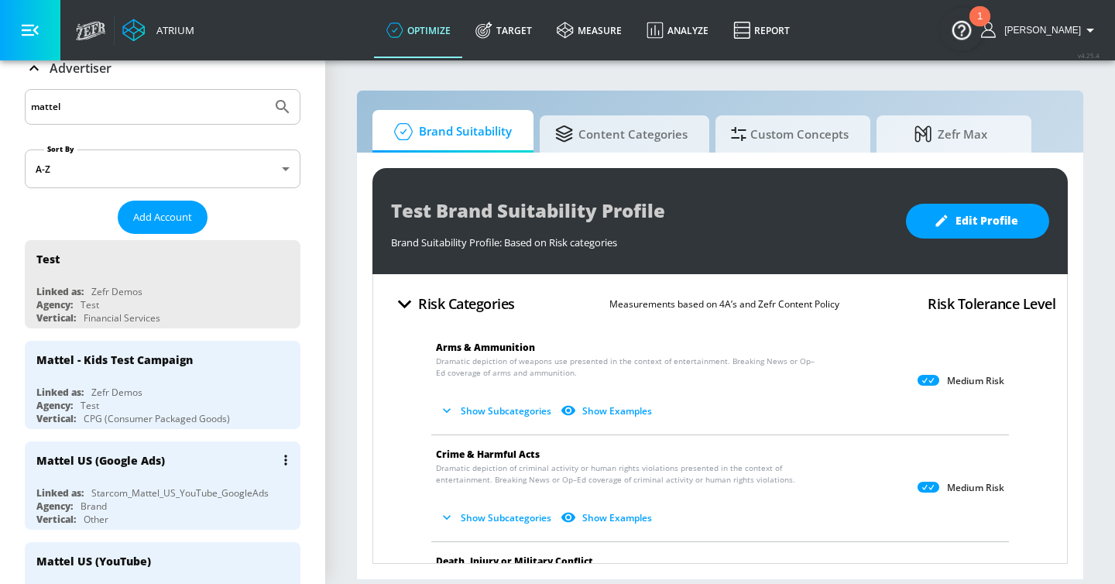
scroll to position [129, 0]
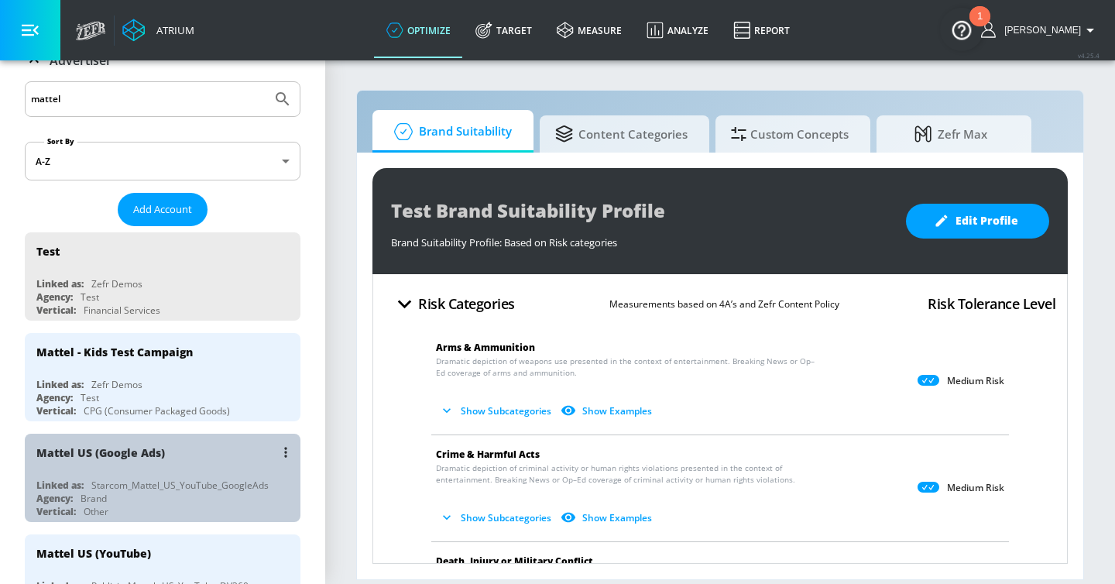
click at [211, 456] on div "Mattel US (Google Ads)" at bounding box center [166, 452] width 260 height 37
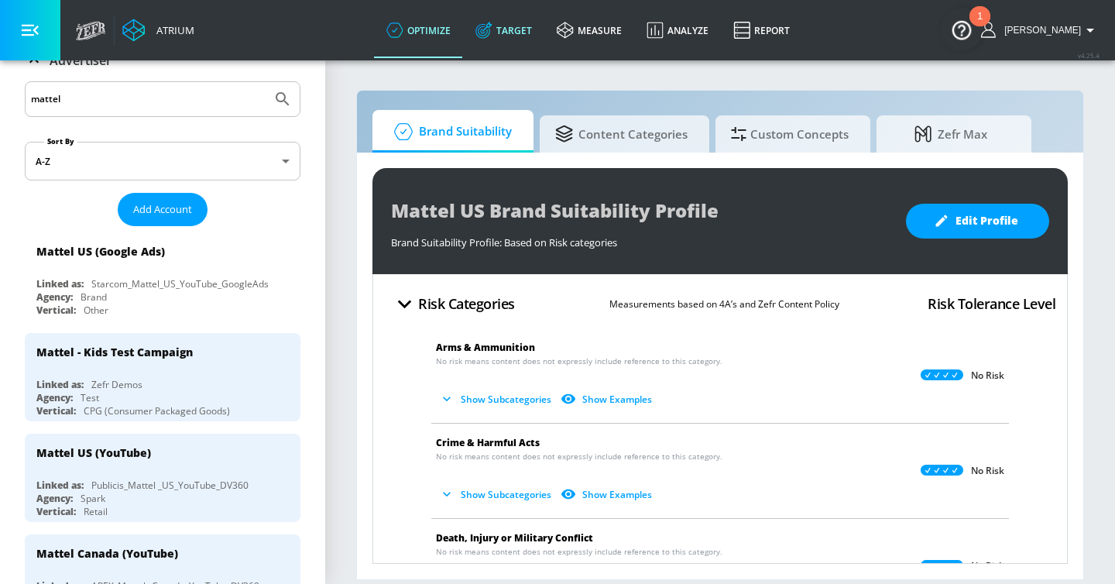
click at [544, 39] on link "Target" at bounding box center [503, 30] width 81 height 56
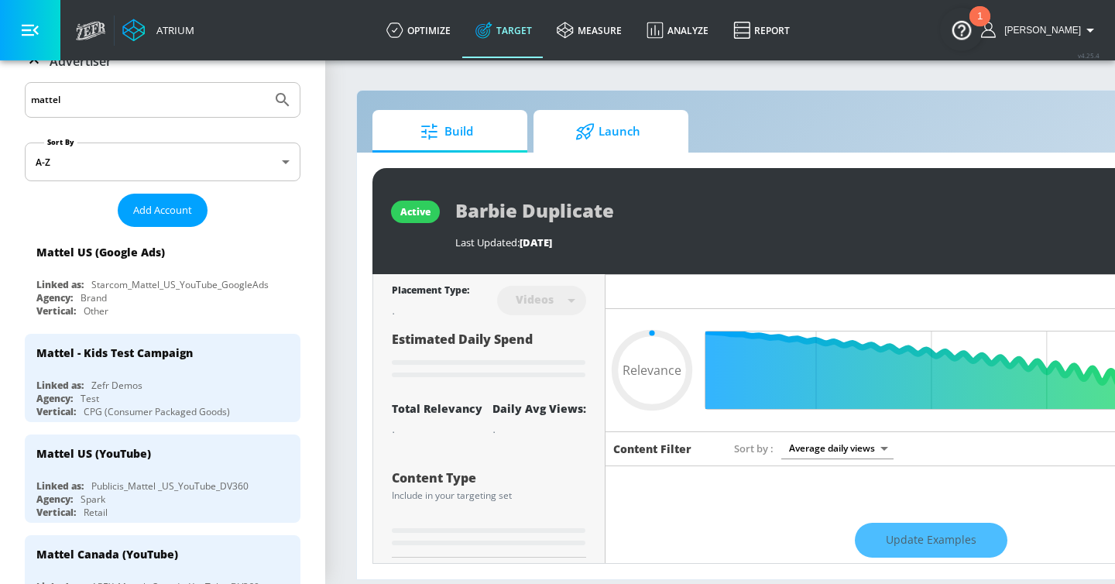
type input "0.05"
click at [589, 129] on icon at bounding box center [585, 131] width 18 height 16
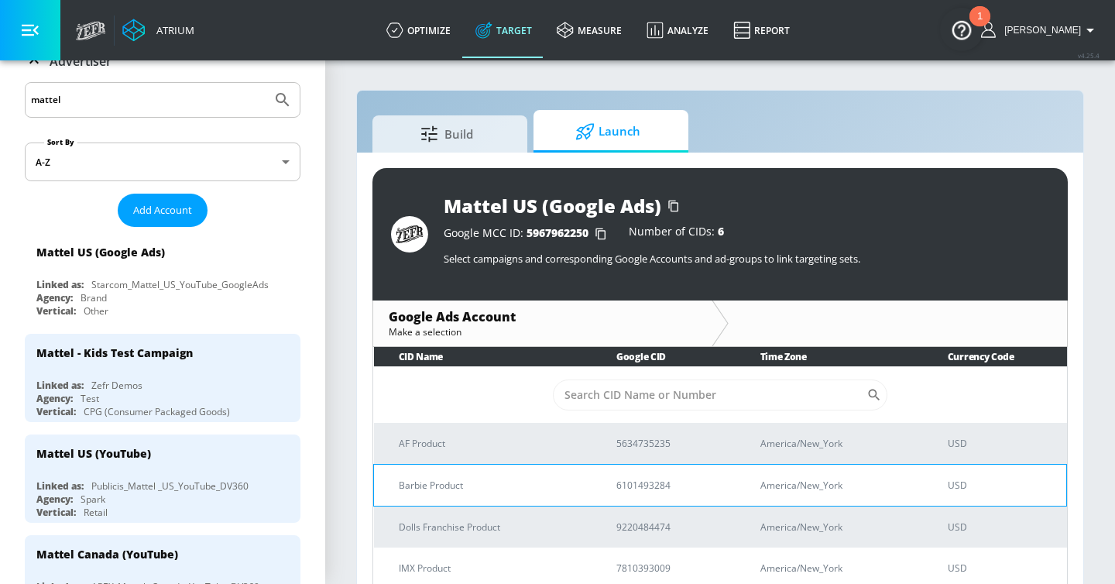
click at [545, 487] on p "Barbie Product" at bounding box center [489, 485] width 180 height 16
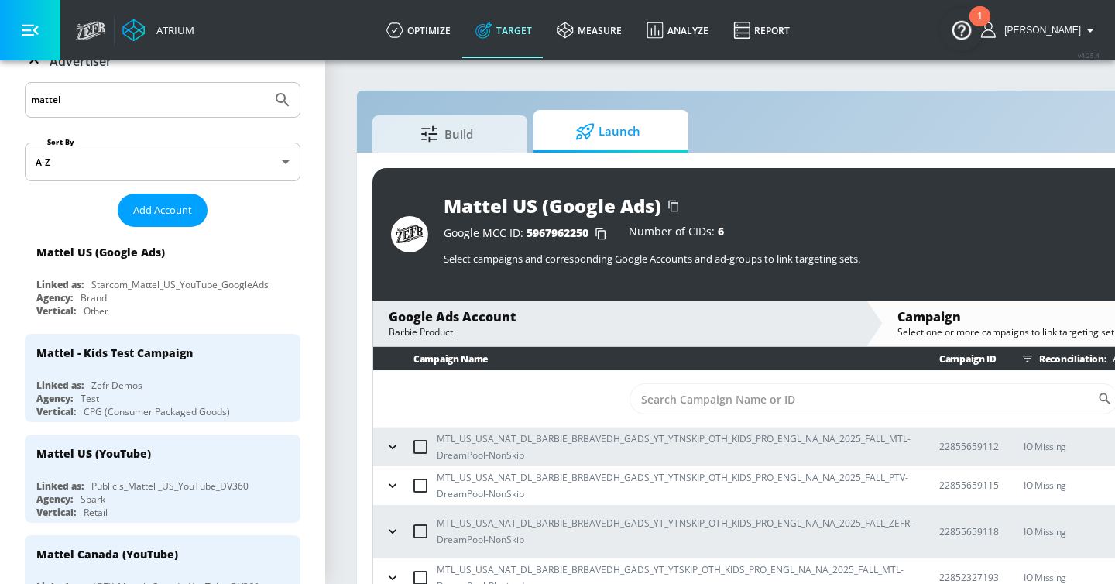
click at [39, 27] on button "button" at bounding box center [30, 30] width 60 height 60
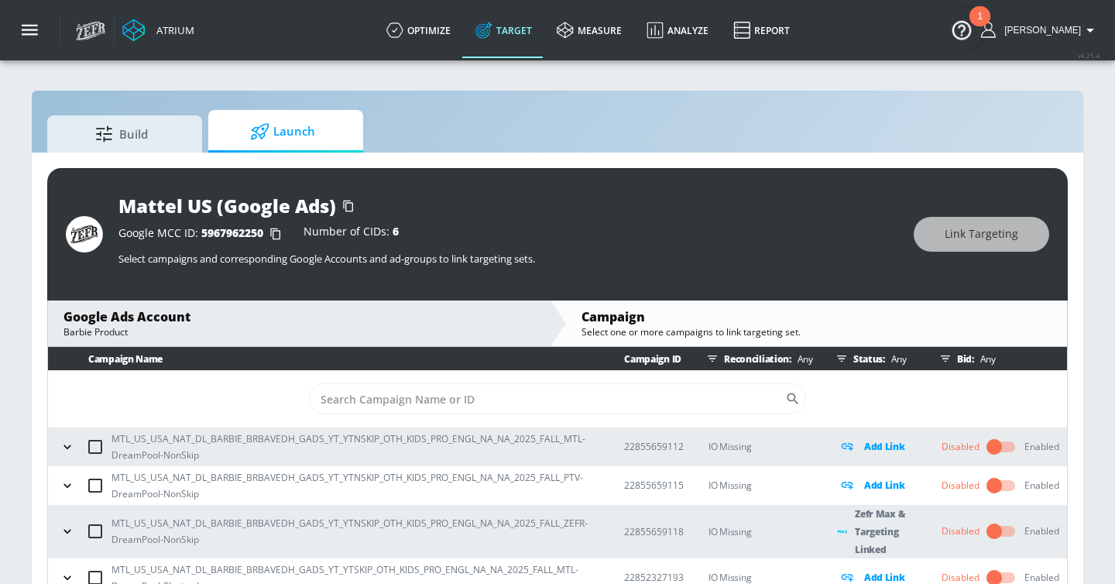
scroll to position [22, 0]
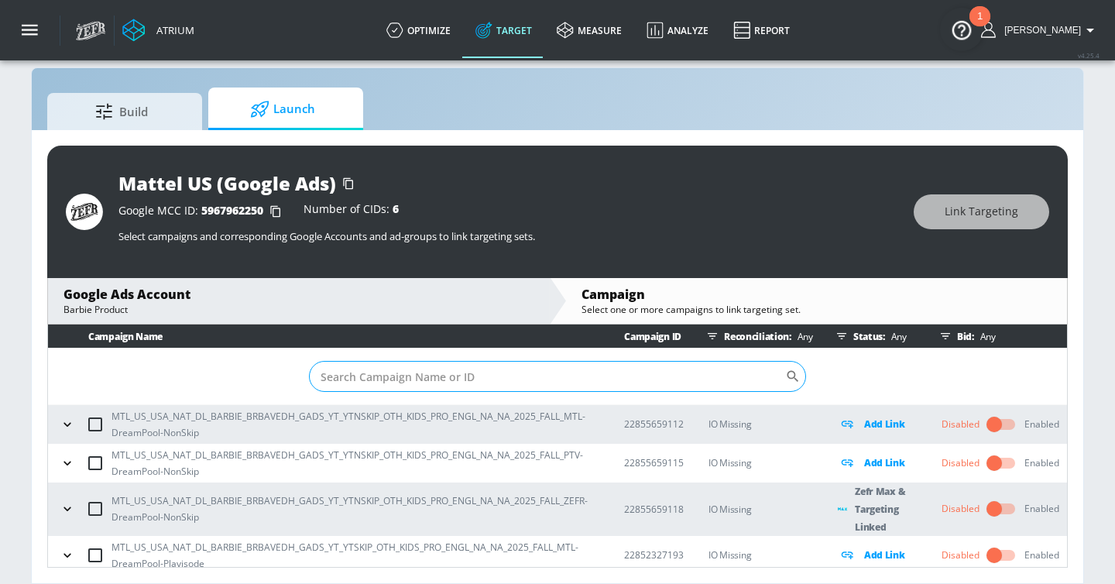
click at [389, 371] on input "Sort By" at bounding box center [547, 376] width 476 height 31
paste input "22985112454"
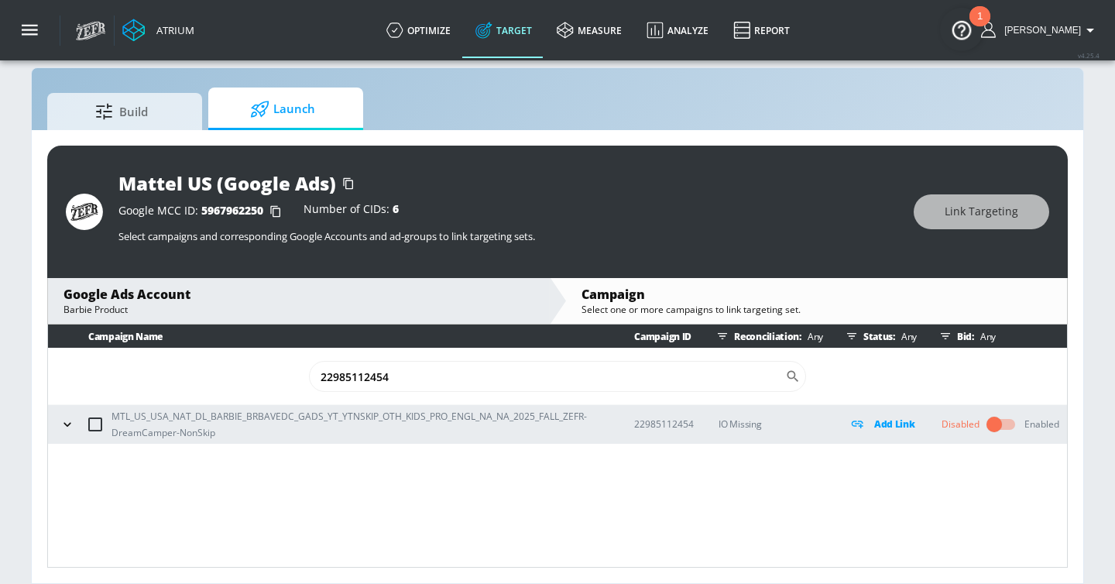
type input "22985112454"
click at [93, 425] on input "checkbox" at bounding box center [95, 424] width 33 height 33
checkbox input "true"
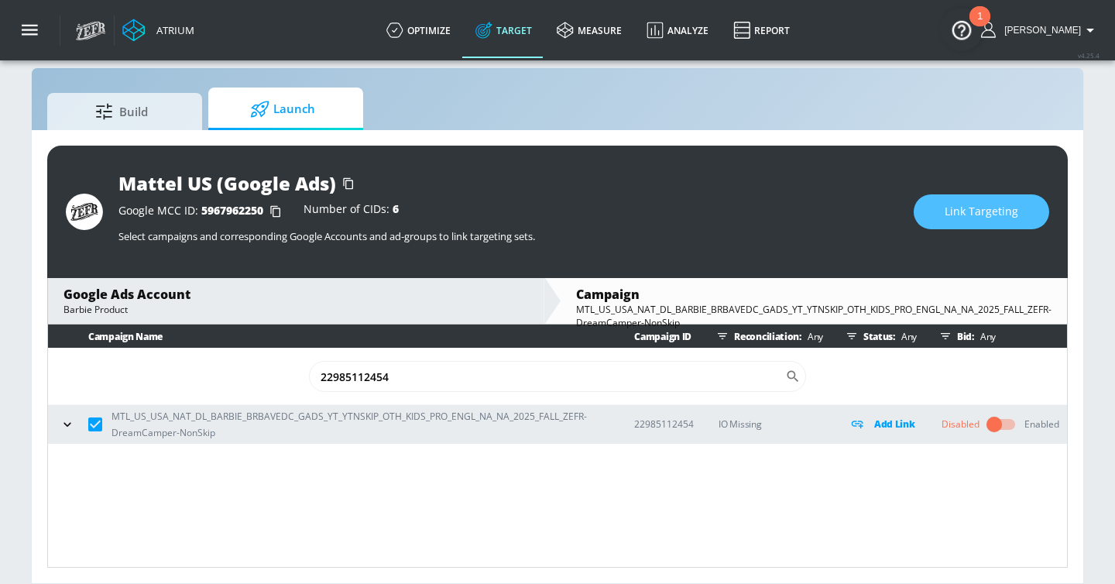
click at [948, 211] on span "Link Targeting" at bounding box center [982, 211] width 74 height 19
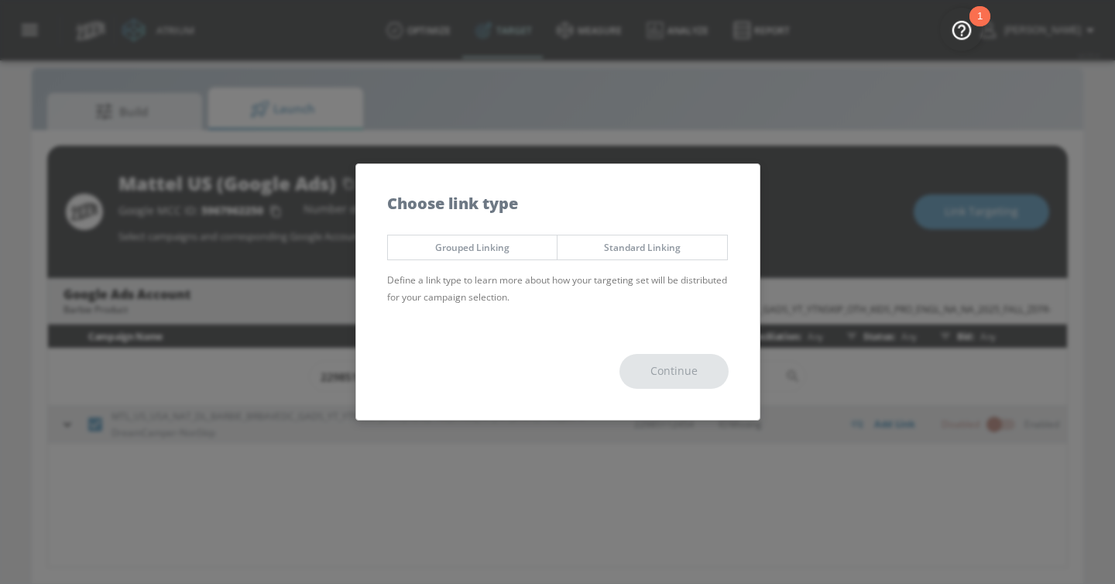
click at [627, 250] on span "Standard Linking" at bounding box center [642, 247] width 146 height 16
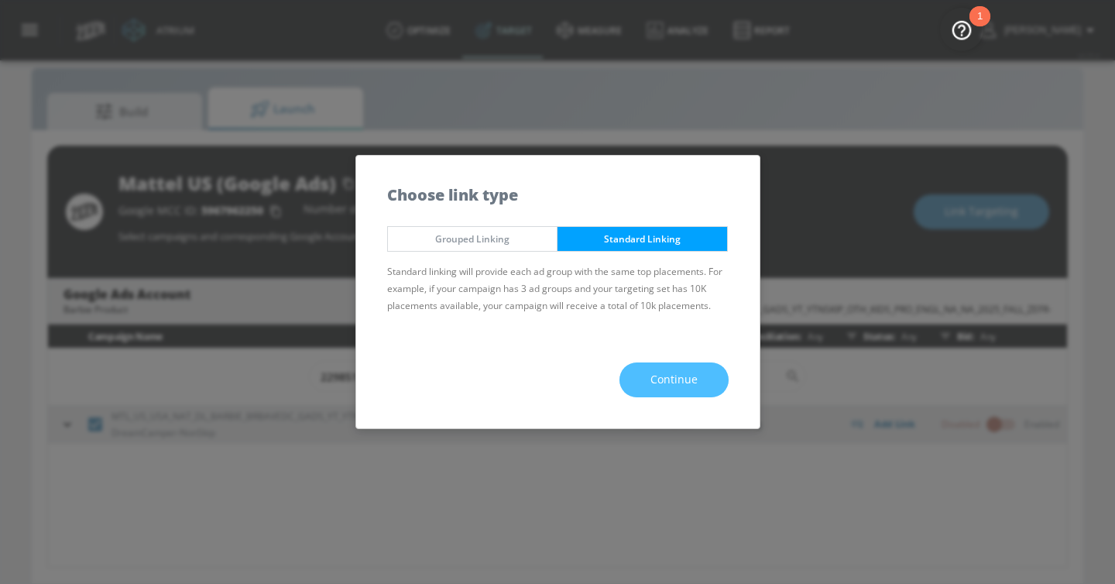
click at [683, 386] on span "Continue" at bounding box center [673, 379] width 47 height 19
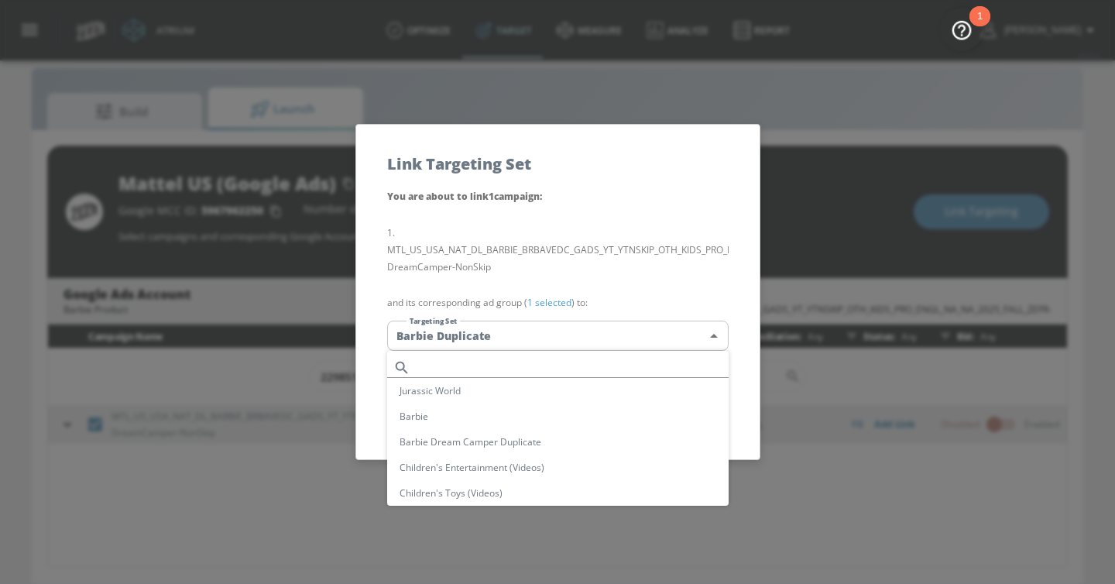
click at [660, 329] on body "Atrium optimize Target measure Analyze Report optimize Target measure Analyze R…" at bounding box center [557, 281] width 1115 height 606
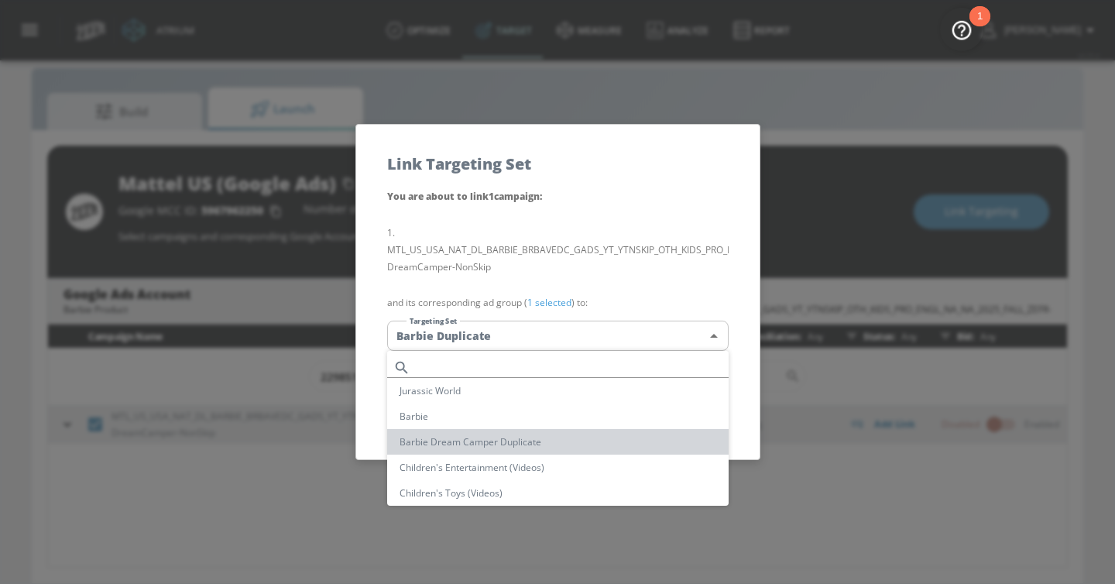
click at [559, 435] on li "Barbie Dream Camper Duplicate" at bounding box center [557, 442] width 341 height 26
type input "bb7a6338-1a69-4358-8c7e-5731be452b38"
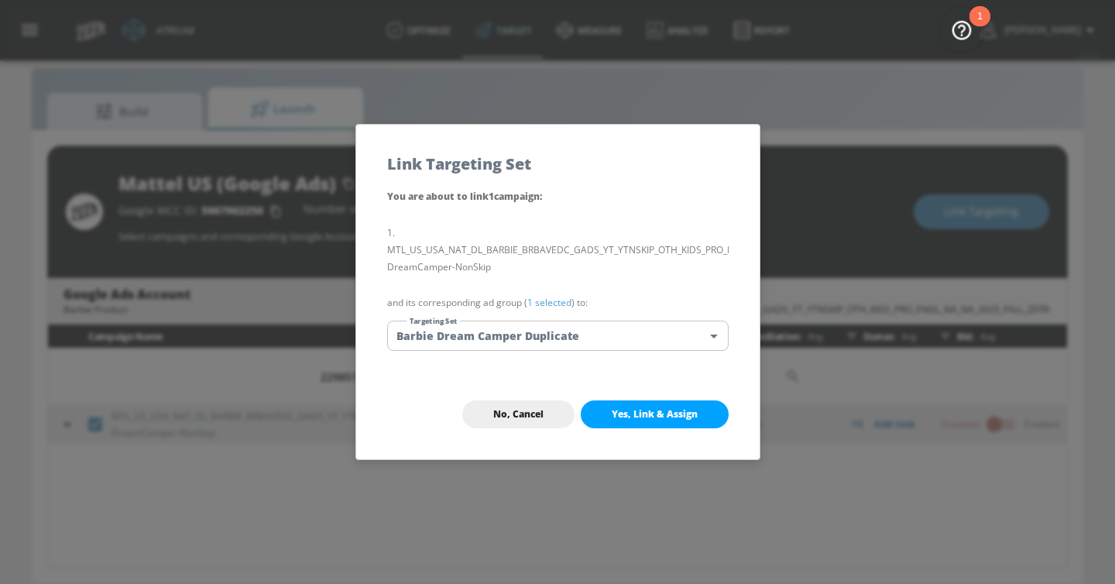
click at [643, 420] on span "Yes, Link & Assign" at bounding box center [655, 414] width 86 height 12
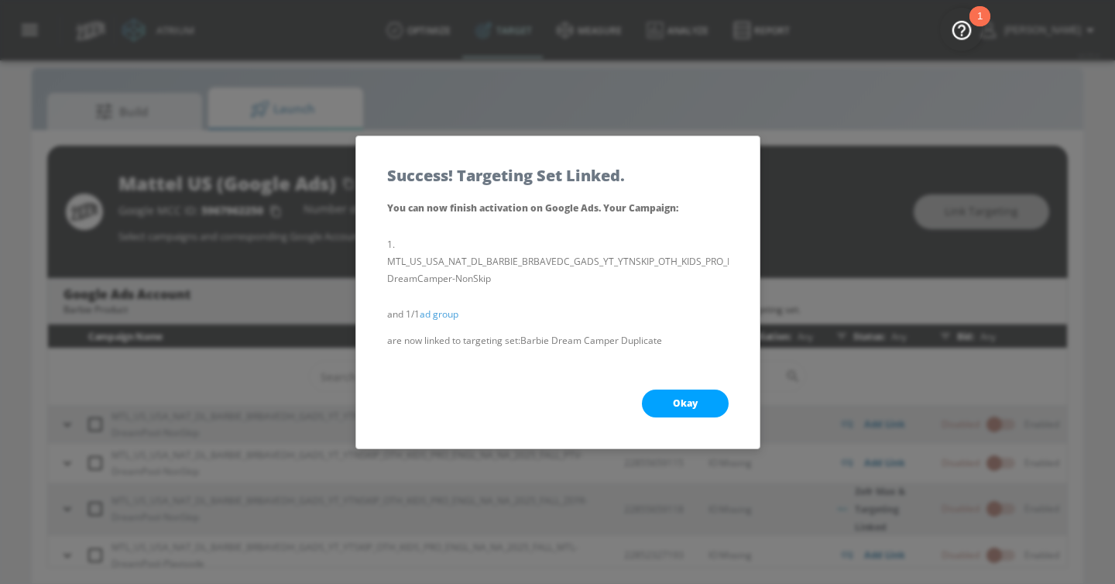
click at [674, 400] on span "Okay" at bounding box center [685, 403] width 25 height 12
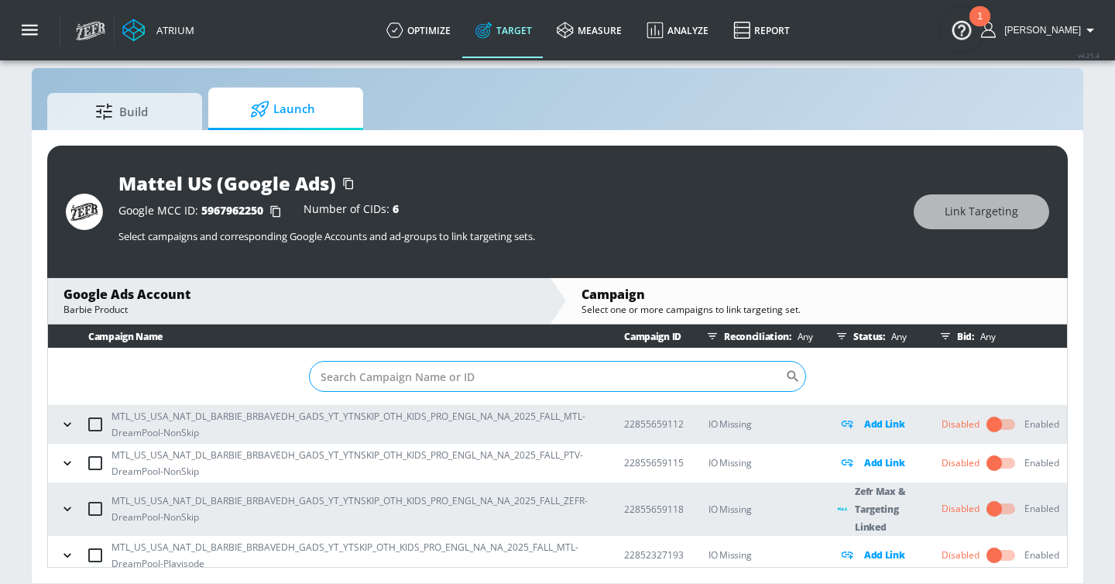
click at [552, 377] on input "Sort By" at bounding box center [547, 376] width 476 height 31
paste input "22985112463"
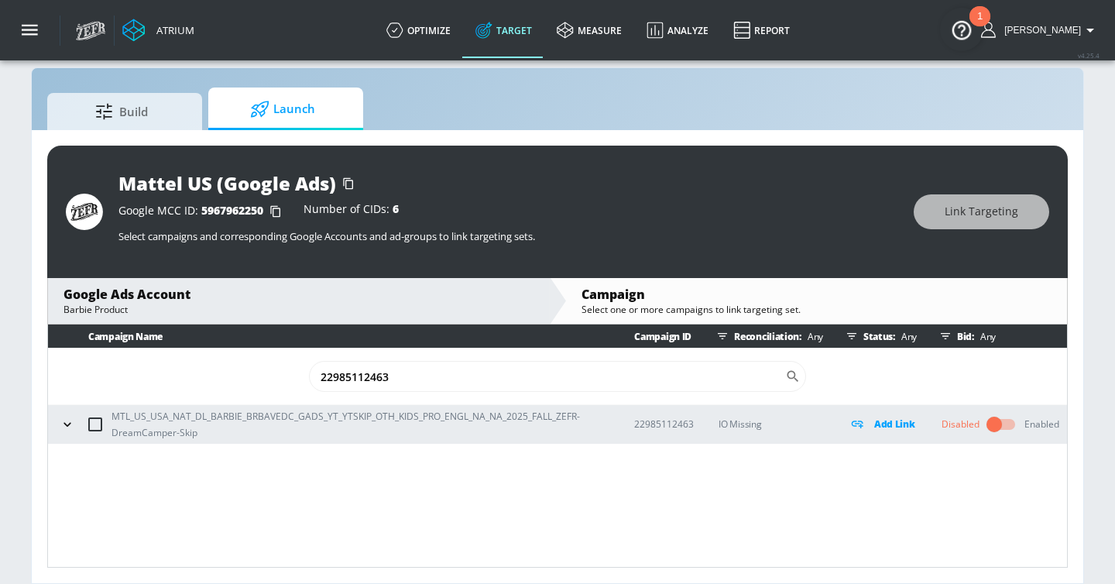
type input "22985112463"
click at [71, 423] on icon "button" at bounding box center [67, 424] width 15 height 15
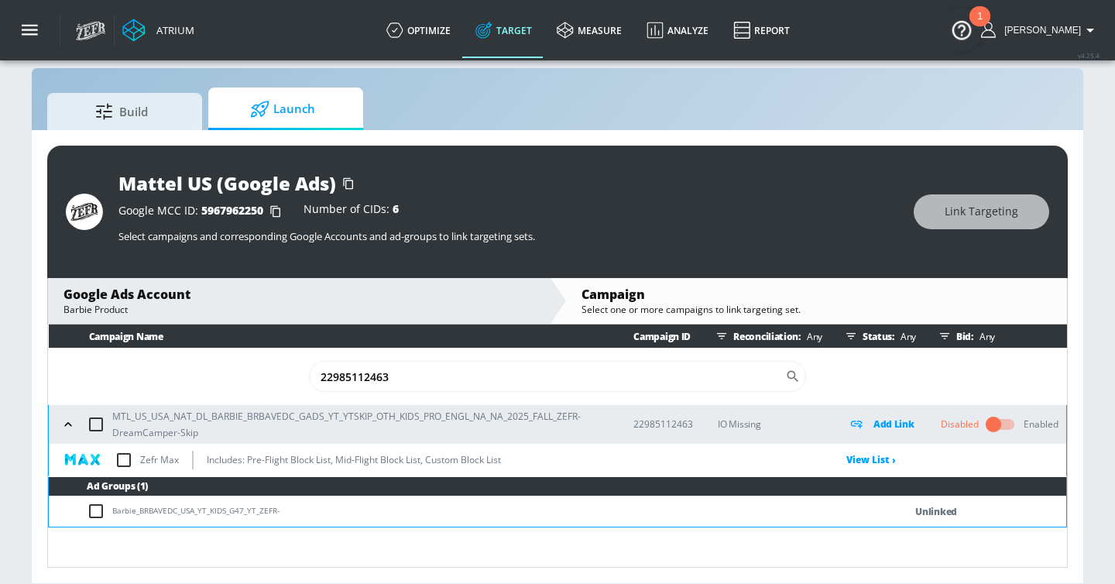
click at [122, 456] on input "checkbox" at bounding box center [124, 460] width 33 height 33
checkbox input "true"
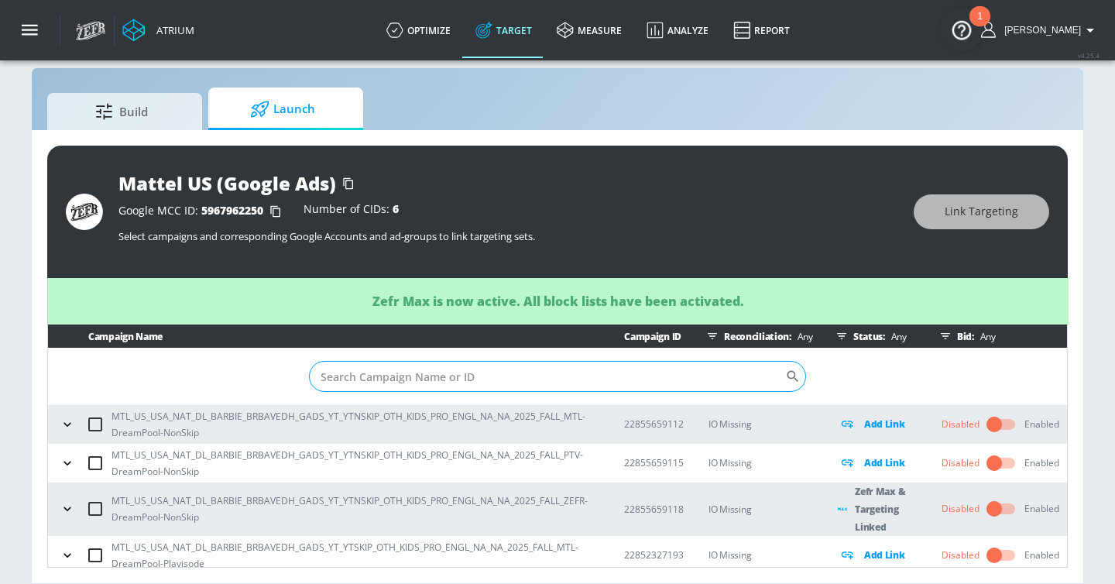
click at [484, 384] on input "Sort By" at bounding box center [547, 376] width 476 height 31
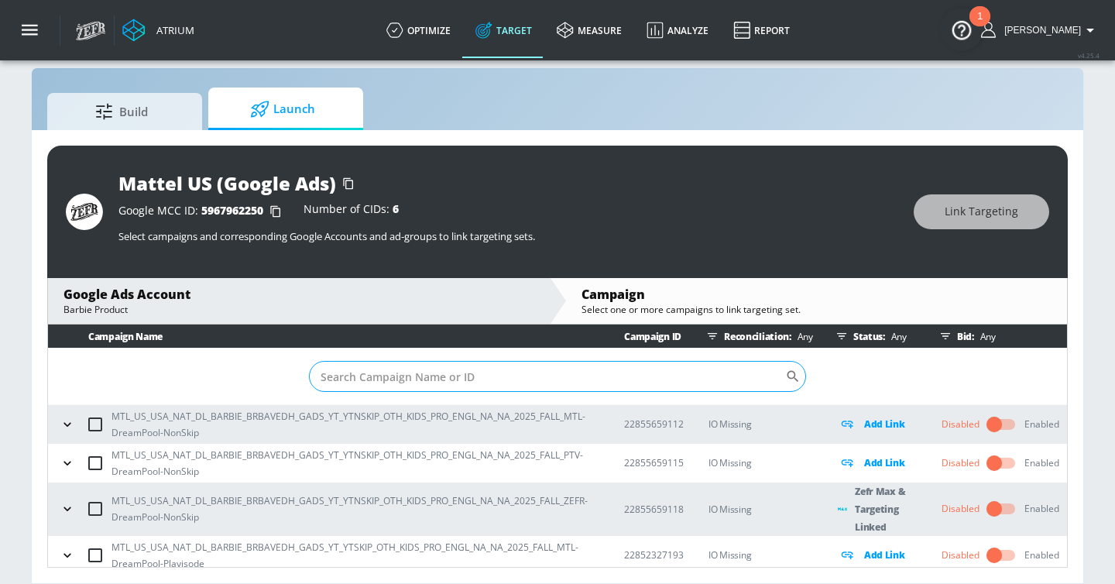
paste input "22985112463"
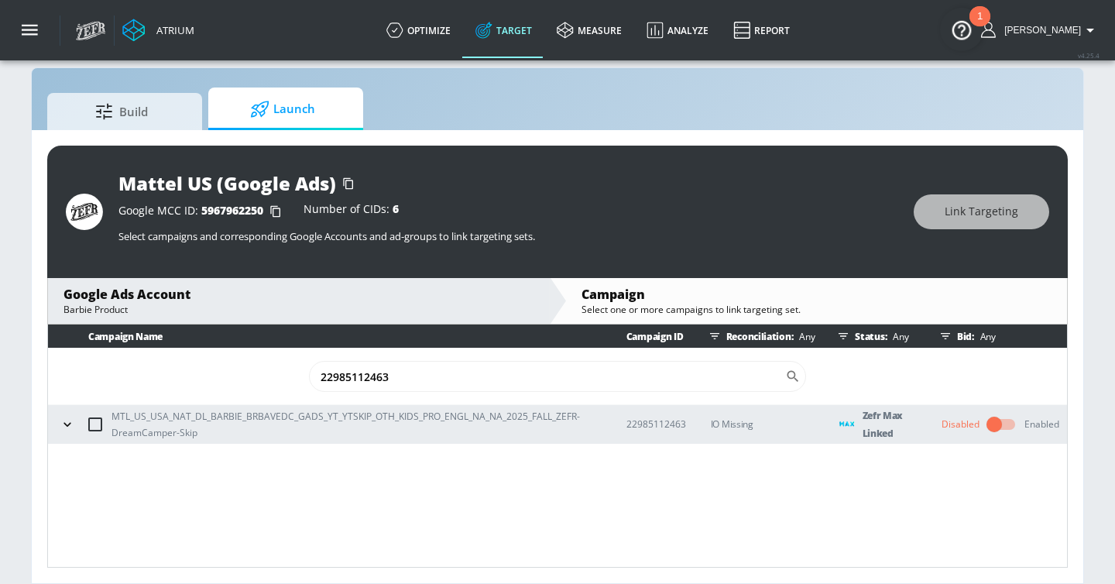
type input "22985112463"
click at [94, 427] on input "checkbox" at bounding box center [95, 424] width 33 height 33
checkbox input "true"
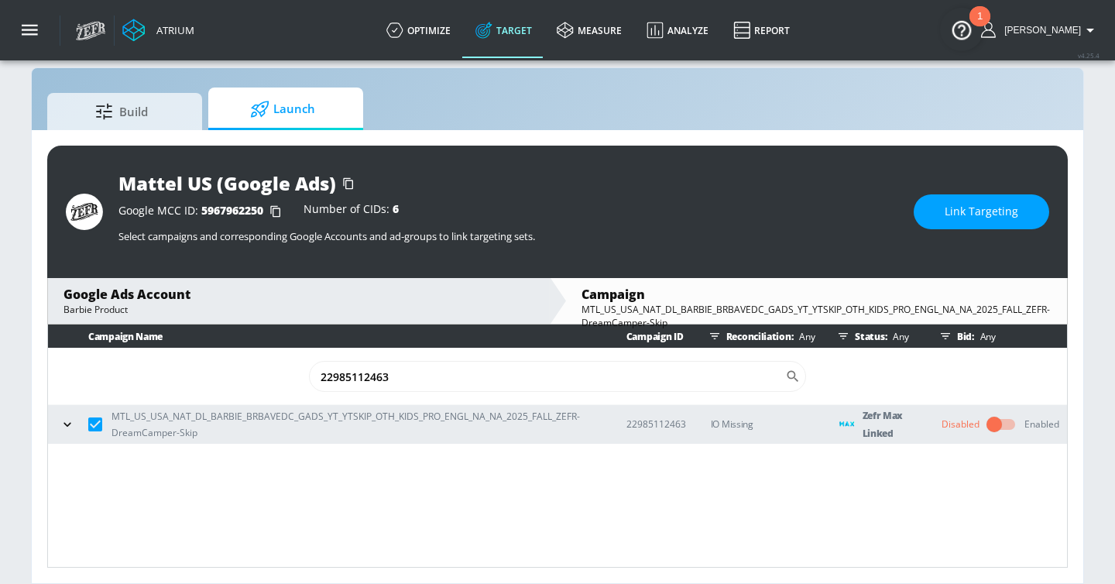
click at [999, 212] on span "Link Targeting" at bounding box center [982, 211] width 74 height 19
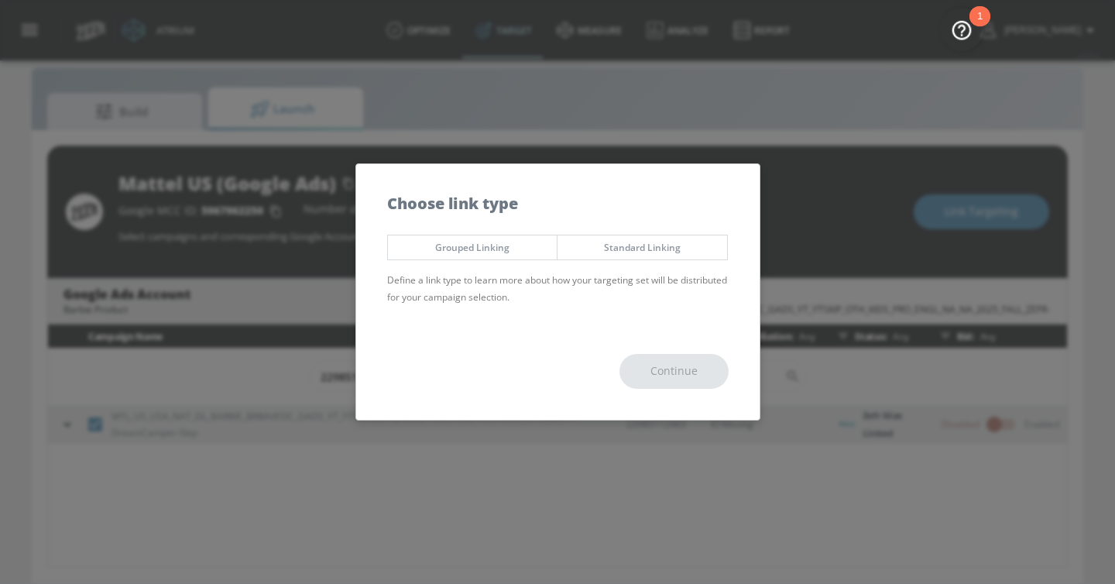
click at [617, 223] on div "Choose link type" at bounding box center [557, 195] width 403 height 63
click at [617, 245] on span "Standard Linking" at bounding box center [642, 247] width 146 height 16
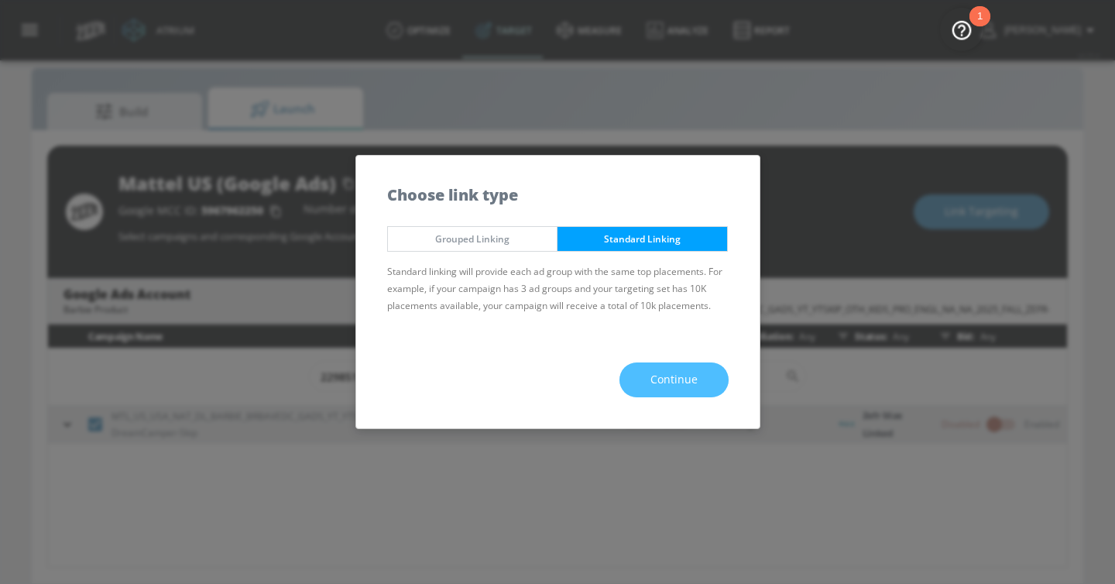
click at [684, 371] on span "Continue" at bounding box center [673, 379] width 47 height 19
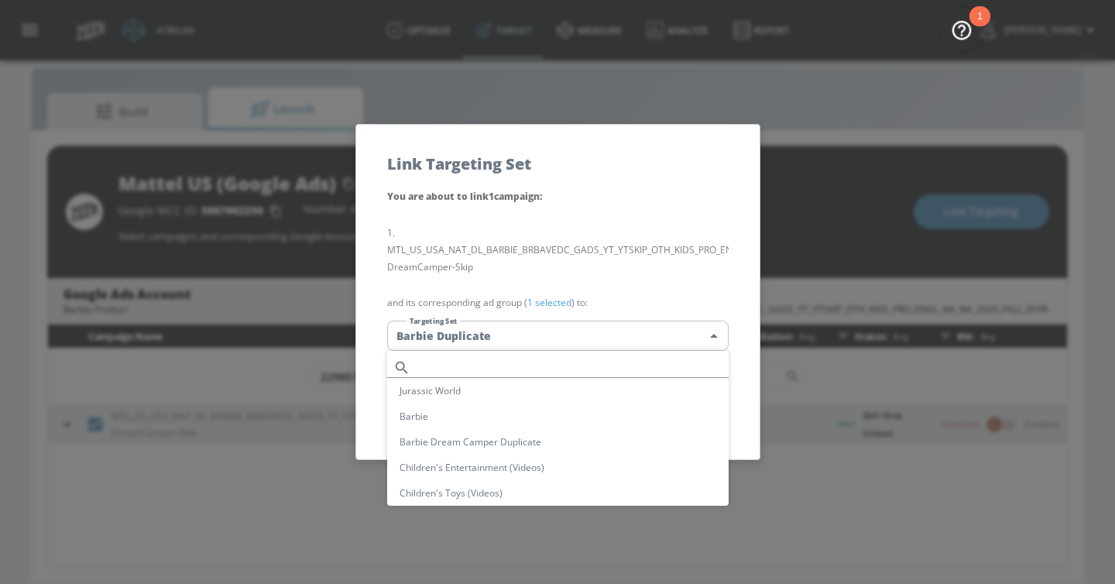
click at [641, 341] on body "Atrium optimize Target measure Analyze Report optimize Target measure Analyze R…" at bounding box center [557, 281] width 1115 height 606
click at [587, 441] on li "Barbie Dream Camper Duplicate" at bounding box center [557, 442] width 341 height 26
type input "bb7a6338-1a69-4358-8c7e-5731be452b38"
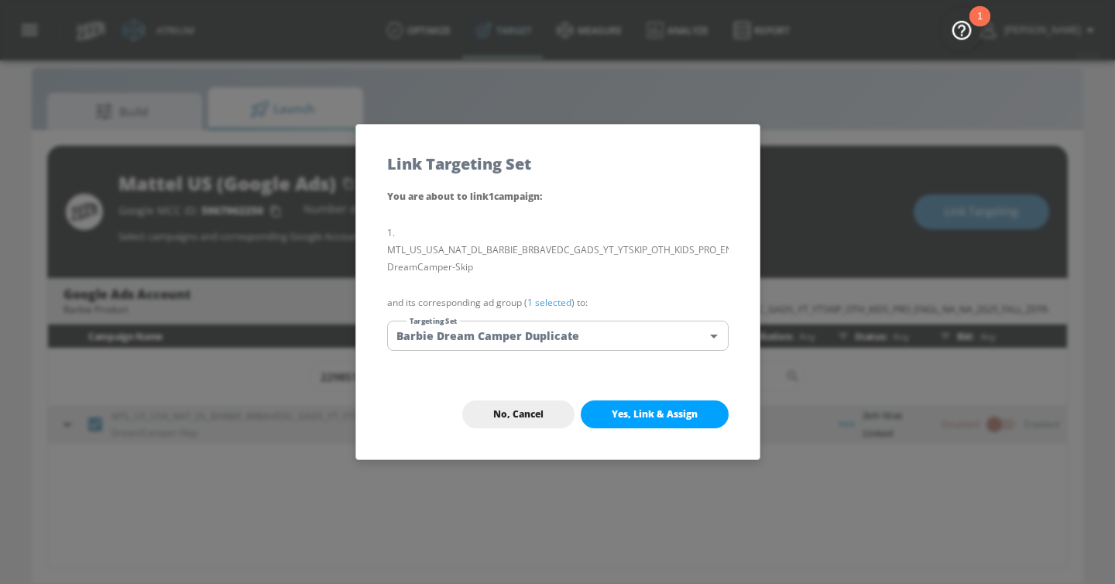
click at [666, 416] on span "Yes, Link & Assign" at bounding box center [655, 414] width 86 height 12
checkbox input "false"
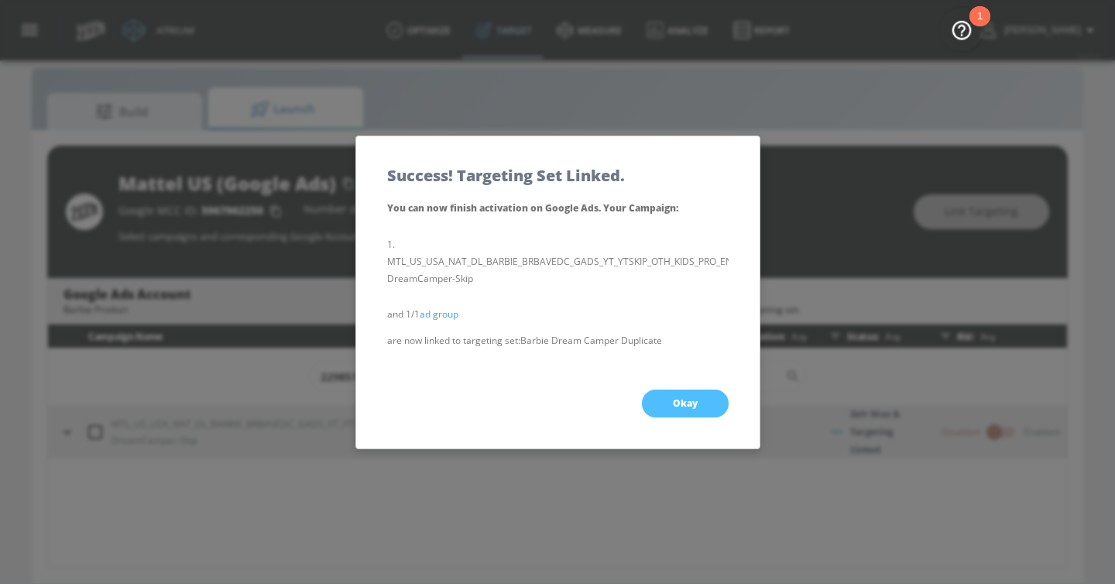
click at [667, 409] on button "Okay" at bounding box center [685, 403] width 87 height 28
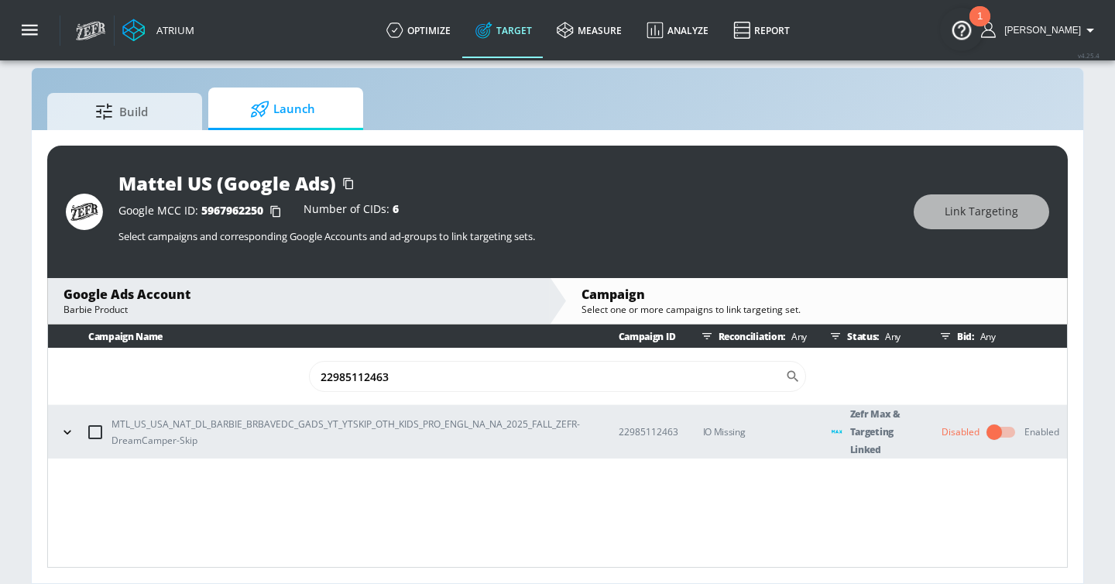
click at [874, 342] on div "Status: Any" at bounding box center [870, 335] width 93 height 23
click at [836, 336] on icon "button" at bounding box center [835, 336] width 9 height 6
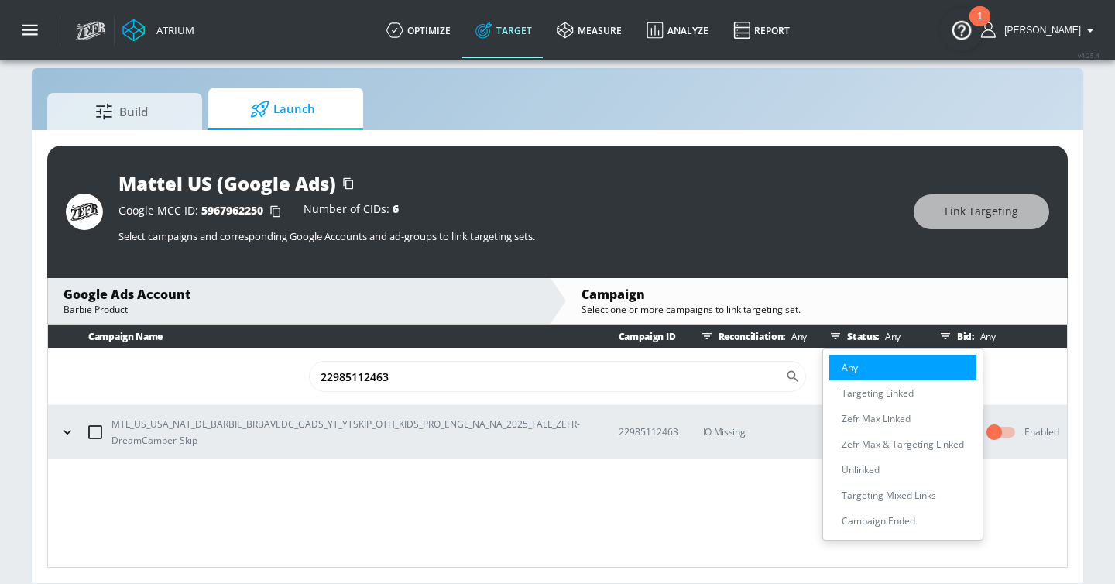
click at [743, 378] on div at bounding box center [557, 292] width 1115 height 584
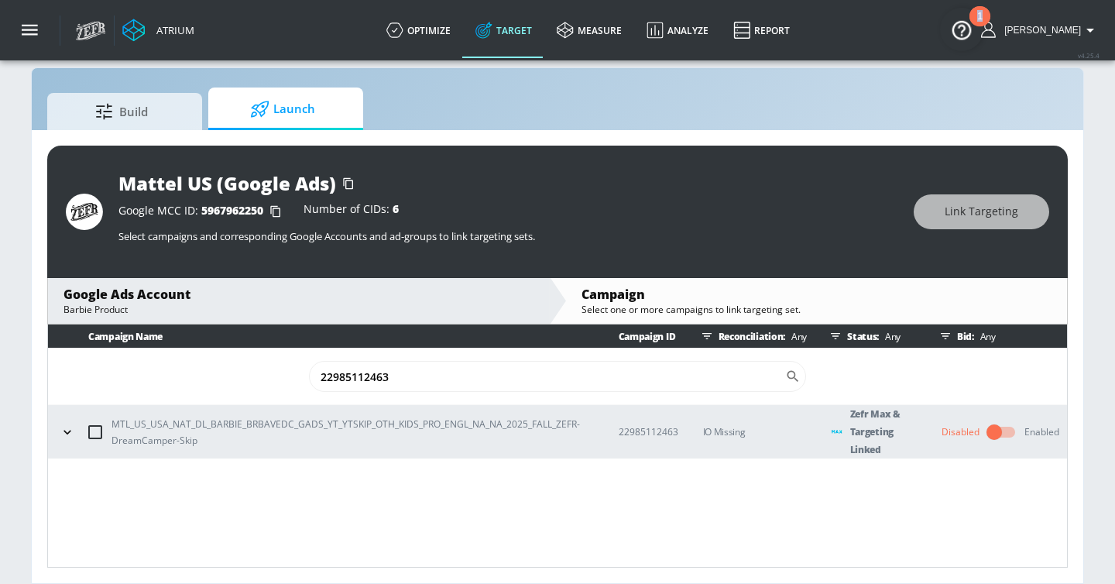
click at [743, 378] on div "Any Targeting Linked Zefr Max Linked Zefr Max & Targeting Linked Unlinked Targe…" at bounding box center [557, 292] width 1115 height 584
click at [743, 378] on input "22985112463" at bounding box center [547, 376] width 476 height 31
type input "\"
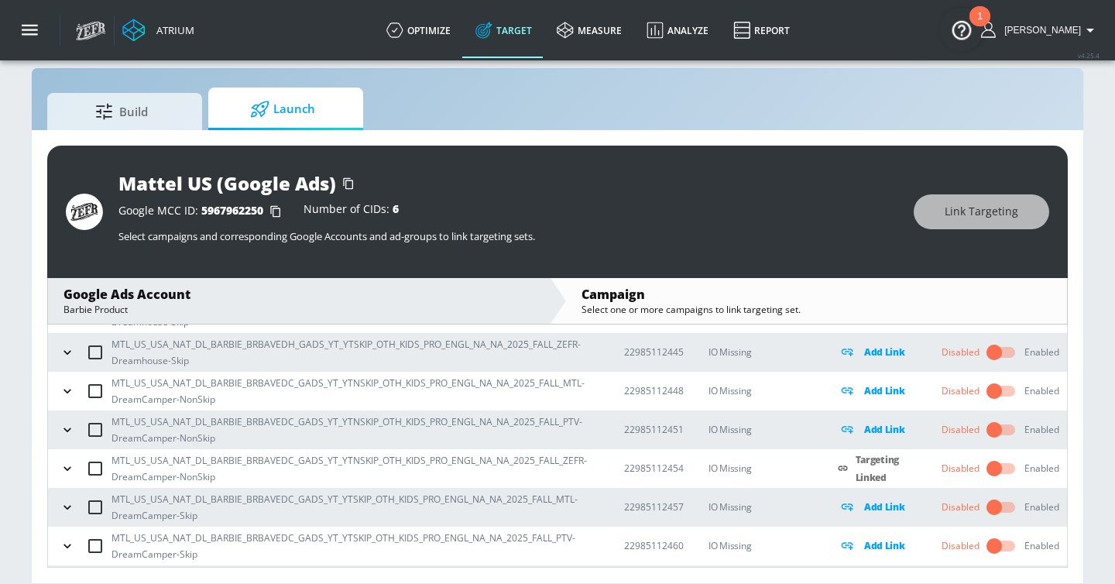
scroll to position [879, 0]
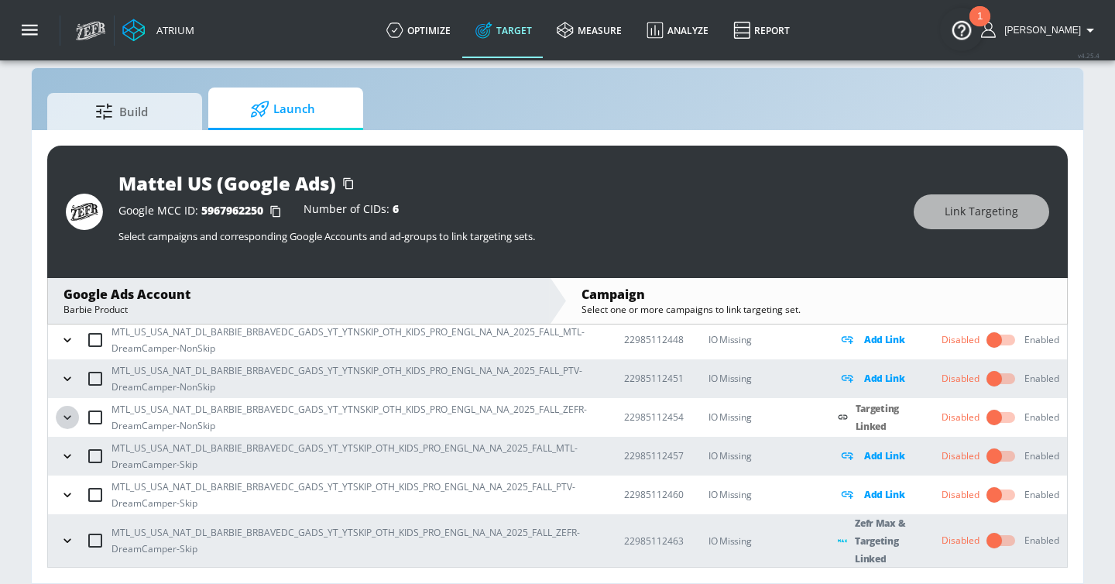
click at [68, 410] on icon "button" at bounding box center [67, 417] width 15 height 15
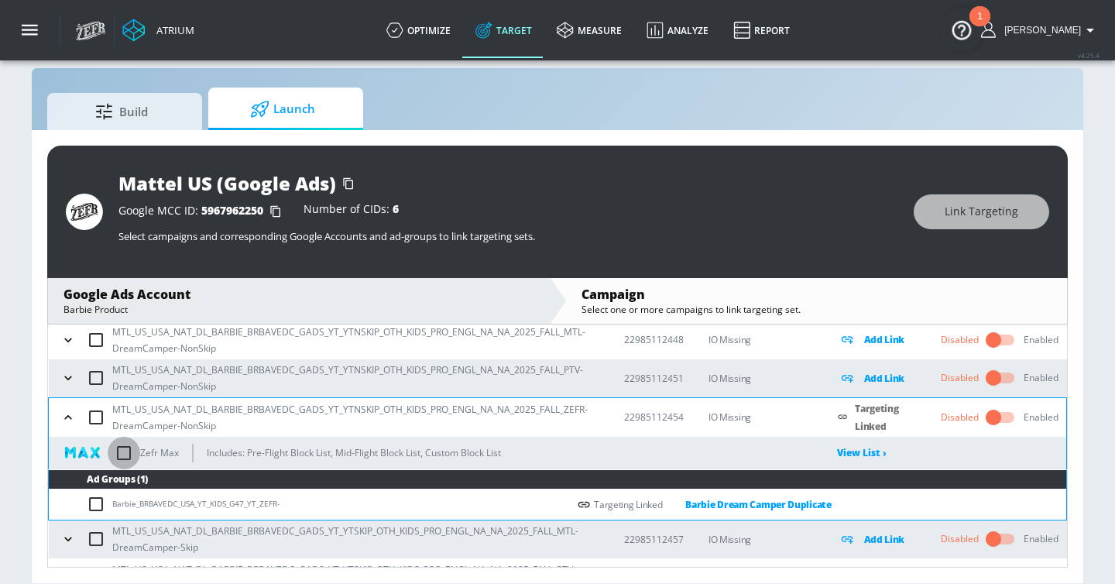
click at [132, 454] on input "checkbox" at bounding box center [124, 453] width 33 height 33
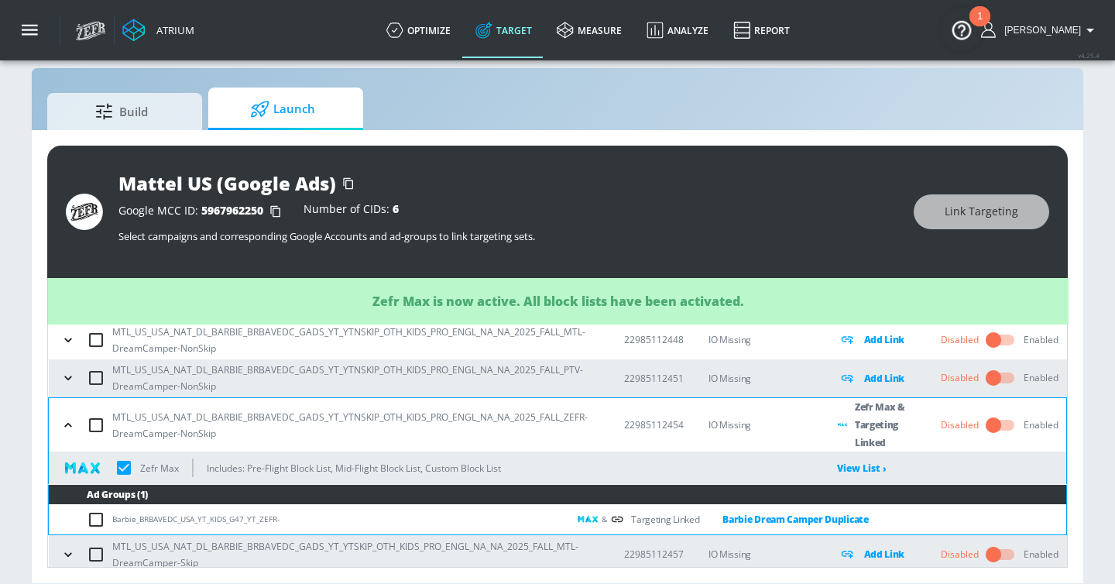
checkbox input "true"
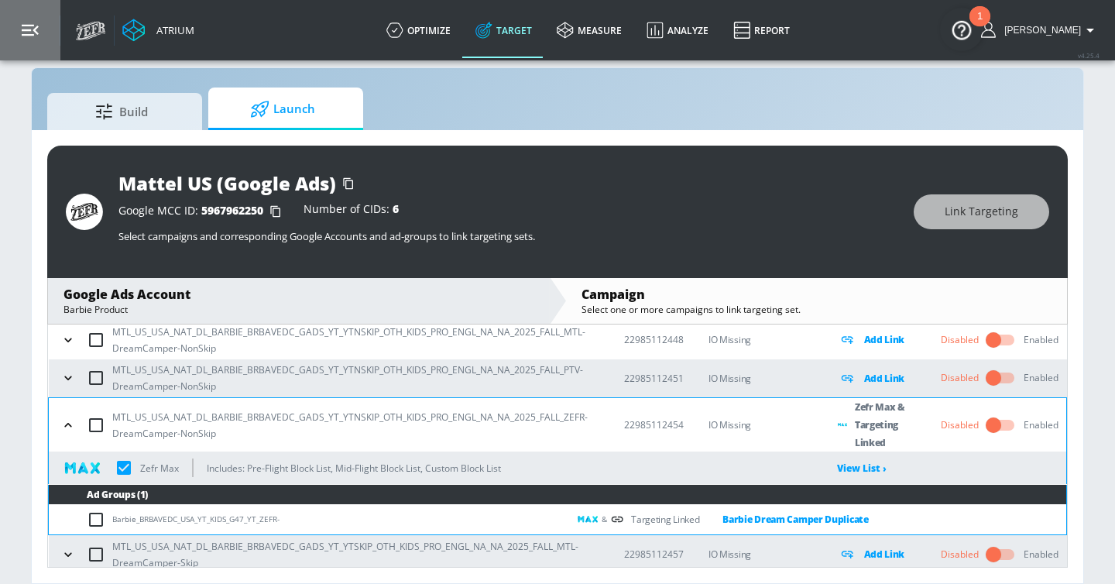
click at [25, 16] on button "button" at bounding box center [30, 30] width 60 height 60
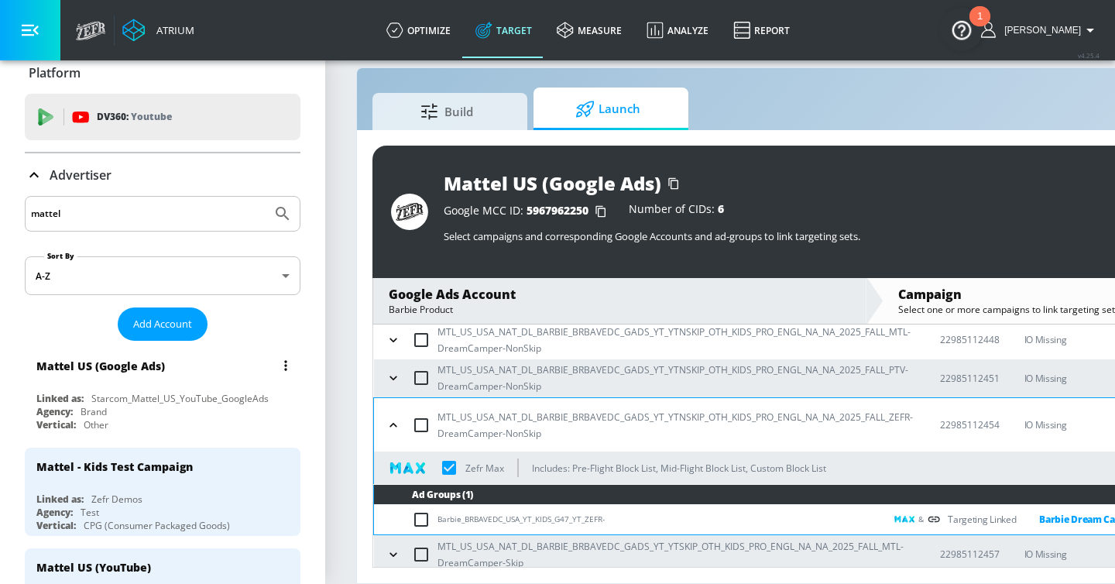
scroll to position [0, 0]
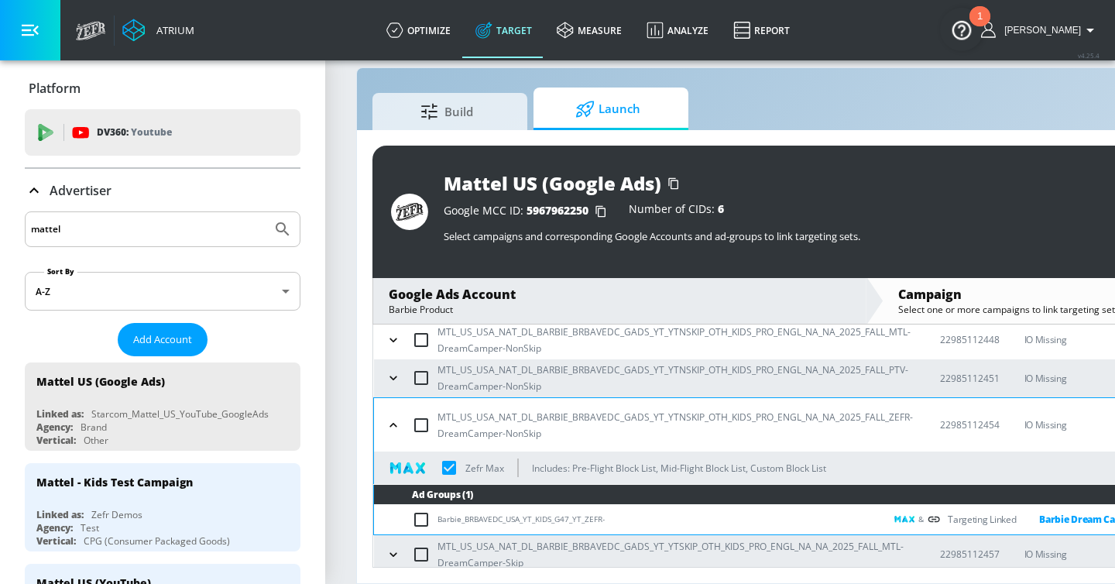
click at [110, 212] on div "mattel" at bounding box center [163, 229] width 276 height 36
click at [110, 227] on input "mattel" at bounding box center [148, 229] width 235 height 20
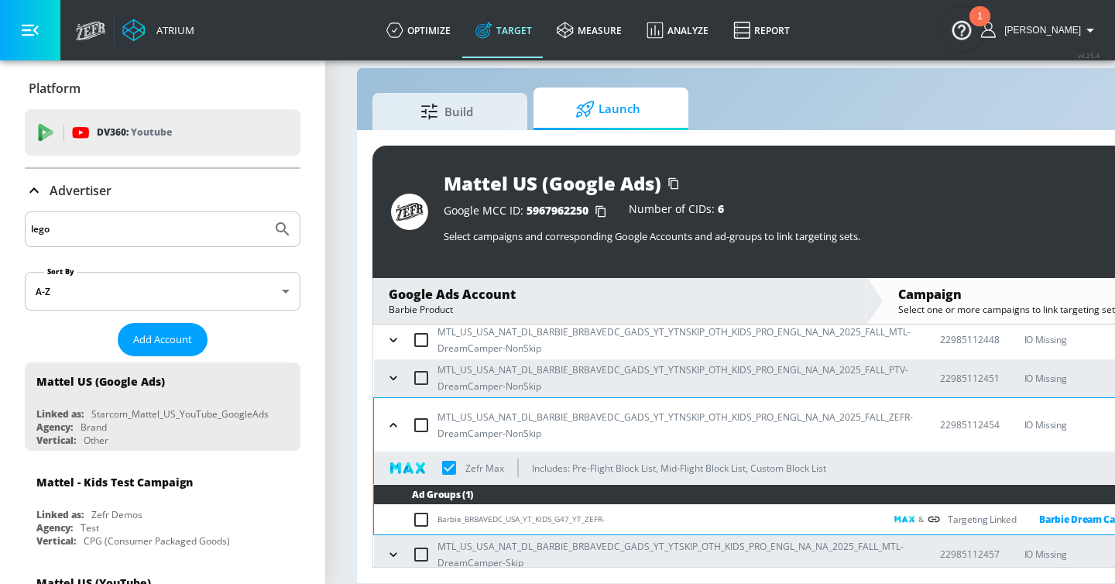
type input "lego"
click at [266, 212] on button "Submit Search" at bounding box center [283, 229] width 34 height 34
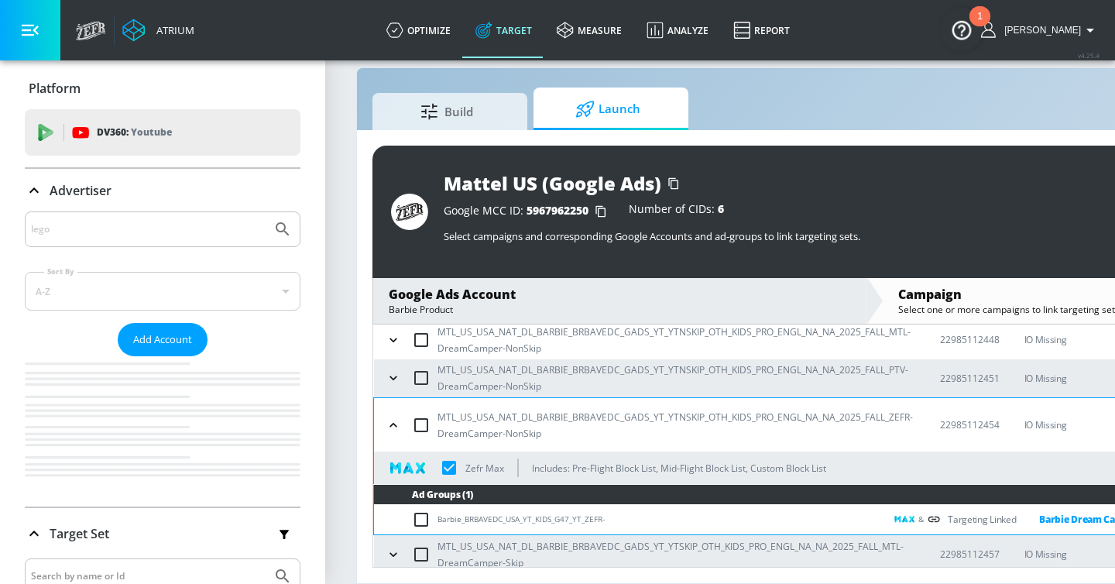
checkbox input "true"
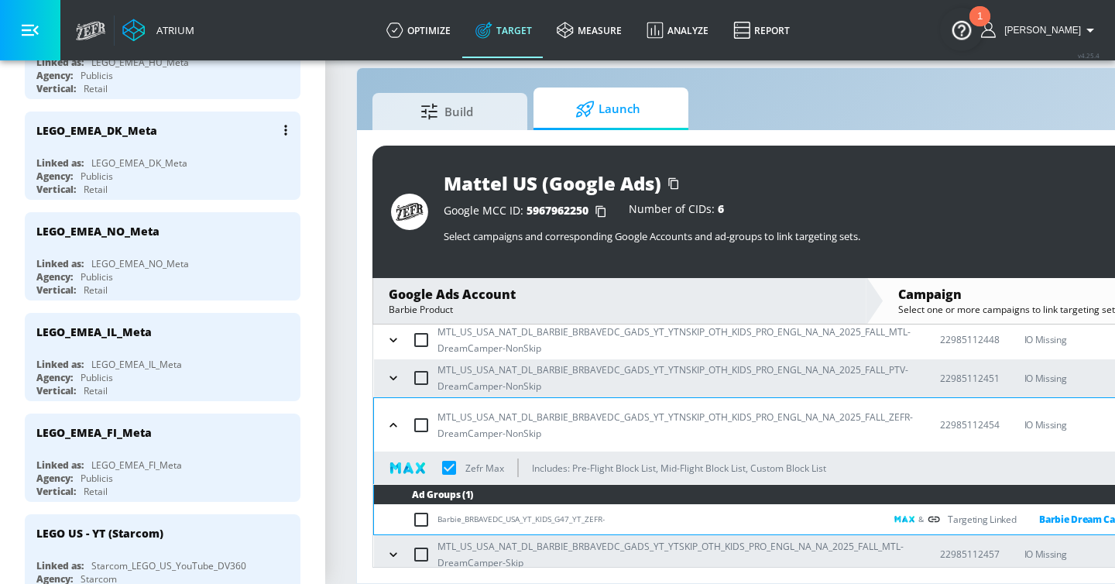
scroll to position [656, 0]
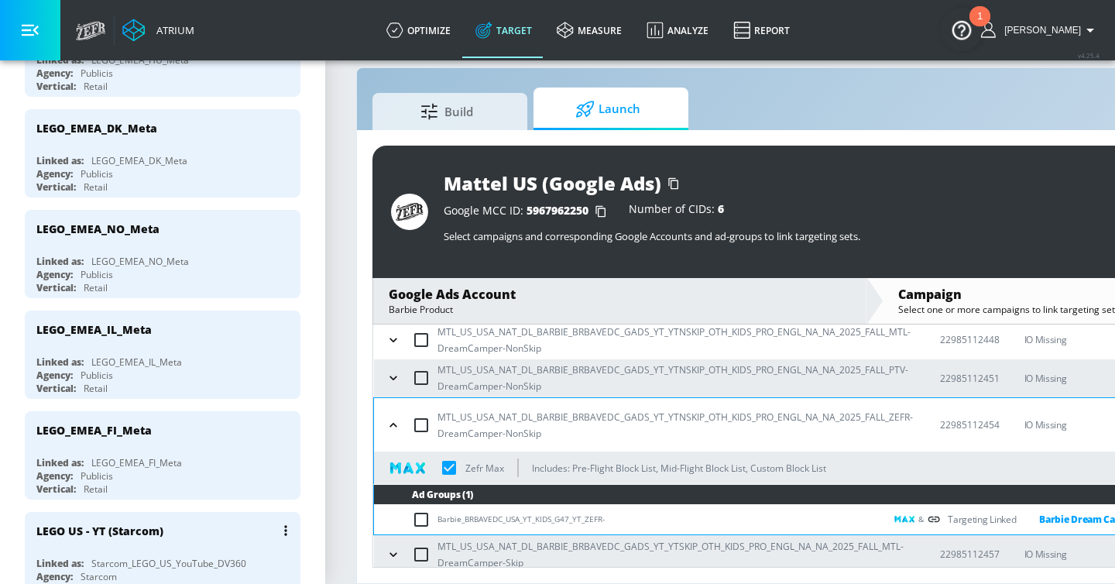
click at [216, 521] on div "LEGO US - YT (Starcom)" at bounding box center [166, 530] width 260 height 37
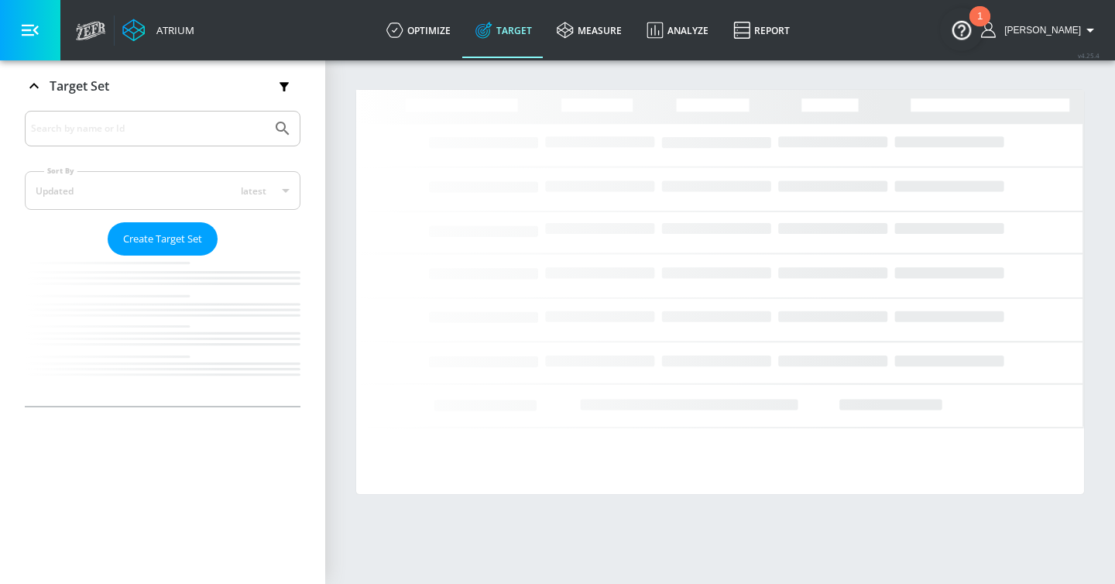
click at [40, 45] on button "button" at bounding box center [30, 30] width 60 height 60
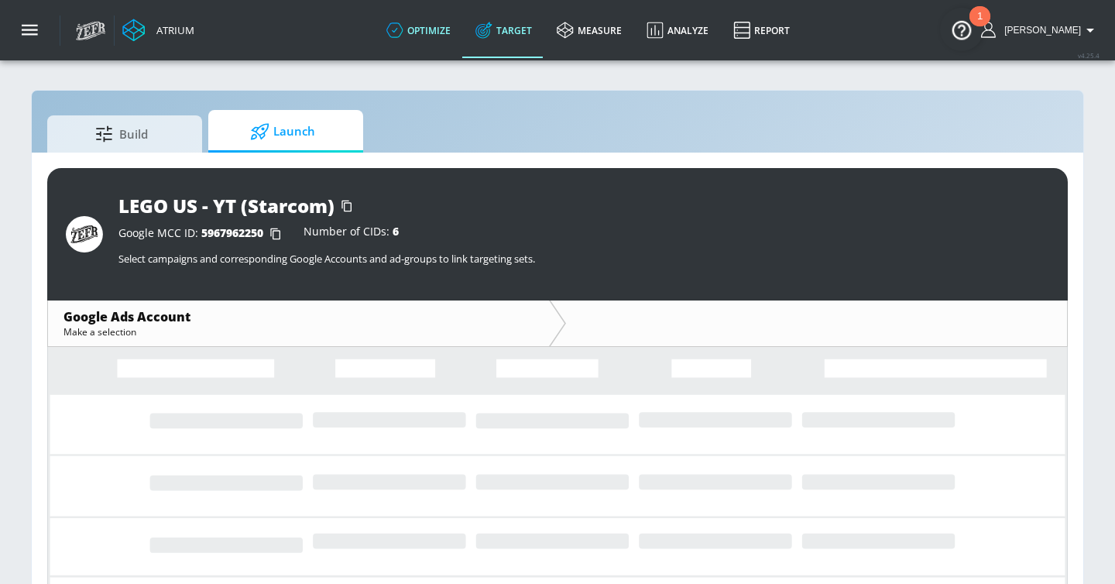
click at [454, 42] on link "optimize" at bounding box center [418, 30] width 89 height 56
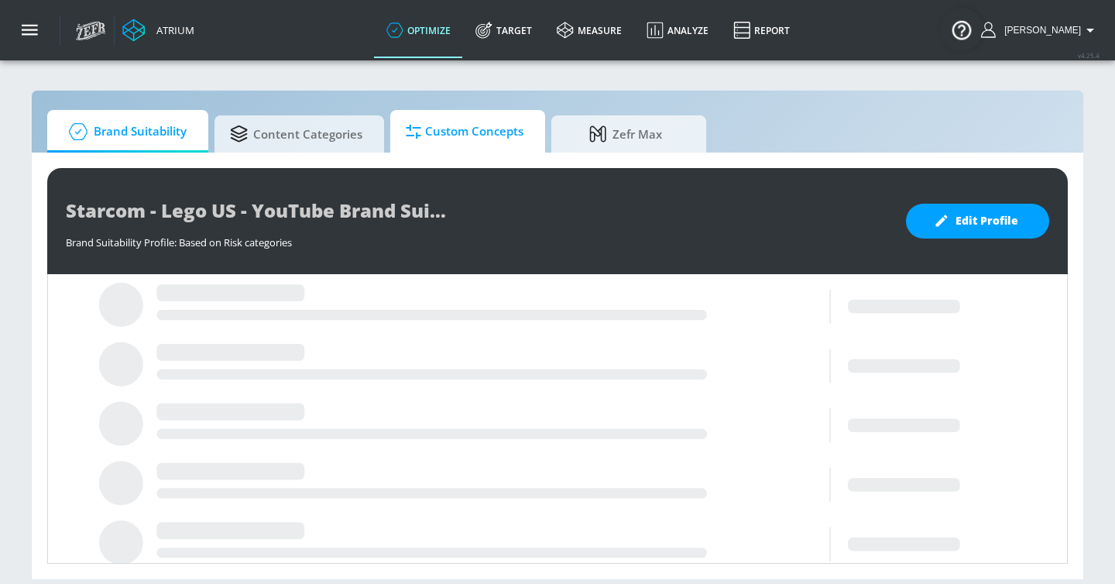
click at [451, 139] on span "Custom Concepts" at bounding box center [465, 131] width 118 height 37
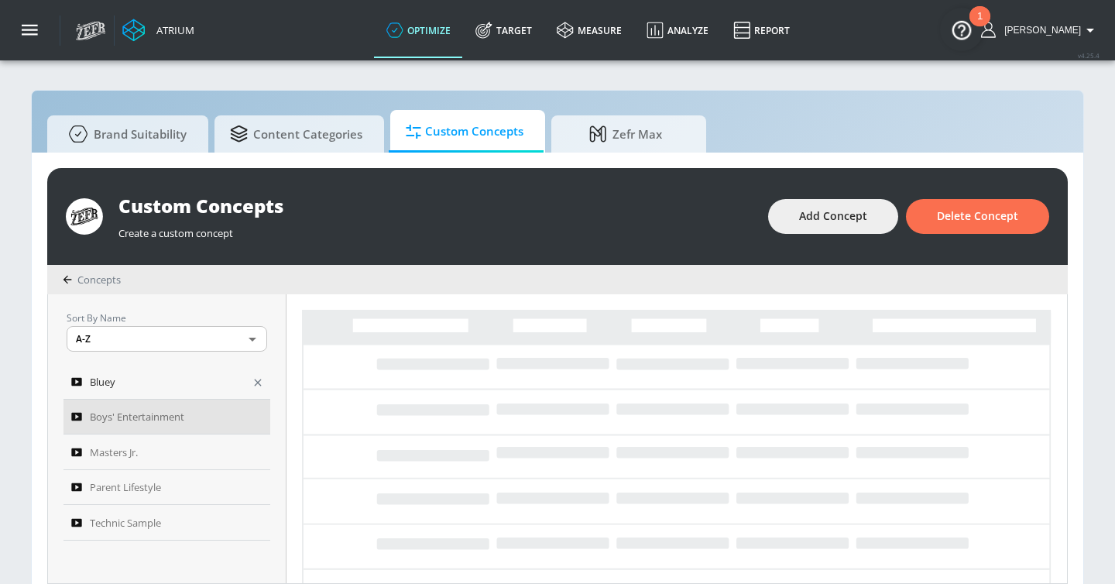
scroll to position [16, 0]
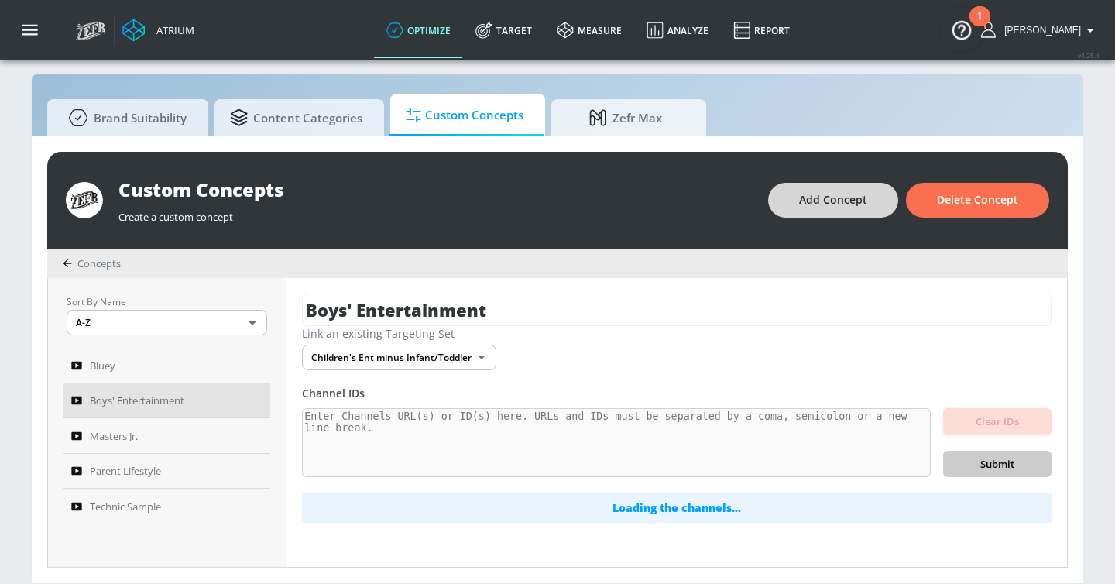
click at [869, 197] on button "Add Concept" at bounding box center [833, 200] width 130 height 35
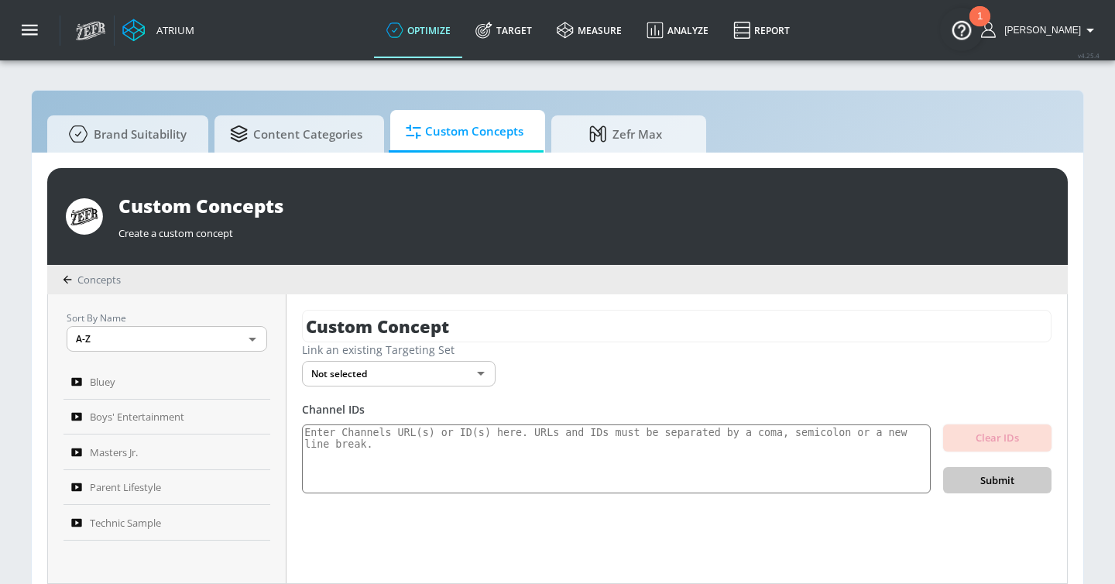
drag, startPoint x: 493, startPoint y: 328, endPoint x: 205, endPoint y: 325, distance: 288.0
click at [205, 325] on div "Sort By Name A-Z ASC ​ Bluey Boys' Entertainment Masters Jr. Parent Lifestyle T…" at bounding box center [557, 438] width 1019 height 289
type input "Star Wars and Sci-Fi"
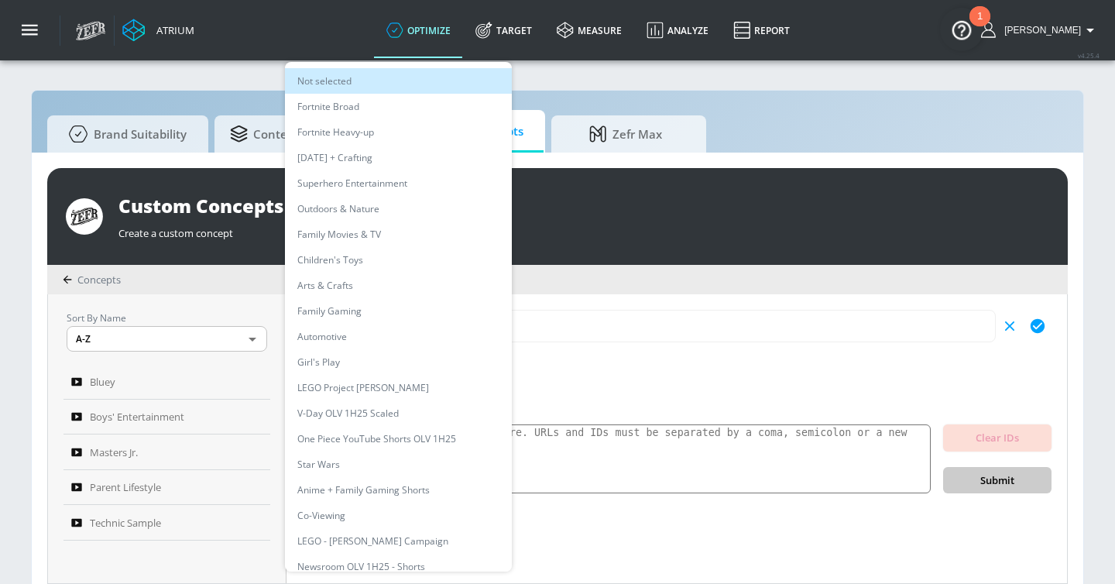
click at [369, 373] on body "Atrium optimize Target measure Analyze Report optimize Target measure Analyze R…" at bounding box center [557, 300] width 1115 height 600
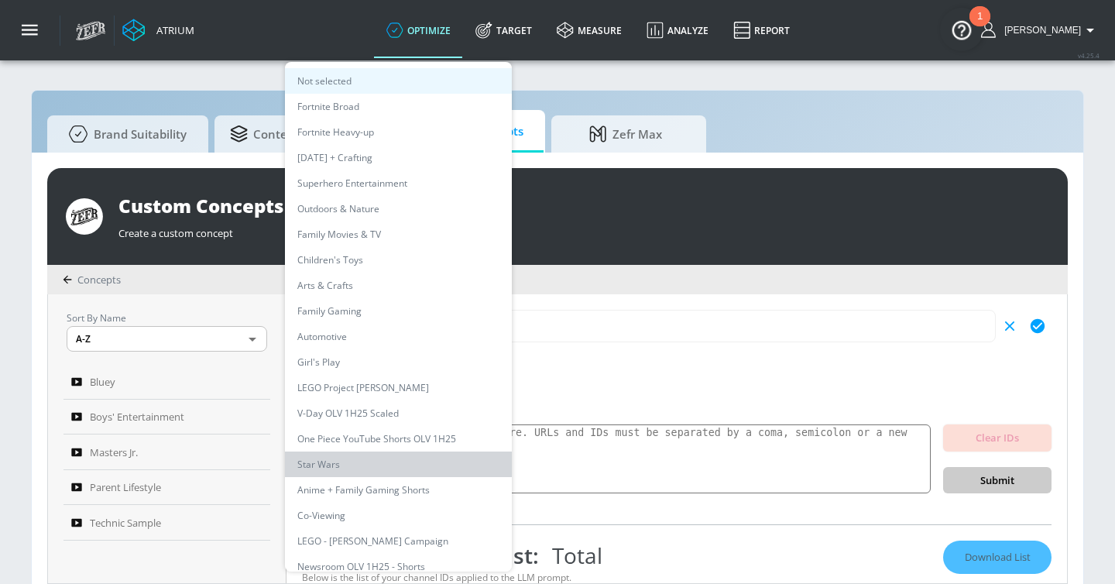
click at [352, 465] on li "Star Wars" at bounding box center [398, 464] width 227 height 26
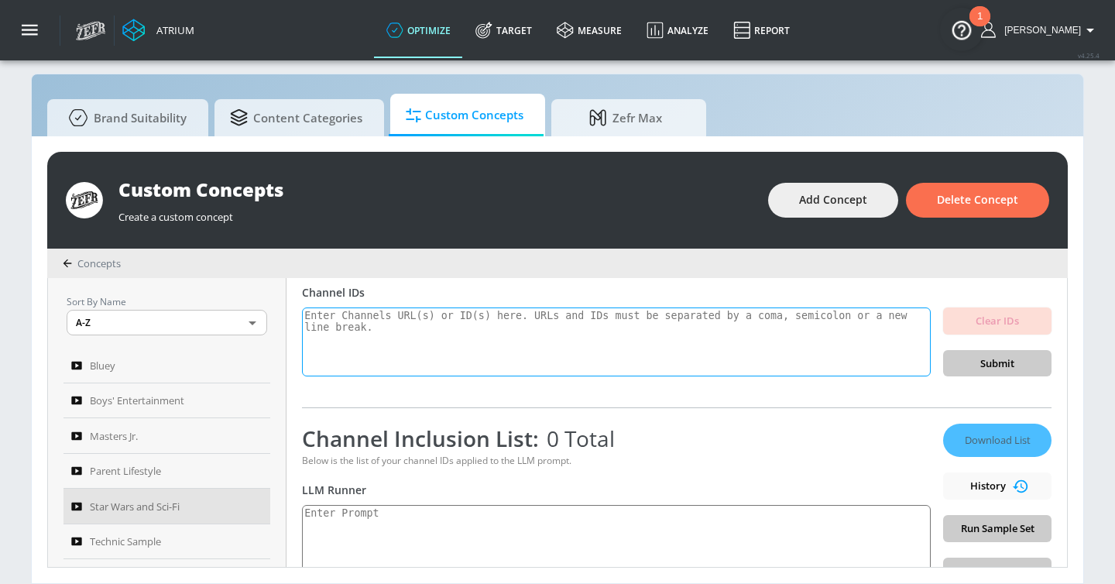
scroll to position [118, 0]
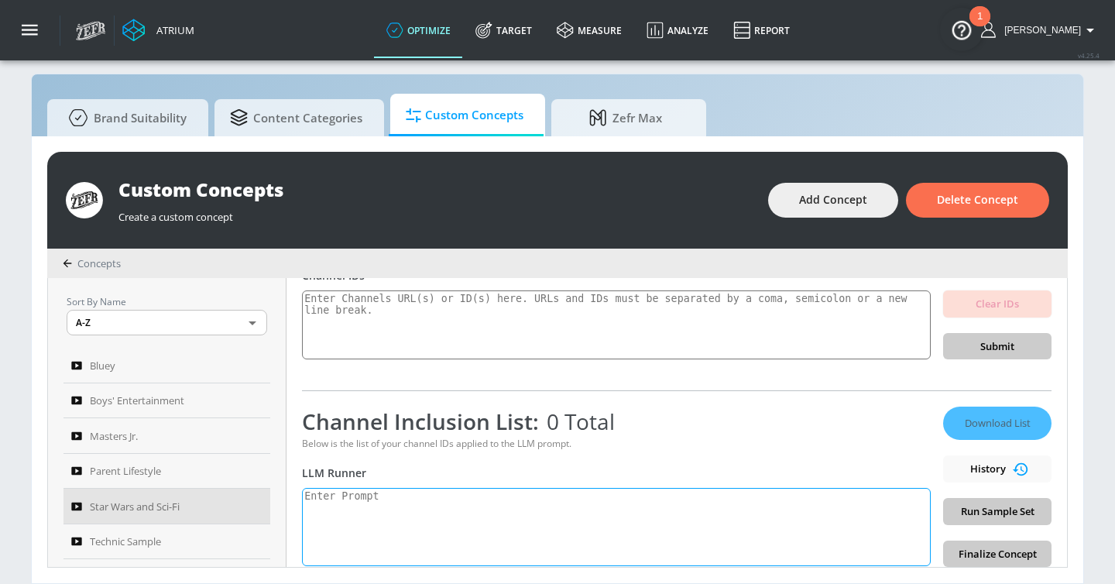
click at [443, 495] on textarea at bounding box center [616, 527] width 629 height 78
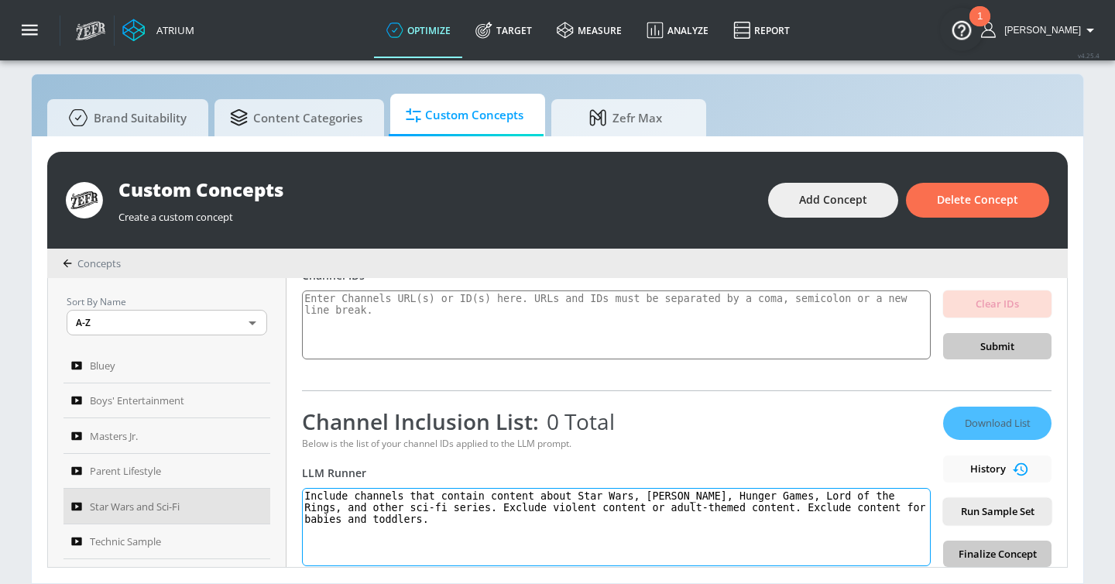
click at [503, 505] on textarea "Include channels that contain content about Star Wars, Harry Potter, Hunger Gam…" at bounding box center [616, 527] width 629 height 78
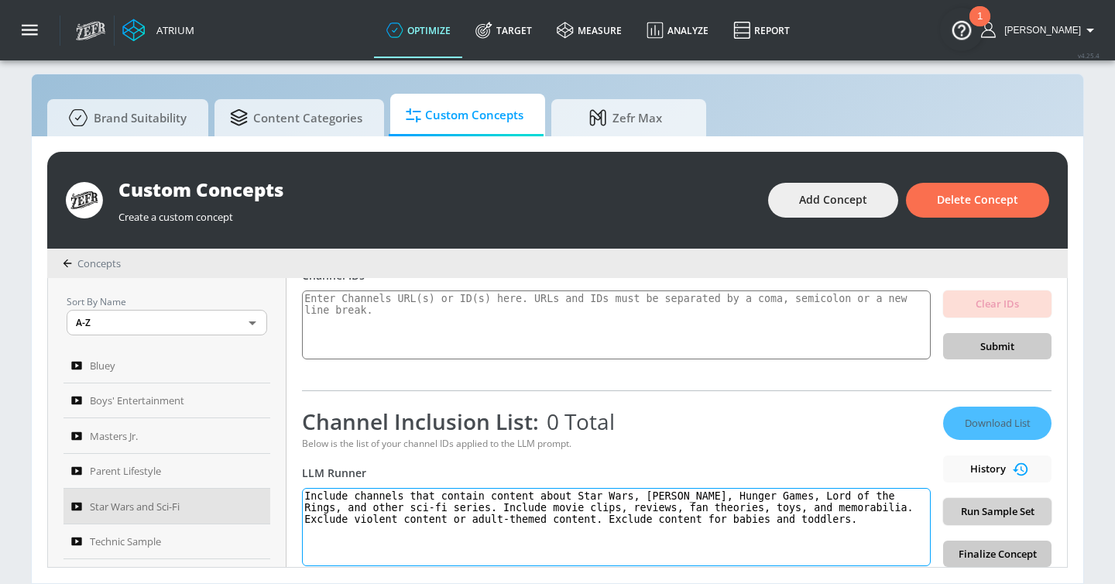
type textarea "Include channels that contain content about Star Wars, [PERSON_NAME], Hunger Ga…"
click at [998, 517] on span "Run Sample Set" at bounding box center [997, 511] width 84 height 18
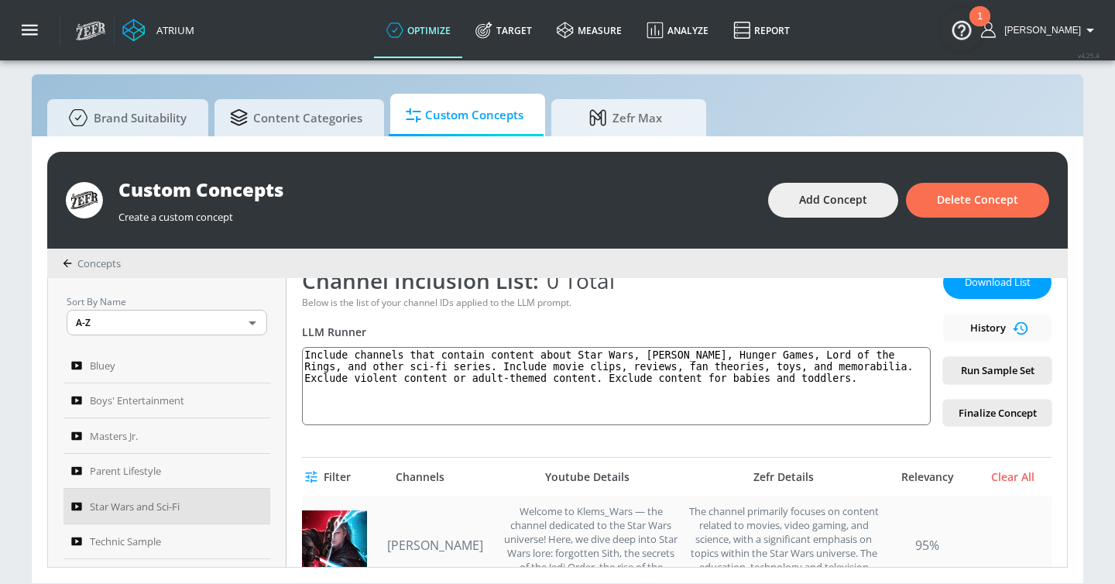
scroll to position [245, 0]
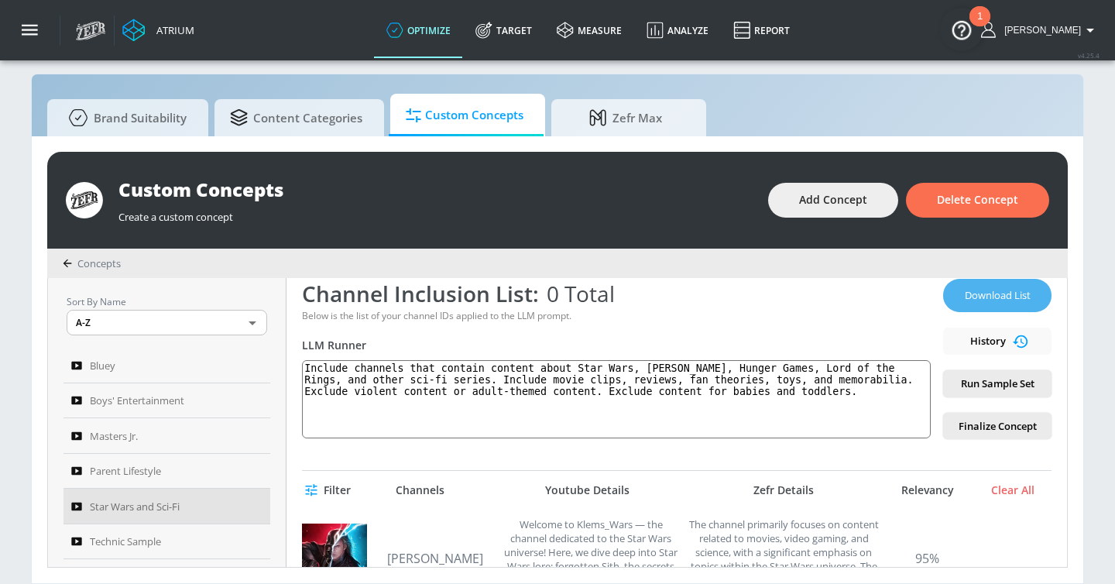
click at [989, 293] on span "Download List" at bounding box center [997, 295] width 77 height 18
click at [492, 26] on icon at bounding box center [483, 30] width 17 height 17
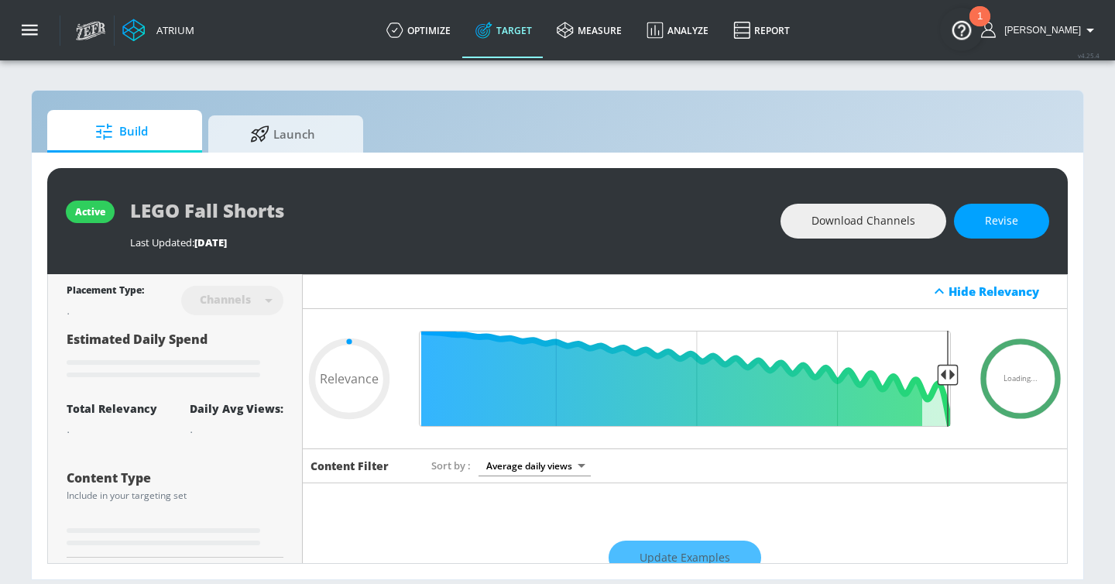
type input "0.05"
click at [39, 29] on button "button" at bounding box center [30, 30] width 60 height 60
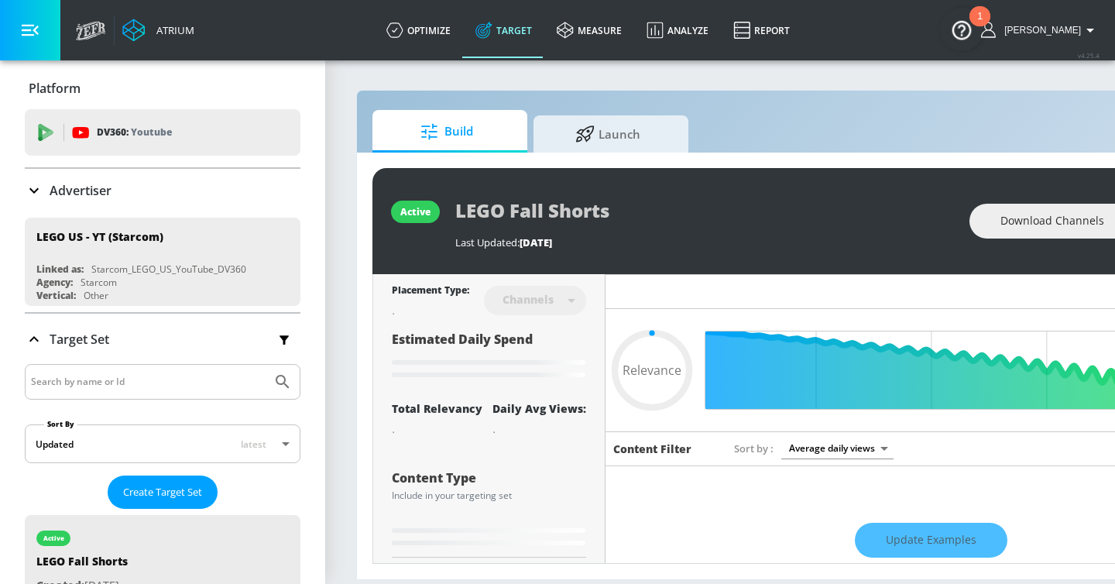
click at [113, 382] on input "Search by name or Id" at bounding box center [148, 382] width 235 height 20
type input "star"
click at [266, 365] on button "Submit Search" at bounding box center [283, 382] width 34 height 34
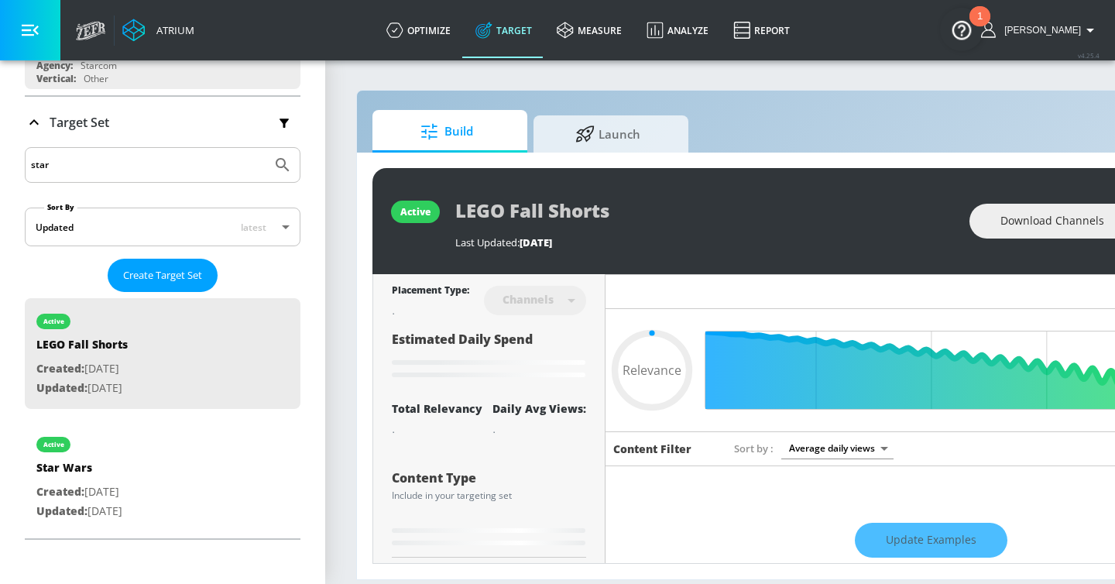
type input "0.66"
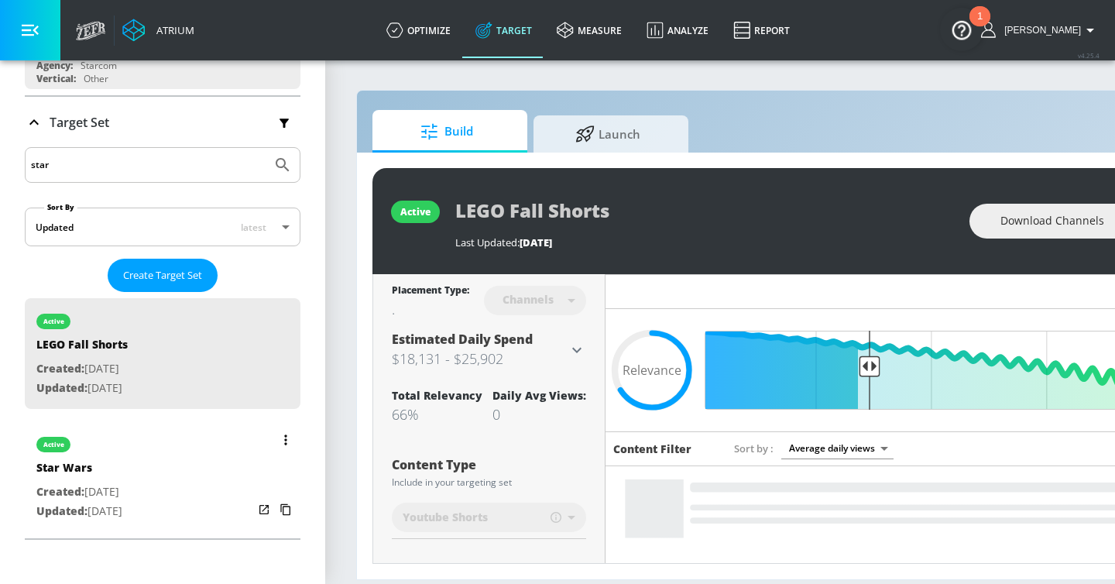
scroll to position [222, 0]
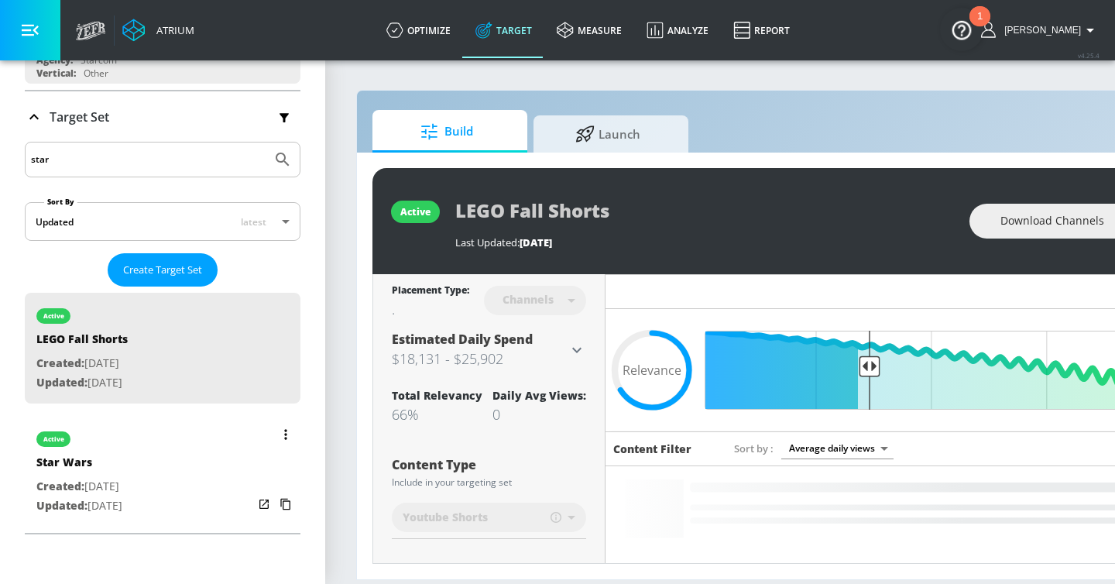
click at [205, 469] on div "active Star Wars Created: May. 08, 2025 Updated: May. 08, 2025" at bounding box center [163, 471] width 276 height 111
type input "Star Wars"
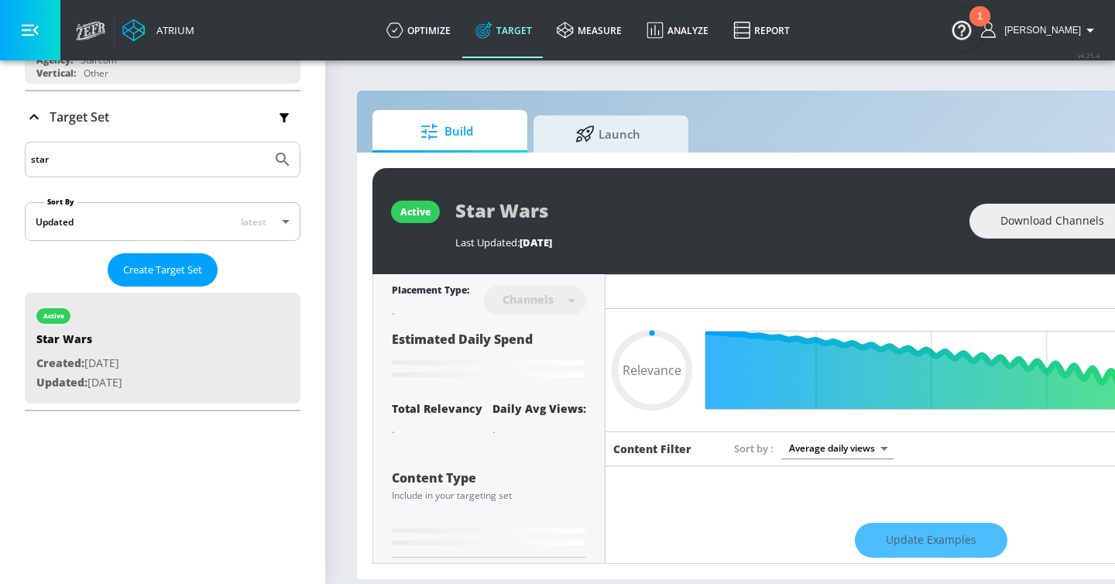
click at [36, 24] on icon "button" at bounding box center [30, 30] width 17 height 17
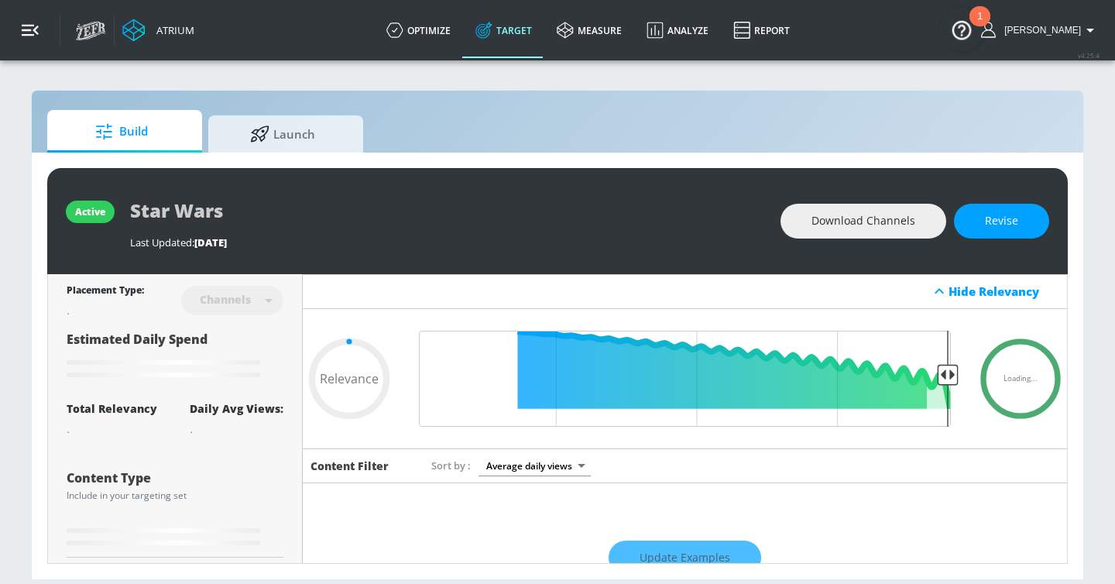
scroll to position [204, 0]
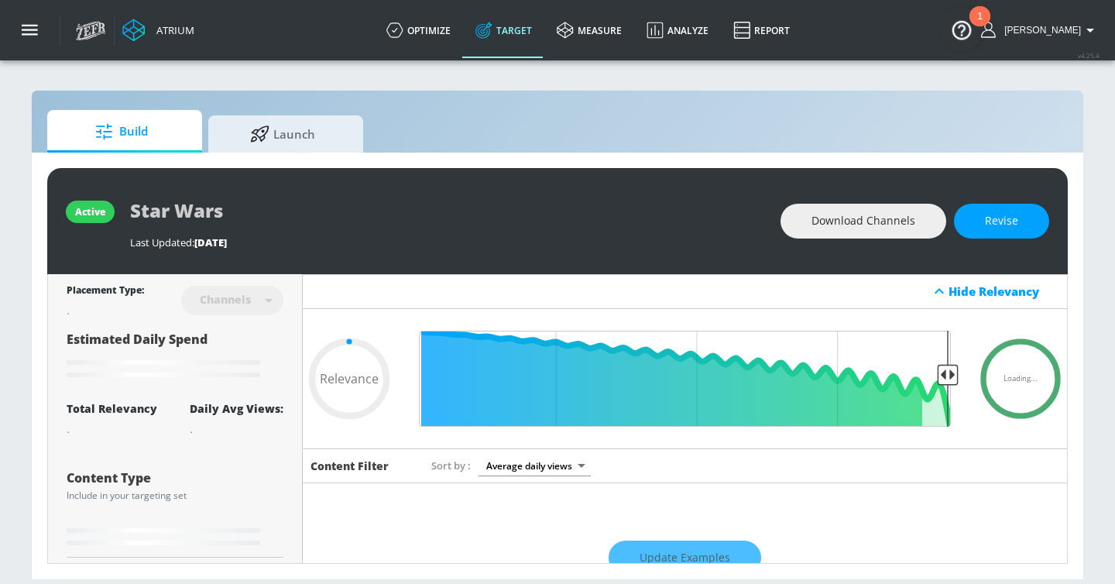
type input "0.6"
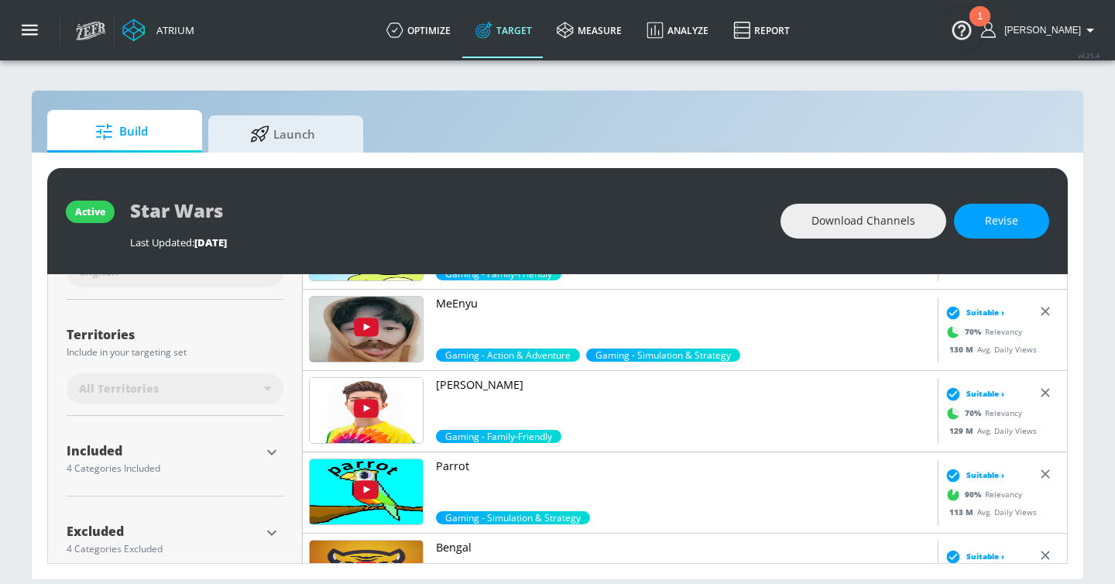
scroll to position [382, 0]
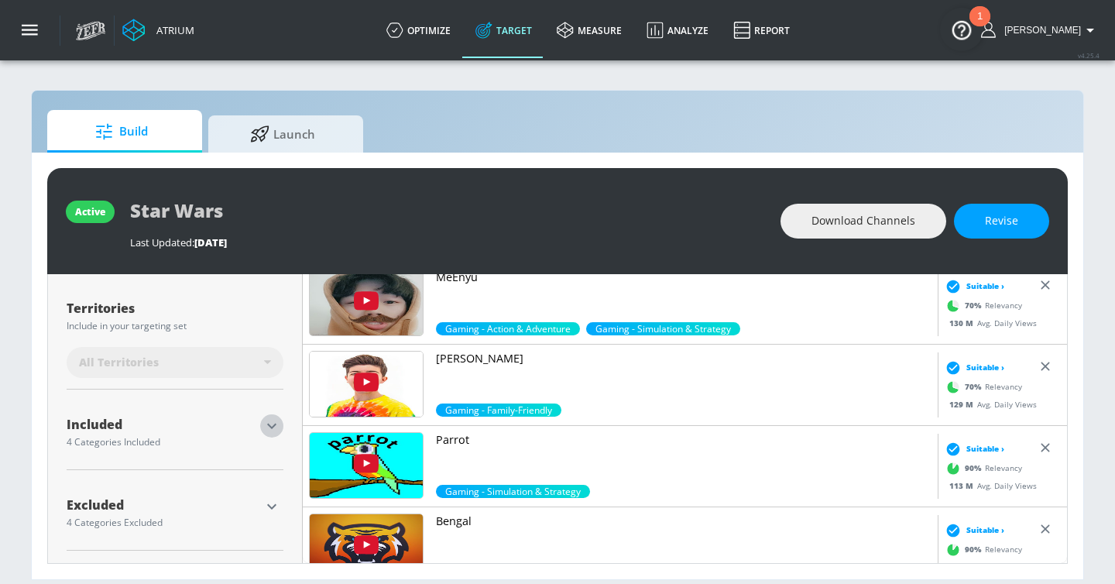
click at [269, 422] on icon "button" at bounding box center [271, 426] width 19 height 19
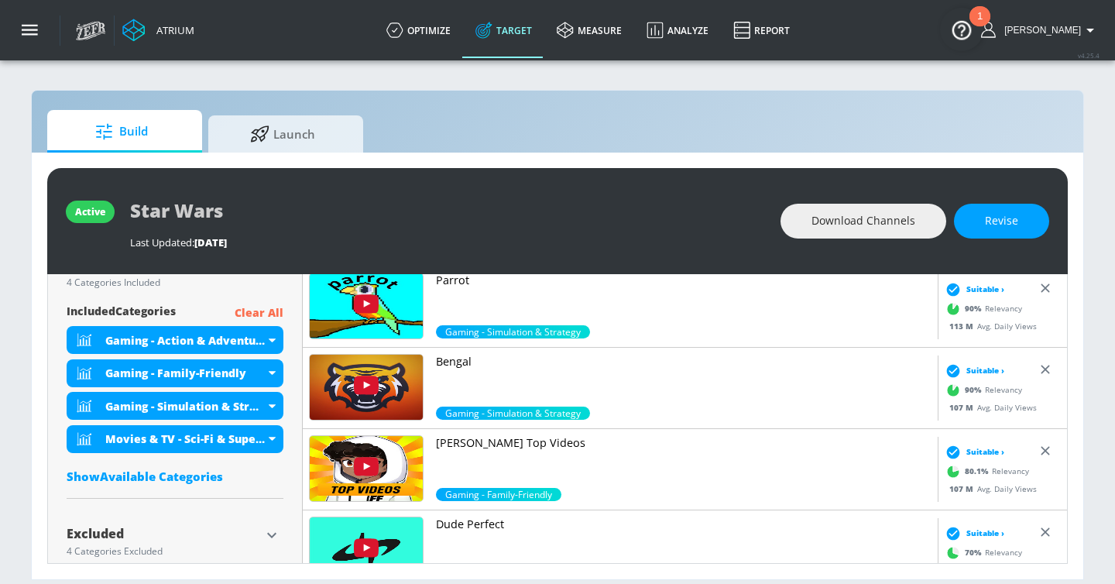
scroll to position [547, 0]
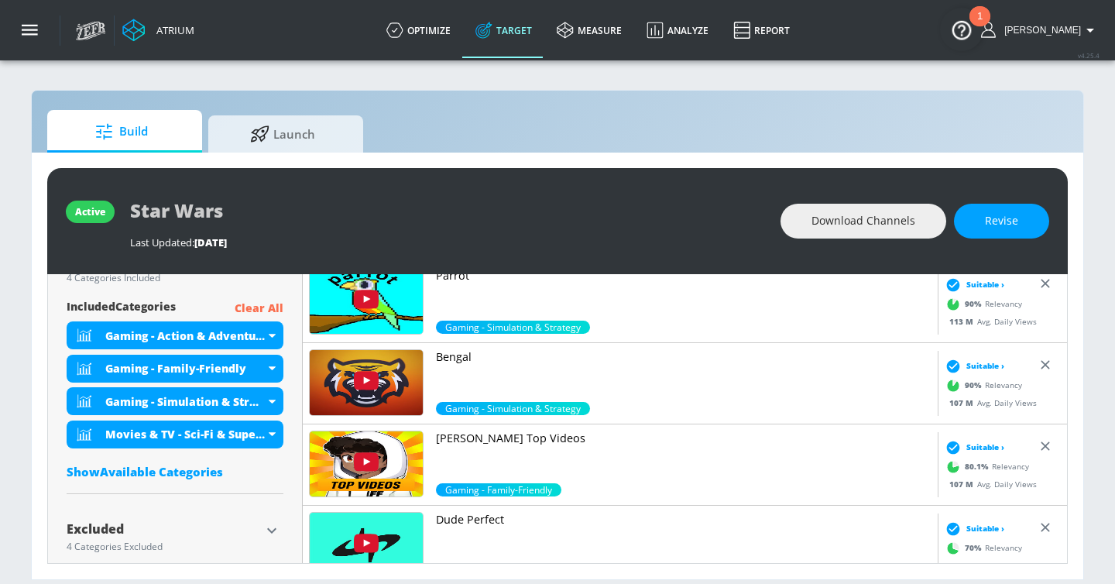
click at [184, 481] on div "included Categories Clear All Gaming - Action & Adventure Gaming - Family-Frien…" at bounding box center [175, 393] width 217 height 188
click at [181, 473] on div "Show Available Categories" at bounding box center [175, 471] width 217 height 15
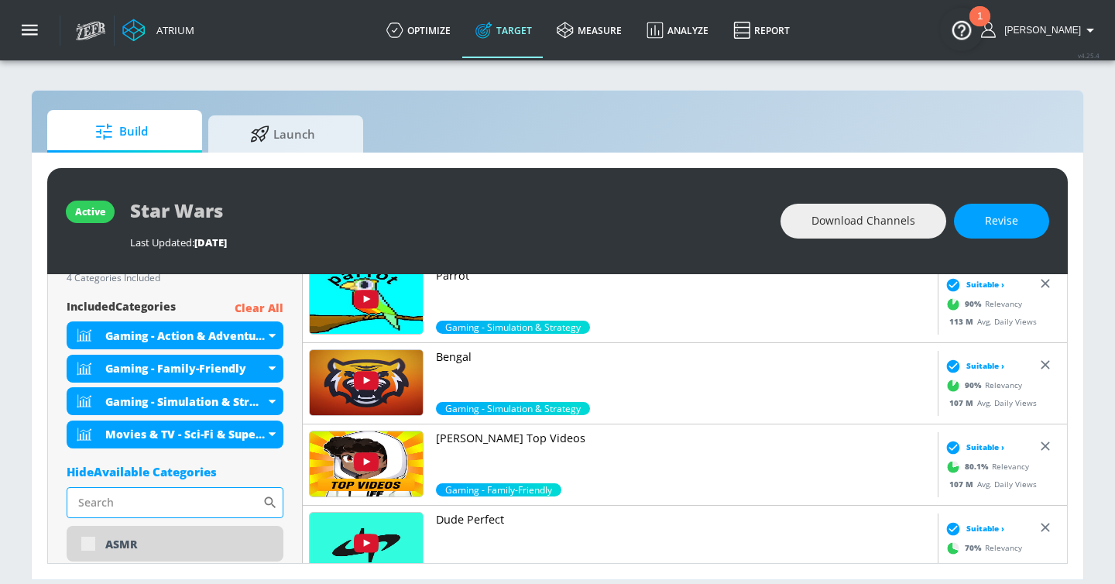
click at [167, 489] on input "Sort By" at bounding box center [165, 502] width 196 height 31
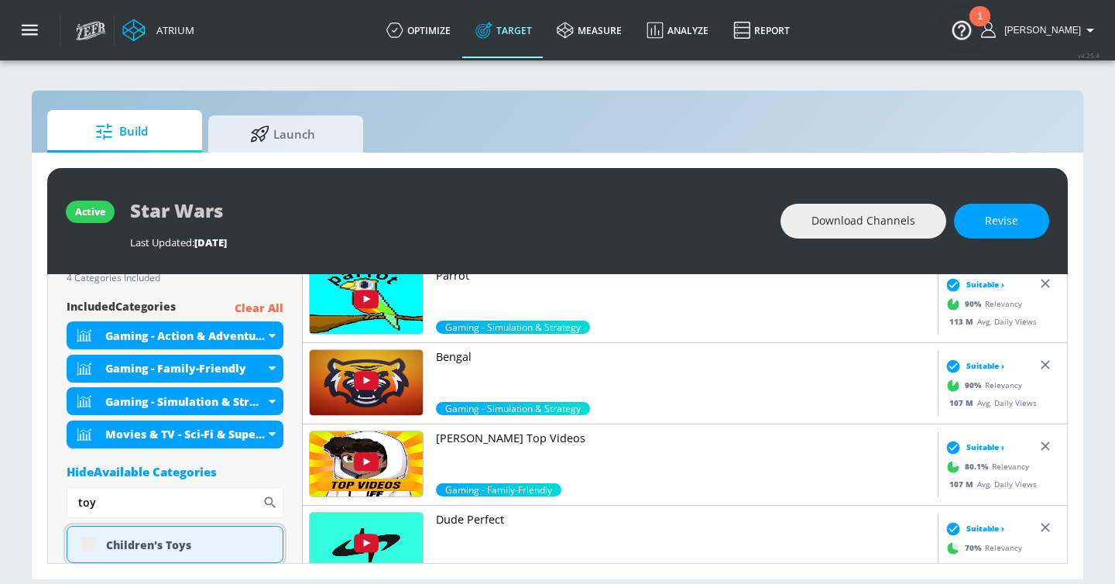
type input "toy"
click at [165, 542] on div "Children's Toys" at bounding box center [188, 544] width 165 height 15
click at [996, 227] on span "Revise" at bounding box center [1001, 220] width 33 height 19
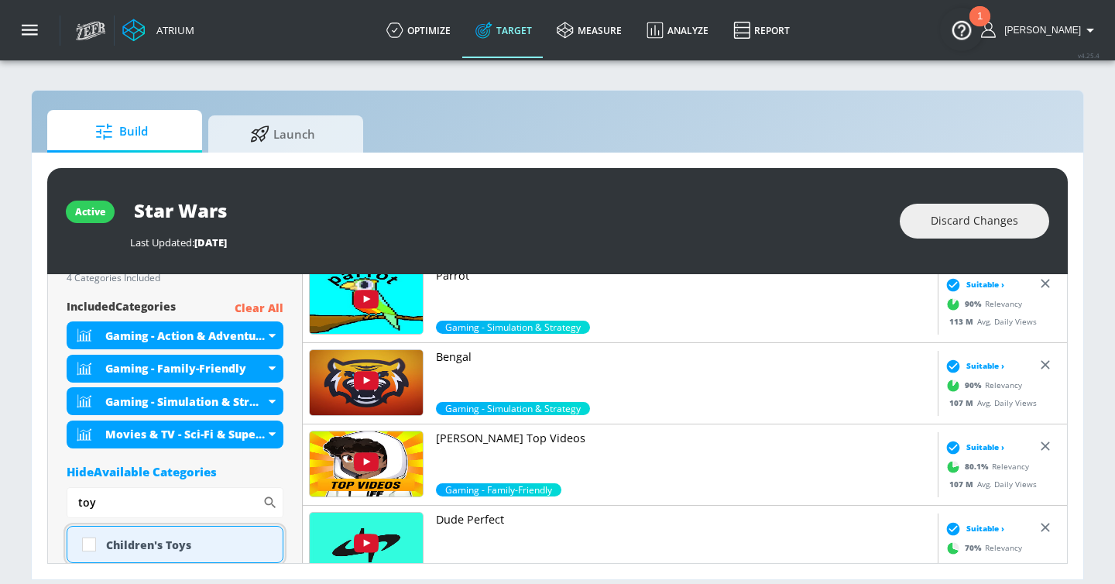
click at [153, 540] on div "Children's Toys" at bounding box center [188, 544] width 165 height 15
checkbox input "true"
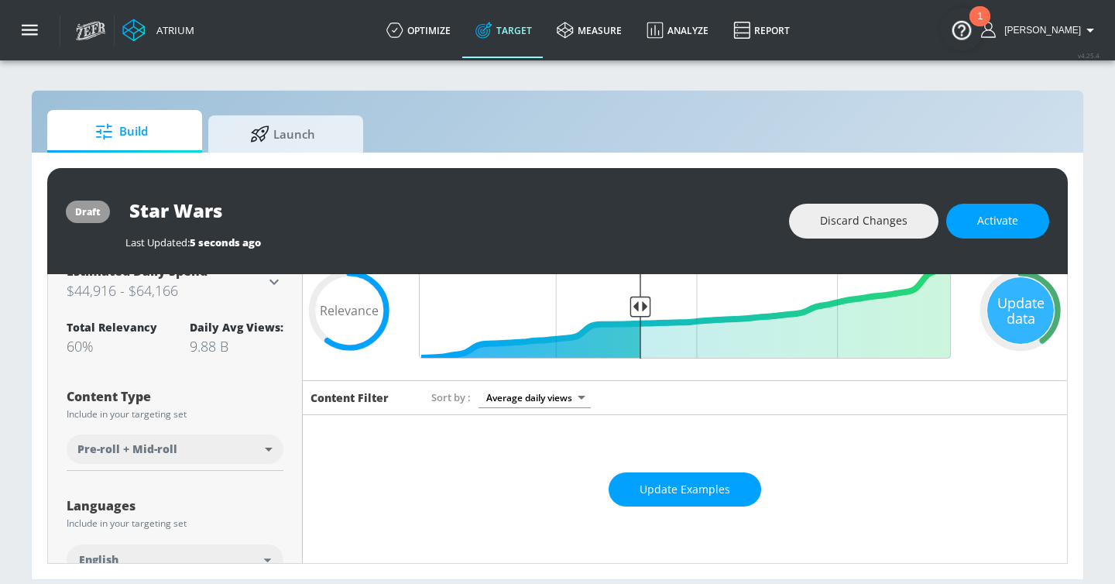
scroll to position [170, 0]
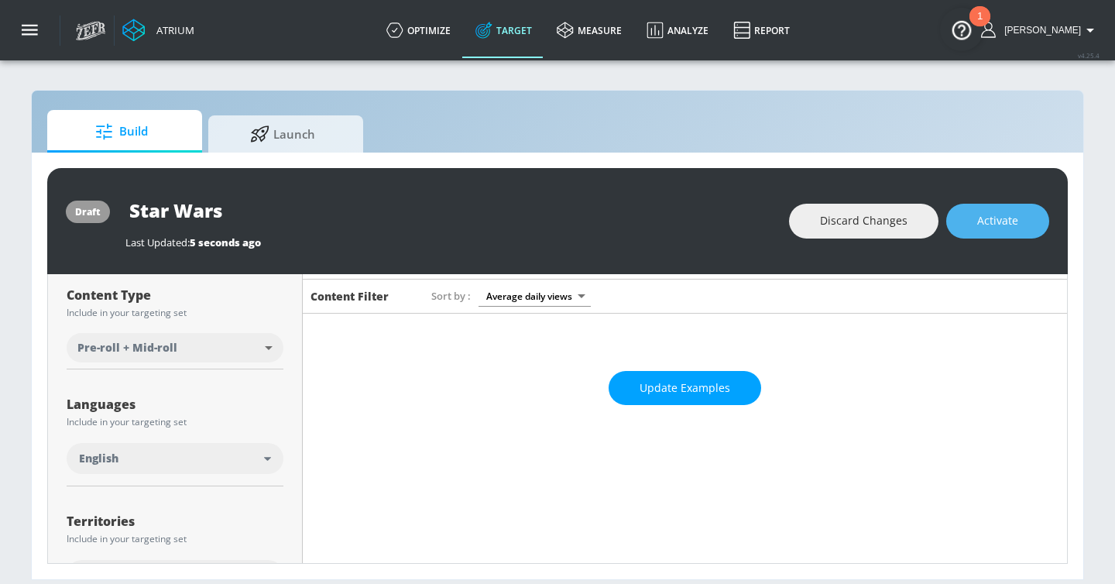
click at [986, 228] on span "Activate" at bounding box center [997, 220] width 41 height 19
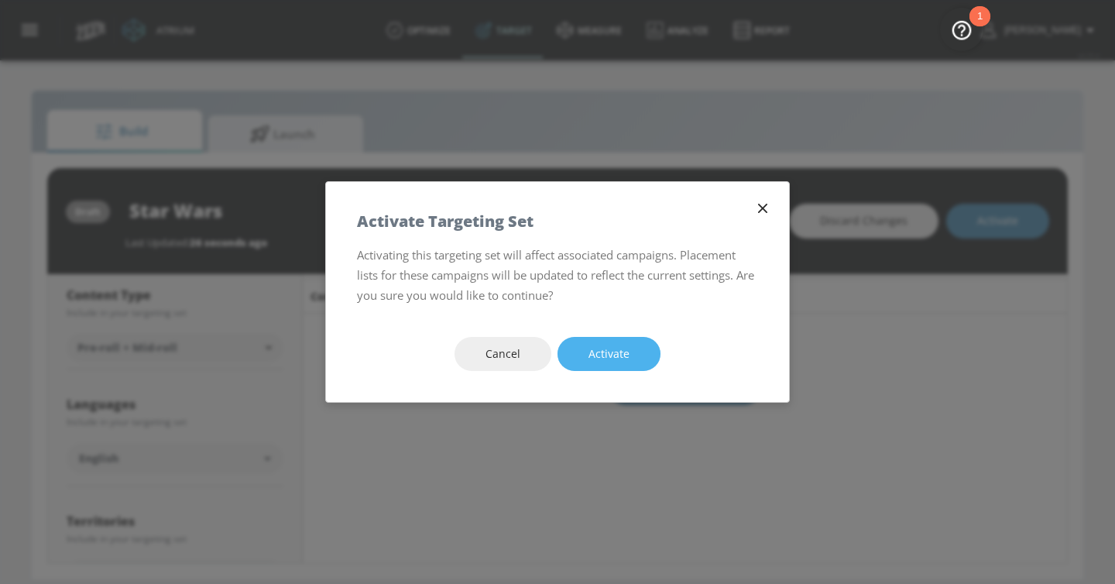
click at [604, 350] on span "Activate" at bounding box center [608, 354] width 41 height 19
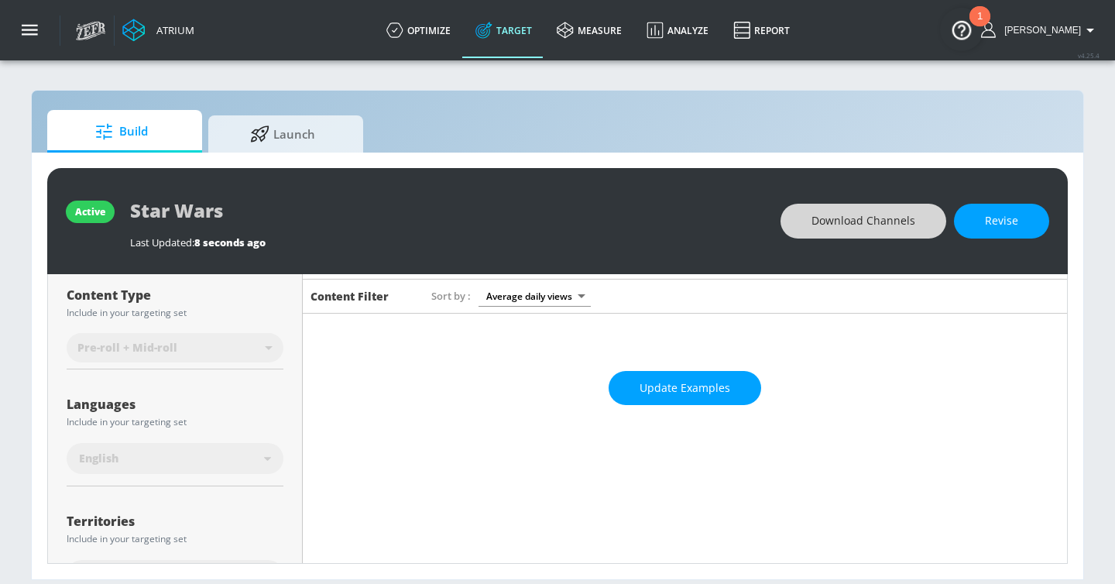
click at [834, 217] on span "Download Channels" at bounding box center [863, 220] width 104 height 19
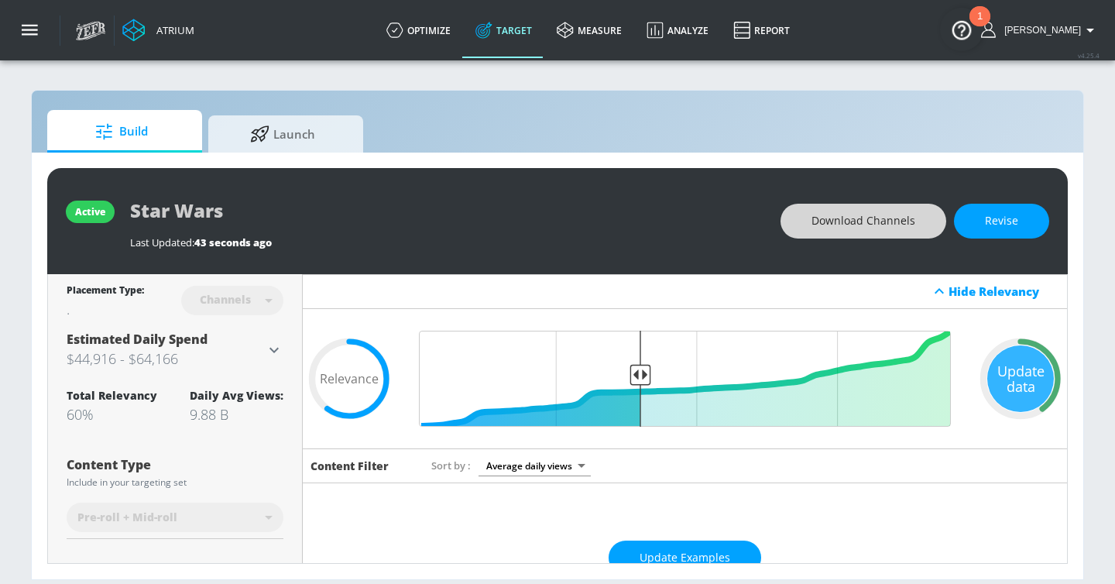
scroll to position [151, 0]
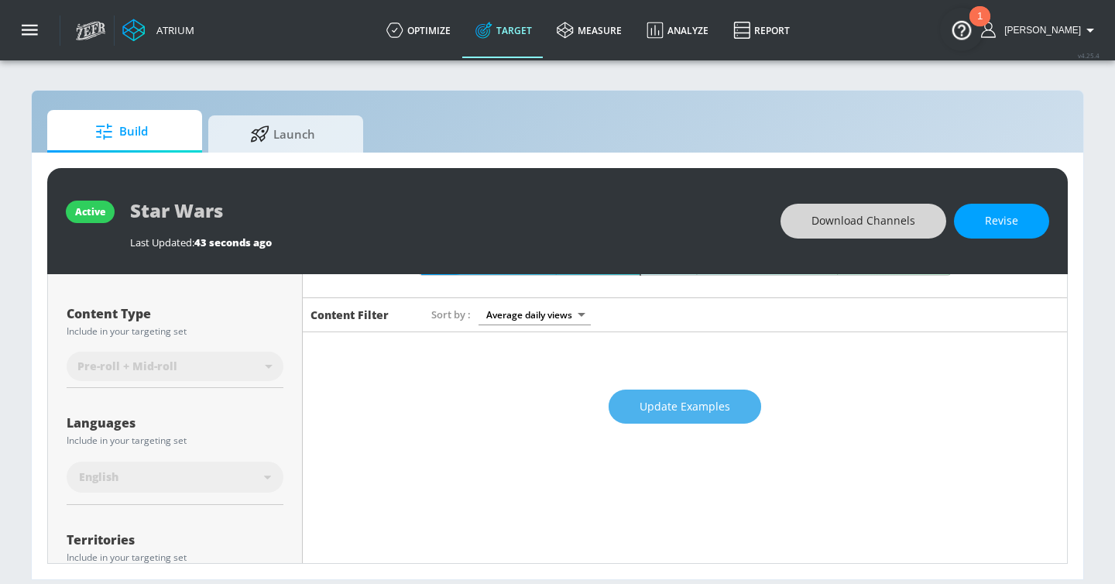
click at [748, 412] on button "Update Examples" at bounding box center [685, 406] width 153 height 35
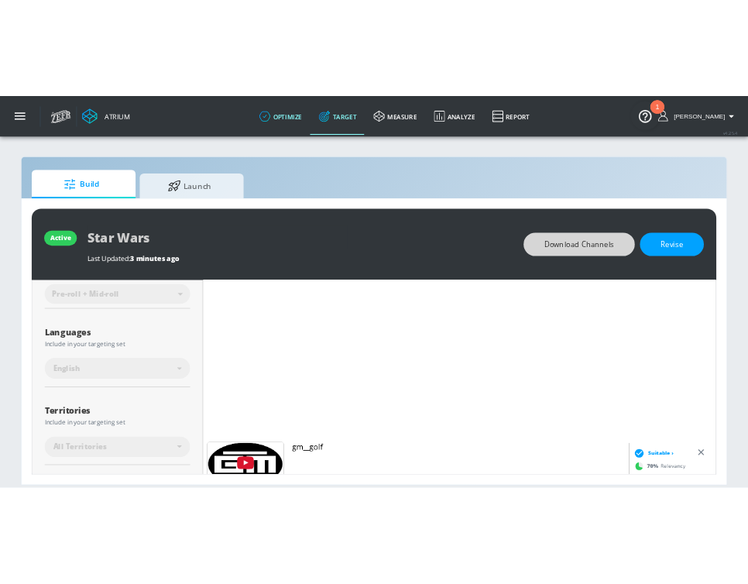
scroll to position [2018, 0]
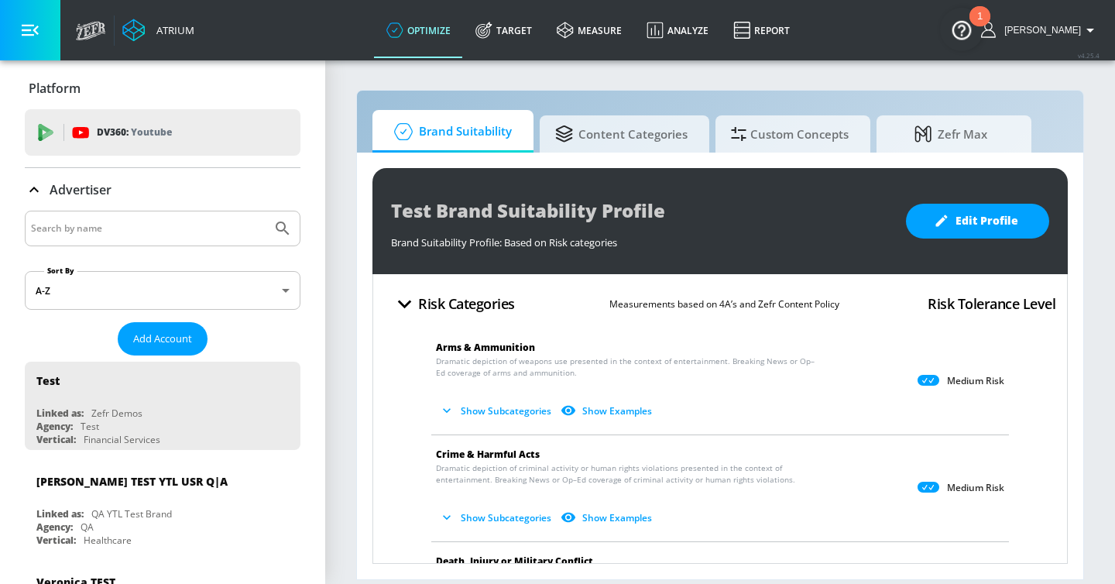
click at [103, 236] on input "Search by name" at bounding box center [148, 228] width 235 height 20
click at [266, 211] on button "Submit Search" at bounding box center [283, 228] width 34 height 34
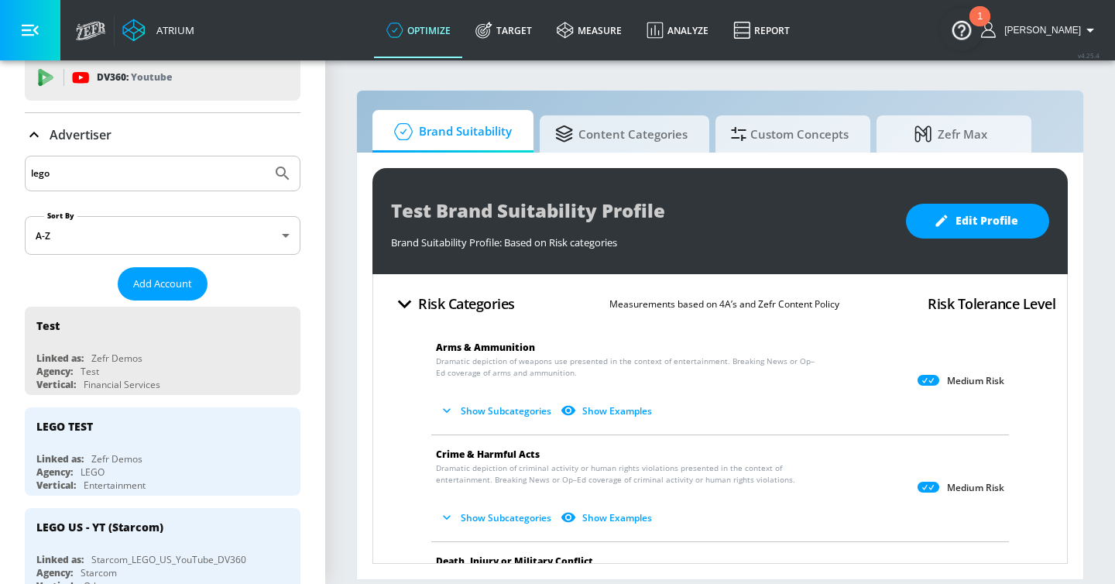
scroll to position [58, 0]
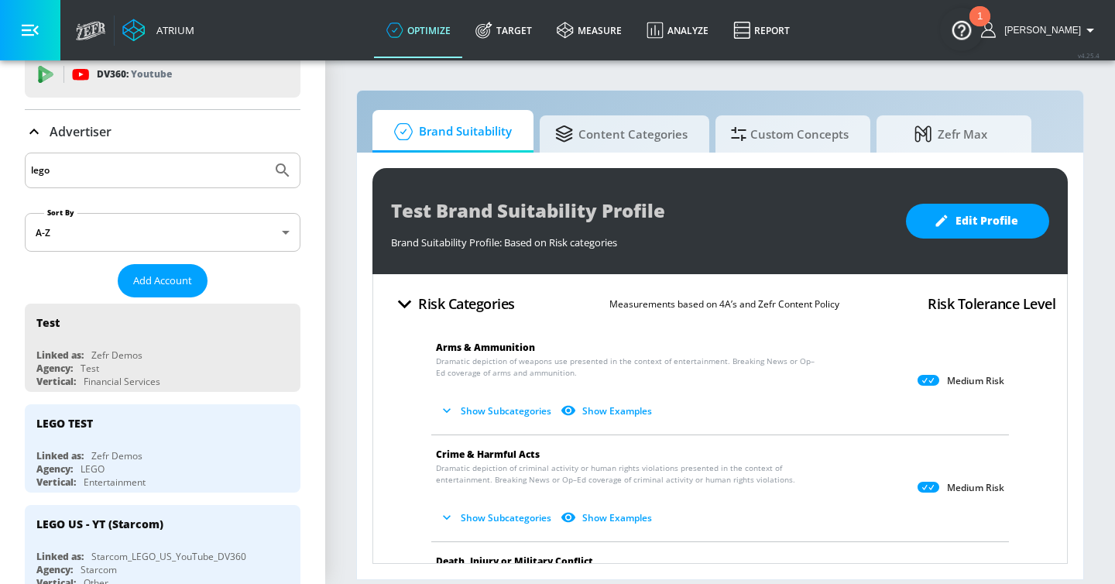
click at [98, 171] on input "lego" at bounding box center [148, 170] width 235 height 20
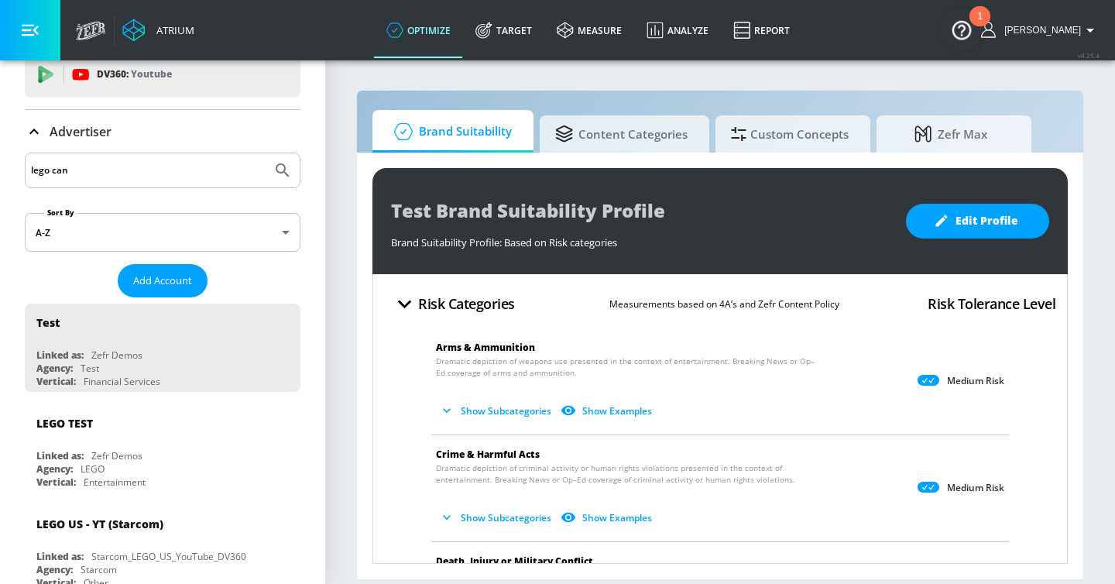
type input "lego can"
click at [266, 153] on button "Submit Search" at bounding box center [283, 170] width 34 height 34
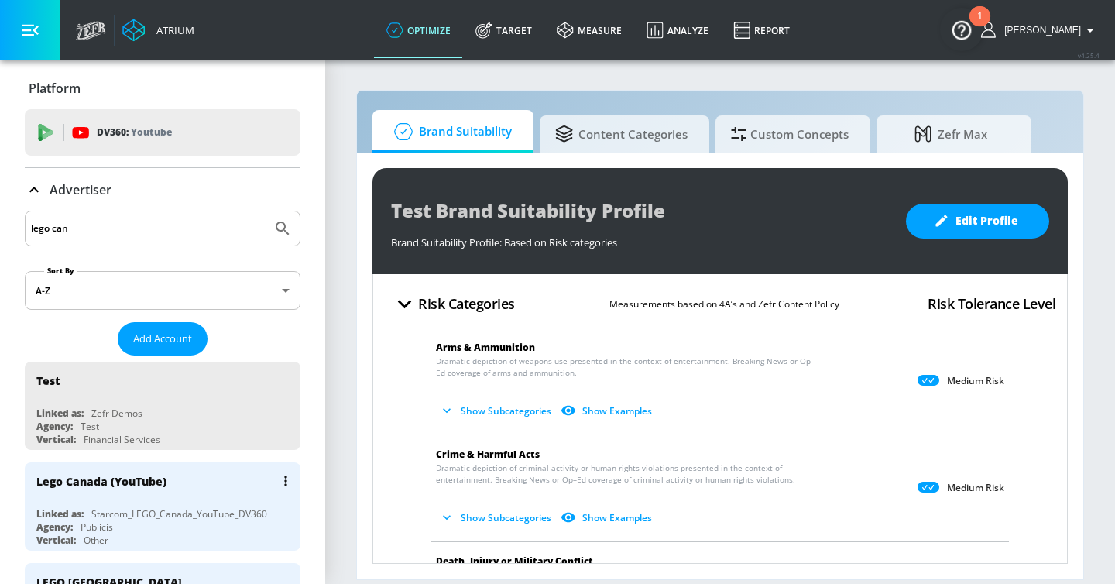
click at [194, 485] on div "Lego Canada (YouTube)" at bounding box center [166, 480] width 260 height 37
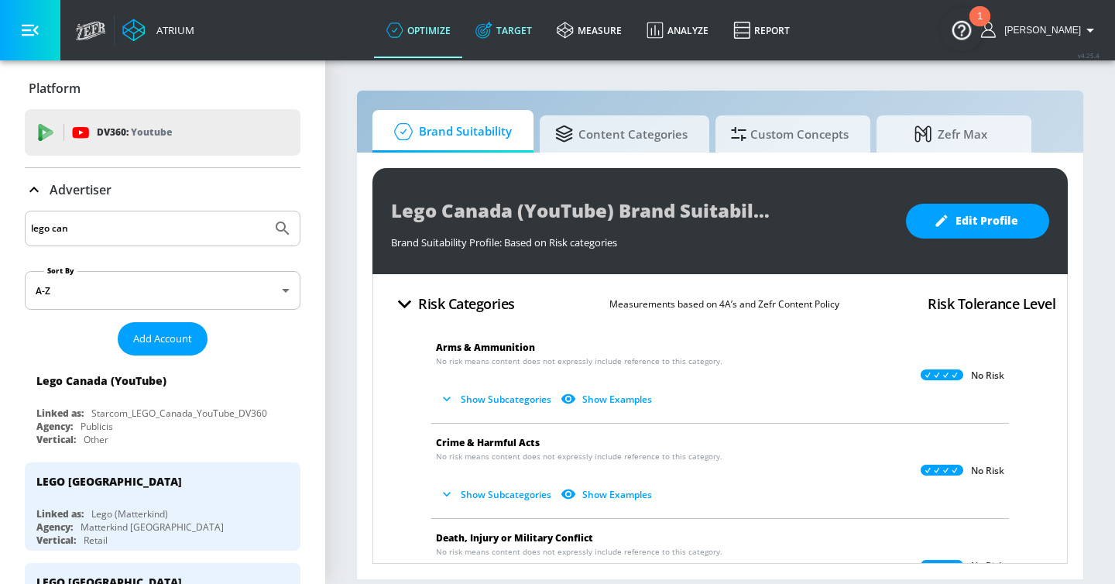
click at [526, 31] on link "Target" at bounding box center [503, 30] width 81 height 56
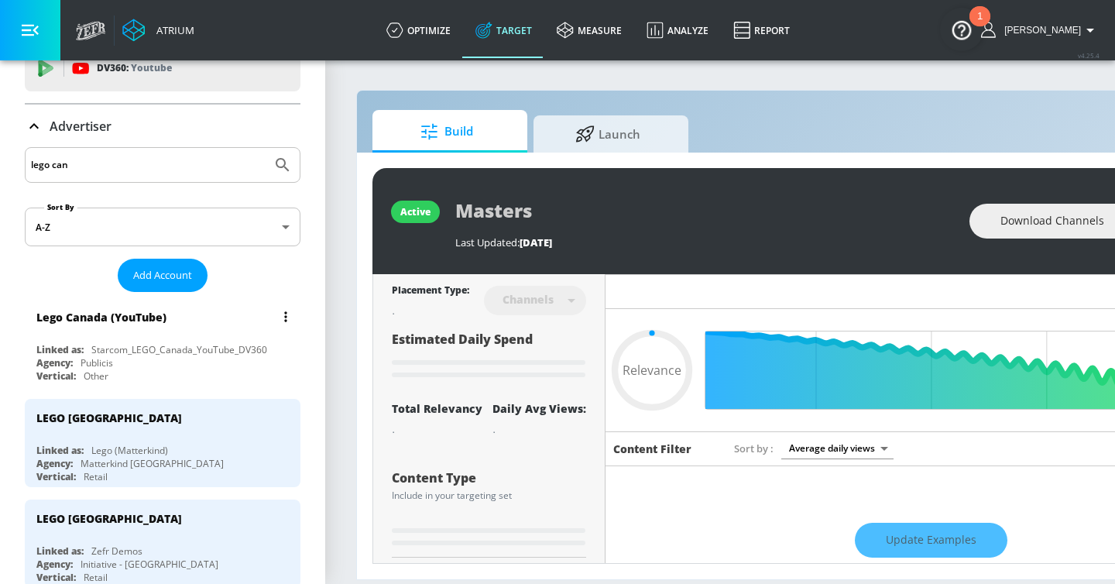
scroll to position [105, 0]
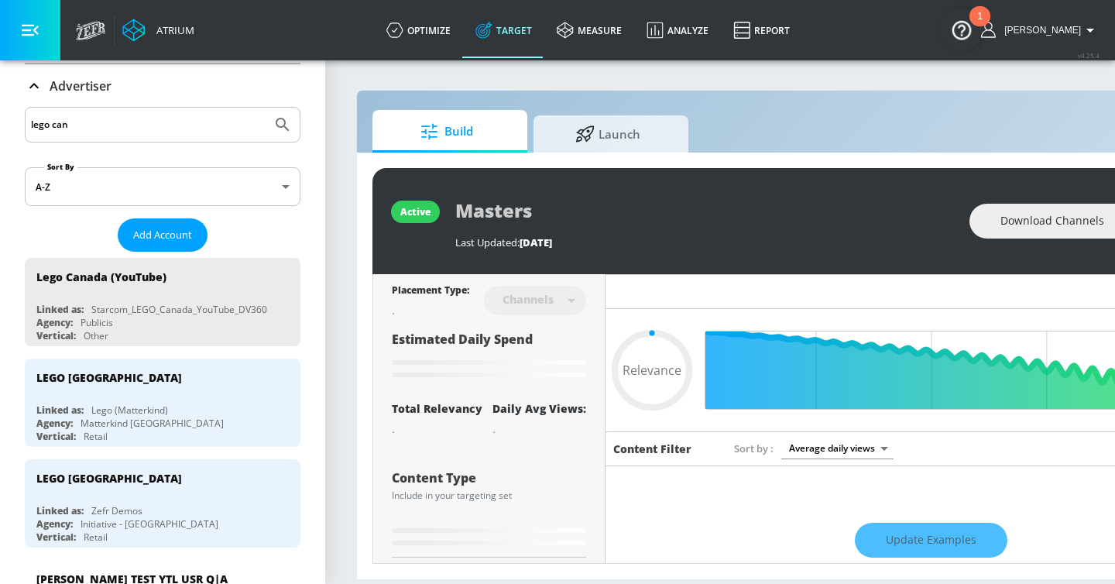
click at [57, 86] on p "Advertiser" at bounding box center [81, 85] width 62 height 17
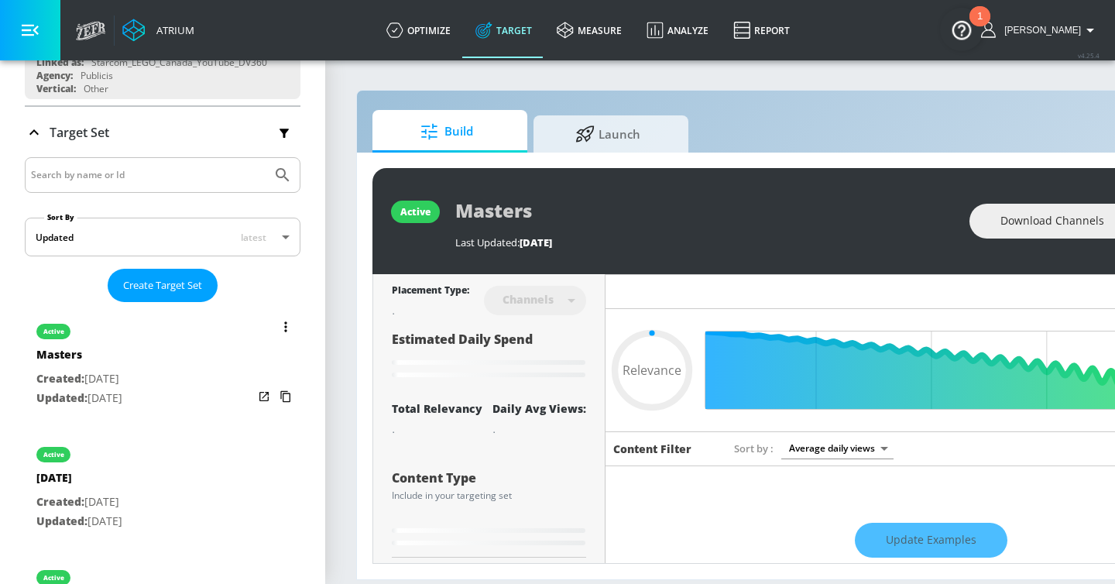
scroll to position [211, 0]
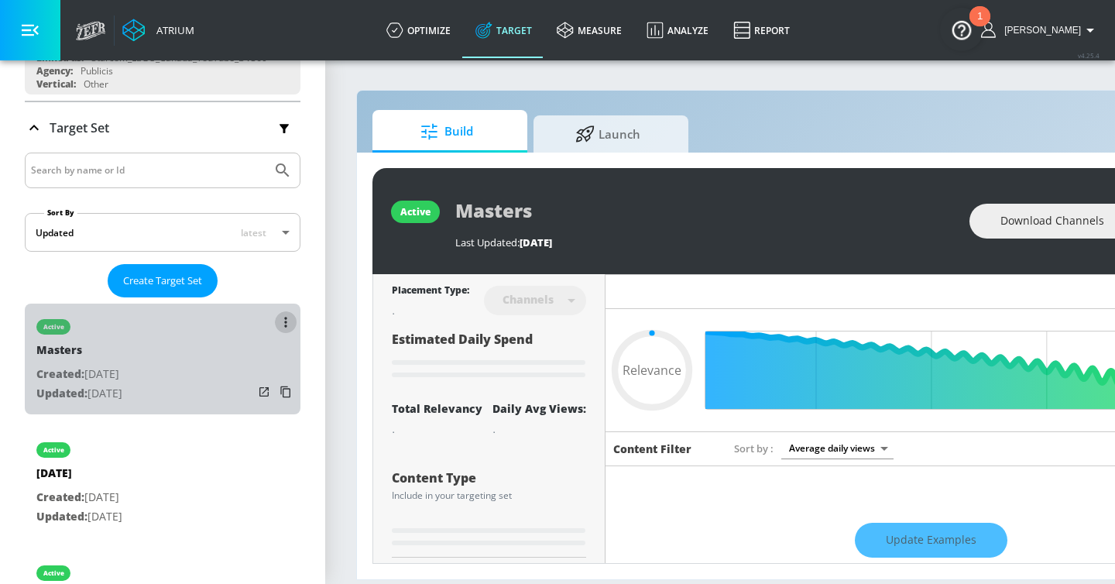
click at [286, 323] on icon "list of Target Set" at bounding box center [285, 322] width 3 height 11
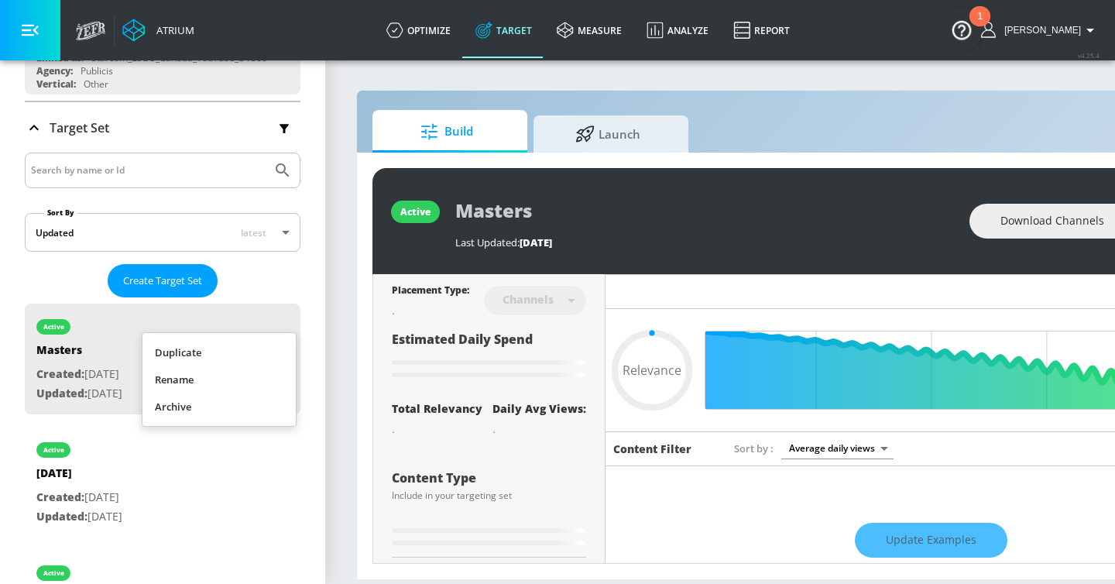
click at [261, 348] on li "Duplicate" at bounding box center [218, 352] width 153 height 27
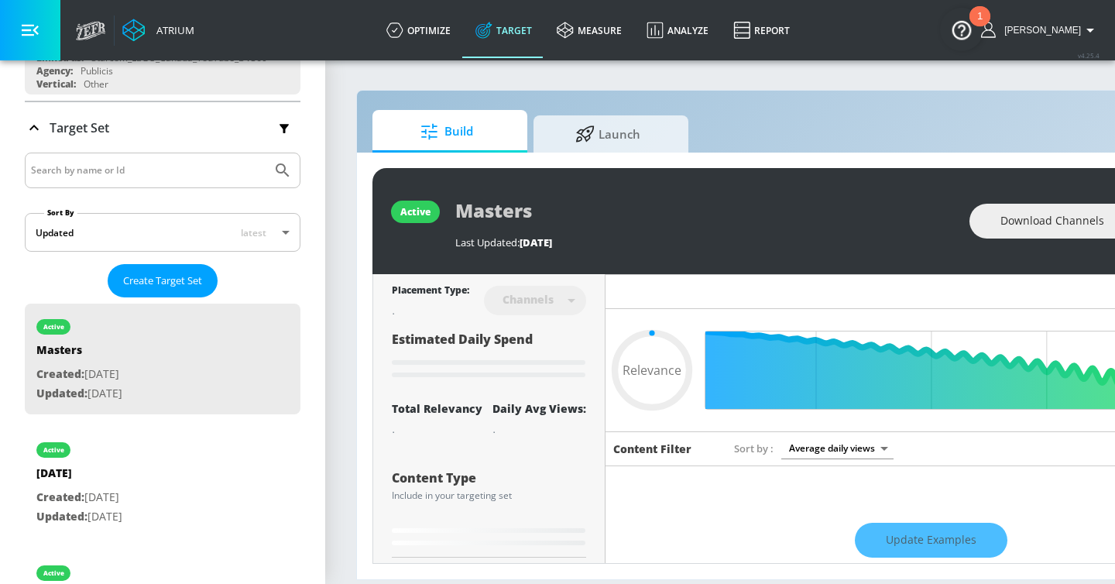
type input "0.05"
click at [178, 458] on div "draft Masters Duplicate Created: Sep. 22, 2025 Updated: Sep. 22, 2025" at bounding box center [163, 482] width 276 height 111
type input "Masters Duplicate"
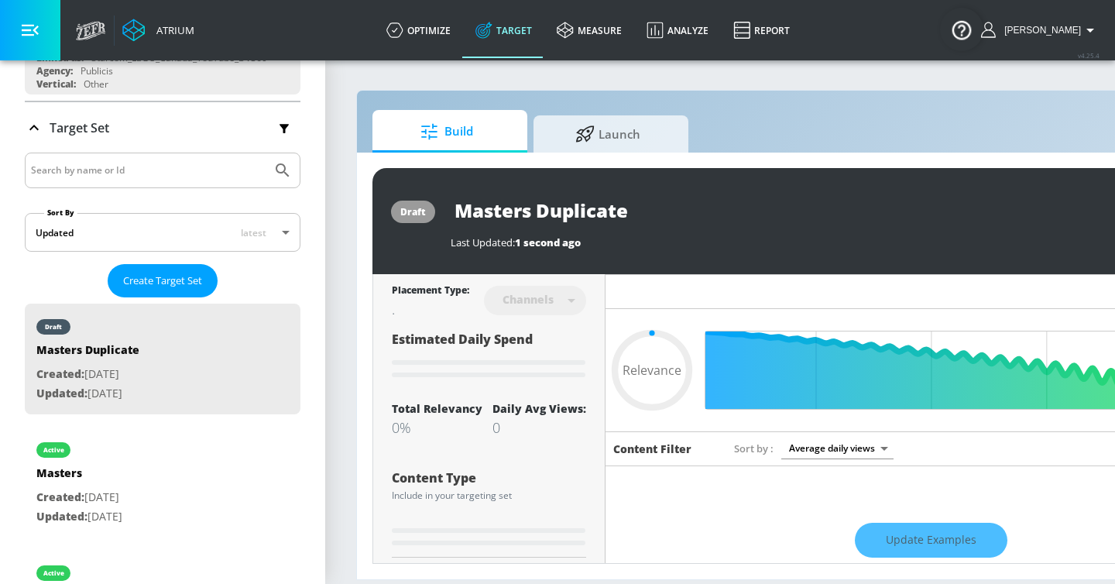
click at [53, 12] on button "button" at bounding box center [30, 30] width 60 height 60
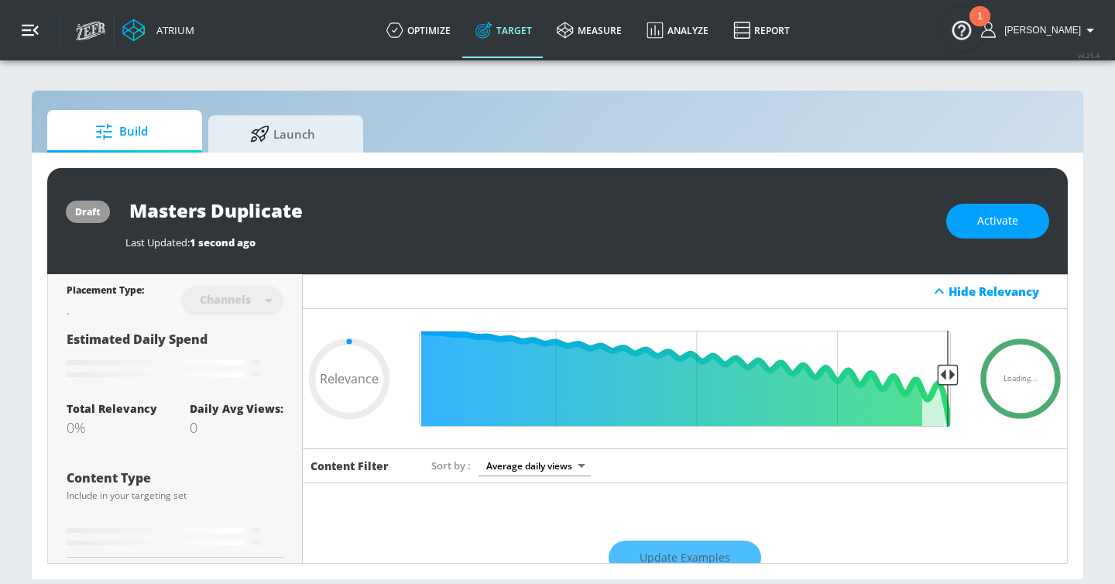
type input "0.55"
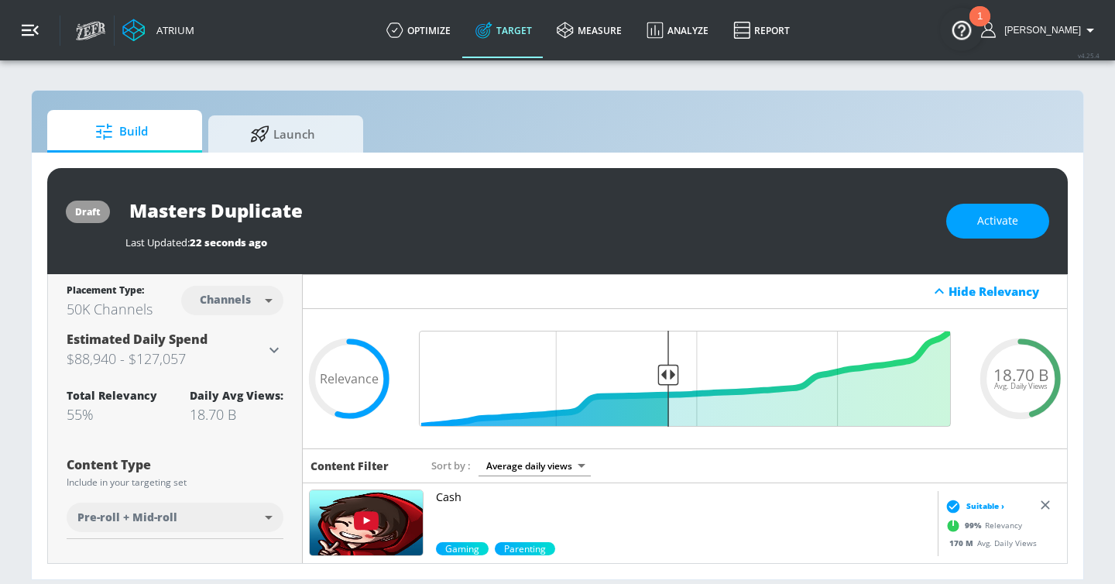
click at [31, 42] on button "button" at bounding box center [30, 30] width 60 height 60
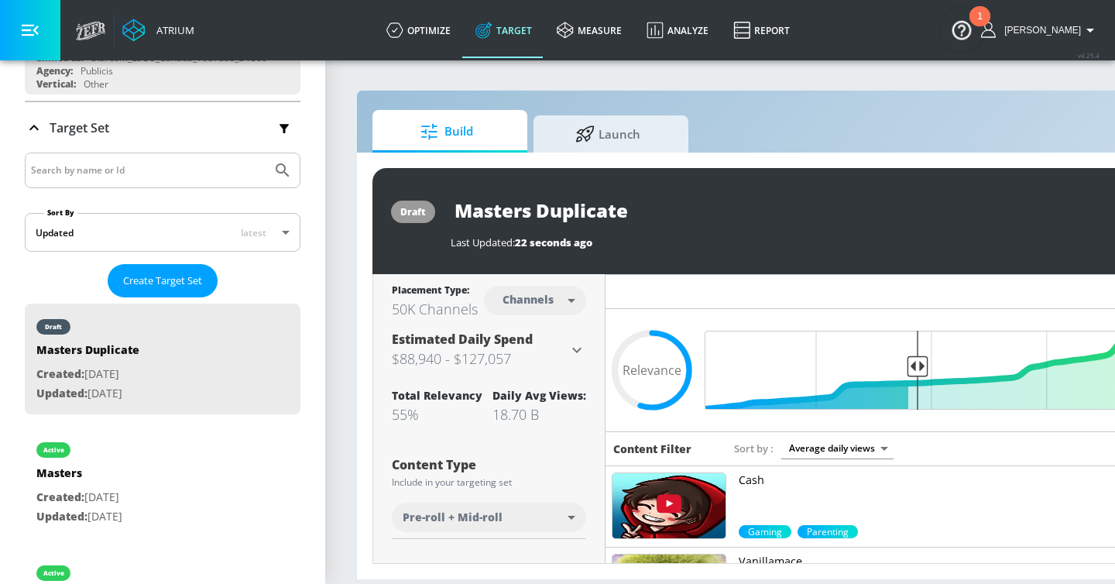
click at [545, 217] on input "Masters Duplicate" at bounding box center [644, 210] width 387 height 35
click at [586, 239] on span "22 seconds ago" at bounding box center [553, 242] width 77 height 14
click at [559, 214] on input "Masters Duplicate" at bounding box center [644, 210] width 387 height 35
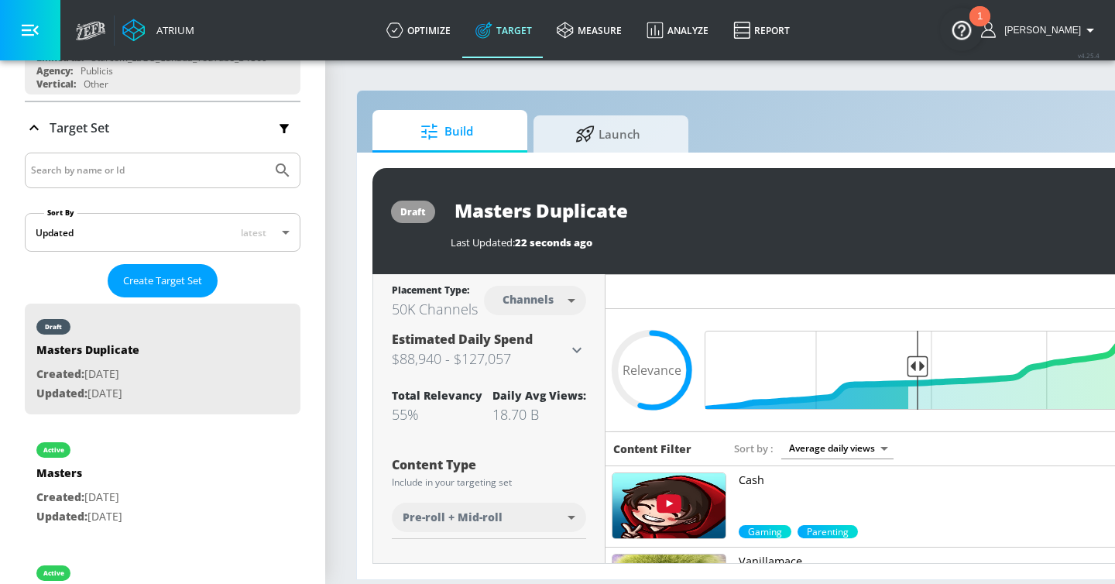
click at [559, 214] on input "Masters Duplicate" at bounding box center [644, 210] width 387 height 35
paste input "Friends YouTube Shorts OLV 2H25 - LEGO CAN x Zefr"
drag, startPoint x: 518, startPoint y: 214, endPoint x: 611, endPoint y: 209, distance: 93.1
click at [611, 209] on input "Friends YouTube Shorts OLV 2H25 - LEGO CAN x Zefr" at bounding box center [616, 210] width 331 height 35
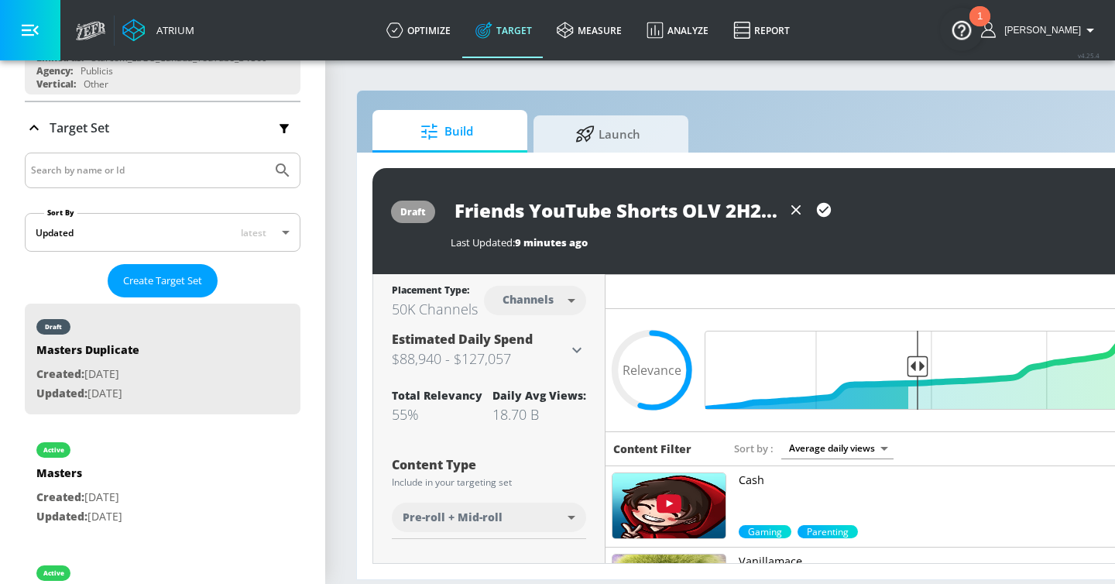
drag, startPoint x: 530, startPoint y: 210, endPoint x: 684, endPoint y: 211, distance: 154.1
click at [684, 211] on input "Friends YouTube Shorts OLV 2H25 - LEGO CAN x Zefr" at bounding box center [616, 210] width 331 height 35
drag, startPoint x: 619, startPoint y: 208, endPoint x: 791, endPoint y: 208, distance: 171.9
click at [791, 208] on div "Friends OLV 2H25 - LEGO CAN x Zefr" at bounding box center [644, 210] width 387 height 35
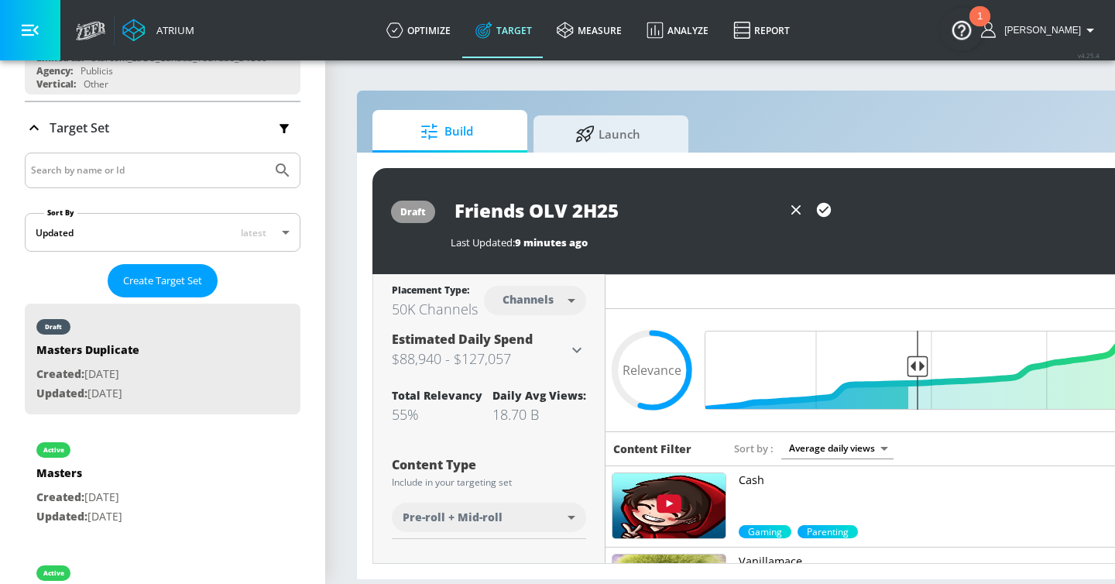
scroll to position [0, 0]
type input "Friends OLV 2H25"
click at [825, 204] on icon "button" at bounding box center [824, 210] width 14 height 14
click at [34, 28] on icon "button" at bounding box center [30, 30] width 17 height 17
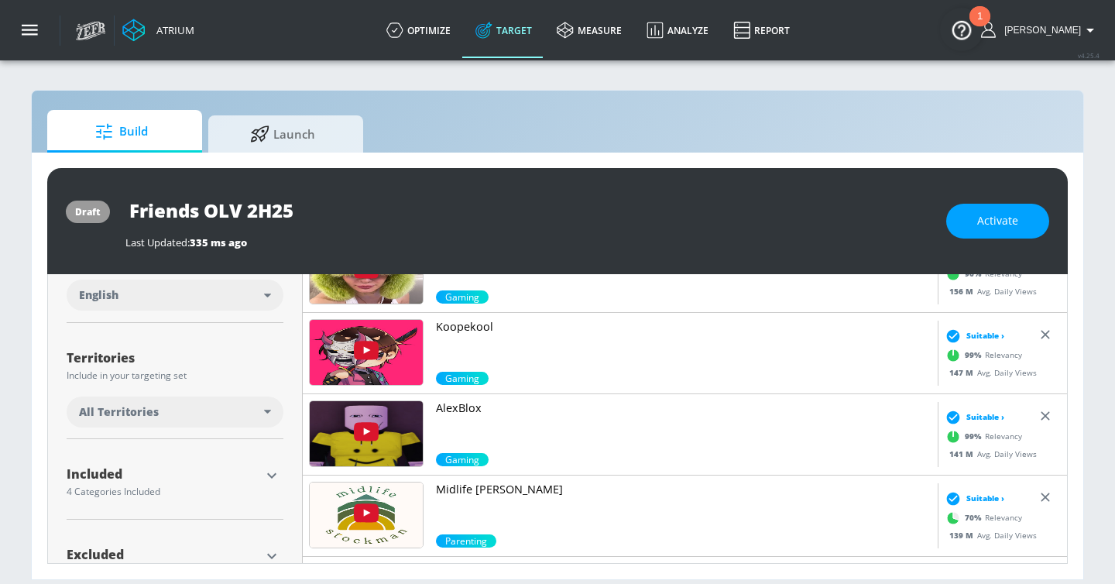
scroll to position [340, 0]
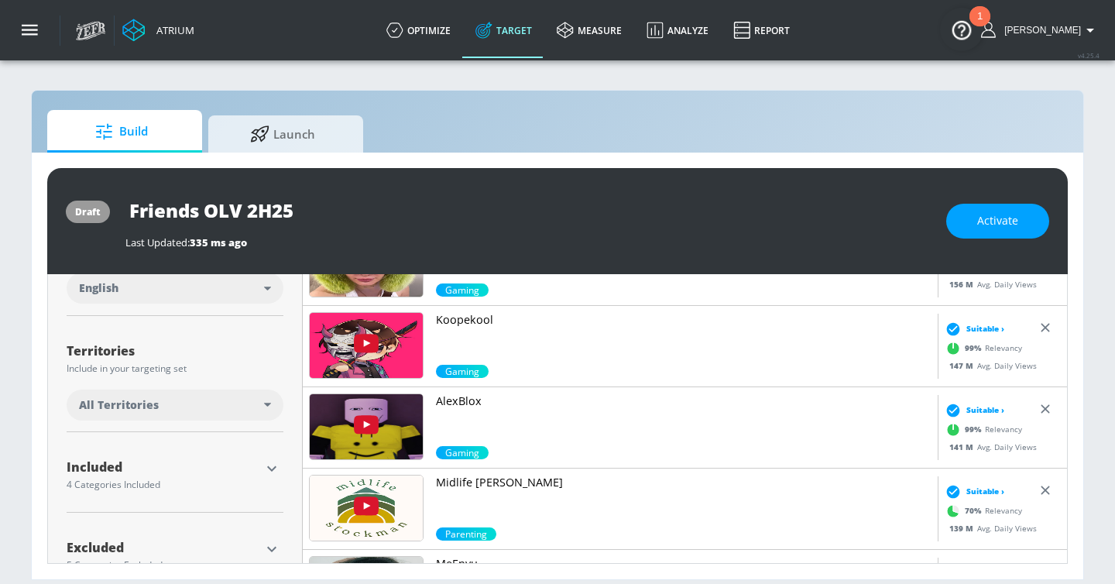
click at [270, 472] on icon "button" at bounding box center [271, 468] width 19 height 19
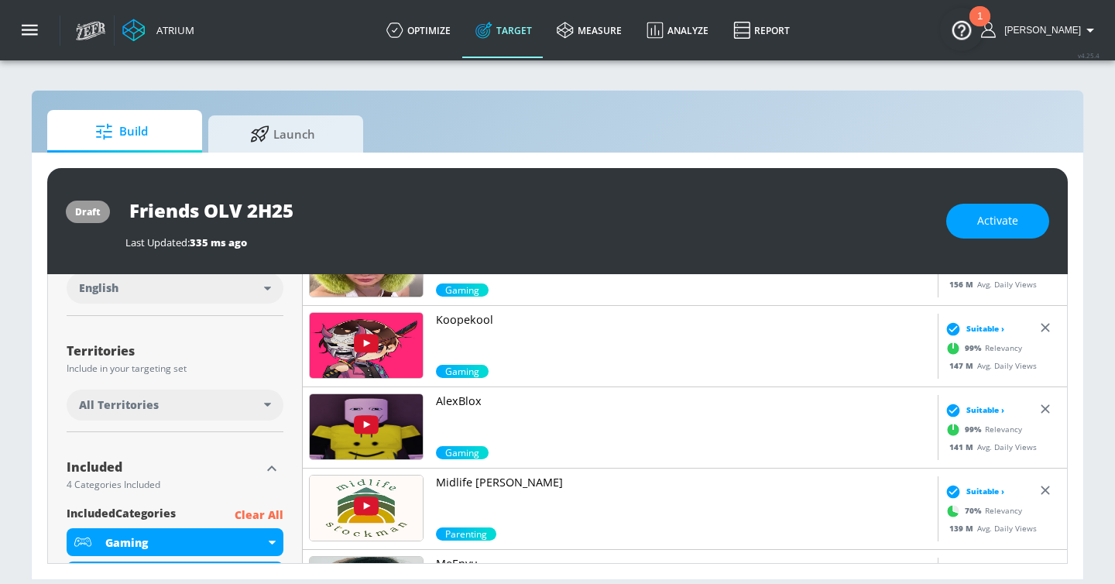
click at [254, 513] on p "Clear All" at bounding box center [259, 515] width 49 height 19
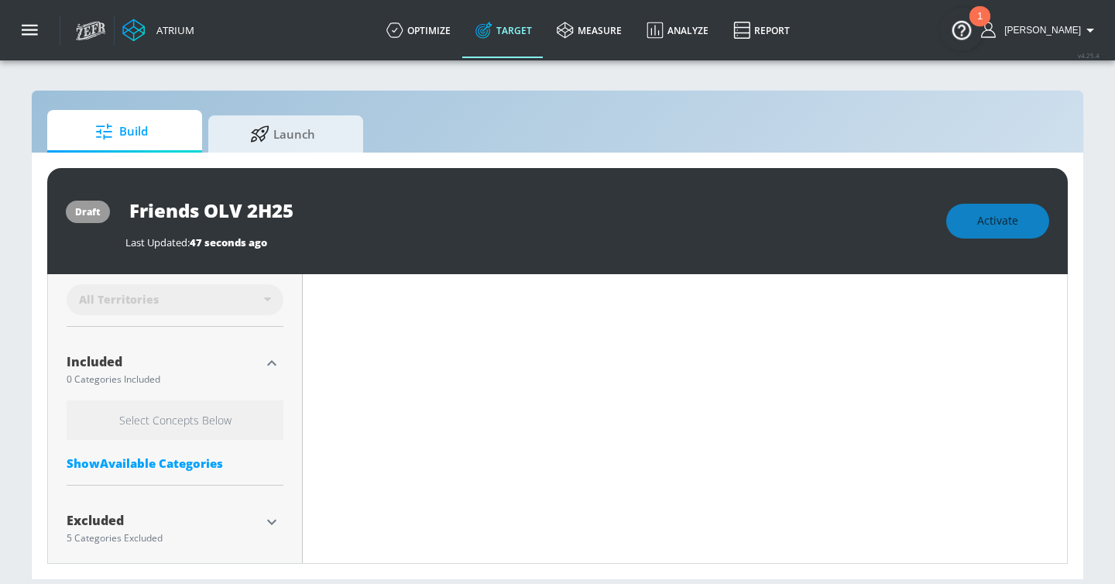
scroll to position [474, 0]
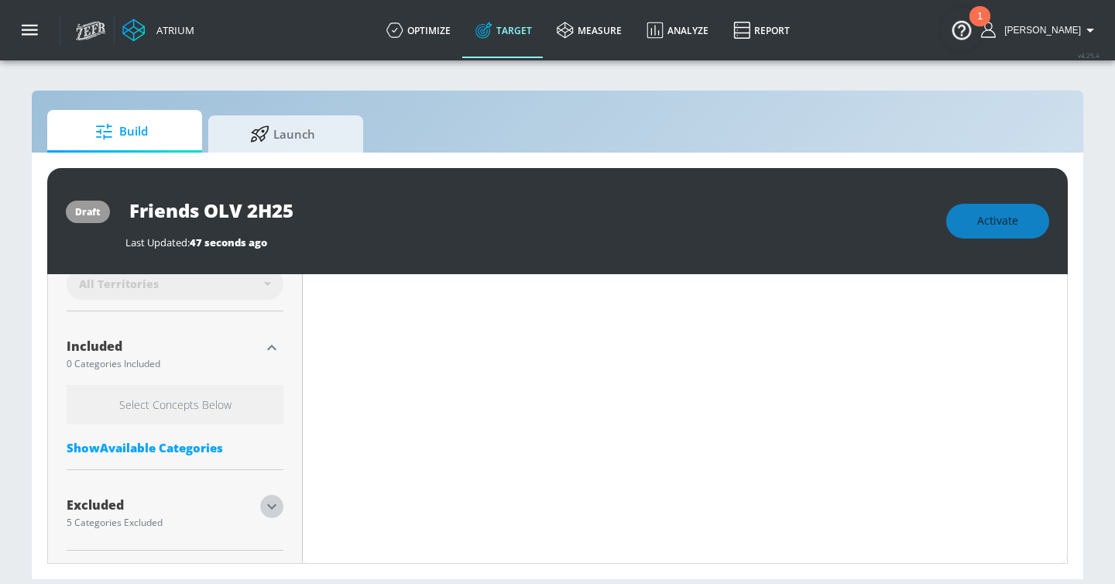
click at [278, 502] on icon "button" at bounding box center [271, 506] width 19 height 19
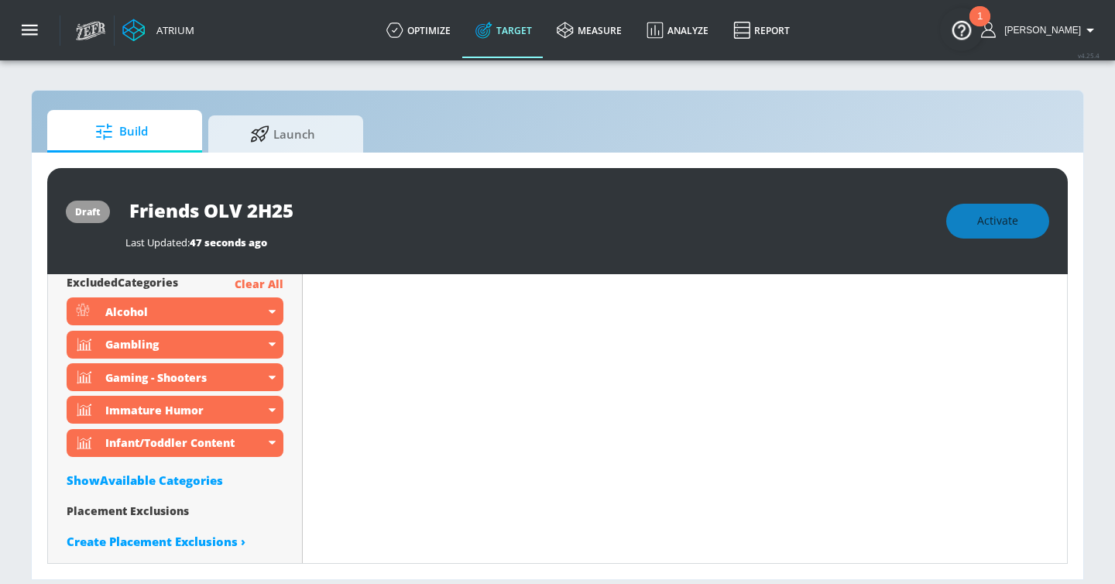
scroll to position [755, 0]
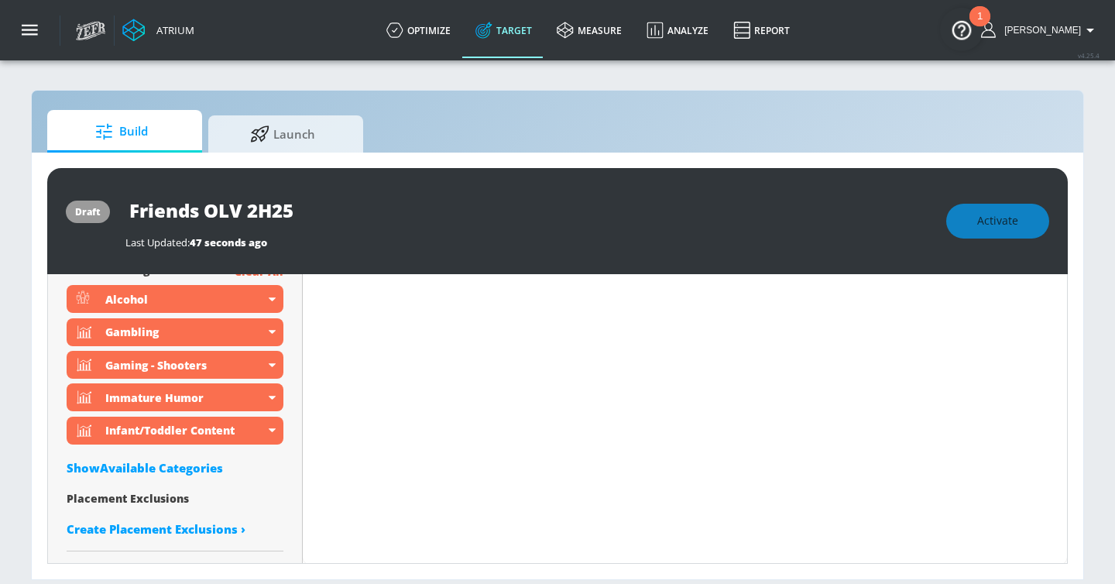
click at [191, 467] on div "Show Available Categories" at bounding box center [175, 467] width 217 height 15
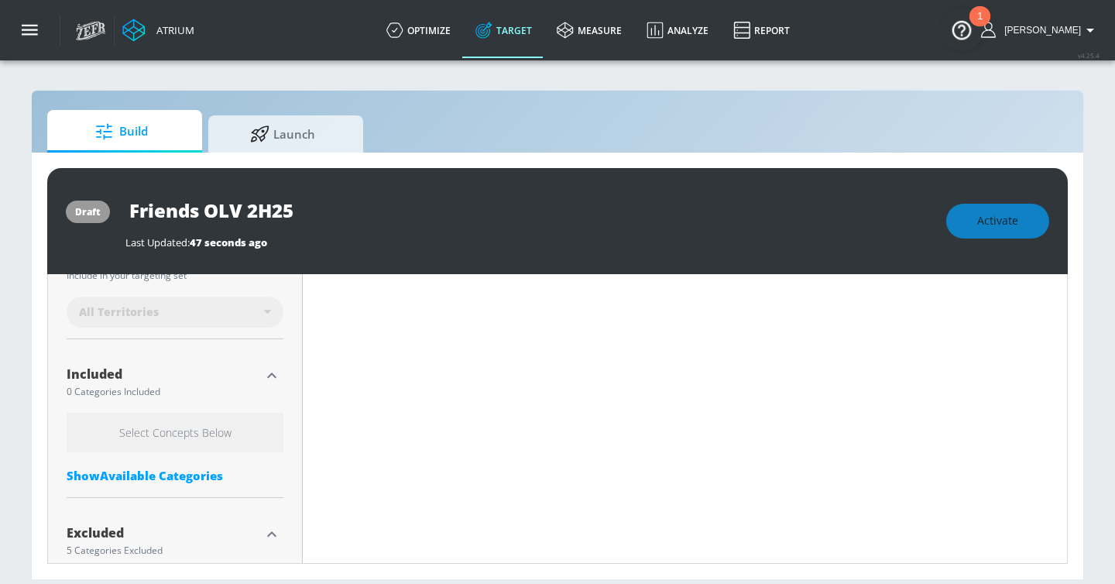
scroll to position [441, 0]
click at [142, 468] on div "Select Concepts Below Show Available Categories" at bounding box center [175, 456] width 217 height 78
click at [136, 484] on div "Show Available Categories" at bounding box center [175, 479] width 217 height 15
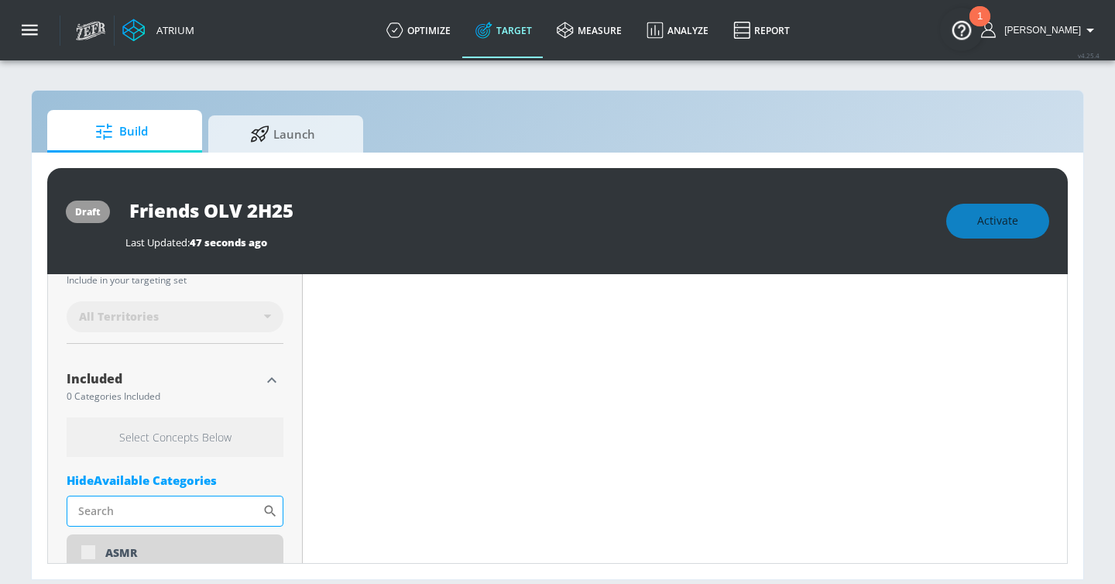
click at [139, 504] on input "Sort By" at bounding box center [165, 511] width 196 height 31
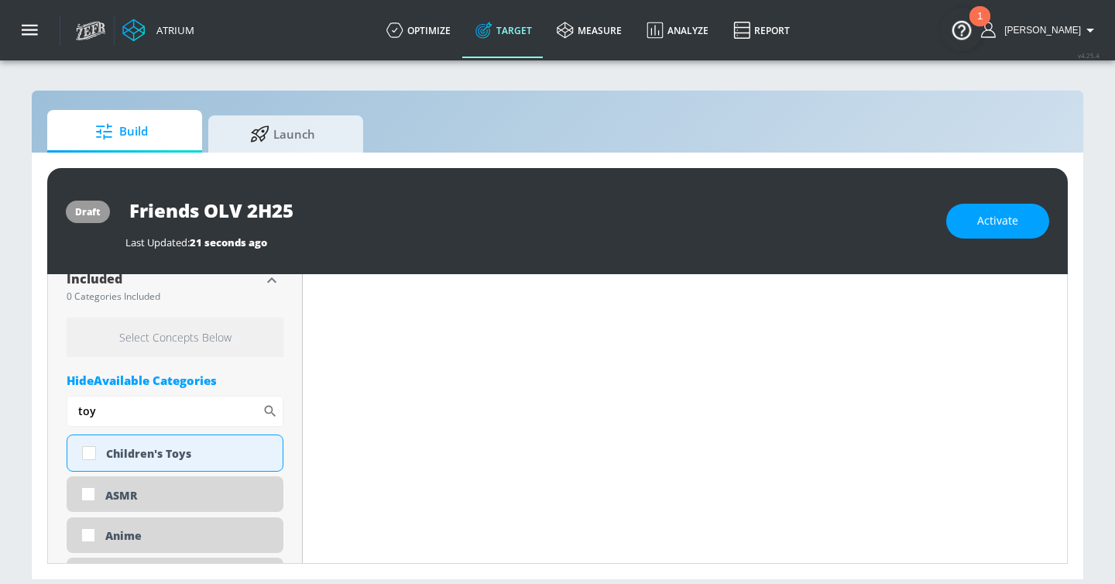
scroll to position [564, 0]
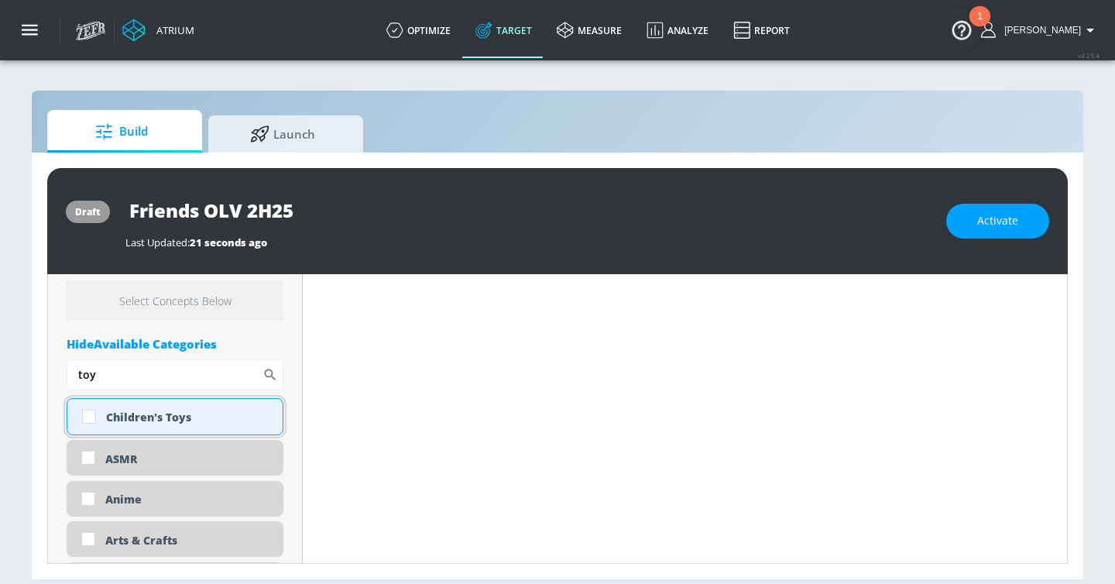
type input "toy"
click at [155, 417] on div "Children's Toys" at bounding box center [188, 417] width 165 height 15
checkbox input "true"
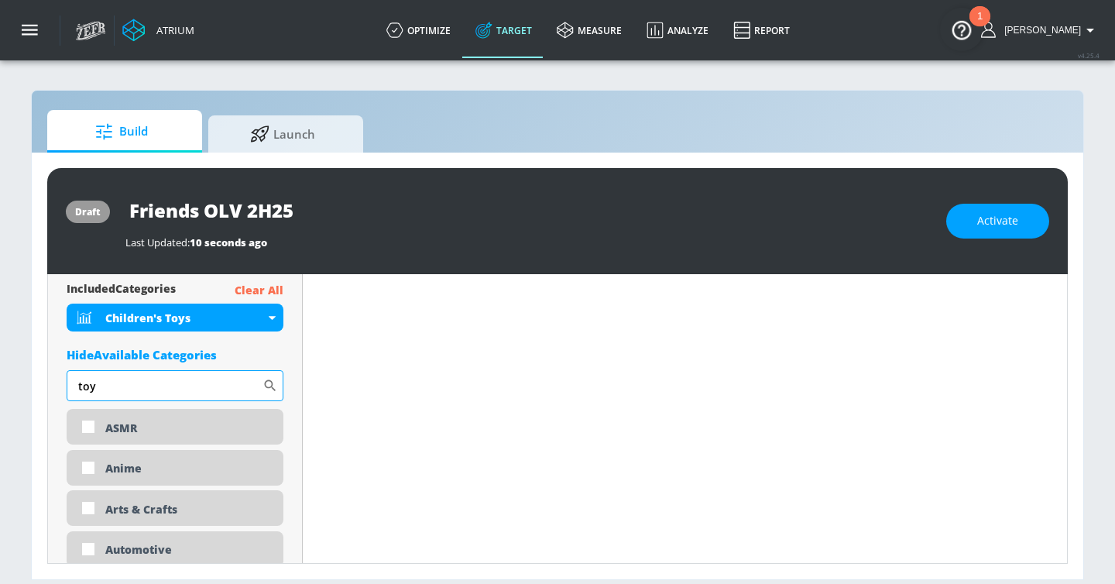
click at [162, 389] on input "toy" at bounding box center [165, 385] width 196 height 31
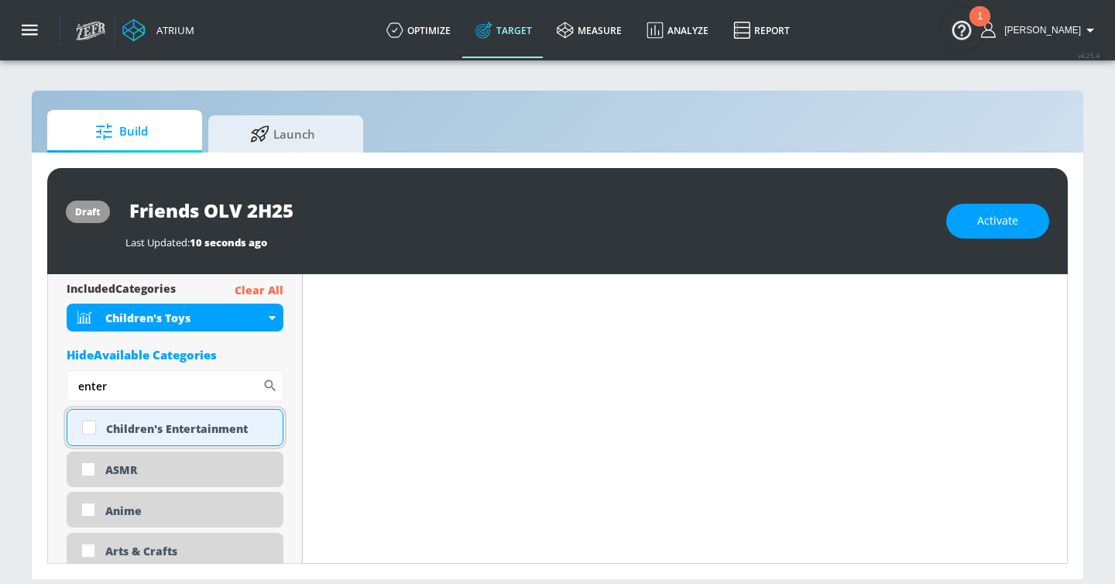
type input "enter"
click at [170, 430] on div "Children's Entertainment" at bounding box center [188, 428] width 165 height 15
checkbox input "true"
click at [148, 388] on input "enter" at bounding box center [165, 385] width 196 height 31
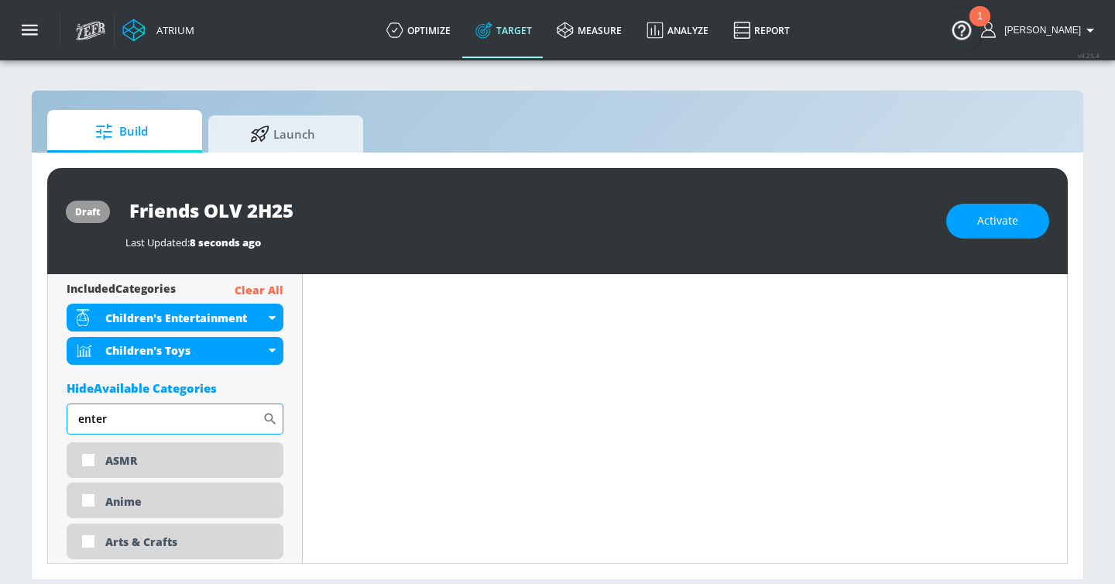
click at [136, 417] on input "enter" at bounding box center [165, 418] width 196 height 31
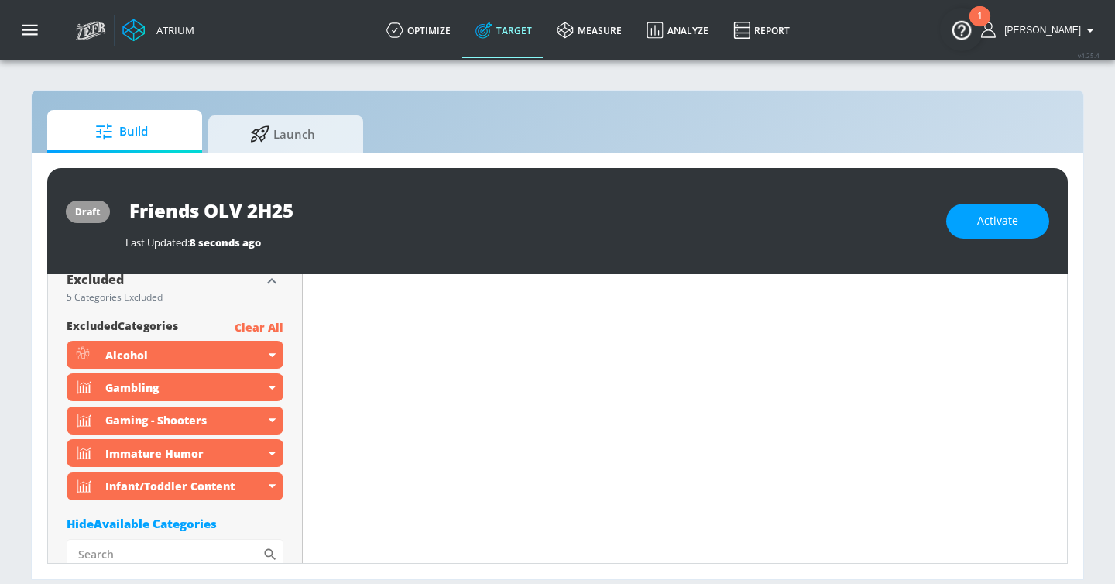
scroll to position [4892, 0]
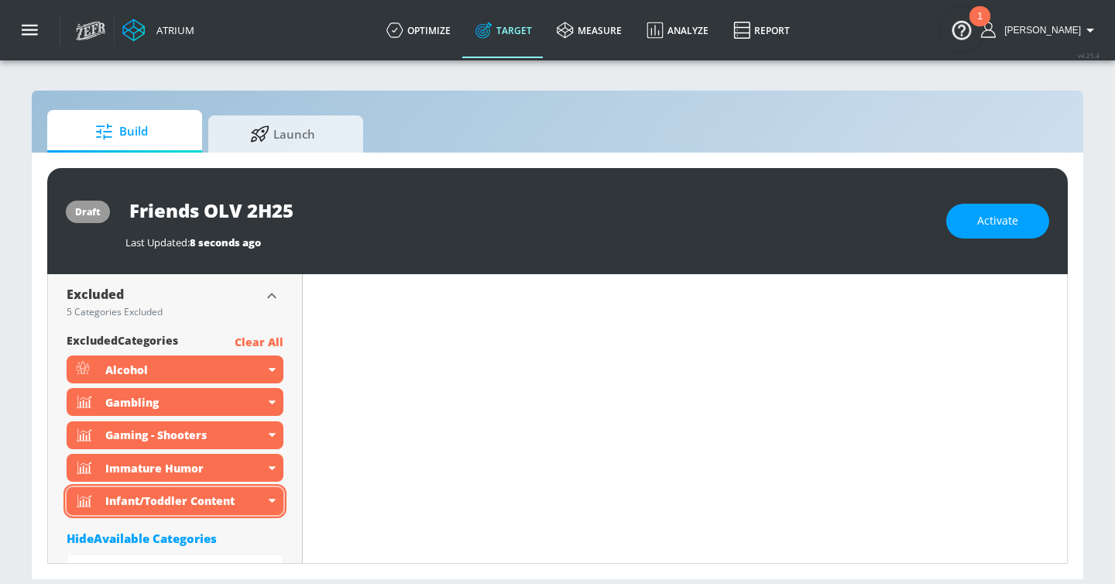
click at [279, 498] on div "Infant/Toddler Content" at bounding box center [175, 501] width 217 height 28
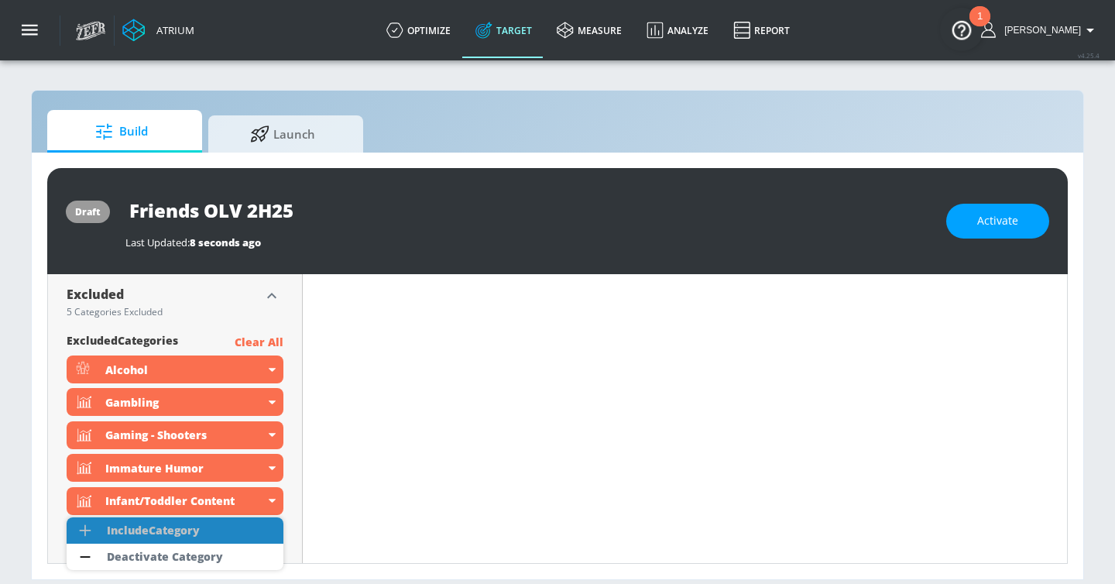
click at [226, 526] on li "Include Category" at bounding box center [175, 530] width 217 height 26
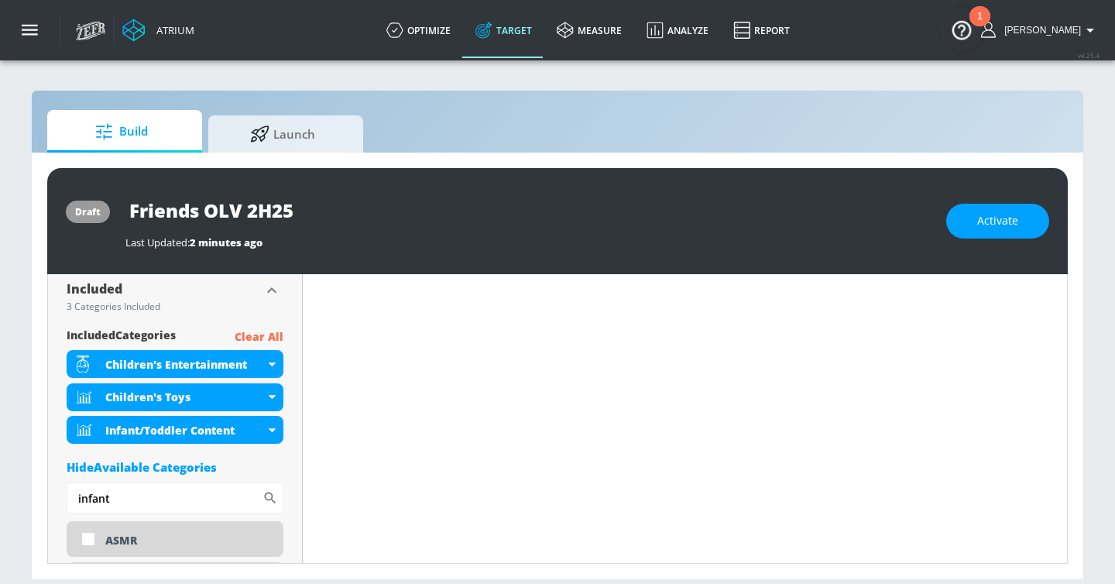
scroll to position [525, 0]
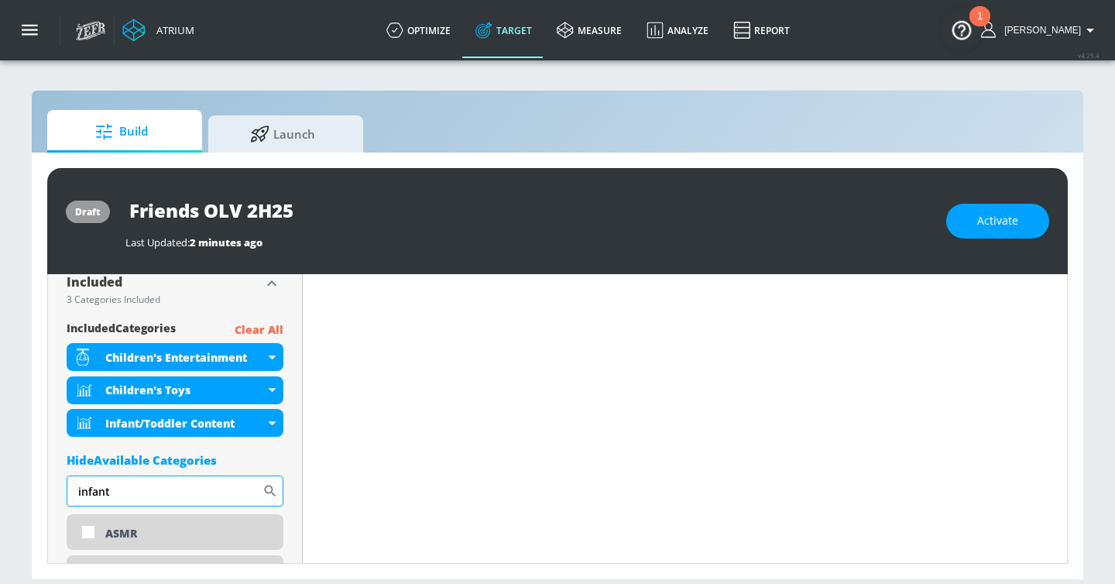
click at [157, 494] on input "infant" at bounding box center [165, 490] width 196 height 31
click at [157, 493] on input "infant" at bounding box center [165, 490] width 196 height 31
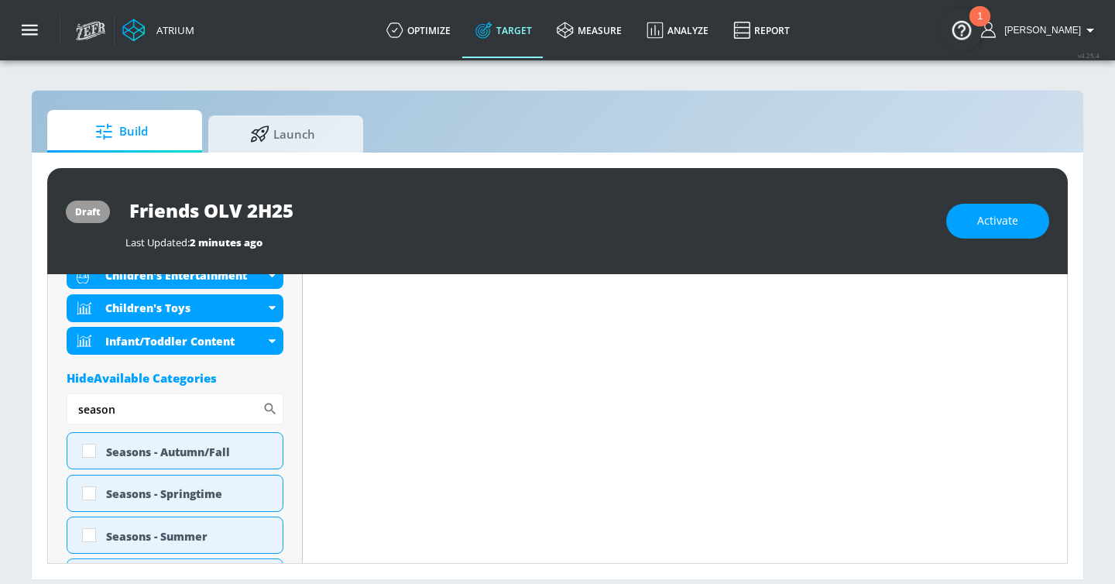
scroll to position [640, 0]
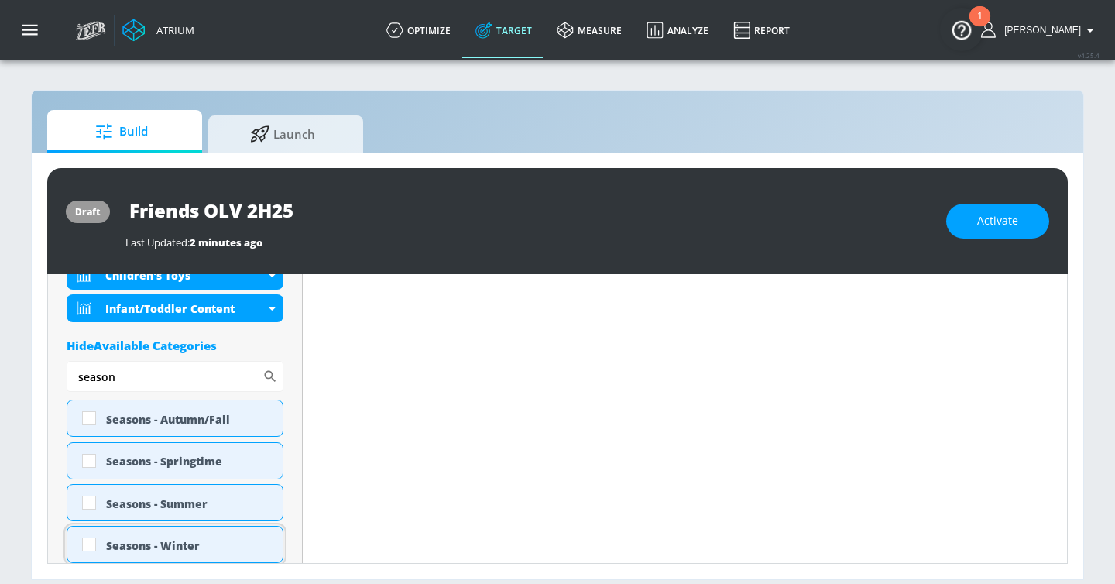
type input "season"
click at [160, 557] on div "Seasons - Winter" at bounding box center [175, 544] width 217 height 37
checkbox input "true"
click at [127, 377] on input "season" at bounding box center [165, 376] width 196 height 31
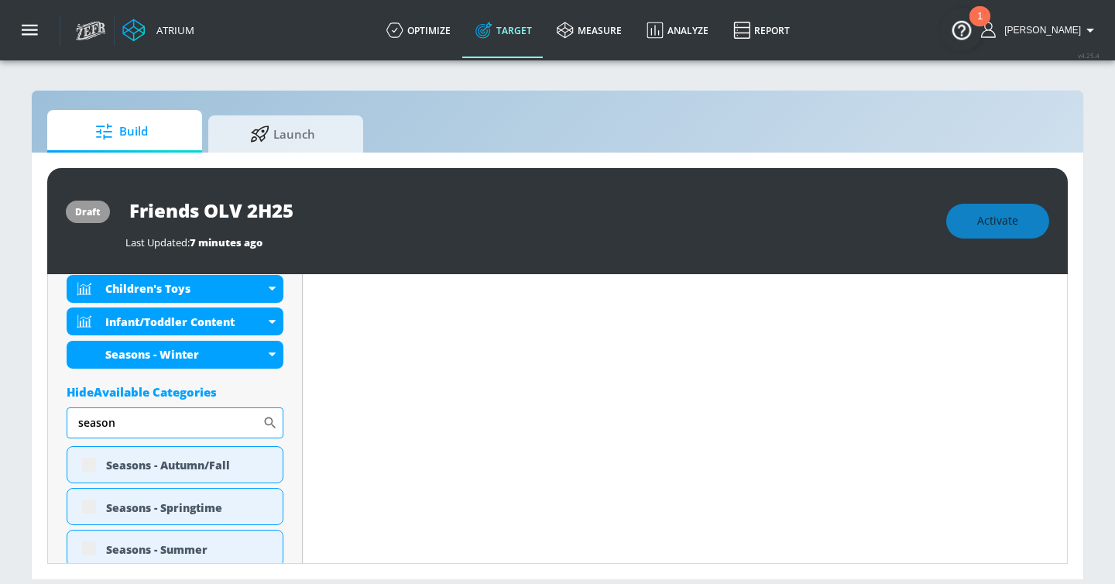
scroll to position [652, 0]
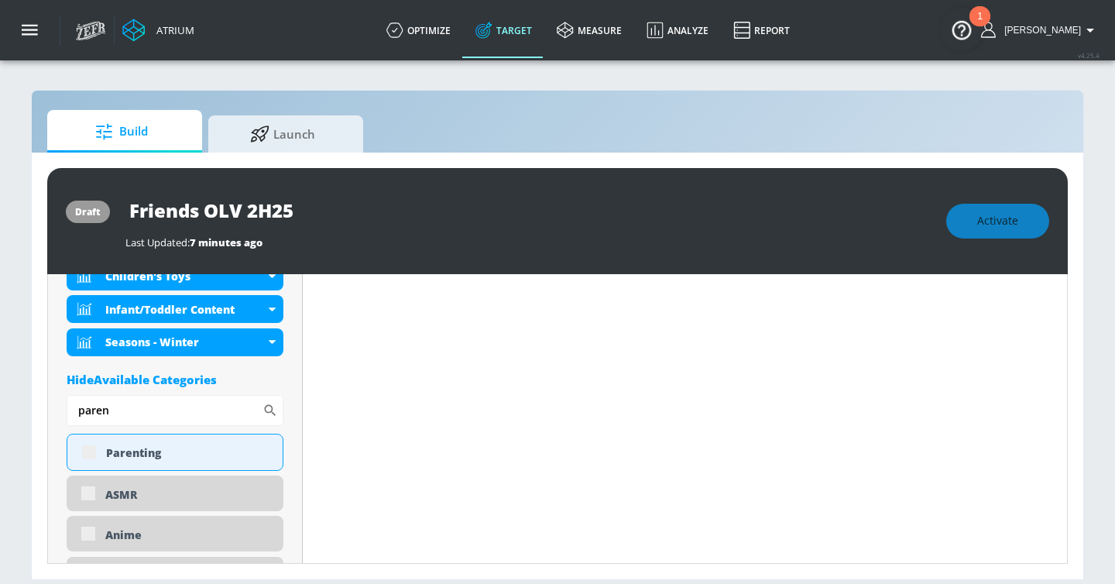
type input "paren"
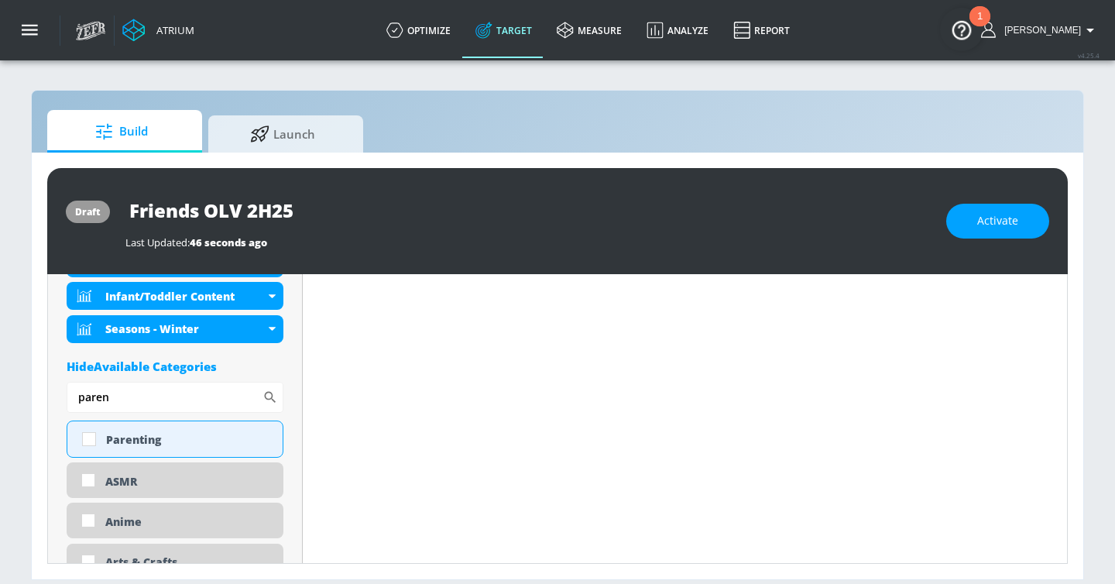
scroll to position [640, 0]
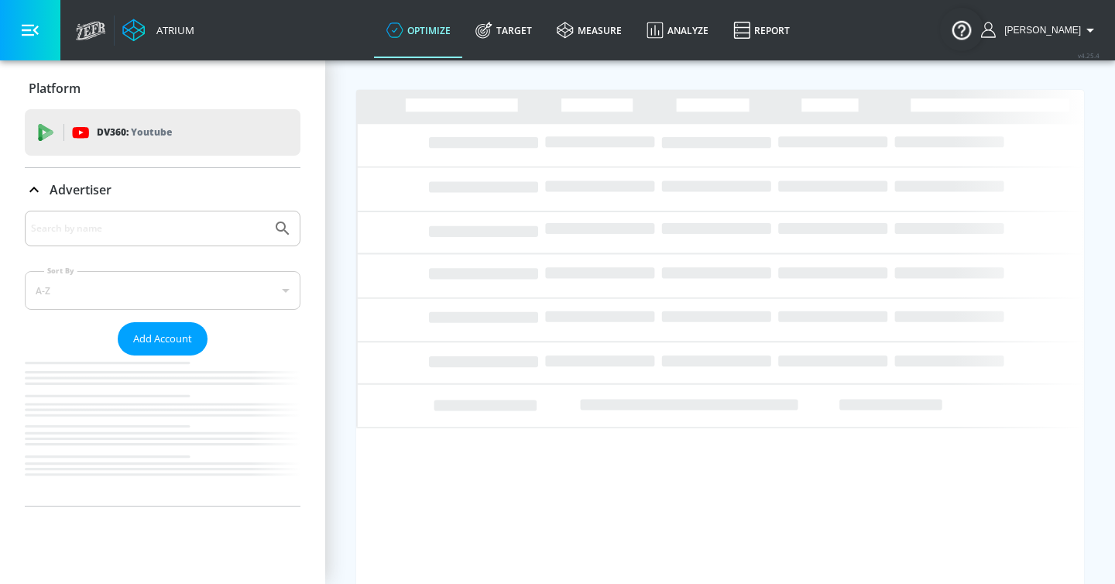
click at [118, 221] on input "Search by name" at bounding box center [148, 228] width 235 height 20
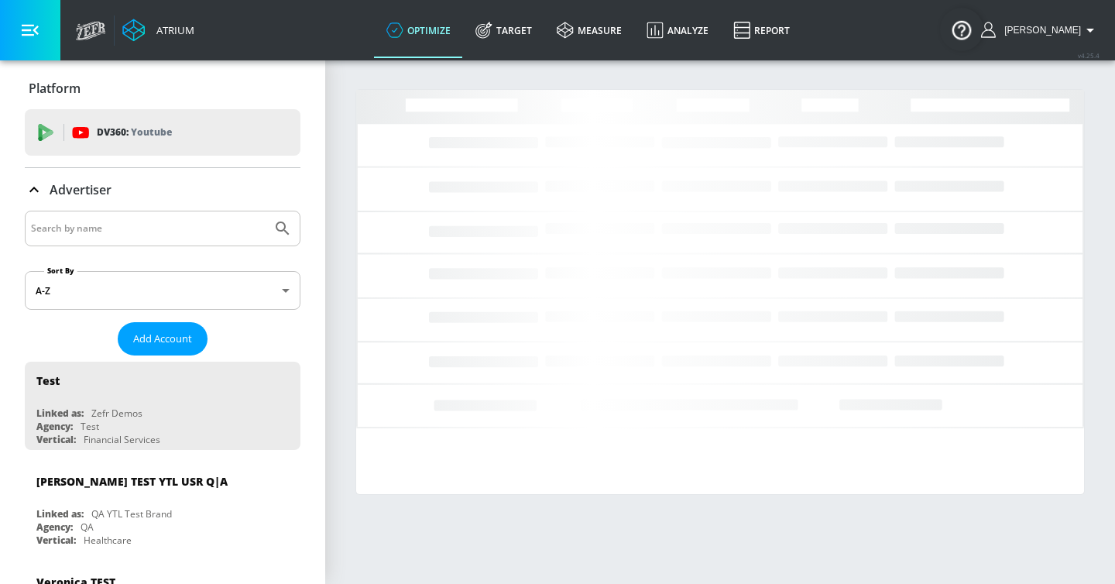
click at [108, 228] on input "Search by name" at bounding box center [148, 228] width 235 height 20
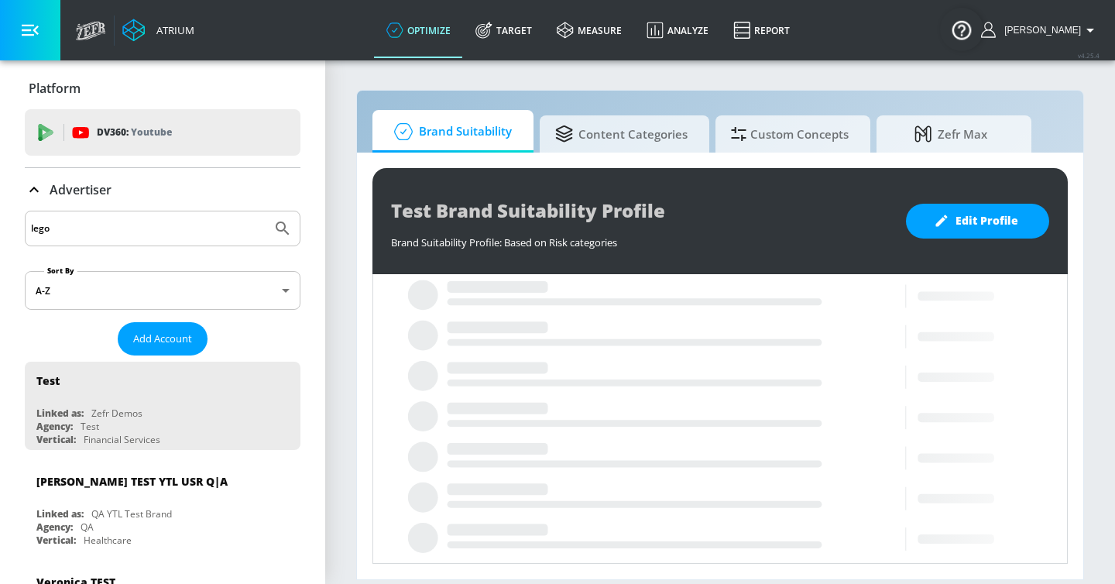
type input "lego"
click at [266, 211] on button "Submit Search" at bounding box center [283, 228] width 34 height 34
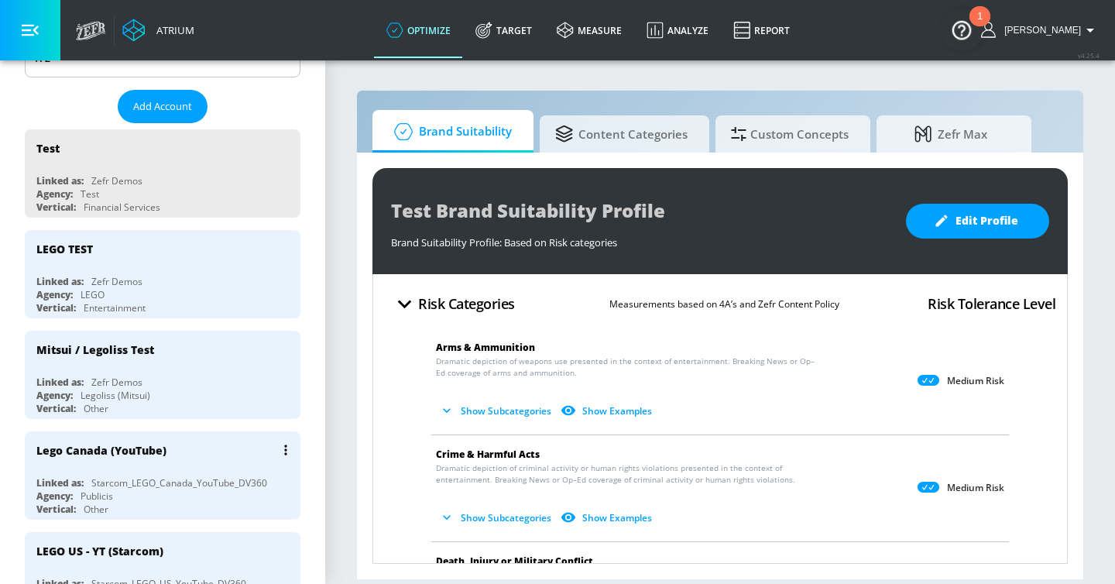
scroll to position [235, 0]
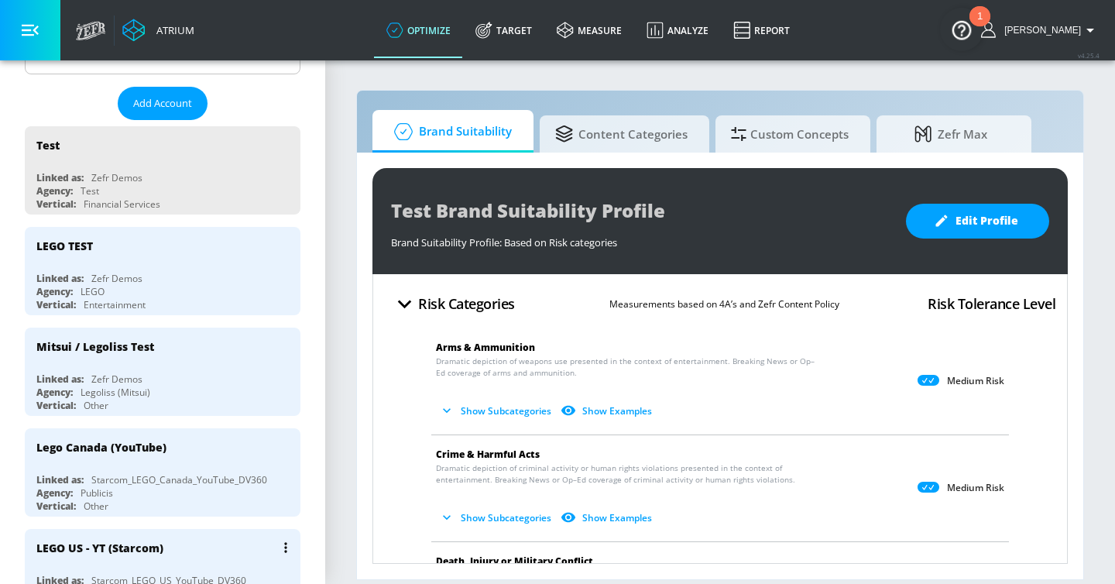
click at [181, 550] on div "LEGO US - YT (Starcom)" at bounding box center [166, 547] width 260 height 37
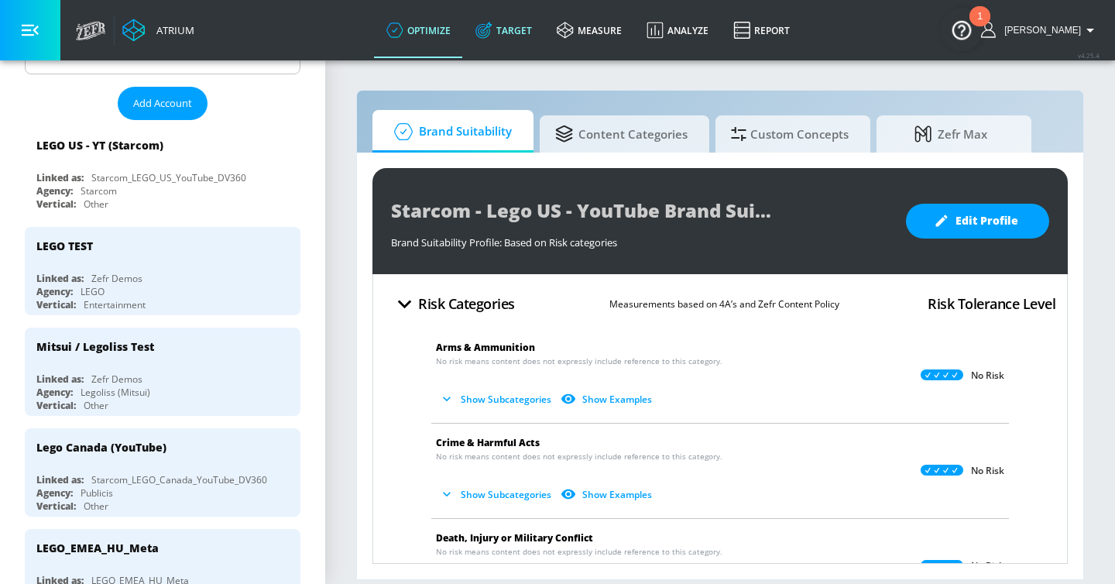
click at [492, 28] on icon at bounding box center [483, 30] width 17 height 17
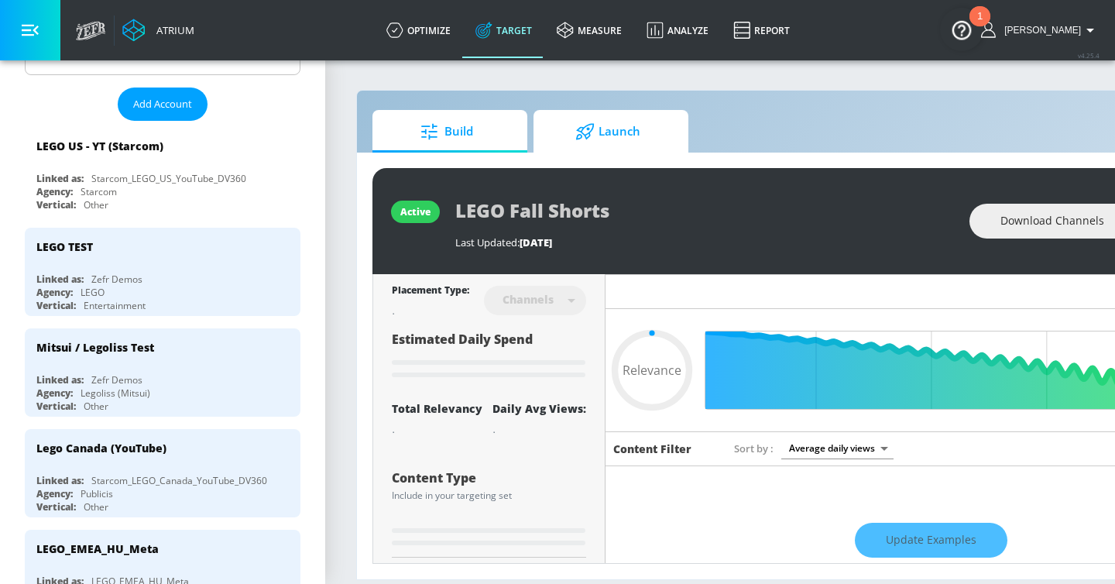
type input "0.05"
click at [453, 29] on link "optimize" at bounding box center [418, 30] width 89 height 56
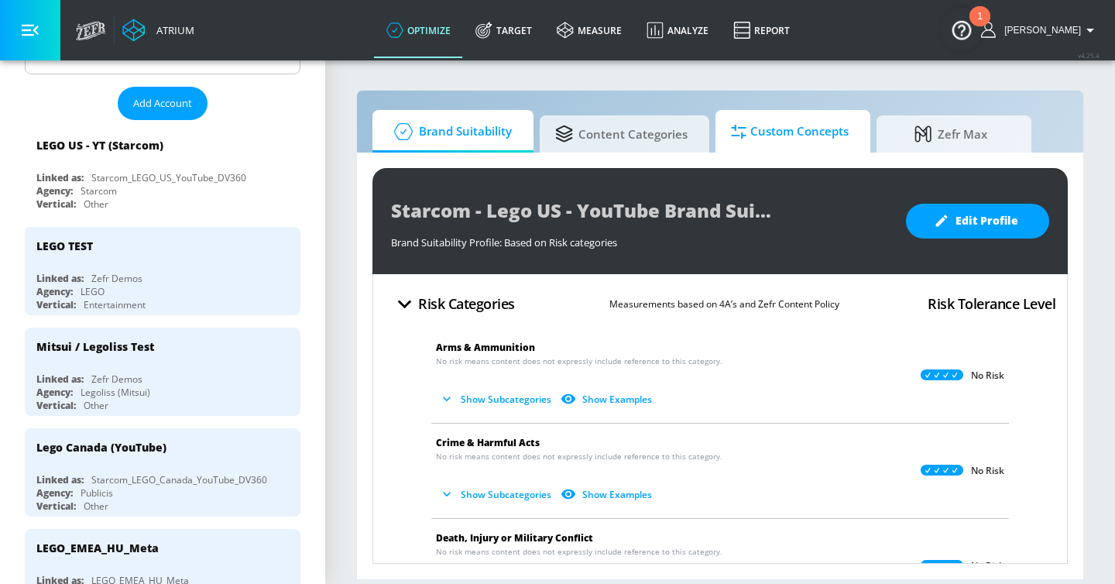
click at [762, 133] on span "Custom Concepts" at bounding box center [790, 131] width 118 height 37
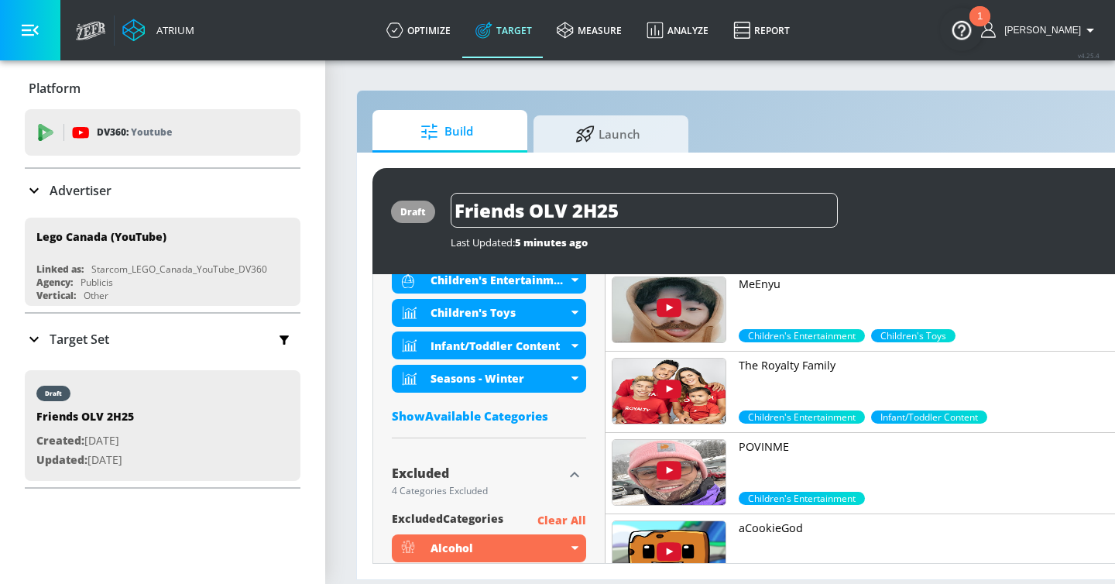
scroll to position [555, 0]
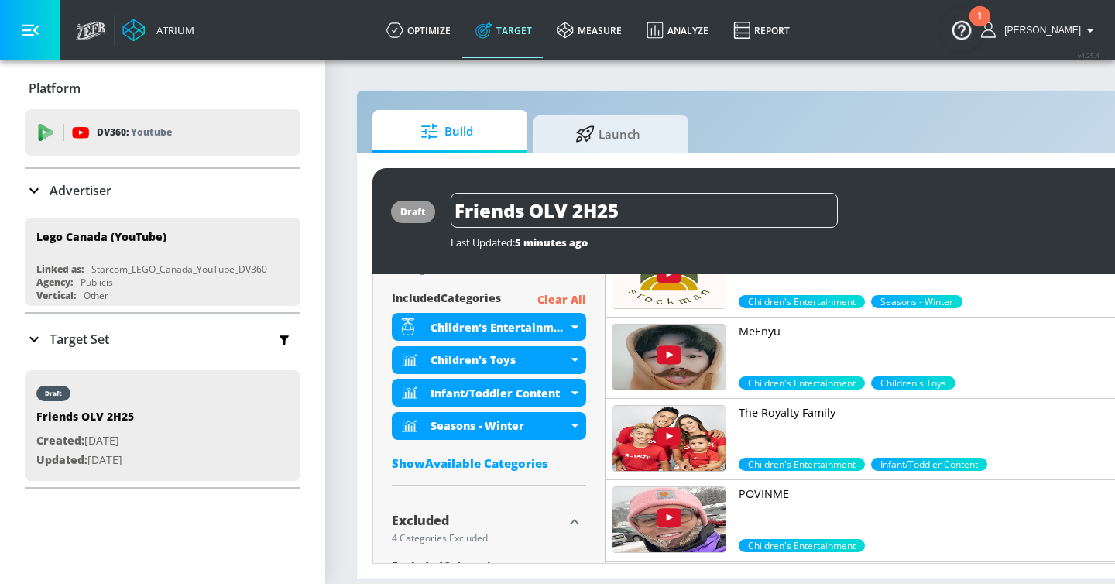
click at [495, 464] on div "Show Available Categories" at bounding box center [489, 462] width 194 height 15
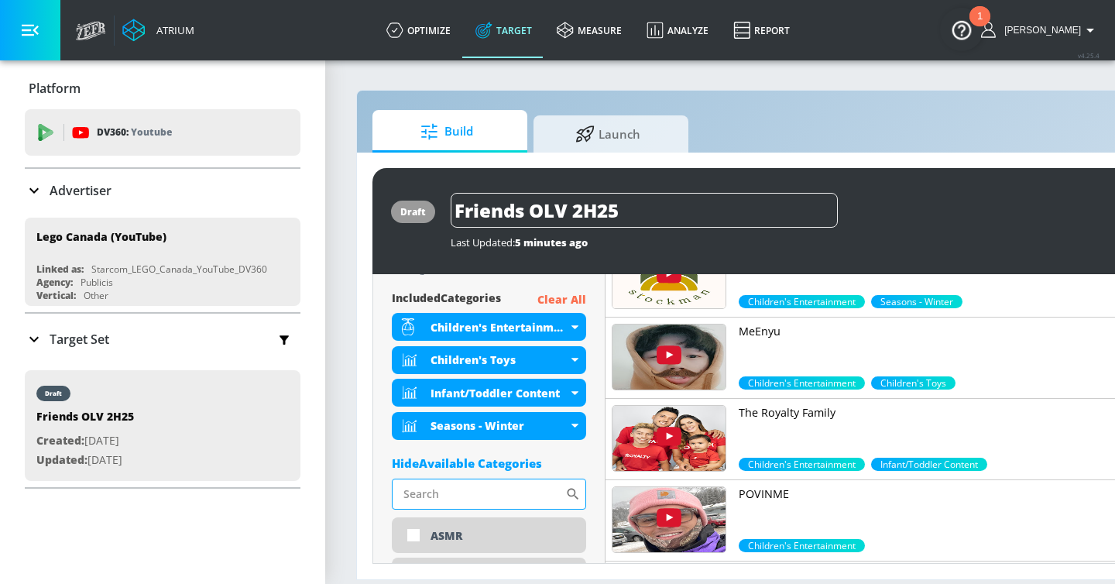
click at [478, 491] on input "Sort By" at bounding box center [478, 493] width 173 height 31
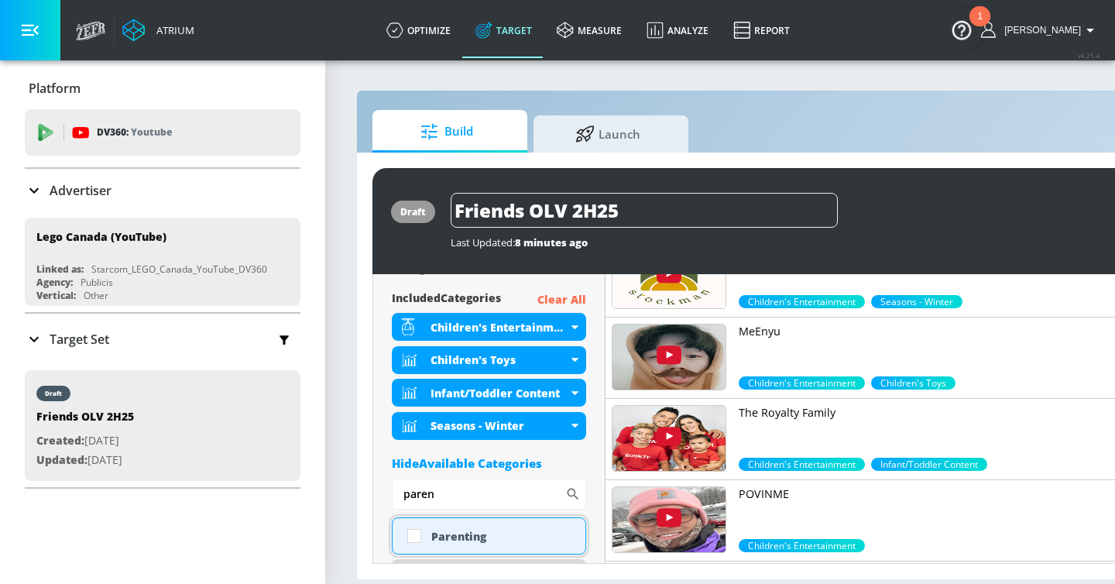
type input "paren"
click at [488, 540] on div "Parenting" at bounding box center [502, 536] width 142 height 15
checkbox input "true"
click at [43, 34] on button "button" at bounding box center [30, 30] width 60 height 60
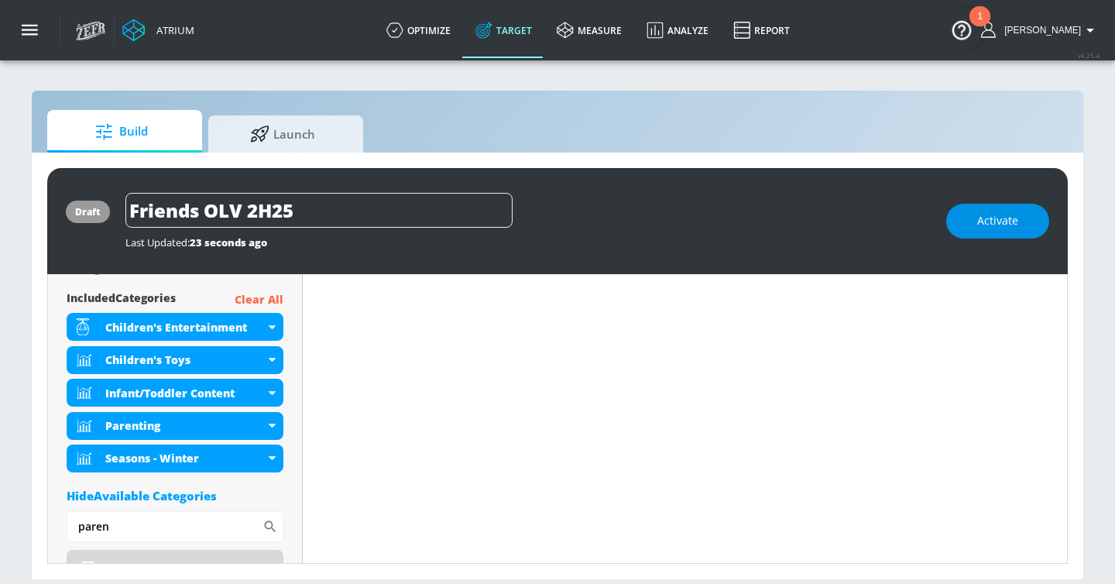
click at [970, 212] on button "Activate" at bounding box center [997, 221] width 103 height 35
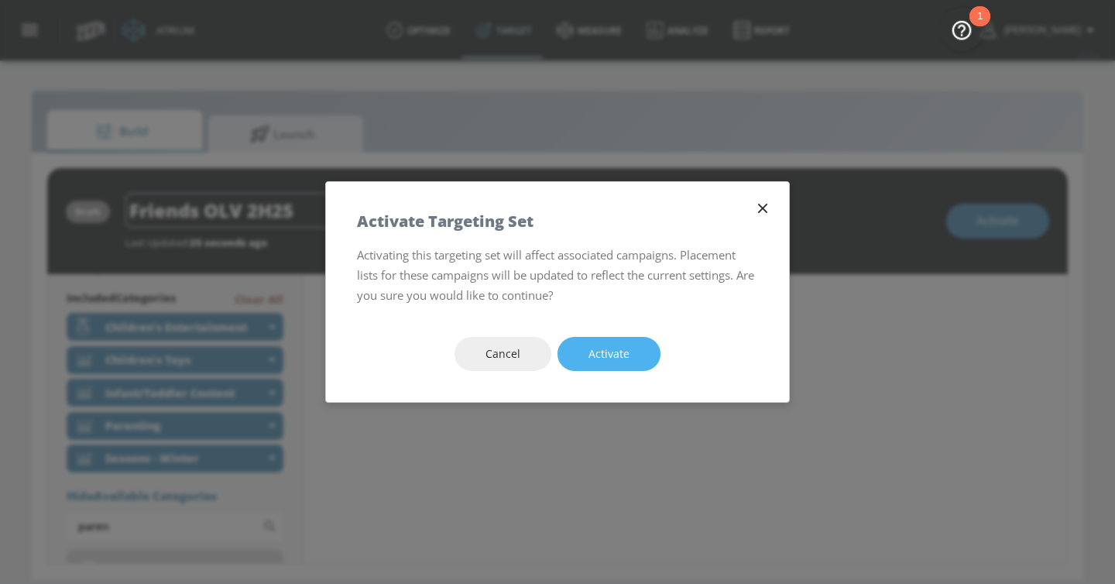
click at [624, 352] on span "Activate" at bounding box center [608, 354] width 41 height 19
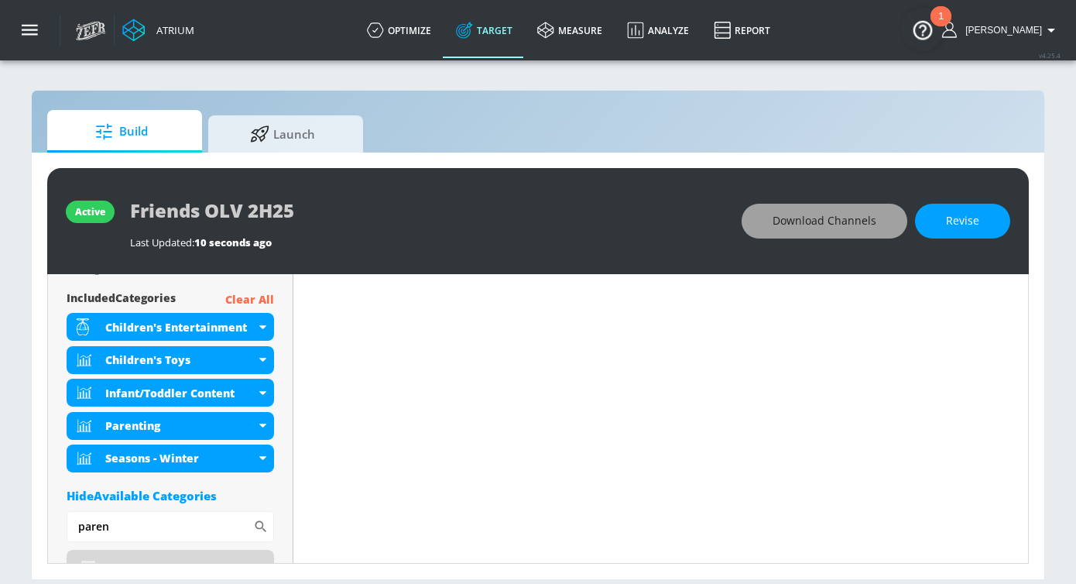
click at [844, 211] on span "Download Channels" at bounding box center [825, 220] width 104 height 19
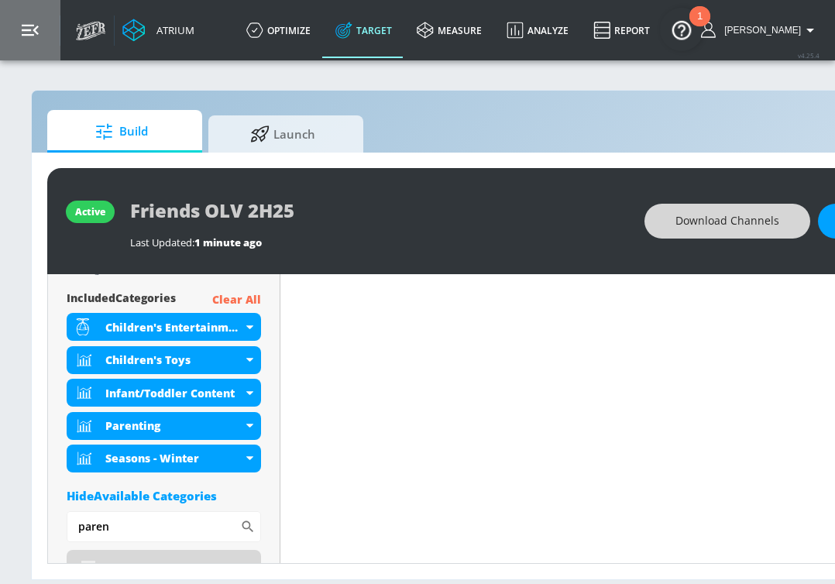
click at [40, 39] on button "button" at bounding box center [30, 30] width 60 height 60
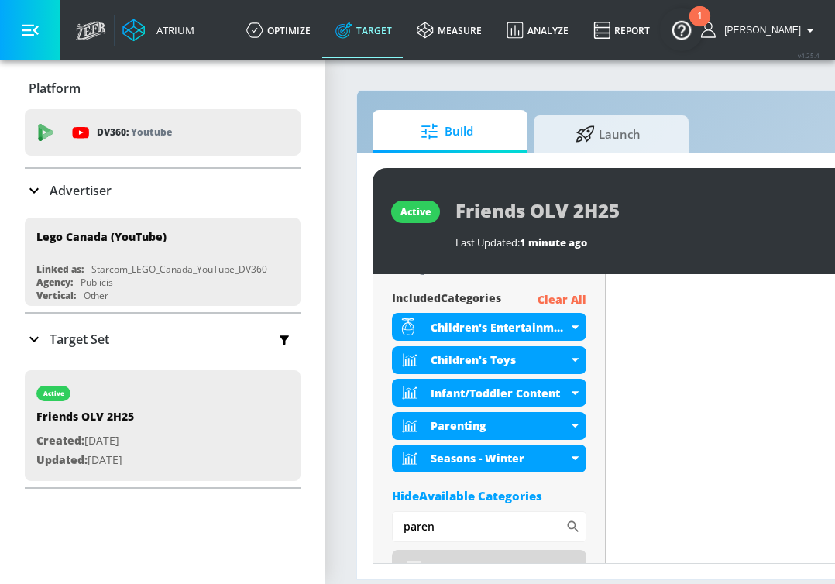
click at [106, 342] on p "Target Set" at bounding box center [80, 339] width 60 height 17
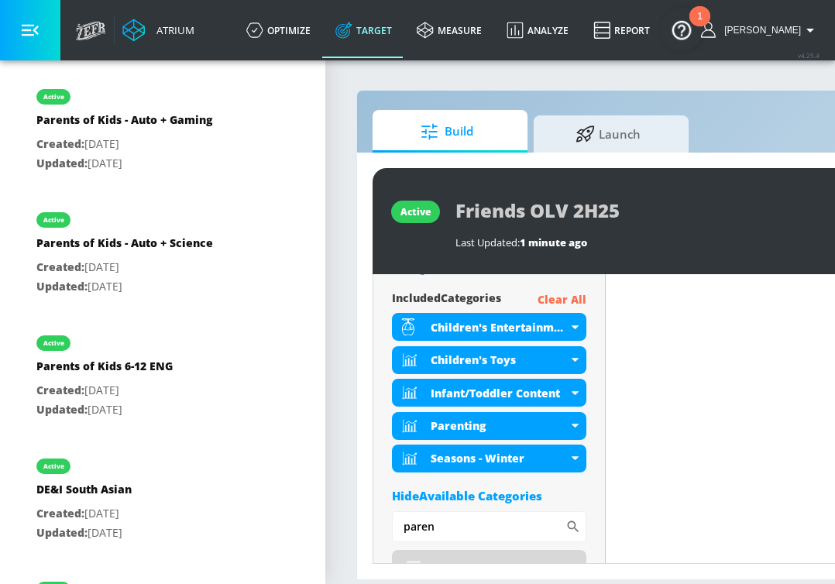
scroll to position [1451, 0]
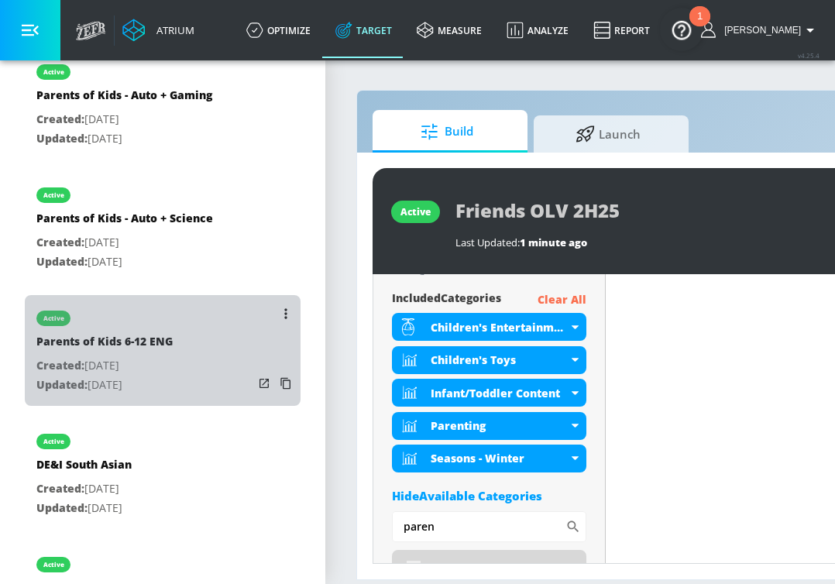
click at [185, 372] on div "active Parents of Kids 6-12 ENG Created: [DATE] Updated: [DATE]" at bounding box center [163, 350] width 276 height 111
type input "Parents of Kids 6-12 ENG"
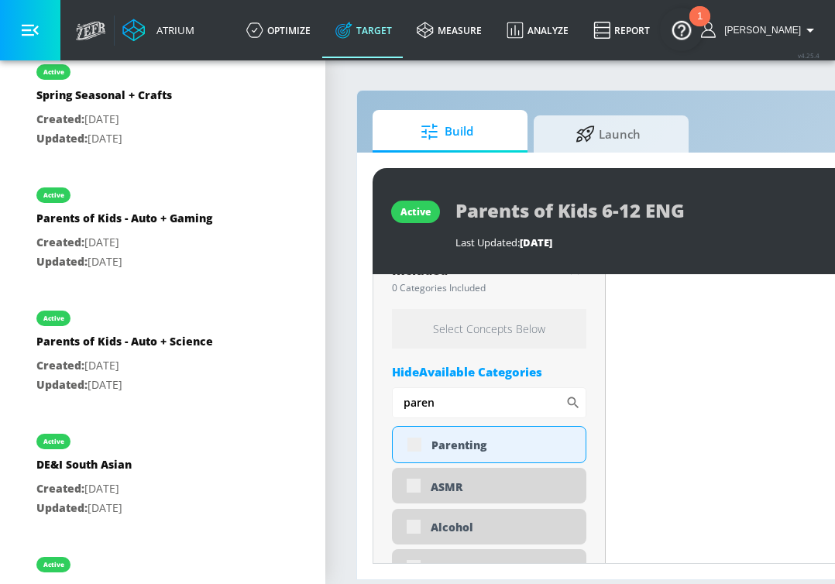
scroll to position [573, 0]
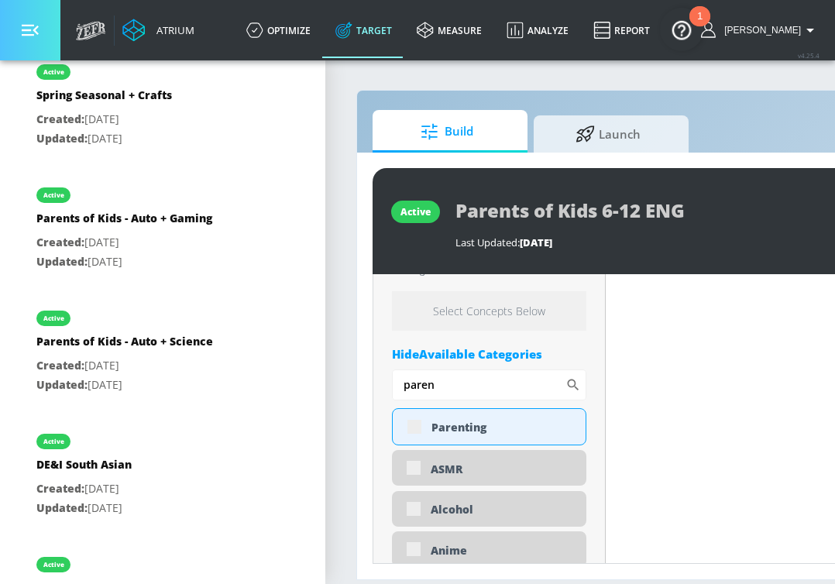
click at [51, 36] on button "button" at bounding box center [30, 30] width 60 height 60
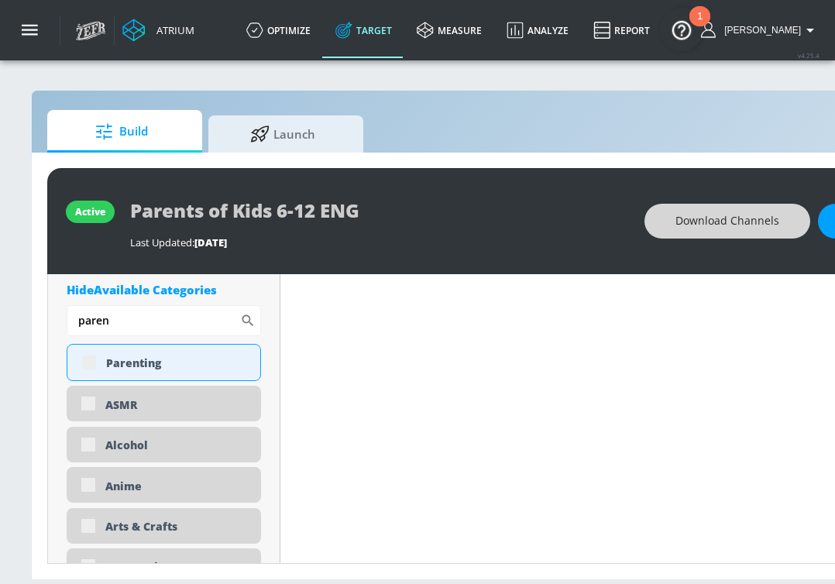
scroll to position [0, 0]
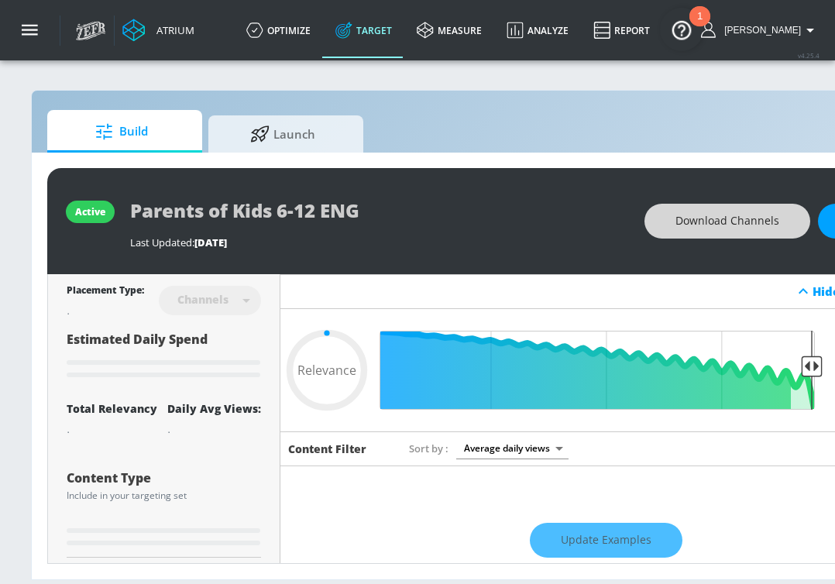
type input "0.6"
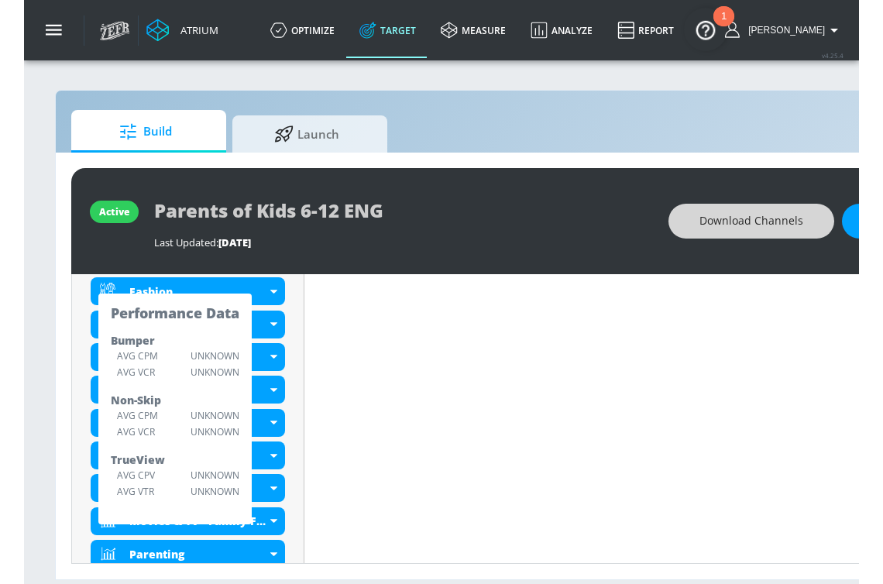
scroll to position [661, 0]
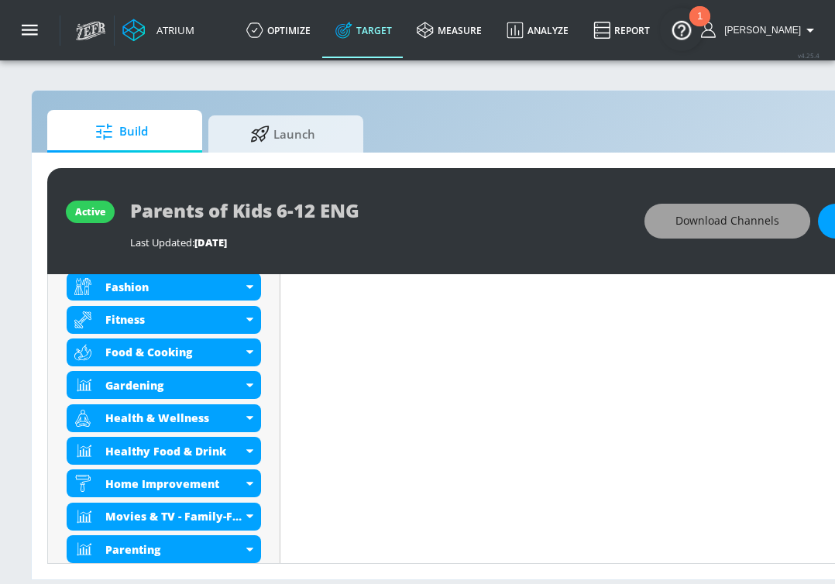
click at [684, 226] on span "Download Channels" at bounding box center [727, 220] width 104 height 19
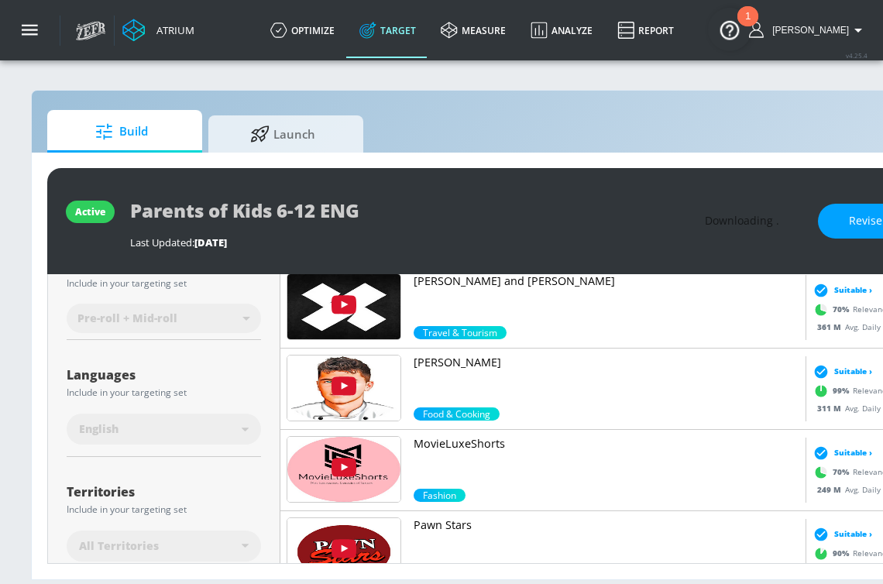
scroll to position [147, 0]
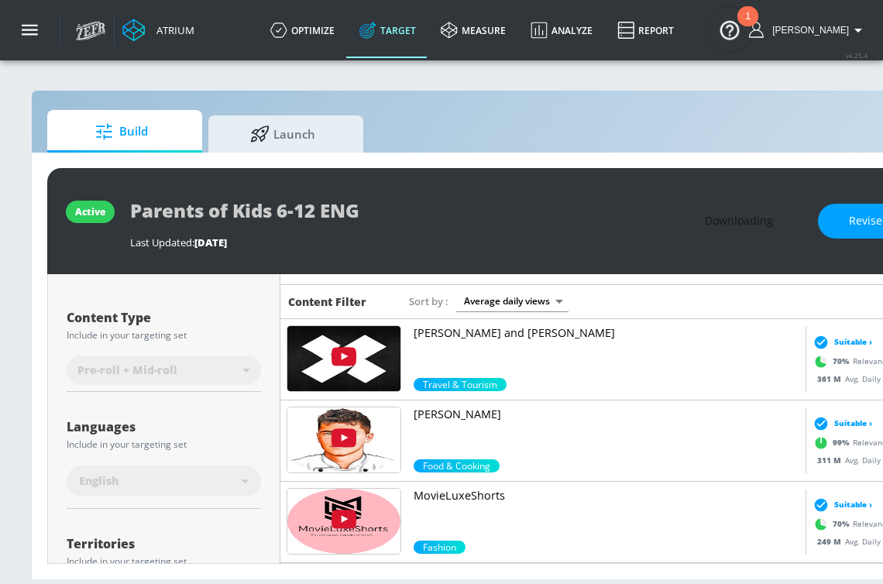
click at [465, 329] on p "[PERSON_NAME] and [PERSON_NAME]" at bounding box center [606, 332] width 386 height 15
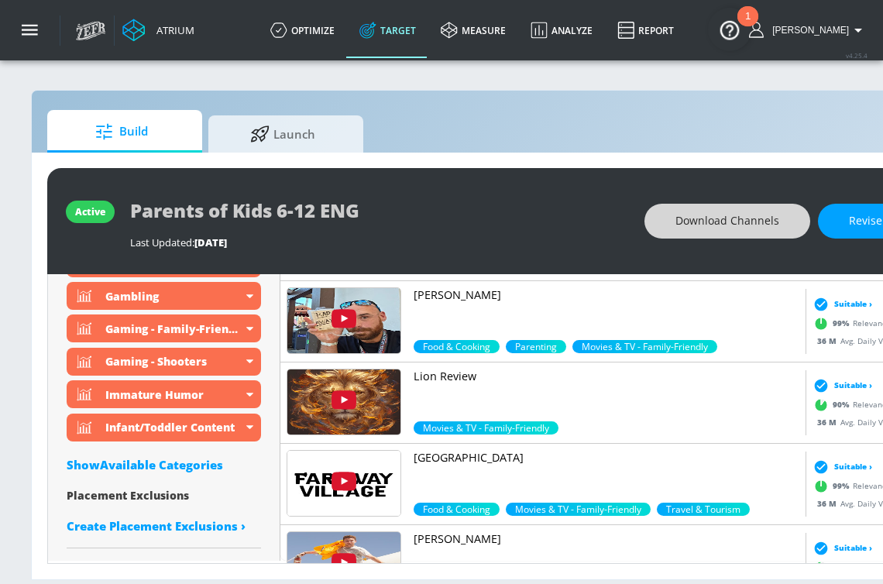
scroll to position [321, 0]
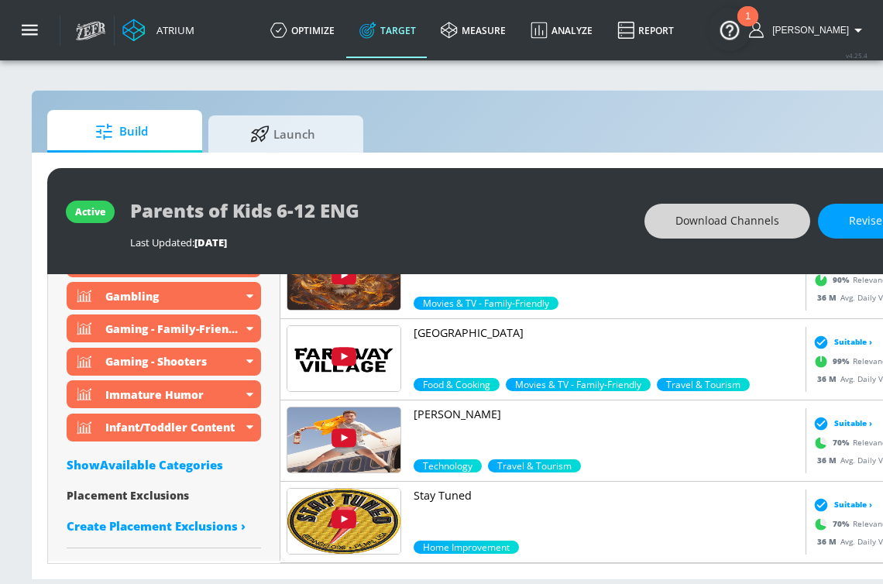
click at [468, 333] on p "[GEOGRAPHIC_DATA]" at bounding box center [606, 332] width 386 height 15
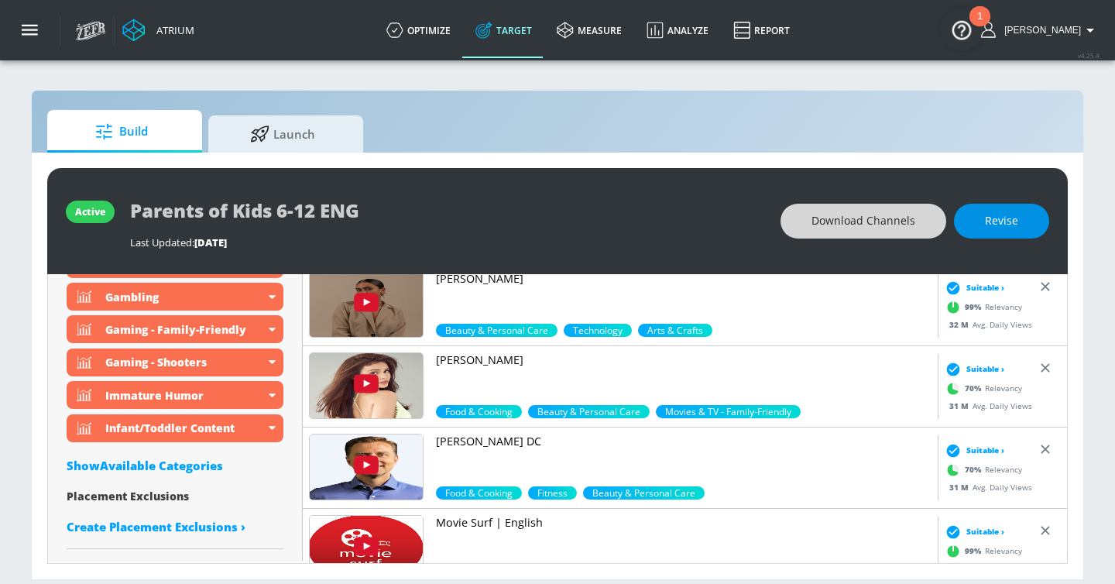
scroll to position [4848, 0]
